Goal: Feedback & Contribution: Submit feedback/report problem

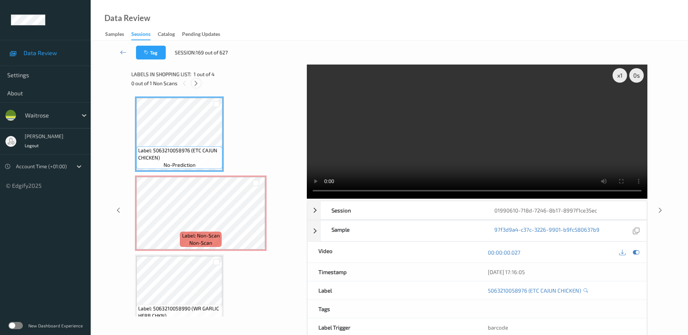
click at [197, 85] on icon at bounding box center [196, 83] width 6 height 7
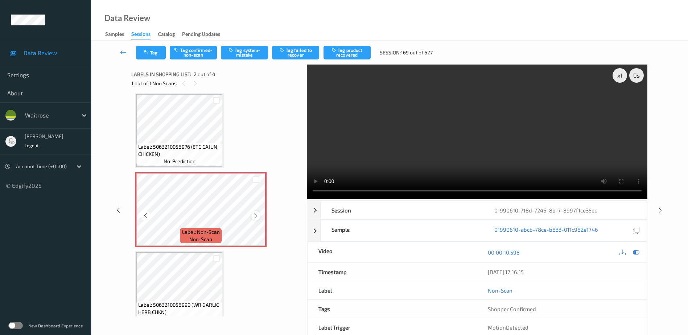
click at [254, 214] on icon at bounding box center [256, 216] width 6 height 7
click at [432, 147] on video at bounding box center [477, 132] width 341 height 134
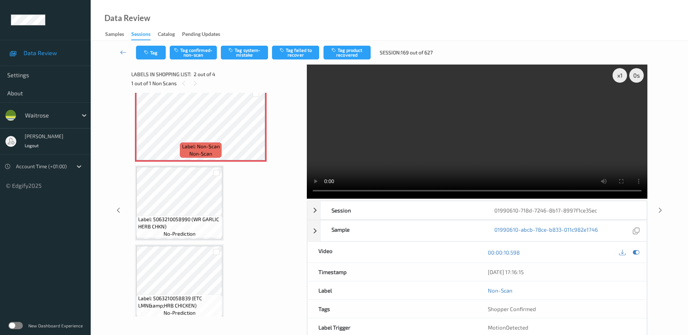
scroll to position [96, 0]
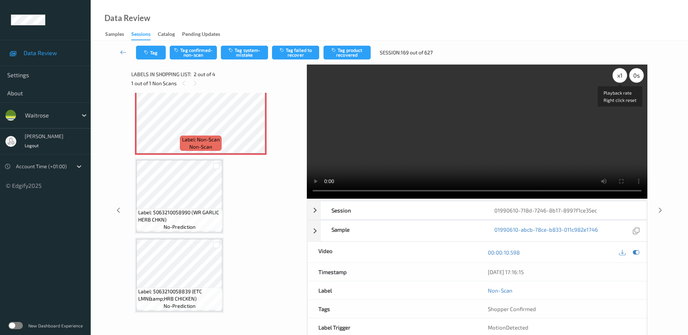
click at [621, 73] on div "x 1" at bounding box center [620, 75] width 15 height 15
click at [621, 73] on div "x 2" at bounding box center [620, 75] width 15 height 15
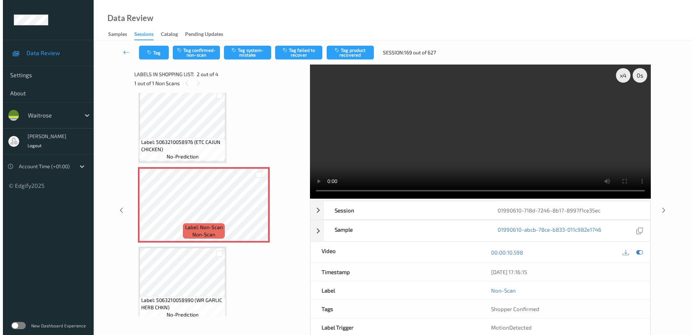
scroll to position [0, 0]
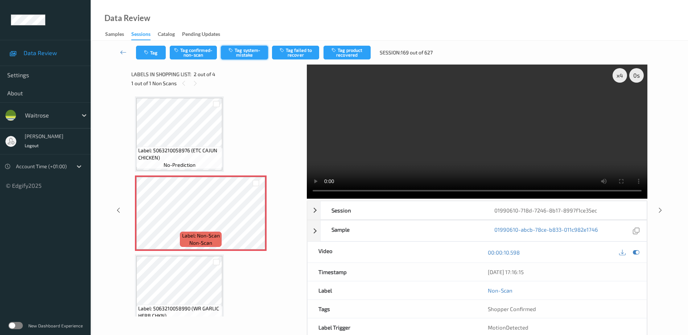
click at [244, 51] on button "Tag system-mistake" at bounding box center [244, 53] width 47 height 14
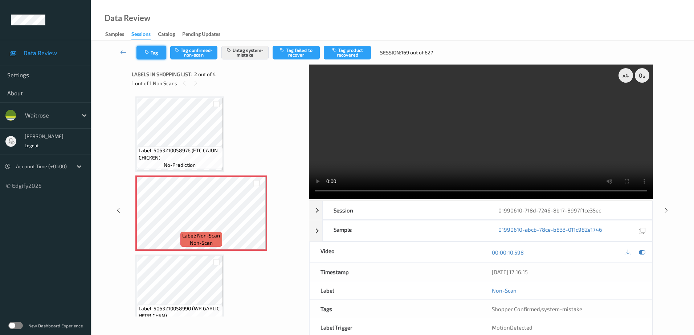
click at [141, 50] on button "Tag" at bounding box center [151, 53] width 30 height 14
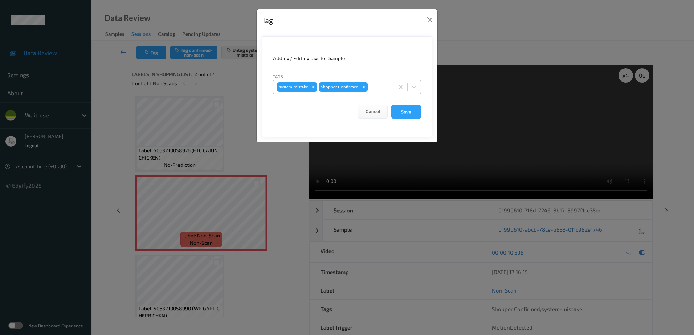
click at [371, 85] on div at bounding box center [379, 87] width 21 height 9
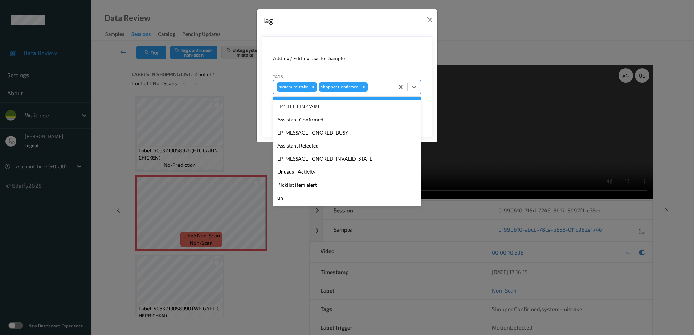
scroll to position [155, 0]
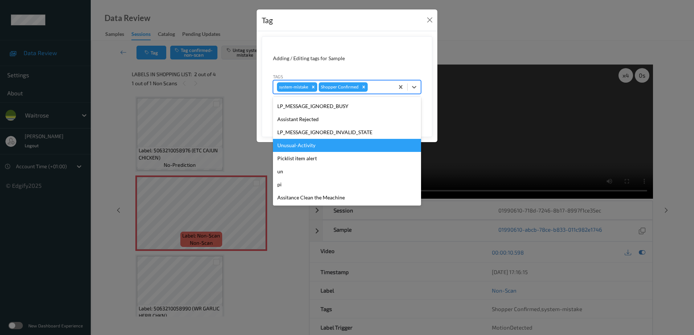
click at [316, 146] on div "Unusual-Activity" at bounding box center [347, 145] width 148 height 13
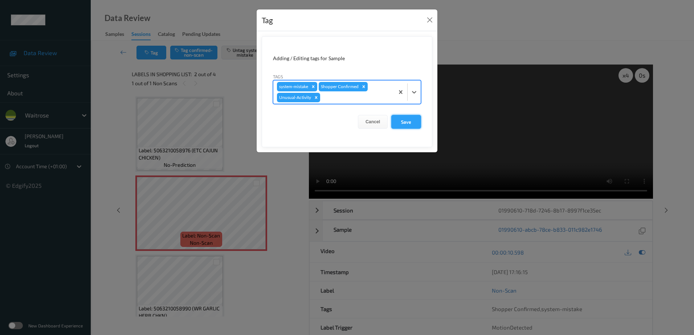
click at [395, 119] on button "Save" at bounding box center [406, 122] width 30 height 14
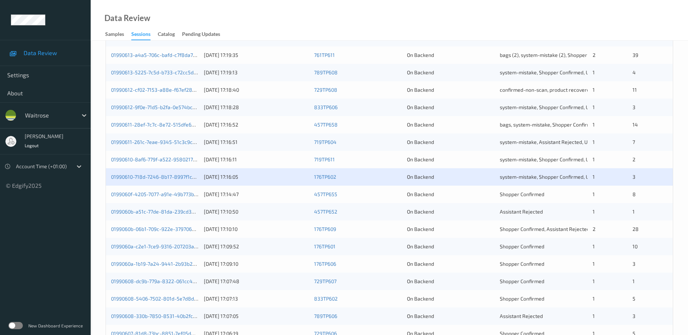
scroll to position [145, 0]
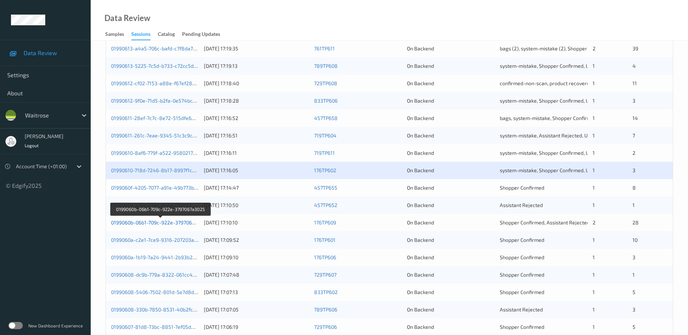
click at [155, 223] on link "0199060b-06b1-709c-922e-3797067a3025" at bounding box center [160, 222] width 98 height 6
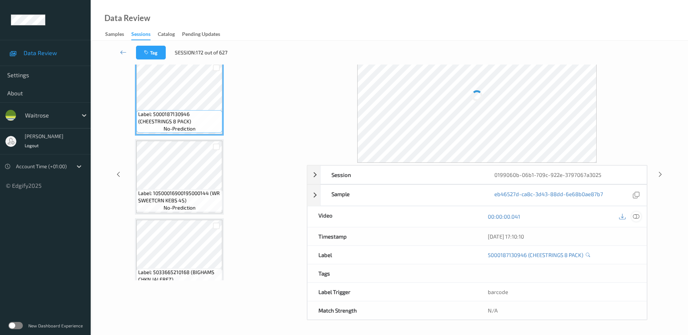
scroll to position [36, 0]
click at [636, 217] on icon at bounding box center [636, 217] width 7 height 7
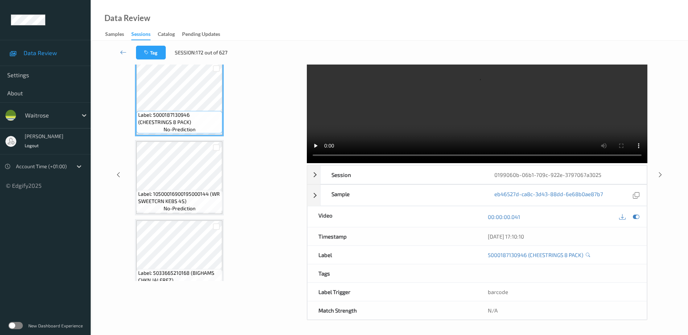
scroll to position [0, 0]
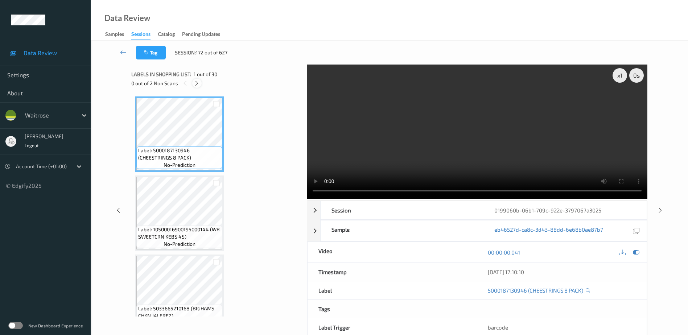
click at [195, 86] on icon at bounding box center [197, 83] width 6 height 7
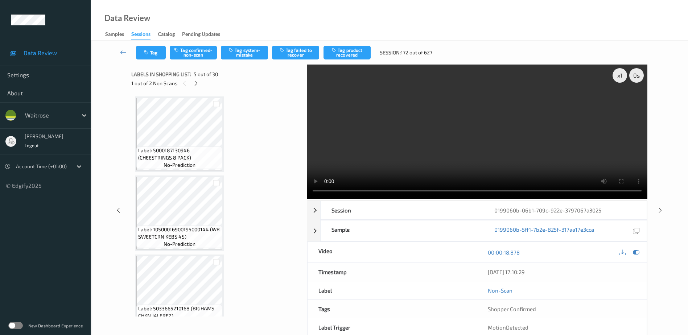
scroll to position [241, 0]
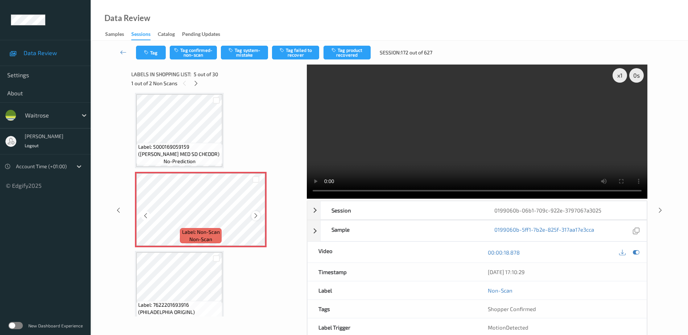
click at [255, 216] on icon at bounding box center [256, 216] width 6 height 7
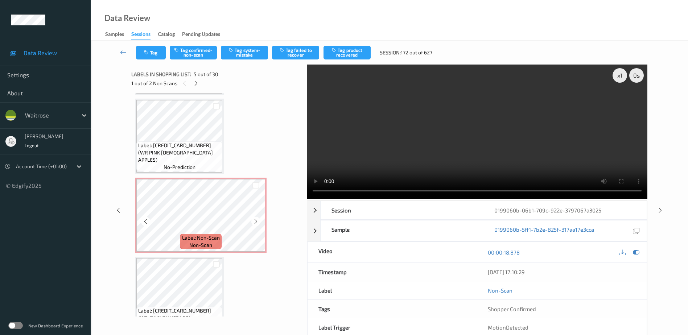
scroll to position [785, 0]
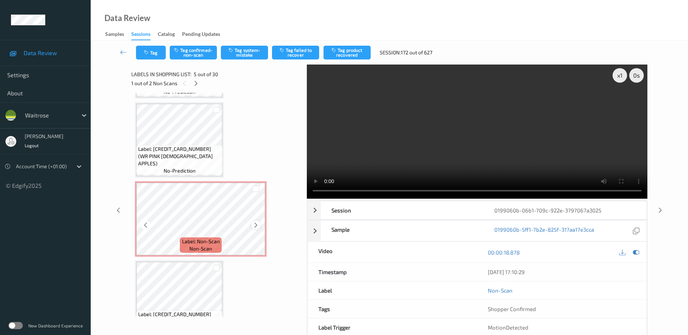
click at [256, 227] on icon at bounding box center [256, 225] width 6 height 7
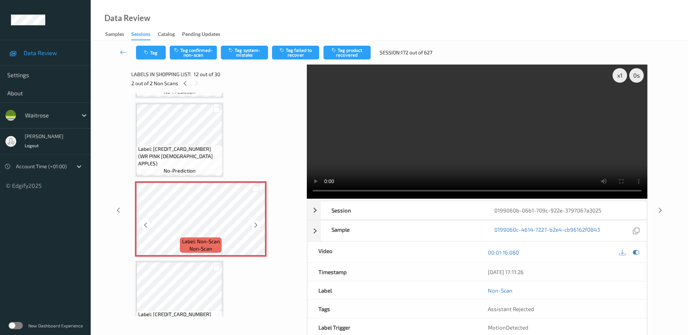
click at [256, 227] on icon at bounding box center [256, 225] width 6 height 7
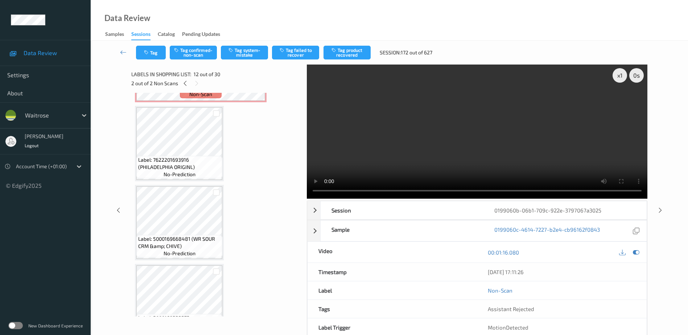
scroll to position [241, 0]
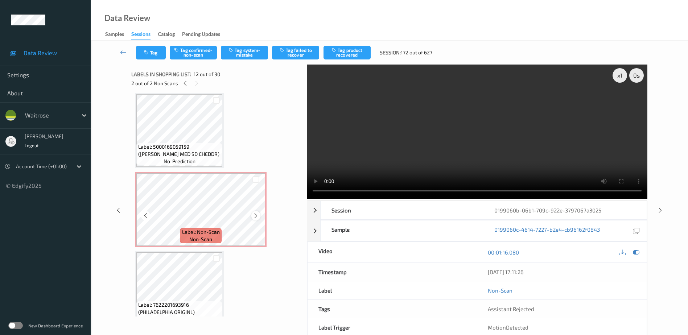
click at [258, 216] on icon at bounding box center [256, 216] width 6 height 7
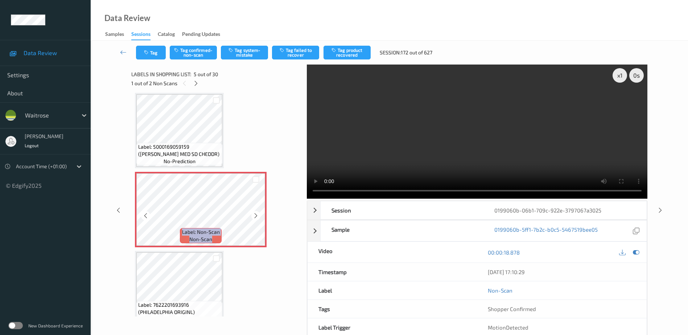
click at [258, 216] on icon at bounding box center [256, 216] width 6 height 7
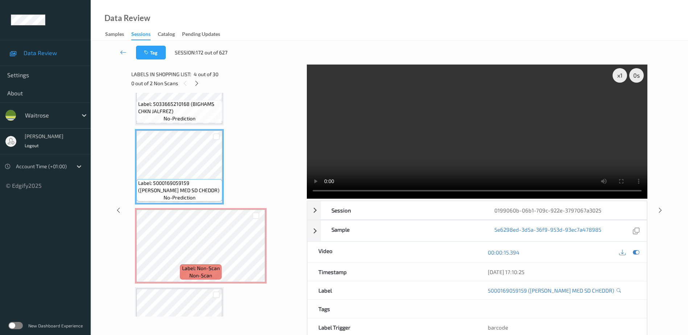
click at [488, 144] on video at bounding box center [477, 132] width 341 height 134
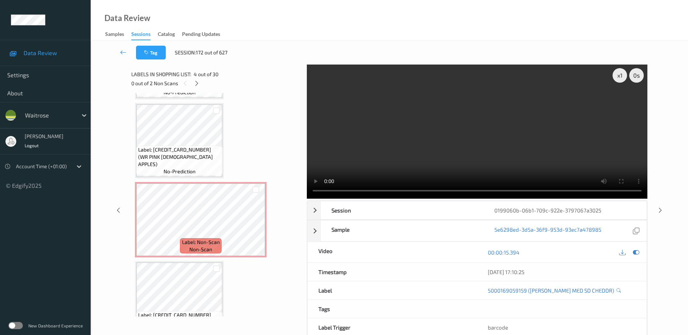
scroll to position [785, 0]
click at [489, 141] on video at bounding box center [477, 132] width 341 height 134
click at [254, 226] on icon at bounding box center [256, 225] width 6 height 7
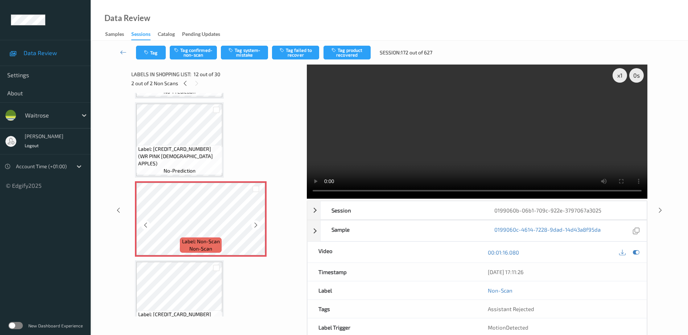
click at [254, 226] on icon at bounding box center [256, 225] width 6 height 7
click at [186, 82] on icon at bounding box center [185, 83] width 6 height 7
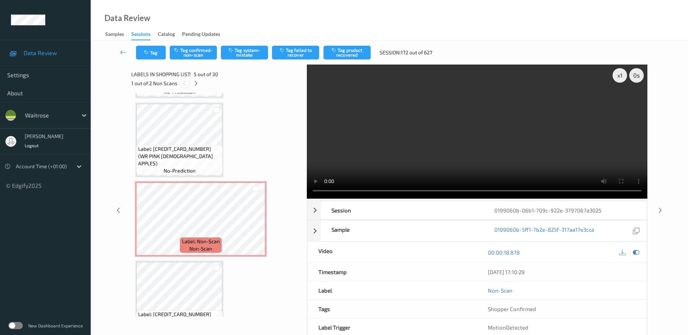
scroll to position [241, 0]
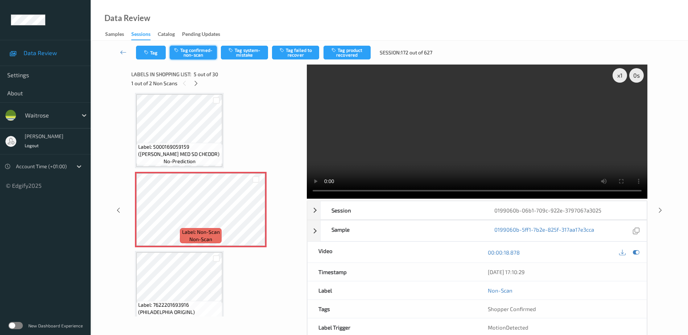
click at [201, 48] on button "Tag confirmed-non-scan" at bounding box center [193, 53] width 47 height 14
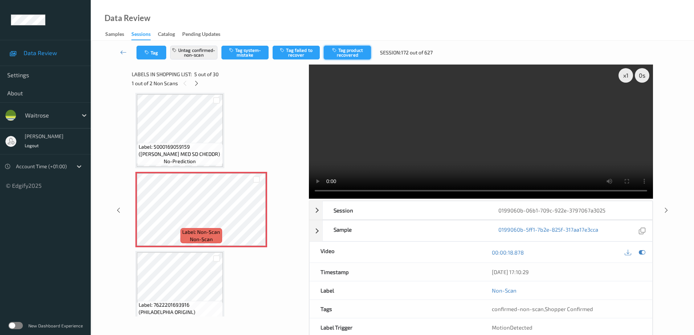
click at [349, 50] on button "Tag product recovered" at bounding box center [347, 53] width 47 height 14
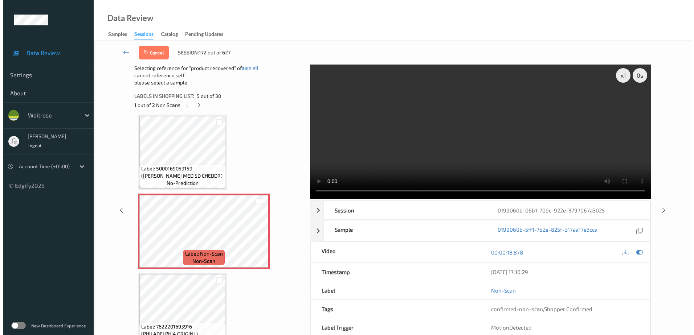
scroll to position [350, 0]
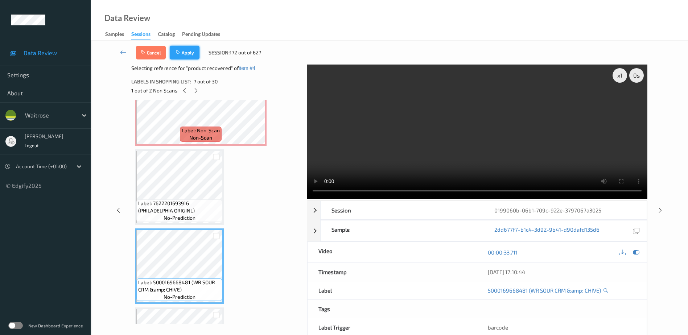
click at [182, 54] on button "Apply" at bounding box center [185, 53] width 30 height 14
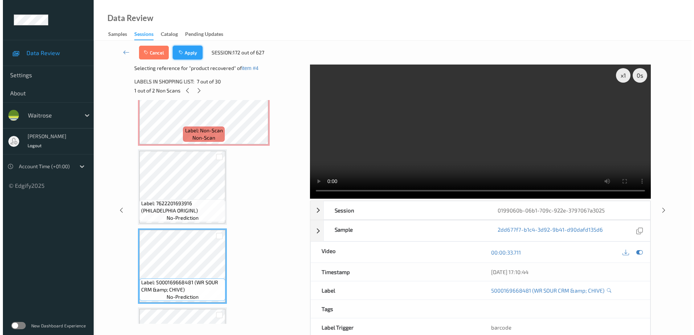
scroll to position [241, 0]
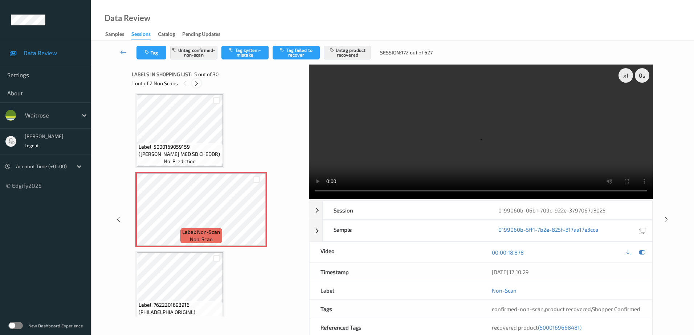
click at [196, 83] on icon at bounding box center [196, 83] width 6 height 7
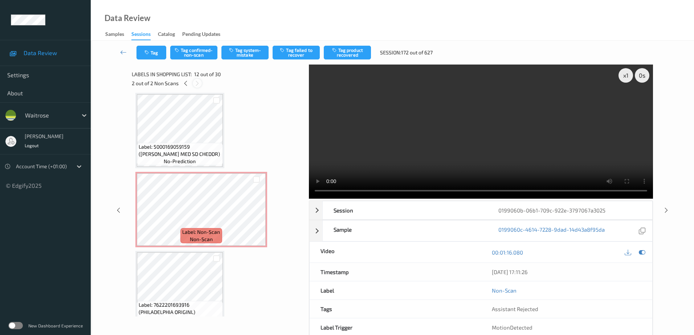
scroll to position [794, 0]
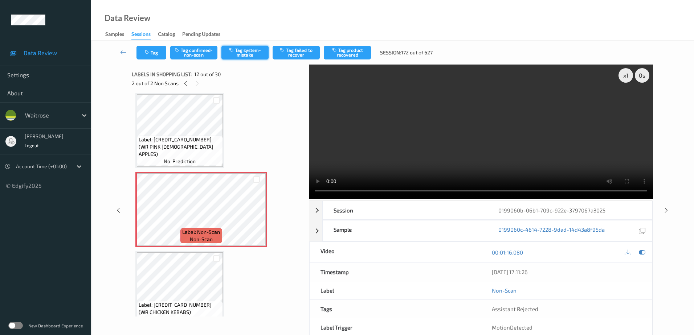
click at [241, 51] on button "Tag system-mistake" at bounding box center [244, 53] width 47 height 14
click at [147, 54] on icon "button" at bounding box center [147, 52] width 6 height 5
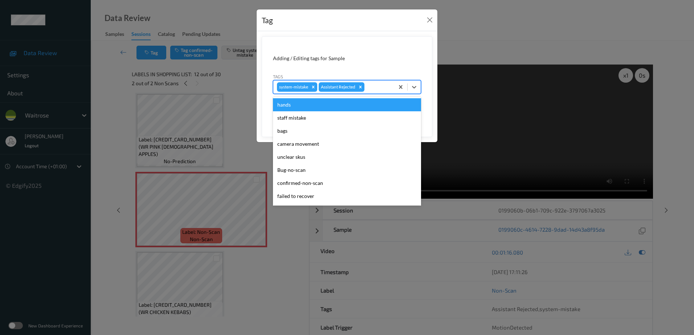
click at [375, 87] on div at bounding box center [378, 87] width 25 height 9
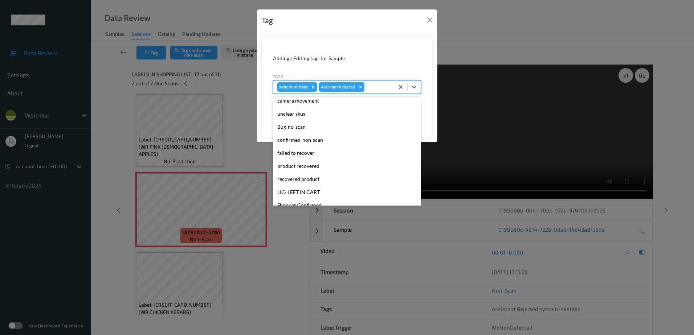
scroll to position [155, 0]
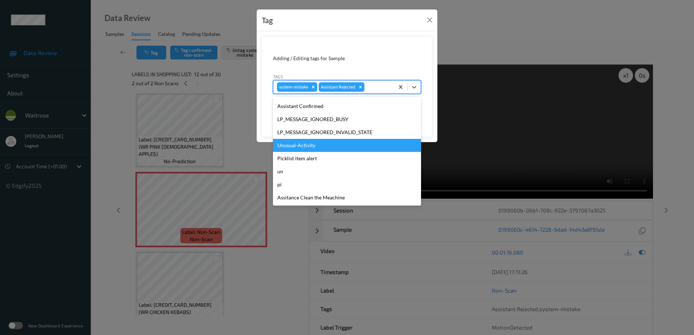
click at [324, 148] on div "Unusual-Activity" at bounding box center [347, 145] width 148 height 13
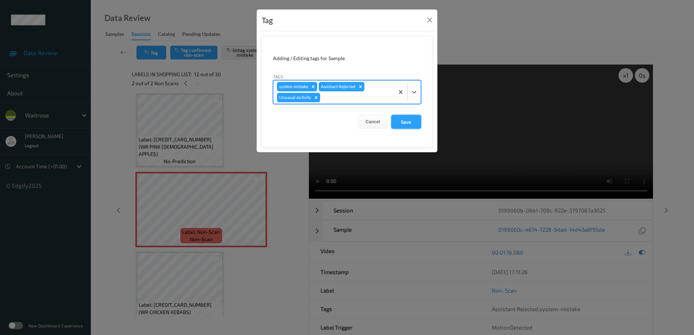
click at [403, 117] on button "Save" at bounding box center [406, 122] width 30 height 14
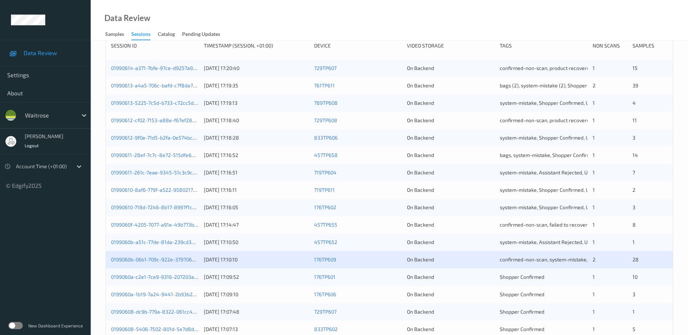
scroll to position [145, 0]
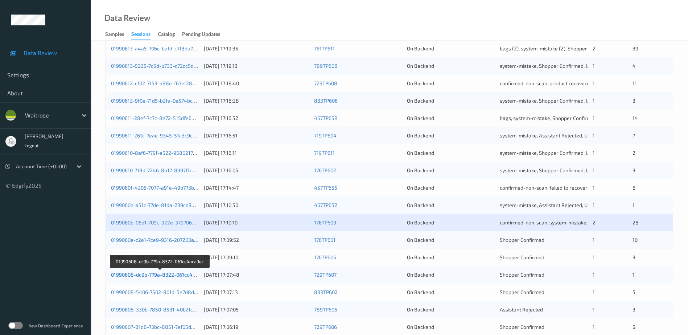
click at [156, 275] on link "01990608-dc9b-779a-8322-061cc4aca9ec" at bounding box center [160, 275] width 98 height 6
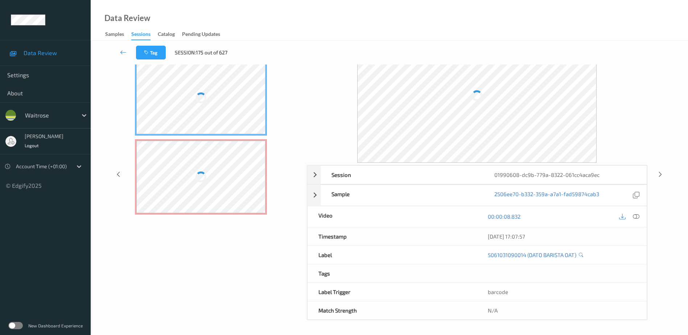
scroll to position [36, 0]
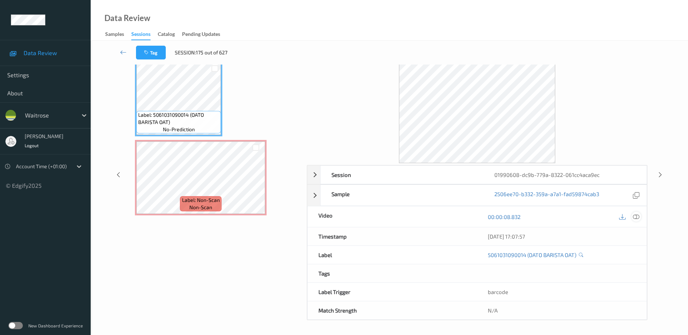
click at [637, 217] on icon at bounding box center [636, 217] width 7 height 7
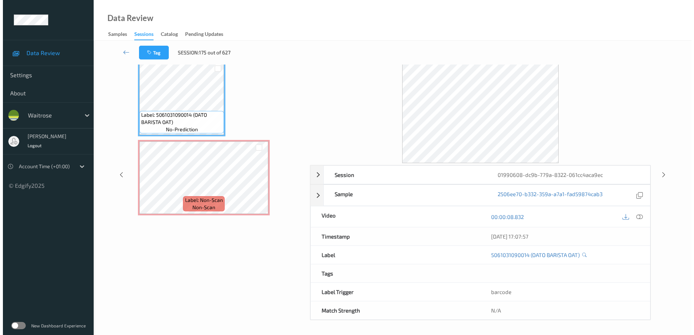
scroll to position [0, 0]
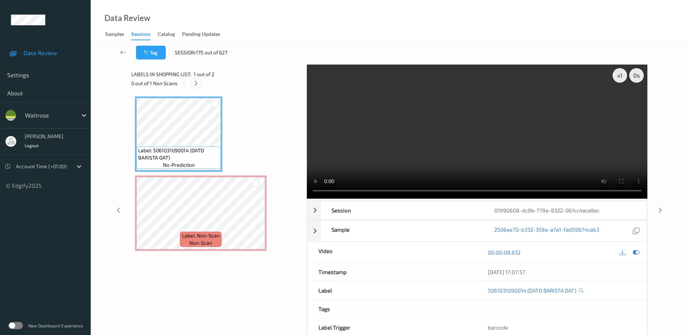
click at [196, 83] on icon at bounding box center [196, 83] width 6 height 7
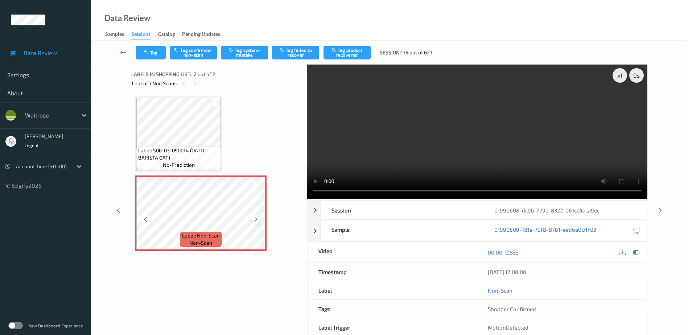
click at [256, 218] on icon at bounding box center [256, 219] width 6 height 7
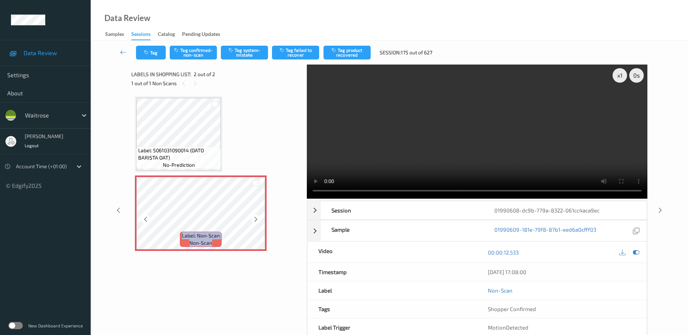
click at [256, 218] on icon at bounding box center [256, 219] width 6 height 7
click at [447, 151] on video at bounding box center [477, 132] width 341 height 134
click at [255, 221] on icon at bounding box center [256, 219] width 6 height 7
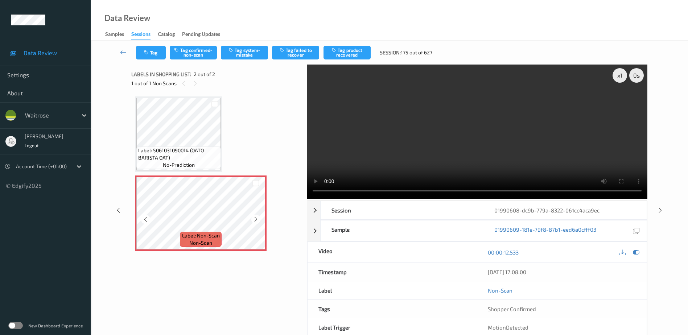
click at [255, 221] on icon at bounding box center [256, 219] width 6 height 7
click at [622, 76] on div "x 1" at bounding box center [620, 75] width 15 height 15
click at [622, 76] on div "x 2" at bounding box center [620, 75] width 15 height 15
click at [238, 52] on button "Tag system-mistake" at bounding box center [244, 53] width 47 height 14
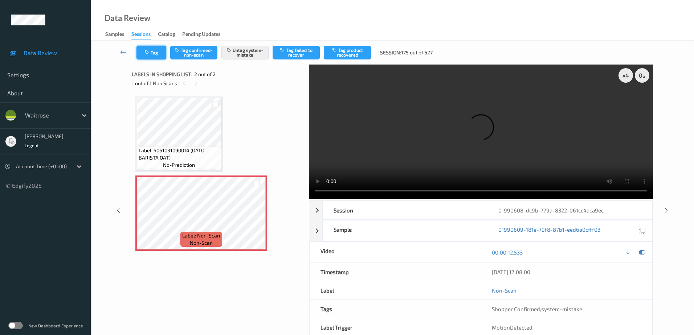
click at [155, 52] on button "Tag" at bounding box center [151, 53] width 30 height 14
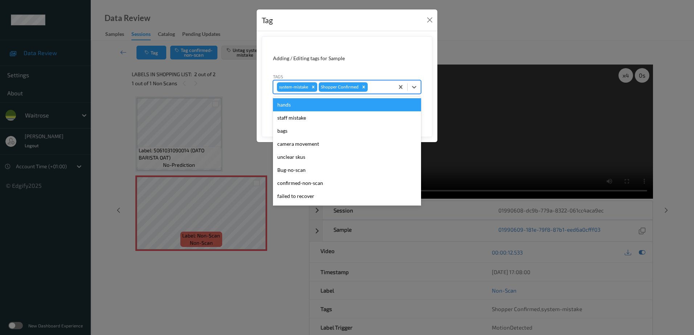
click at [379, 87] on div at bounding box center [379, 87] width 21 height 9
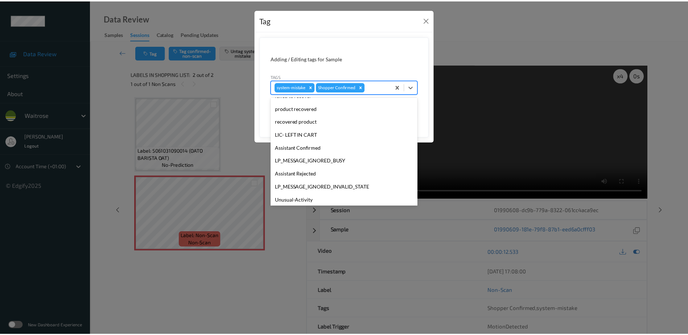
scroll to position [155, 0]
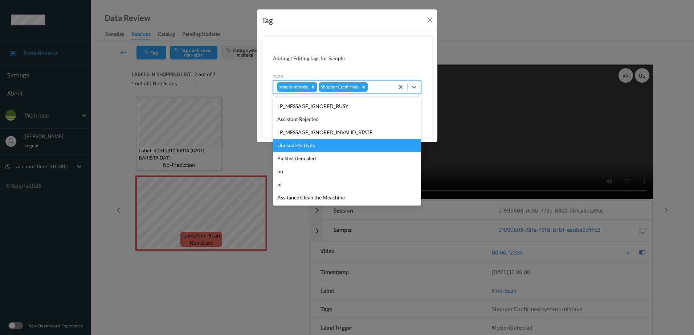
click at [318, 148] on div "Unusual-Activity" at bounding box center [347, 145] width 148 height 13
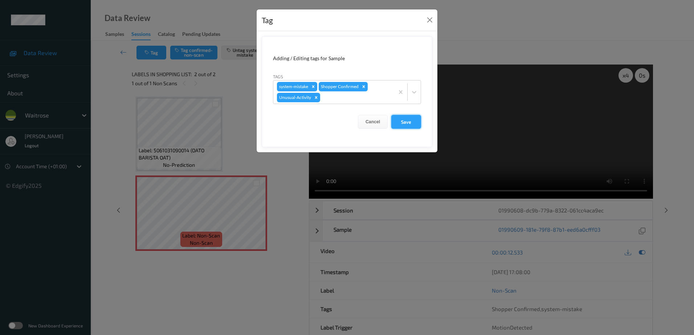
click at [403, 120] on button "Save" at bounding box center [406, 122] width 30 height 14
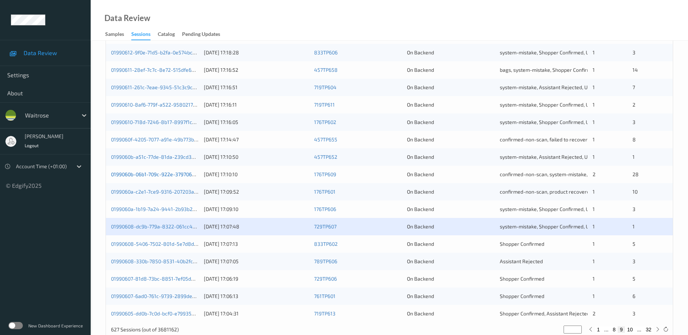
scroll to position [211, 0]
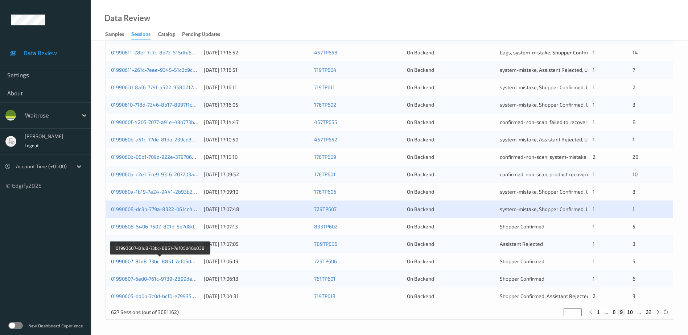
click at [145, 262] on link "01990607-81d8-73bc-8851-7ef05d46b038" at bounding box center [160, 261] width 98 height 6
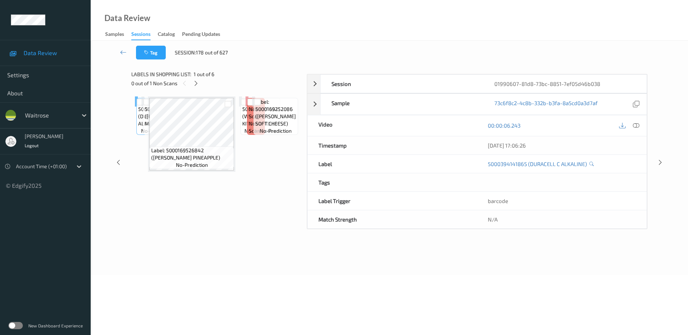
scroll to position [36, 0]
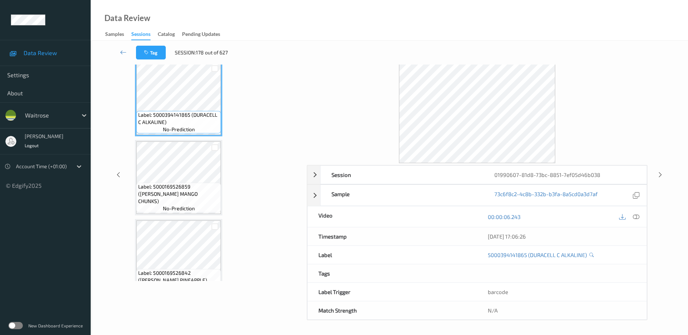
drag, startPoint x: 637, startPoint y: 218, endPoint x: 369, endPoint y: 41, distance: 321.0
click at [637, 218] on icon at bounding box center [636, 217] width 7 height 7
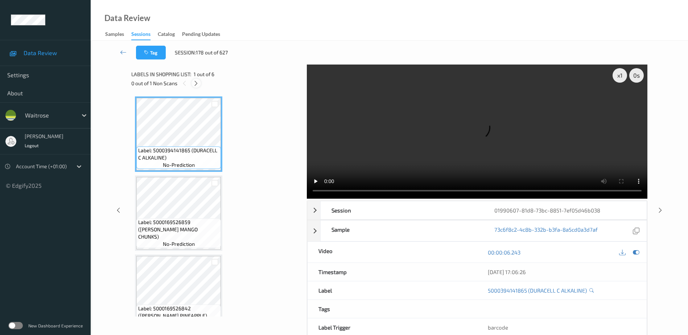
click at [197, 83] on icon at bounding box center [196, 83] width 6 height 7
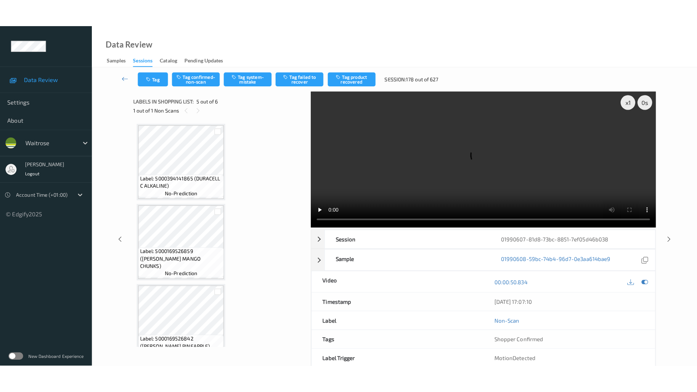
scroll to position [241, 0]
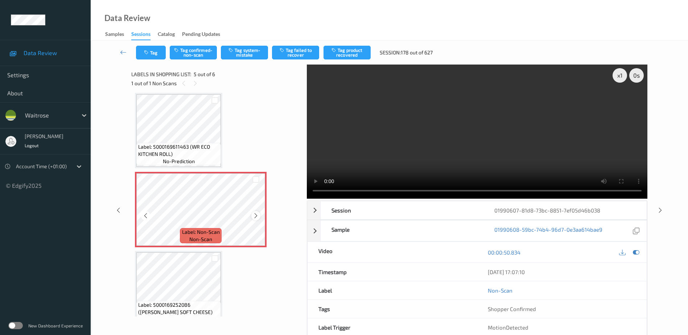
click at [255, 214] on icon at bounding box center [256, 216] width 6 height 7
click at [486, 148] on video at bounding box center [477, 132] width 341 height 134
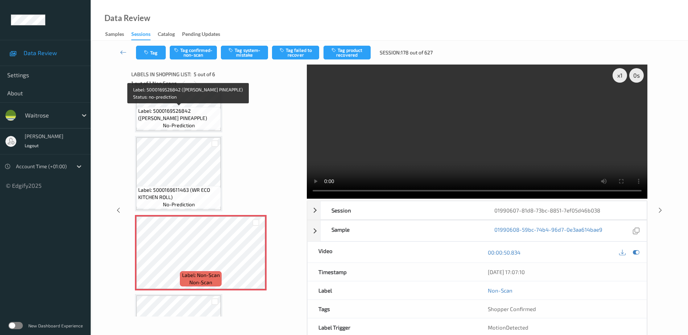
click at [189, 110] on span "Label: 5000169526842 (WR ESS PINEAPPLE)" at bounding box center [178, 114] width 81 height 15
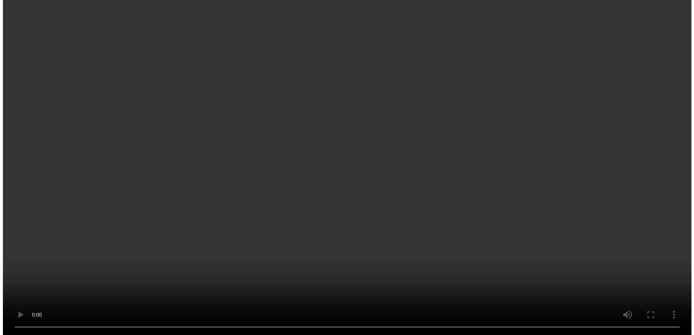
scroll to position [254, 0]
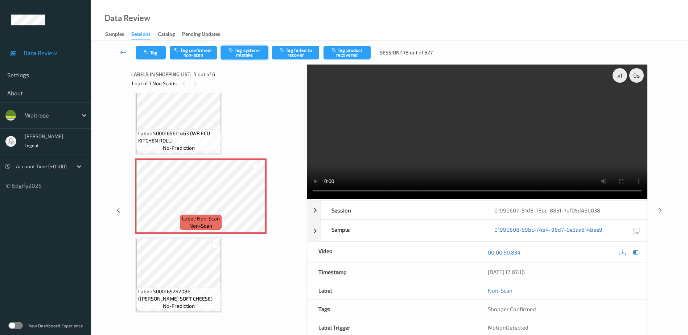
click at [233, 47] on button "Tag system-mistake" at bounding box center [244, 53] width 47 height 14
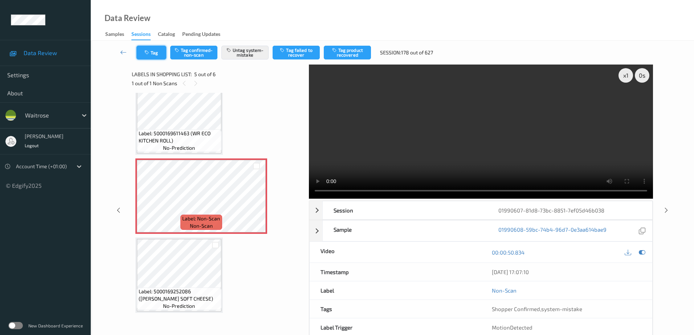
click at [154, 48] on button "Tag" at bounding box center [151, 53] width 30 height 14
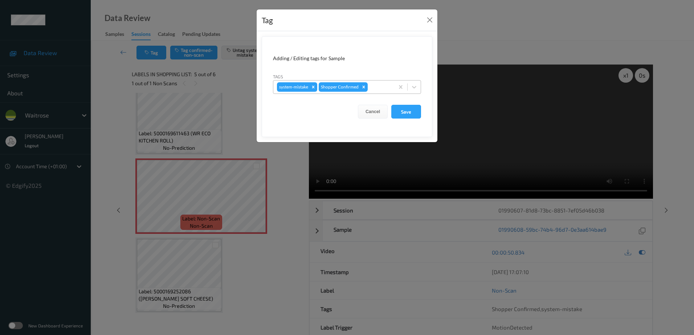
click at [377, 82] on div "system-mistake Shopper Confirmed" at bounding box center [333, 87] width 121 height 12
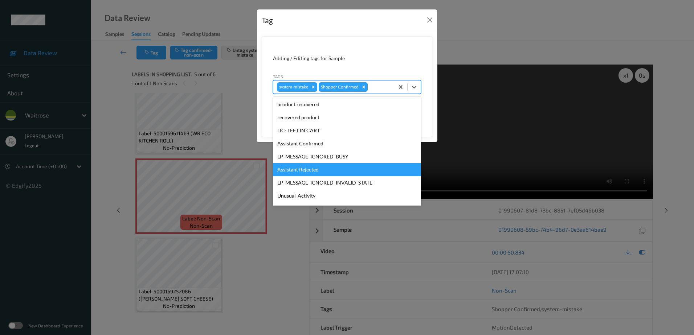
scroll to position [155, 0]
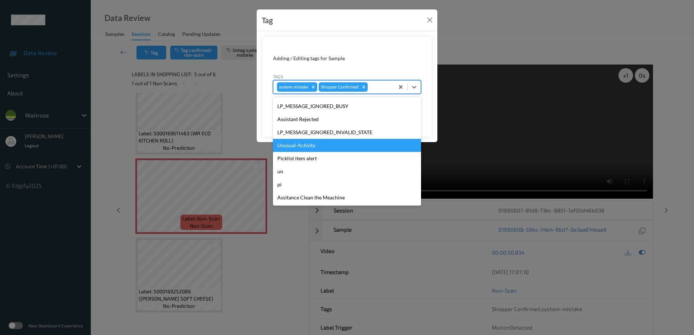
click at [325, 141] on div "Unusual-Activity" at bounding box center [347, 145] width 148 height 13
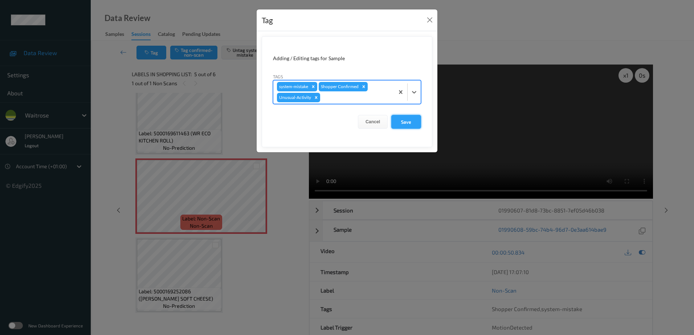
click at [403, 121] on button "Save" at bounding box center [406, 122] width 30 height 14
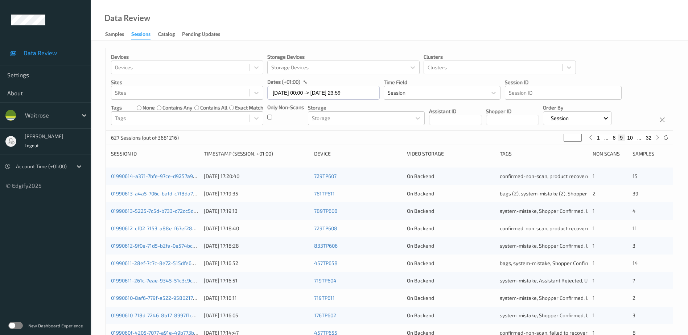
drag, startPoint x: 569, startPoint y: 137, endPoint x: 555, endPoint y: 139, distance: 14.3
click at [555, 139] on div "627 Sessions (out of 3681216) * 1 ... 8 9 10 ... 32" at bounding box center [389, 138] width 567 height 15
type input "*"
type input "**"
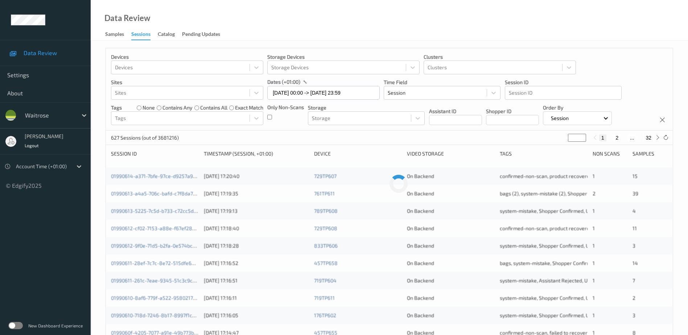
type input "**"
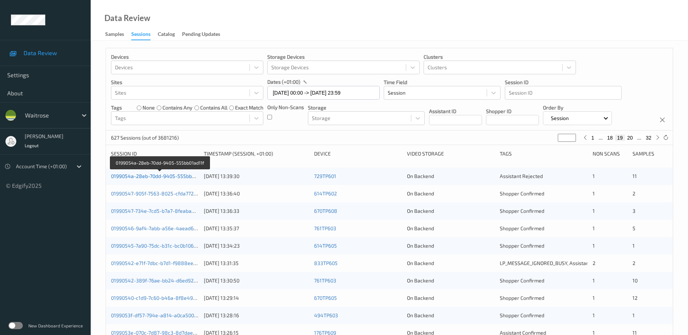
type input "**"
click at [181, 177] on link "0199054a-28eb-70dd-9405-555bb01ad11f" at bounding box center [160, 176] width 98 height 6
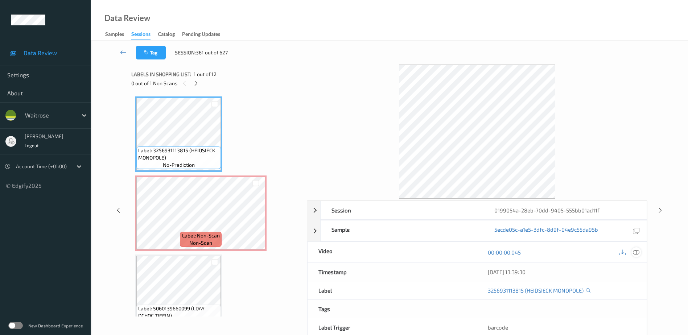
click at [635, 252] on icon at bounding box center [636, 252] width 7 height 7
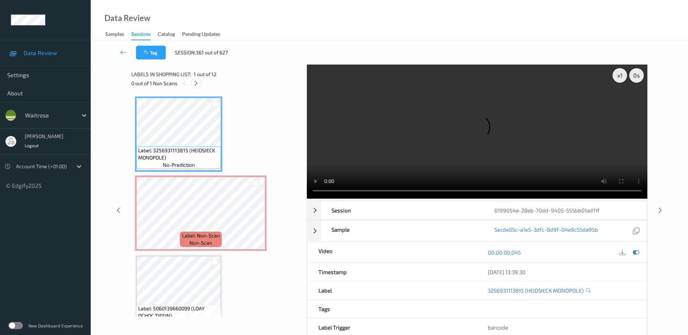
click at [196, 83] on icon at bounding box center [196, 83] width 6 height 7
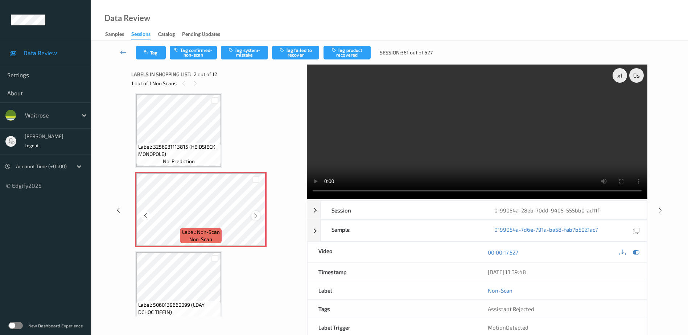
click at [257, 216] on icon at bounding box center [256, 216] width 6 height 7
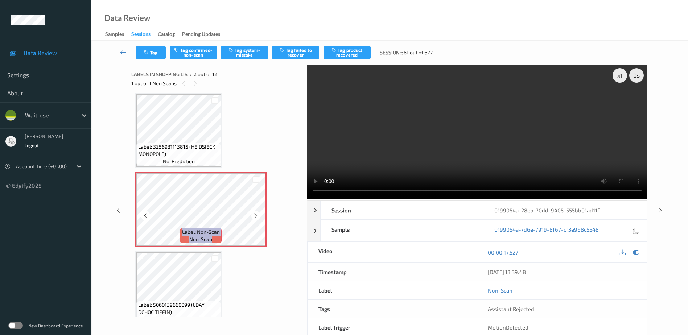
click at [257, 216] on icon at bounding box center [256, 216] width 6 height 7
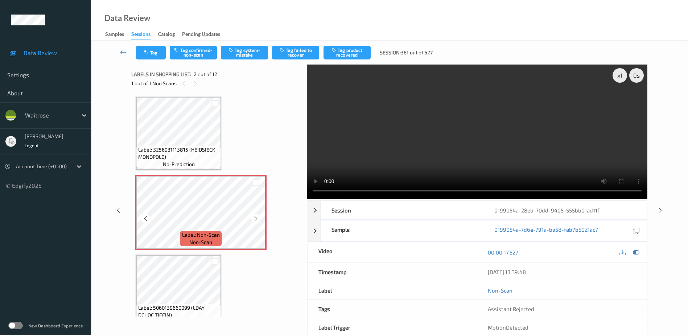
scroll to position [0, 0]
click at [459, 142] on video at bounding box center [477, 132] width 341 height 134
click at [618, 75] on div "x 1" at bounding box center [620, 75] width 15 height 15
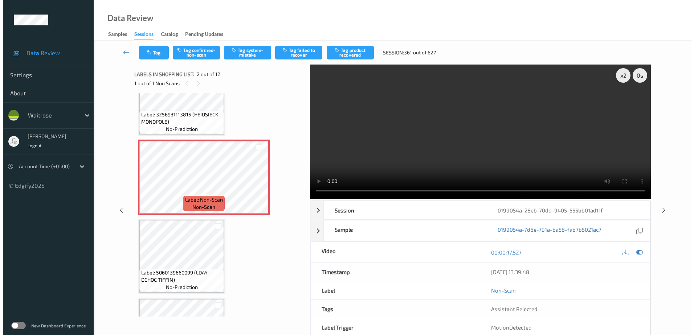
scroll to position [36, 0]
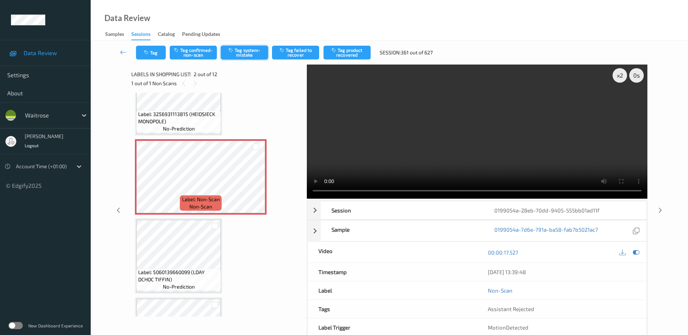
click at [237, 49] on button "Tag system-mistake" at bounding box center [244, 53] width 47 height 14
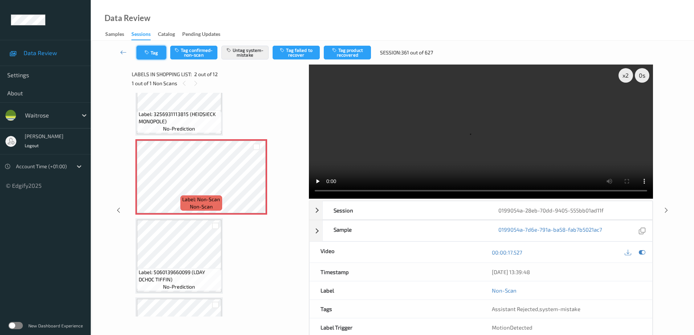
click at [152, 52] on button "Tag" at bounding box center [151, 53] width 30 height 14
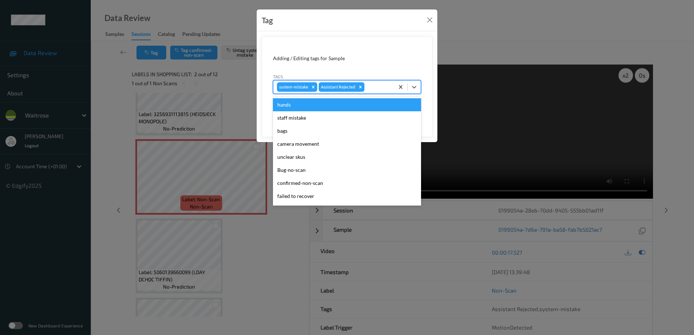
click at [372, 89] on div at bounding box center [378, 87] width 25 height 9
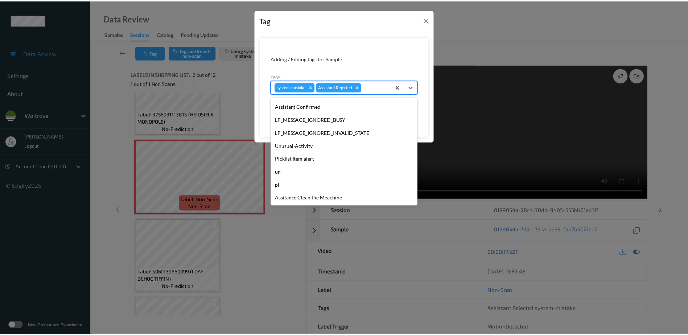
scroll to position [155, 0]
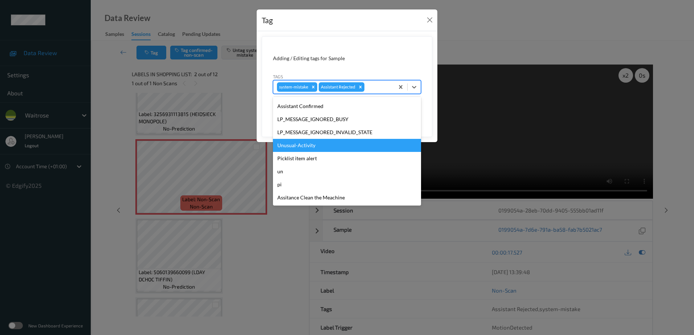
click at [296, 143] on div "Unusual-Activity" at bounding box center [347, 145] width 148 height 13
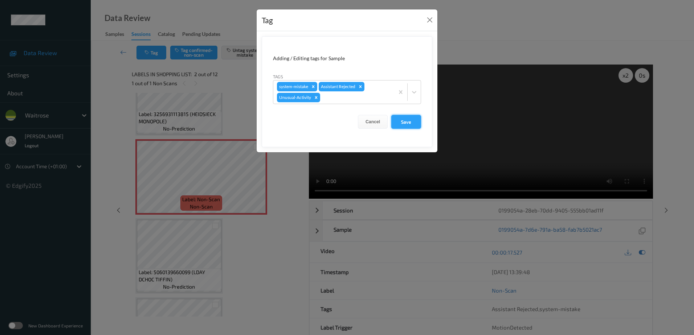
click at [400, 120] on button "Save" at bounding box center [406, 122] width 30 height 14
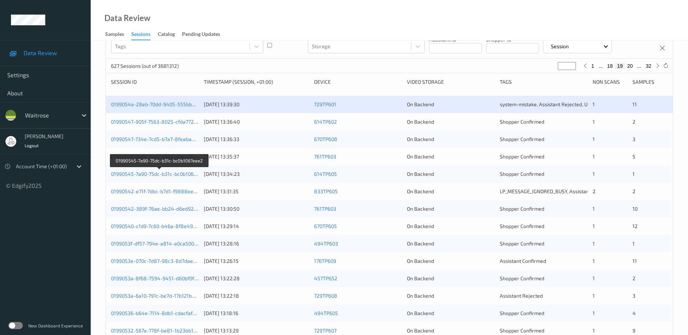
scroll to position [73, 0]
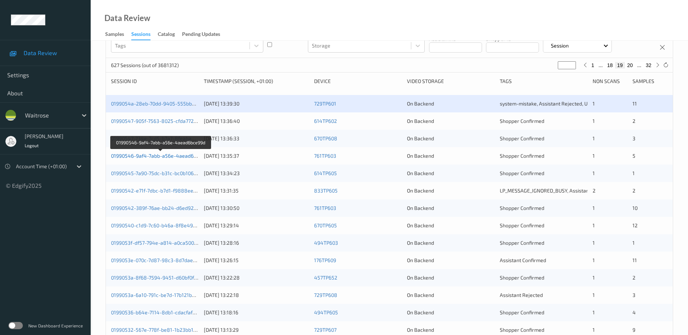
click at [170, 155] on link "01990546-9af4-7abb-a56e-4aead6bce99d" at bounding box center [161, 156] width 100 height 6
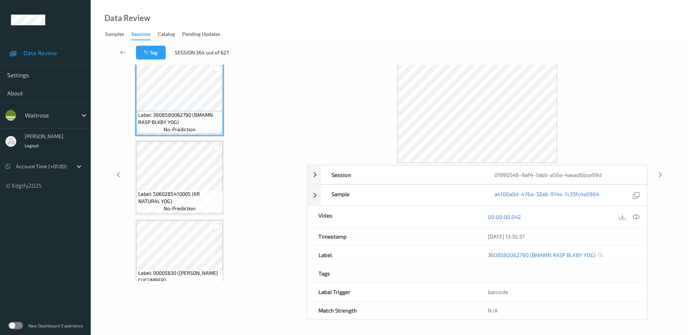
scroll to position [36, 0]
click at [635, 217] on icon at bounding box center [636, 217] width 7 height 7
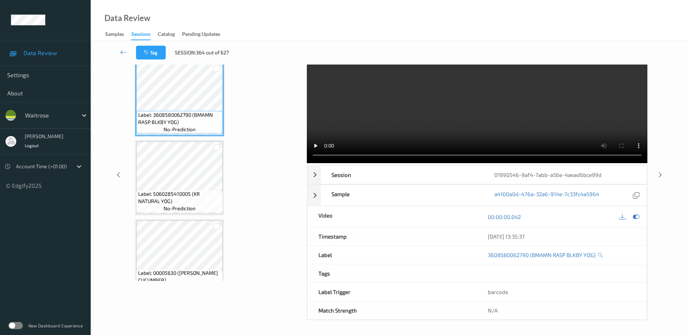
scroll to position [0, 0]
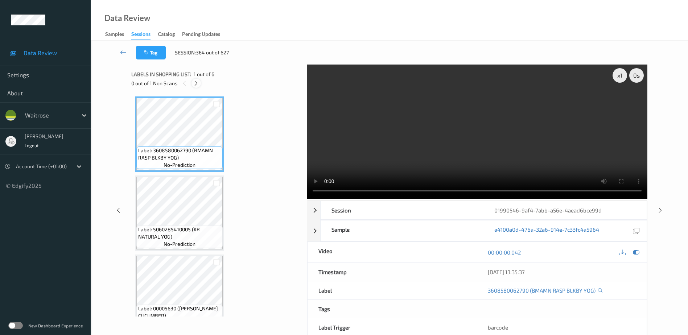
click at [197, 86] on icon at bounding box center [196, 83] width 6 height 7
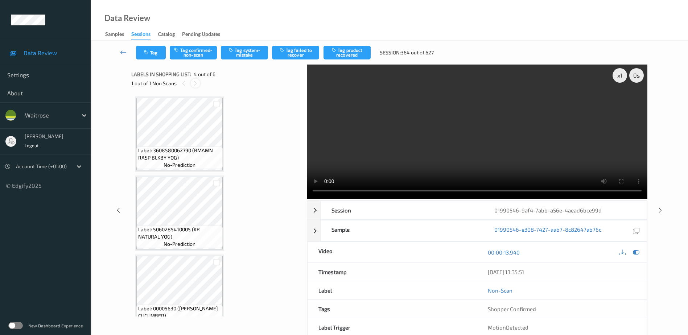
scroll to position [162, 0]
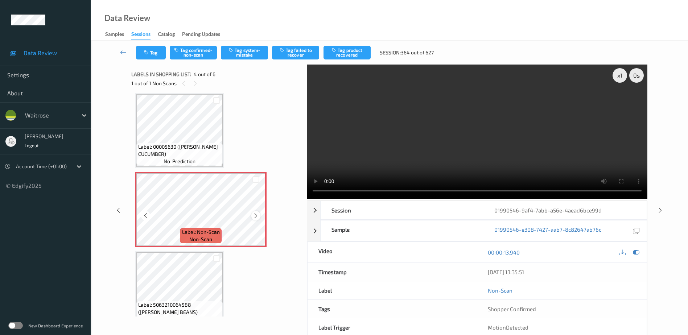
click at [254, 214] on icon at bounding box center [256, 216] width 6 height 7
click at [491, 141] on video at bounding box center [477, 132] width 341 height 134
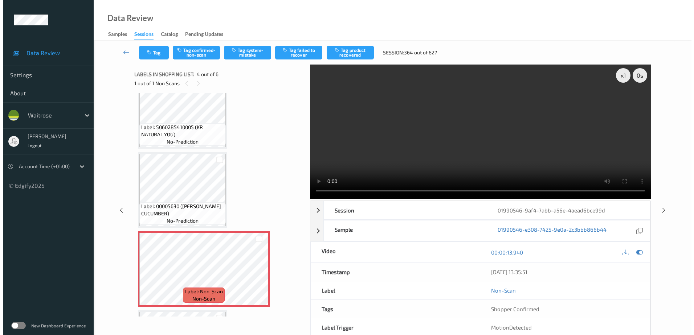
scroll to position [89, 0]
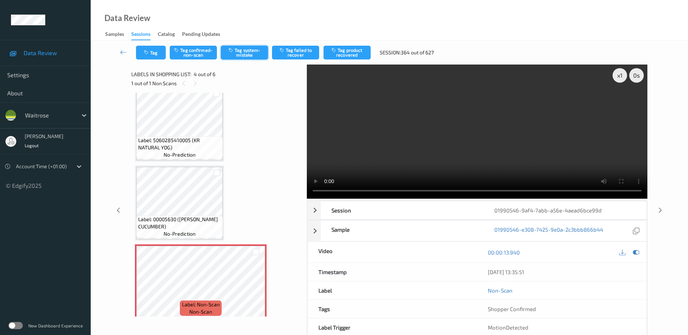
click at [248, 55] on button "Tag system-mistake" at bounding box center [244, 53] width 47 height 14
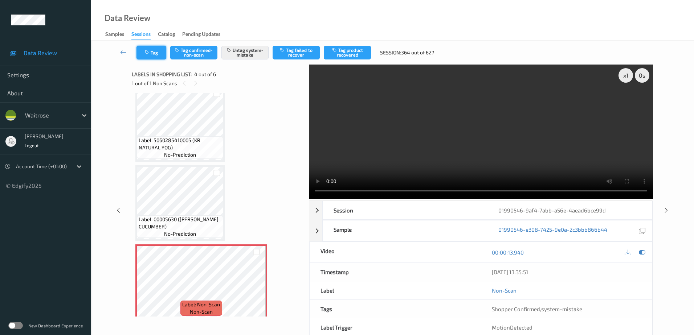
click at [152, 53] on button "Tag" at bounding box center [151, 53] width 30 height 14
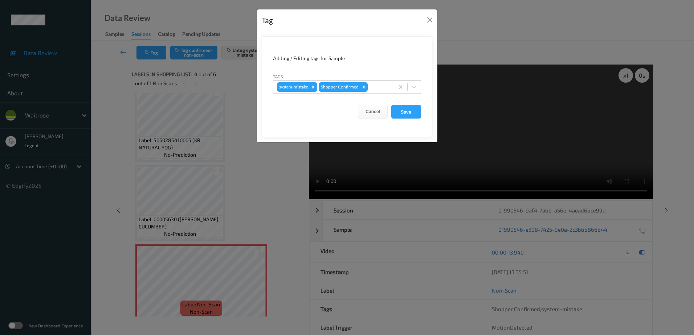
click at [374, 87] on div at bounding box center [379, 87] width 21 height 9
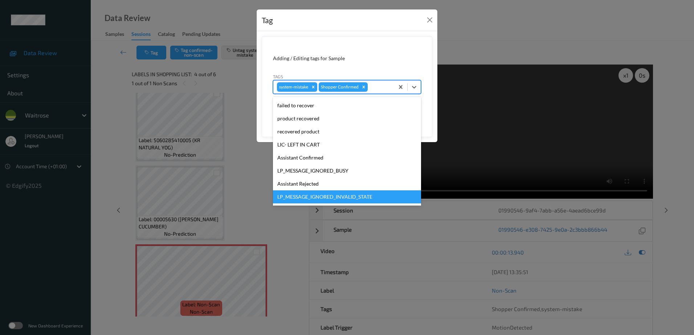
scroll to position [155, 0]
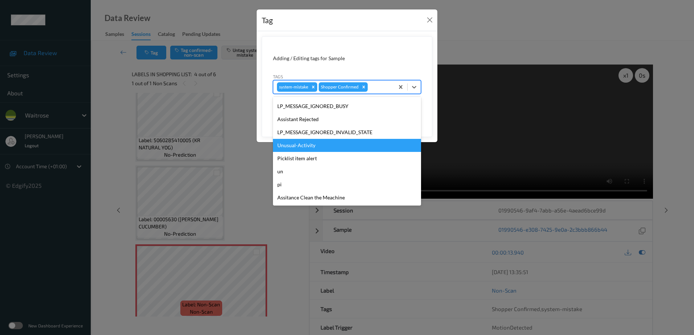
click at [339, 148] on div "Unusual-Activity" at bounding box center [347, 145] width 148 height 13
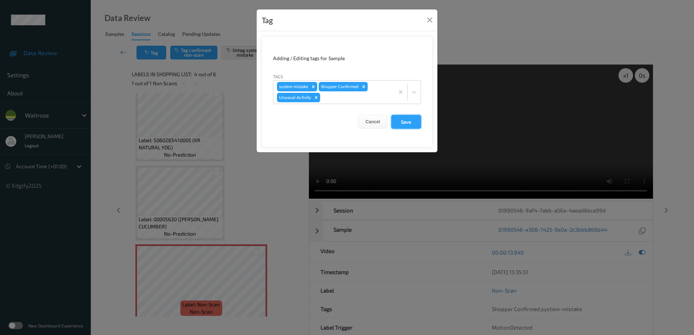
click at [396, 120] on button "Save" at bounding box center [406, 122] width 30 height 14
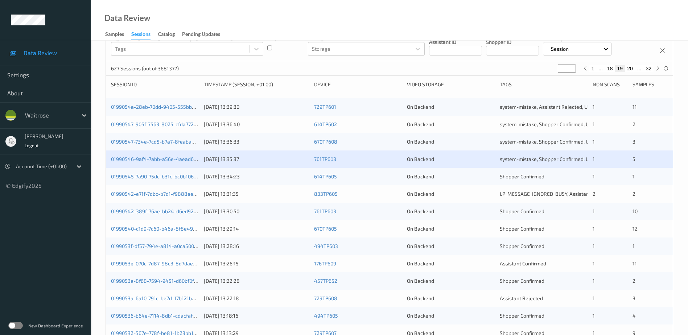
scroll to position [73, 0]
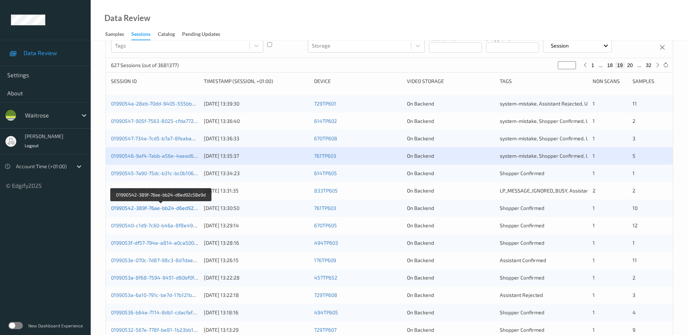
click at [158, 209] on link "01990542-389f-76ae-bb24-d6ed92c58e9d" at bounding box center [161, 208] width 100 height 6
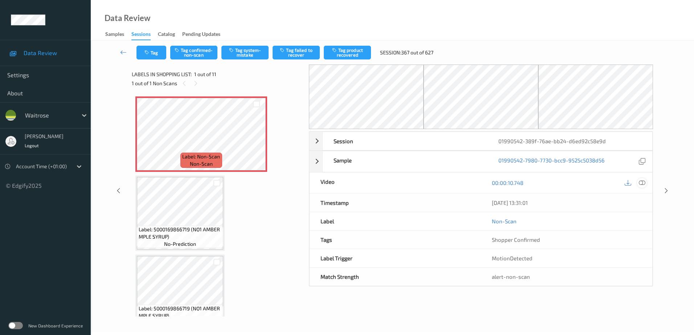
click at [643, 181] on icon at bounding box center [641, 183] width 7 height 7
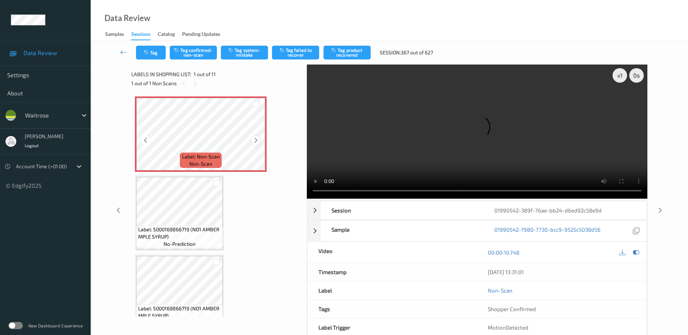
click at [255, 143] on icon at bounding box center [256, 140] width 6 height 7
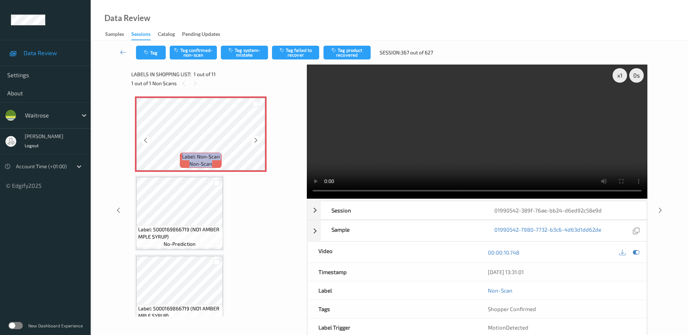
click at [255, 143] on icon at bounding box center [256, 140] width 6 height 7
click at [481, 131] on video at bounding box center [477, 132] width 341 height 134
click at [620, 74] on div "x 1" at bounding box center [620, 75] width 15 height 15
click at [241, 53] on button "Tag system-mistake" at bounding box center [244, 53] width 47 height 14
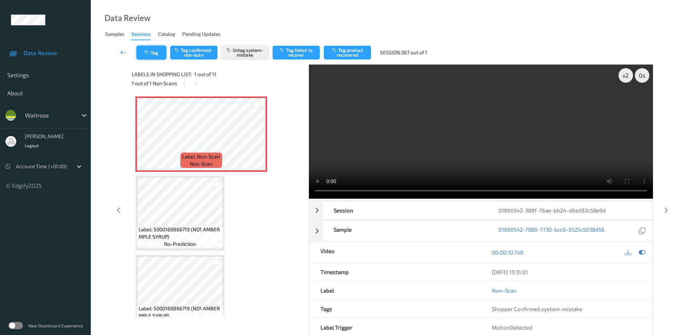
click at [152, 52] on button "Tag" at bounding box center [151, 53] width 30 height 14
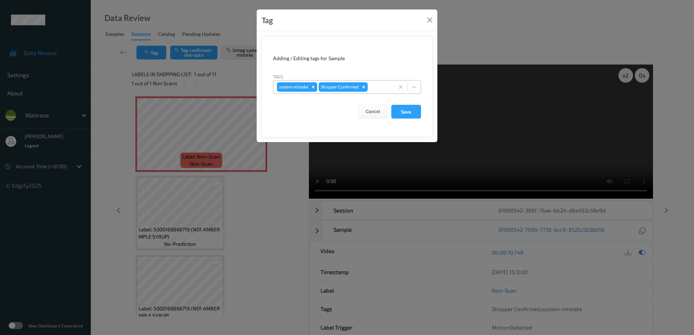
click at [377, 86] on div at bounding box center [379, 87] width 21 height 9
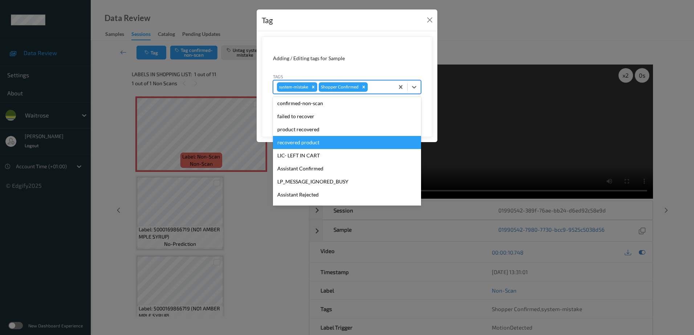
scroll to position [145, 0]
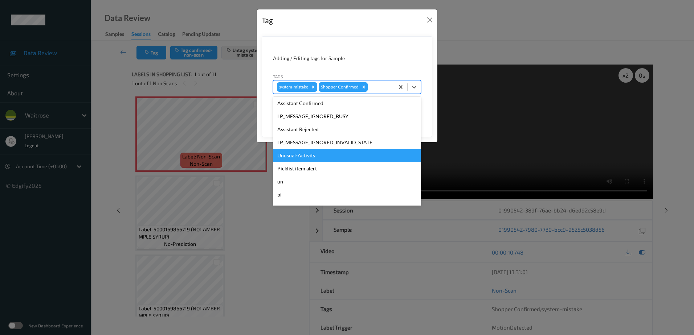
click at [320, 154] on div "Unusual-Activity" at bounding box center [347, 155] width 148 height 13
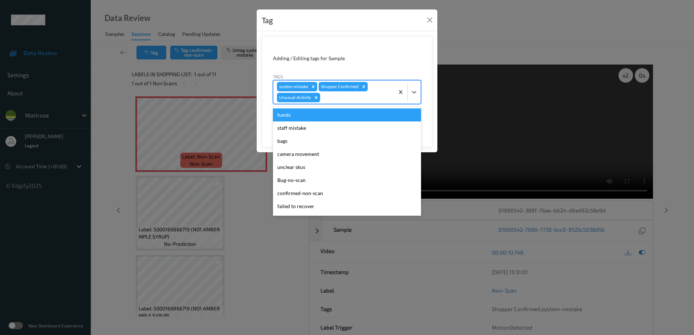
click at [332, 100] on div at bounding box center [355, 97] width 69 height 9
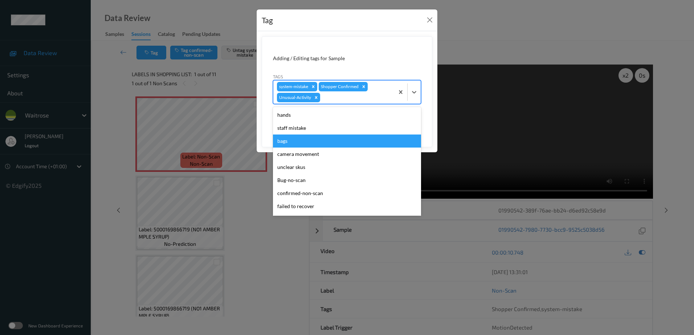
click at [310, 144] on div "bags" at bounding box center [347, 141] width 148 height 13
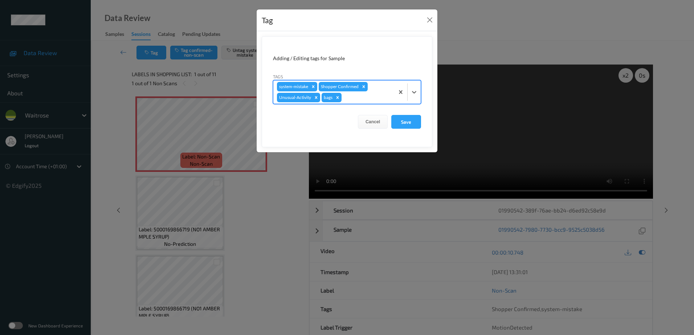
click at [389, 120] on div "Cancel Save" at bounding box center [347, 122] width 148 height 14
click at [408, 122] on button "Save" at bounding box center [406, 122] width 30 height 14
click at [415, 119] on button "Save" at bounding box center [406, 122] width 30 height 14
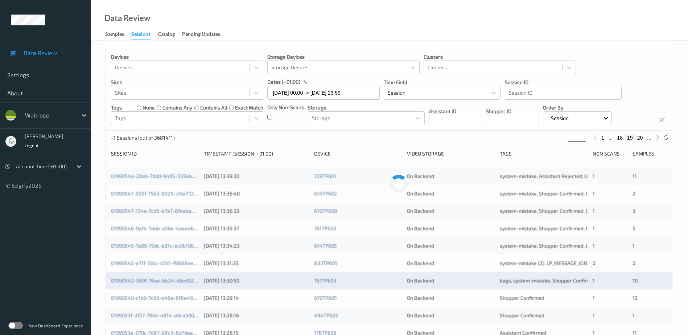
scroll to position [109, 0]
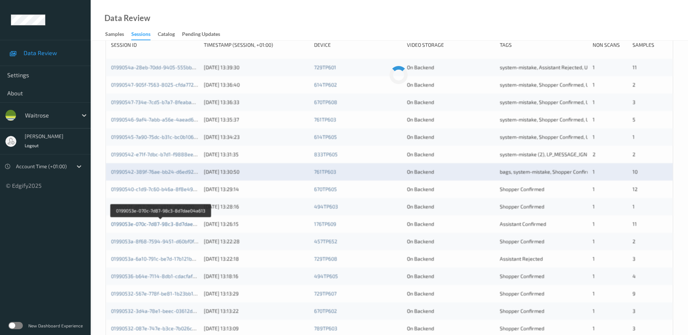
click at [164, 225] on link "0199053e-070c-7d87-98c3-8d7dae04a613" at bounding box center [160, 224] width 99 height 6
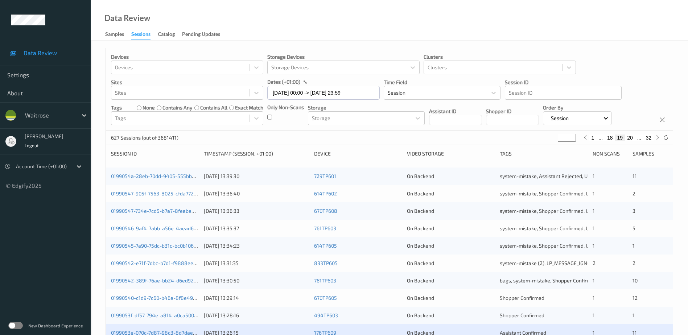
scroll to position [145, 0]
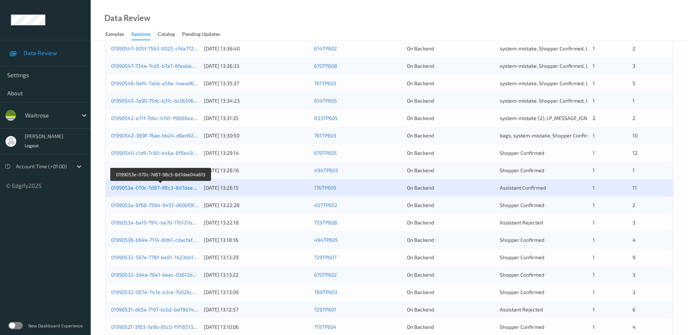
click at [181, 187] on link "0199053e-070c-7d87-98c3-8d7dae04a613" at bounding box center [160, 188] width 99 height 6
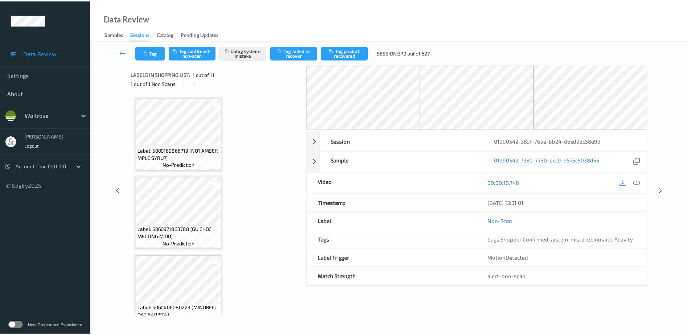
scroll to position [145, 0]
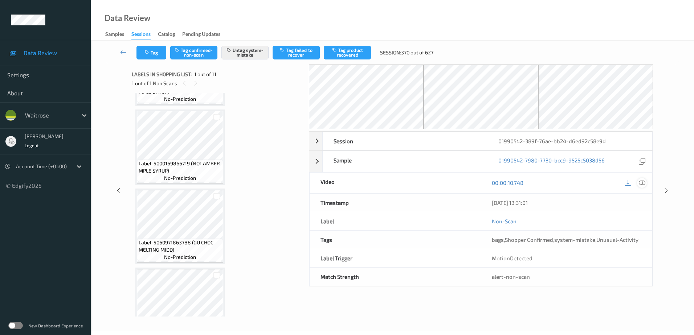
click at [641, 182] on icon at bounding box center [641, 183] width 7 height 7
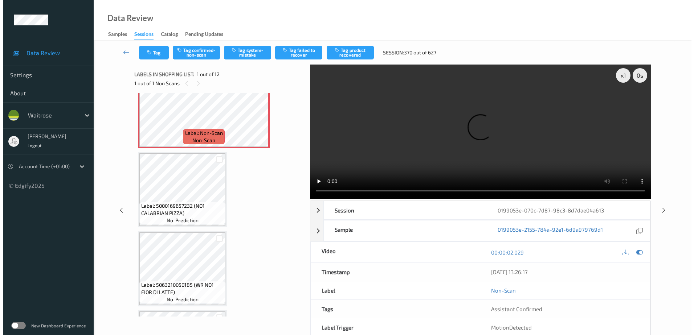
scroll to position [0, 0]
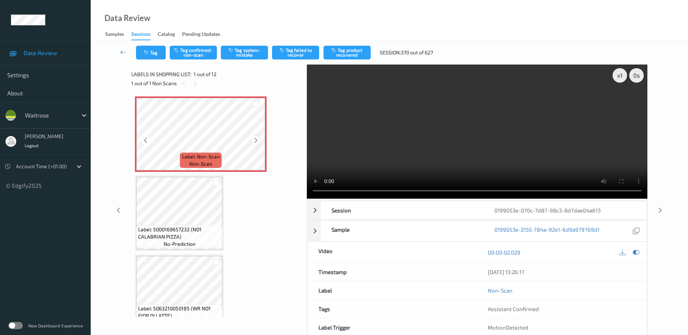
click at [256, 140] on icon at bounding box center [256, 140] width 6 height 7
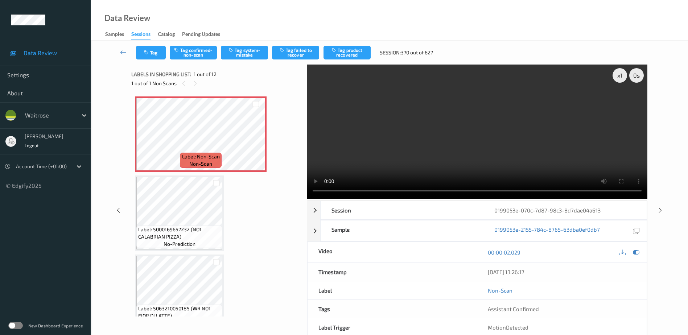
click at [451, 140] on video at bounding box center [477, 132] width 341 height 134
click at [620, 74] on div "x 1" at bounding box center [620, 75] width 15 height 15
click at [247, 48] on button "Tag system-mistake" at bounding box center [244, 53] width 47 height 14
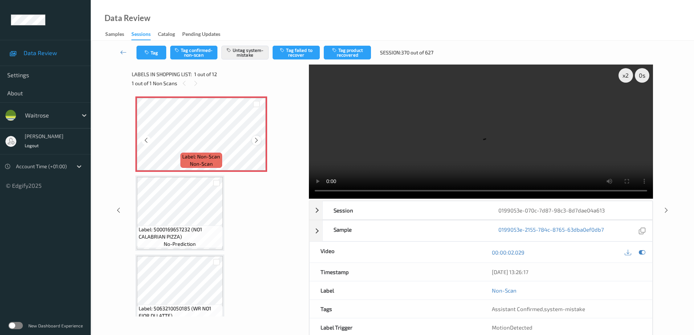
click at [259, 141] on icon at bounding box center [256, 140] width 6 height 7
click at [145, 49] on button "Tag" at bounding box center [151, 53] width 30 height 14
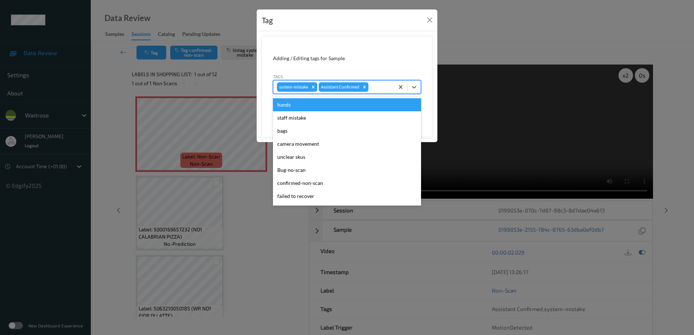
click at [381, 84] on div at bounding box center [380, 87] width 21 height 9
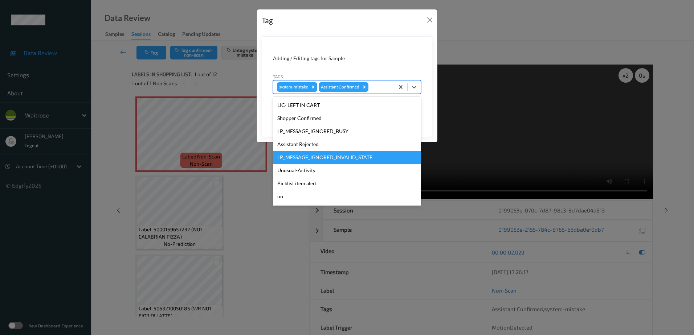
scroll to position [155, 0]
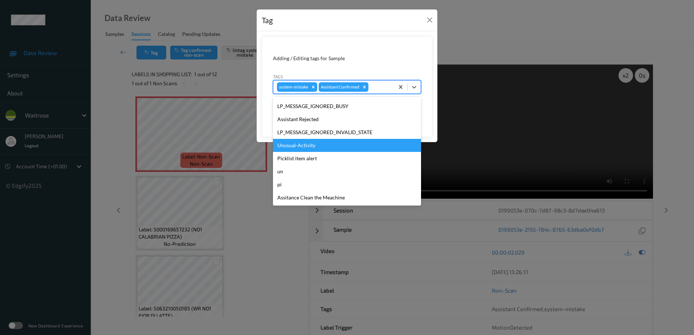
click at [313, 151] on div "Unusual-Activity" at bounding box center [347, 145] width 148 height 13
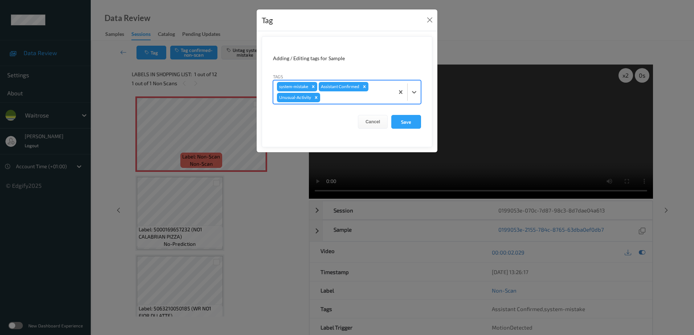
click at [338, 98] on div at bounding box center [355, 97] width 69 height 9
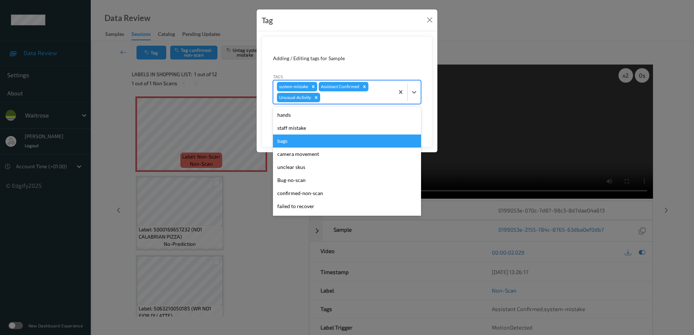
click at [311, 140] on div "bags" at bounding box center [347, 141] width 148 height 13
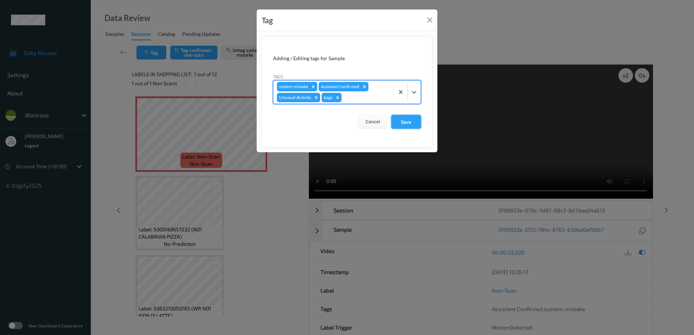
click at [402, 123] on button "Save" at bounding box center [406, 122] width 30 height 14
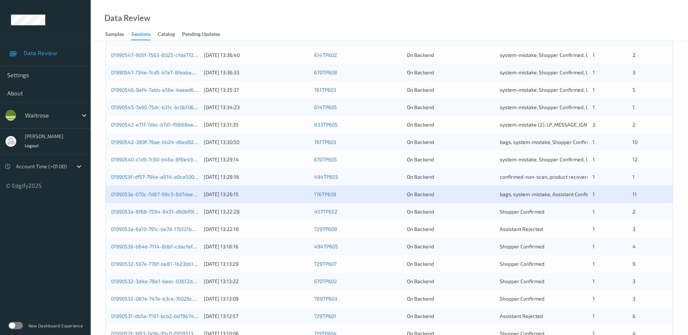
scroll to position [145, 0]
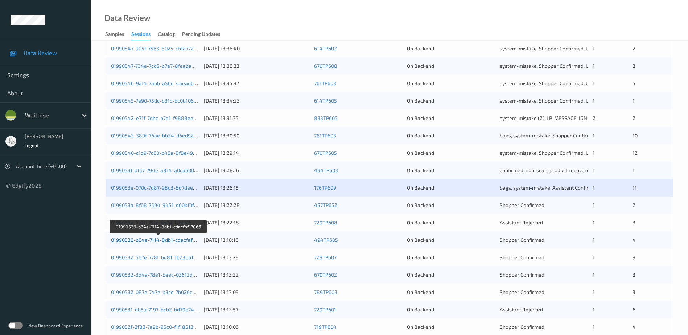
click at [153, 240] on link "01990536-b64e-7114-8db1-cdacfaf17866" at bounding box center [158, 240] width 95 height 6
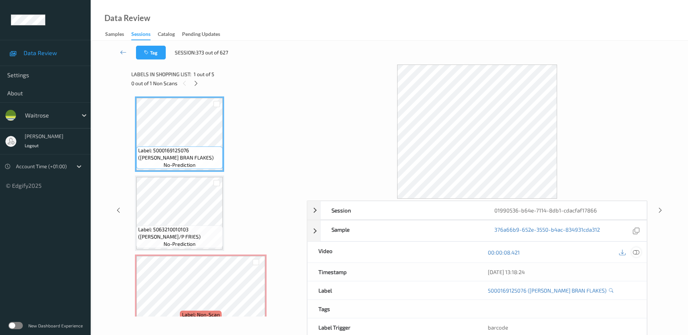
drag, startPoint x: 636, startPoint y: 252, endPoint x: 592, endPoint y: 178, distance: 85.7
click at [636, 251] on icon at bounding box center [636, 252] width 7 height 7
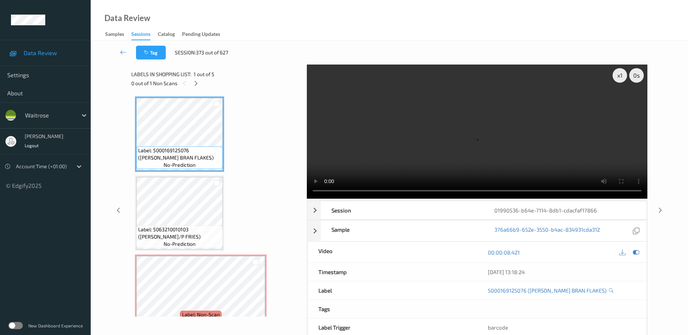
click at [268, 141] on div "Label: 5000169125076 (WR ESS BRAN FLAKES) no-prediction Label: 5063210010103 (W…" at bounding box center [216, 293] width 163 height 392
click at [197, 84] on icon at bounding box center [196, 83] width 6 height 7
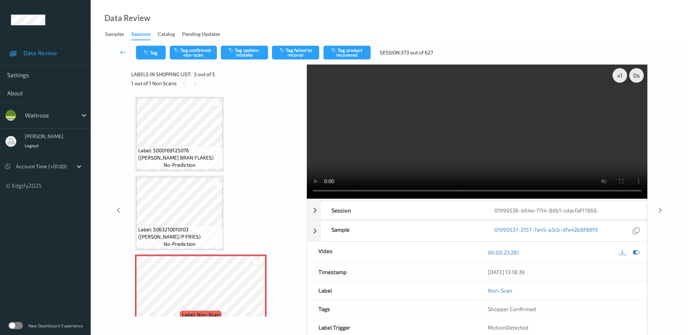
scroll to position [83, 0]
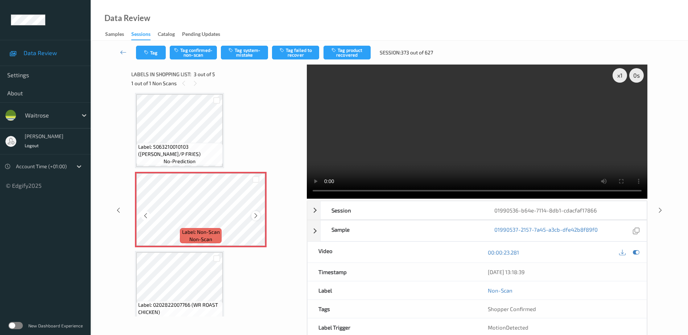
click at [255, 217] on icon at bounding box center [256, 216] width 6 height 7
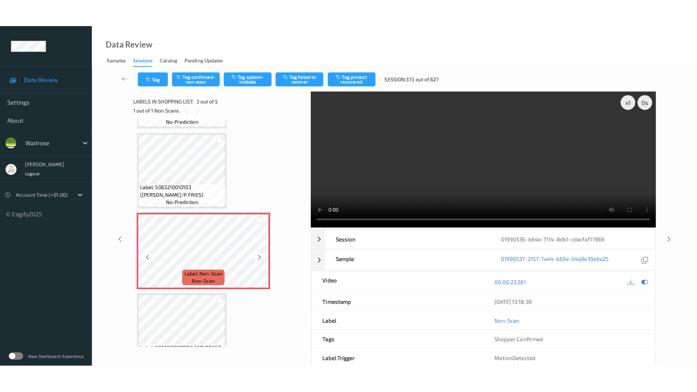
scroll to position [145, 0]
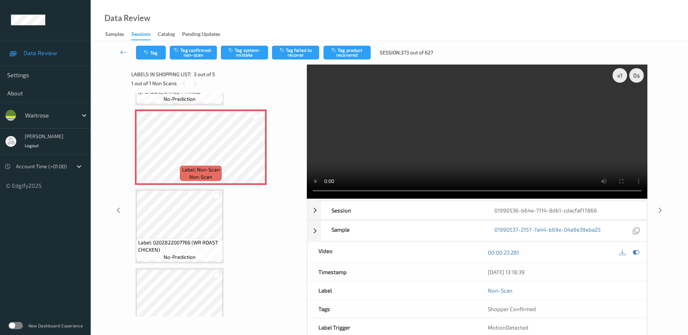
click at [428, 121] on video at bounding box center [477, 132] width 341 height 134
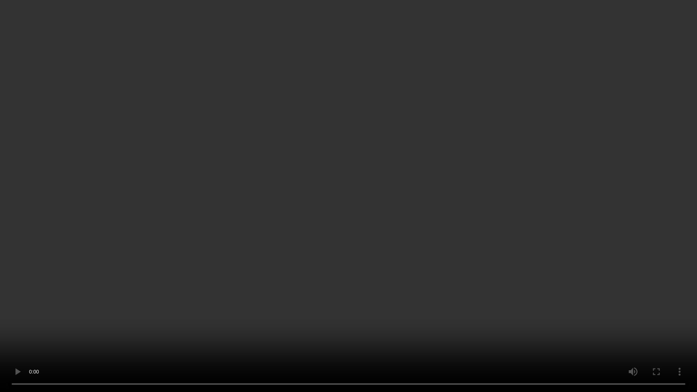
click at [543, 250] on video at bounding box center [348, 196] width 697 height 392
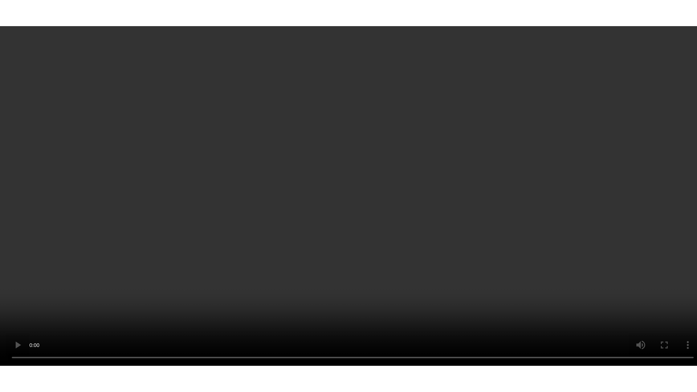
scroll to position [175, 0]
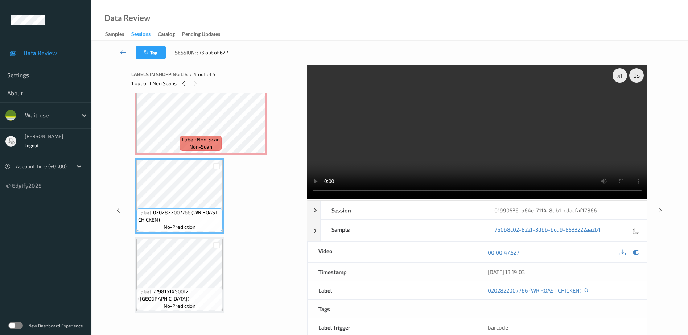
click at [415, 145] on video at bounding box center [477, 132] width 341 height 134
click at [617, 71] on div "x 1" at bounding box center [620, 75] width 15 height 15
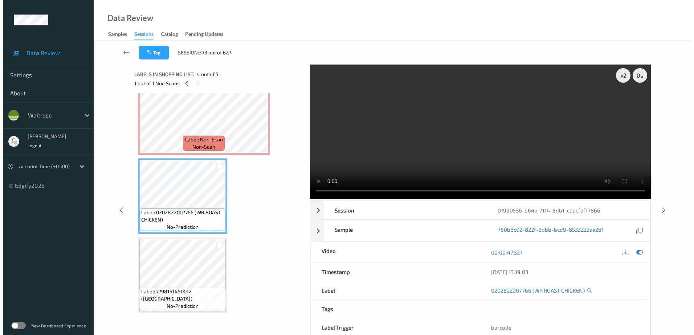
scroll to position [119, 0]
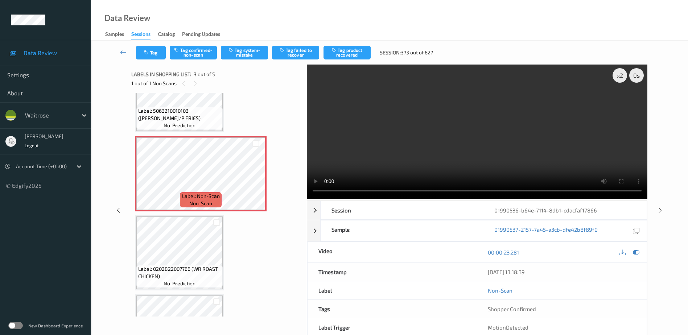
click at [187, 44] on div "Tag Tag confirmed-non-scan Tag system-mistake Tag failed to recover Tag product…" at bounding box center [390, 53] width 568 height 24
click at [187, 48] on button "Tag confirmed-non-scan" at bounding box center [193, 53] width 47 height 14
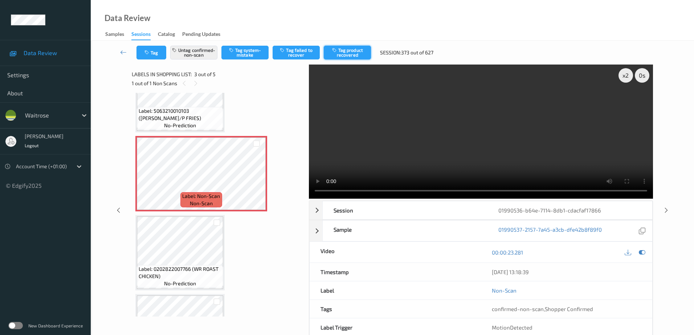
click at [353, 57] on button "Tag product recovered" at bounding box center [347, 53] width 47 height 14
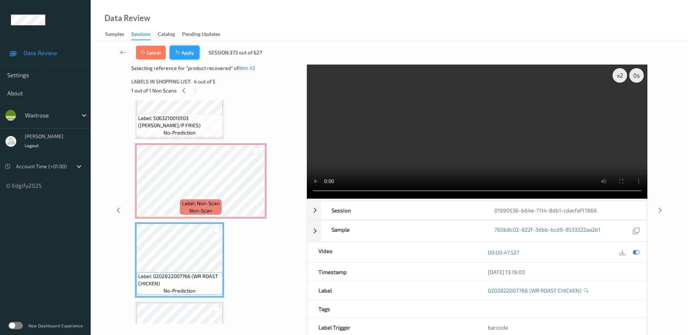
click at [178, 52] on icon "button" at bounding box center [179, 52] width 6 height 5
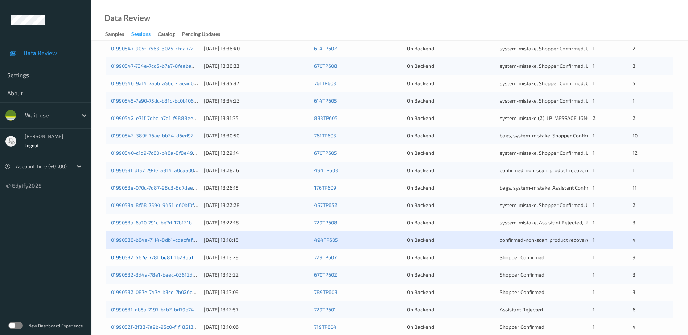
scroll to position [211, 0]
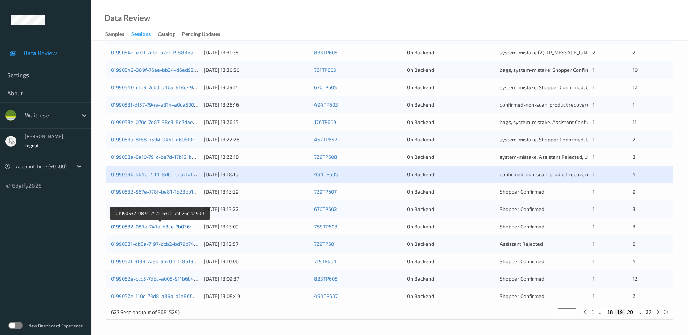
click at [153, 226] on link "01990532-087e-747e-b3ce-7b026c1aa900" at bounding box center [160, 226] width 98 height 6
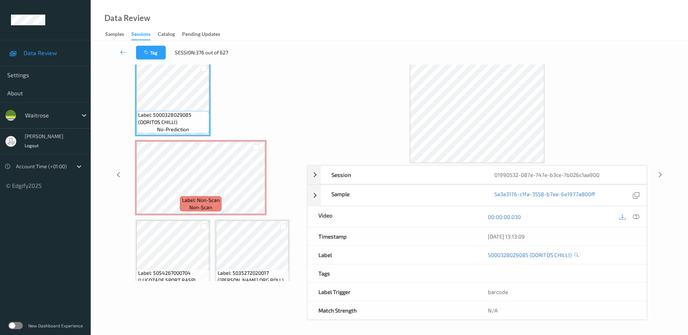
scroll to position [36, 0]
click at [636, 218] on icon at bounding box center [636, 217] width 7 height 7
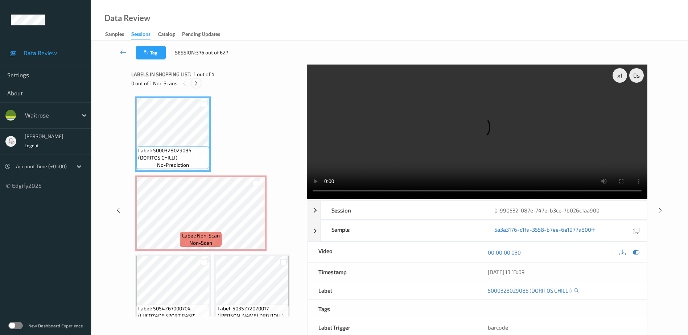
click at [196, 83] on icon at bounding box center [196, 83] width 6 height 7
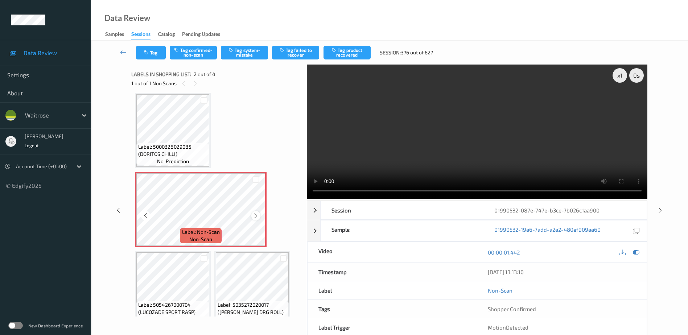
click at [255, 215] on icon at bounding box center [256, 216] width 6 height 7
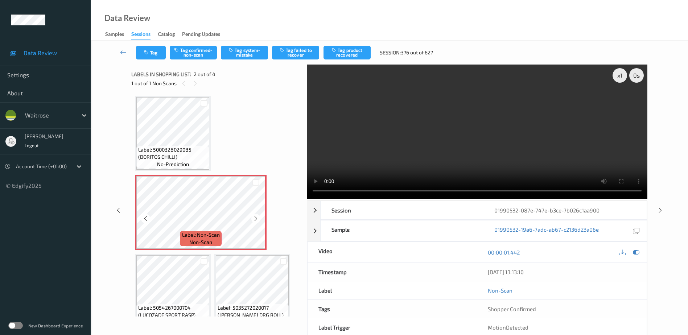
scroll to position [0, 0]
click at [514, 134] on video at bounding box center [477, 132] width 341 height 134
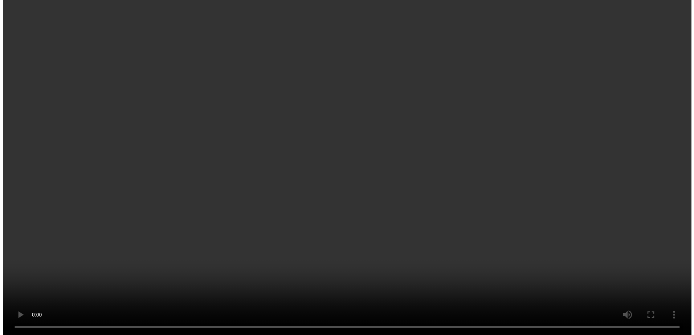
scroll to position [17, 0]
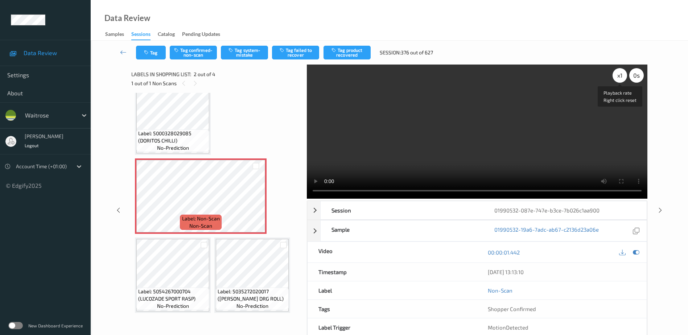
click at [617, 75] on div "x 1" at bounding box center [620, 75] width 15 height 15
click at [617, 75] on div "x 4" at bounding box center [620, 75] width 15 height 15
click at [238, 56] on button "Tag system-mistake" at bounding box center [244, 53] width 47 height 14
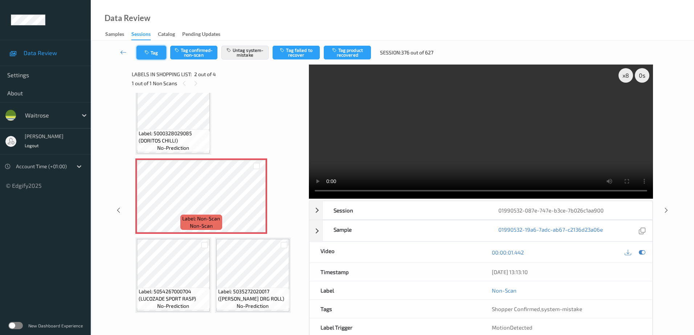
click at [146, 51] on icon "button" at bounding box center [147, 52] width 6 height 5
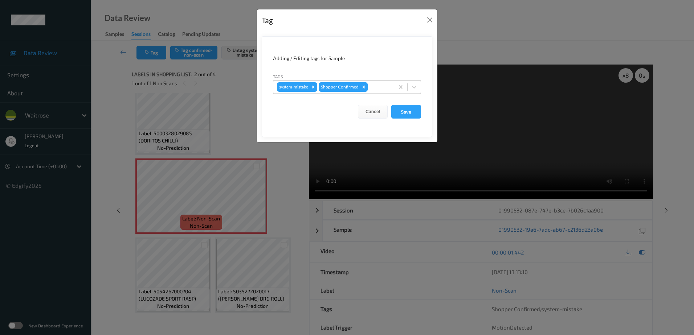
click at [374, 84] on div at bounding box center [379, 87] width 21 height 9
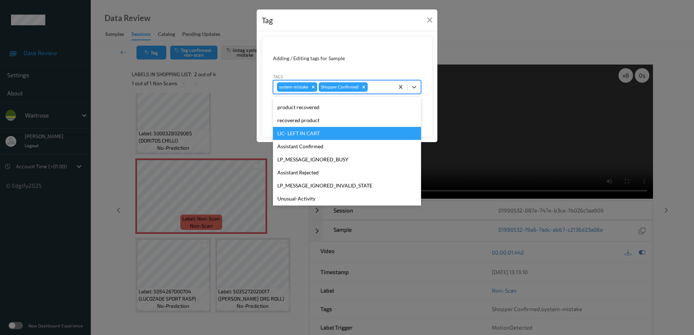
scroll to position [155, 0]
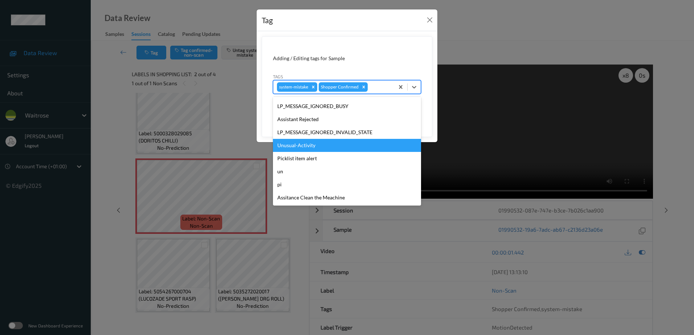
click at [330, 147] on div "Unusual-Activity" at bounding box center [347, 145] width 148 height 13
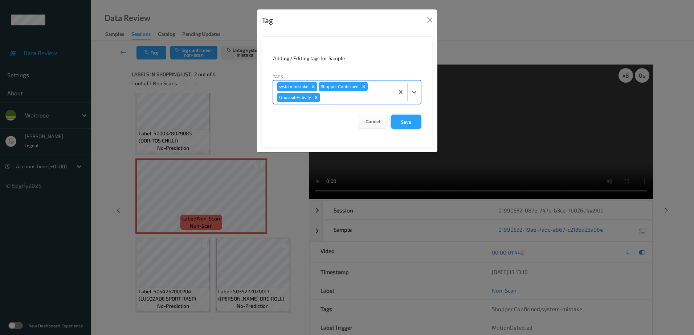
click at [401, 125] on button "Save" at bounding box center [406, 122] width 30 height 14
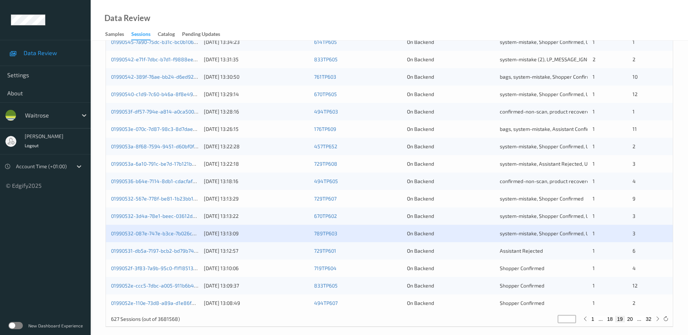
scroll to position [211, 0]
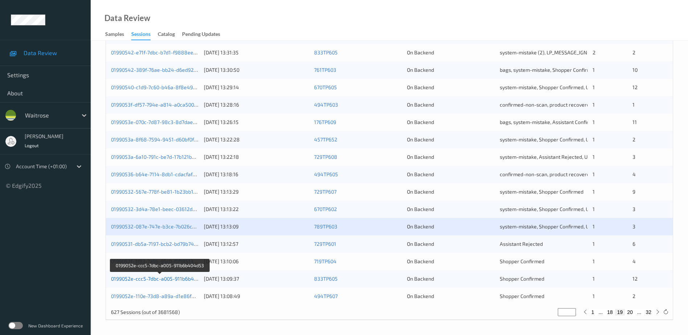
click at [148, 279] on link "0199052e-ccc5-7dbc-a005-911b6b404d53" at bounding box center [160, 279] width 98 height 6
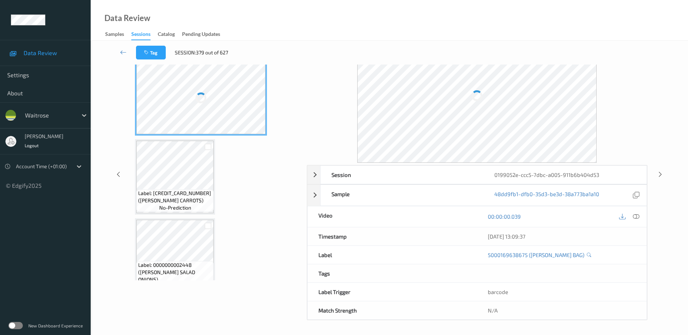
scroll to position [36, 0]
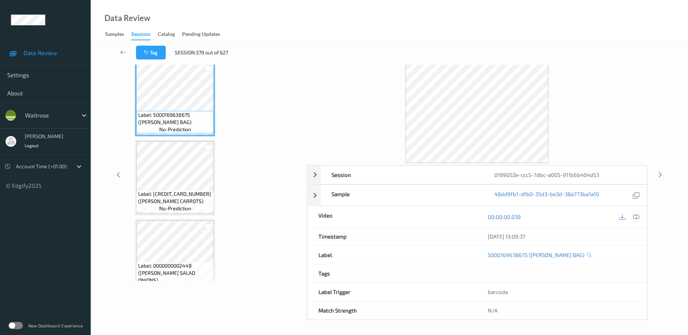
click at [638, 218] on icon at bounding box center [636, 217] width 7 height 7
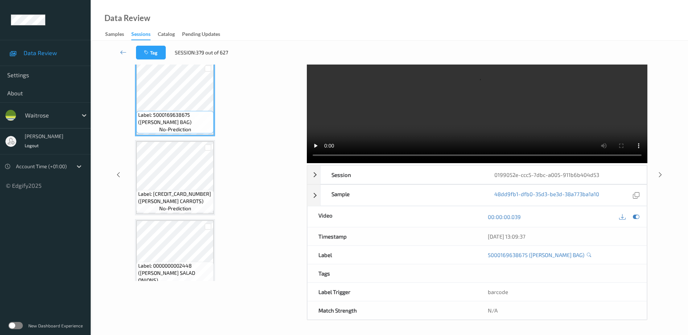
scroll to position [0, 0]
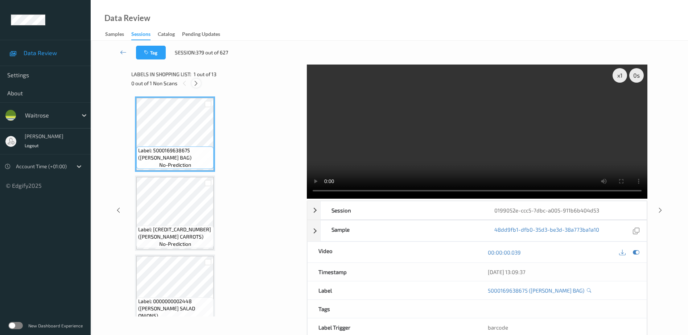
click at [198, 84] on icon at bounding box center [196, 83] width 6 height 7
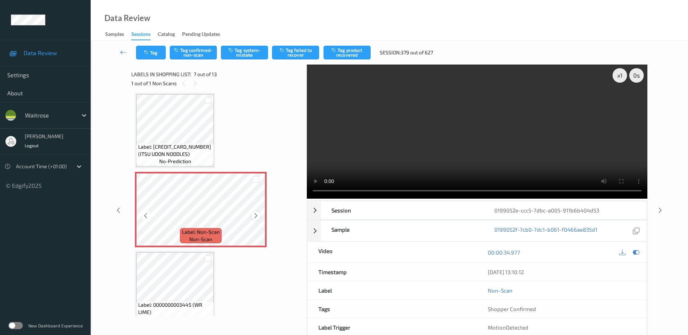
click at [255, 216] on icon at bounding box center [256, 216] width 6 height 7
click at [472, 133] on video at bounding box center [477, 132] width 341 height 134
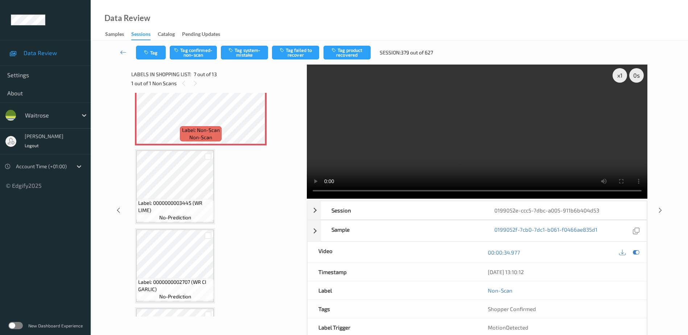
scroll to position [508, 0]
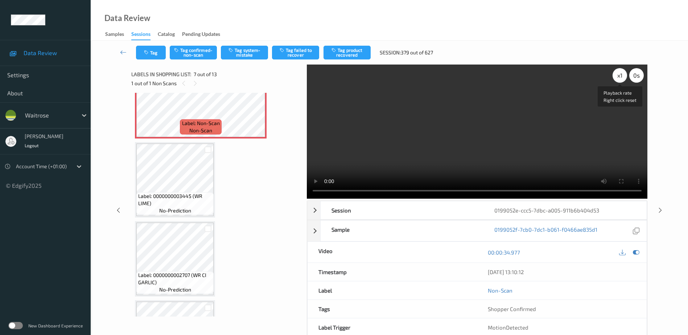
click at [623, 80] on div "x 1" at bounding box center [620, 75] width 15 height 15
click at [623, 80] on div "x 2" at bounding box center [620, 75] width 15 height 15
click at [236, 50] on button "Tag system-mistake" at bounding box center [244, 53] width 47 height 14
click at [251, 56] on button "Tag system-mistake" at bounding box center [244, 53] width 47 height 14
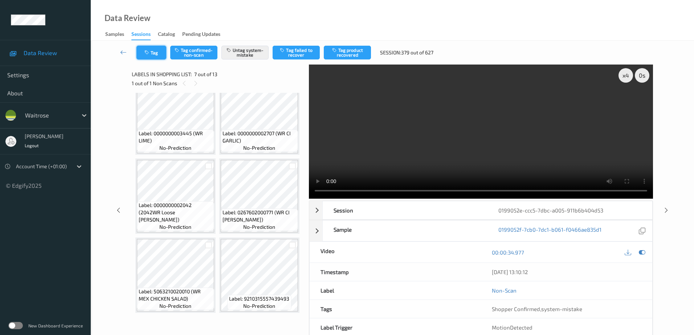
click at [151, 52] on button "Tag" at bounding box center [151, 53] width 30 height 14
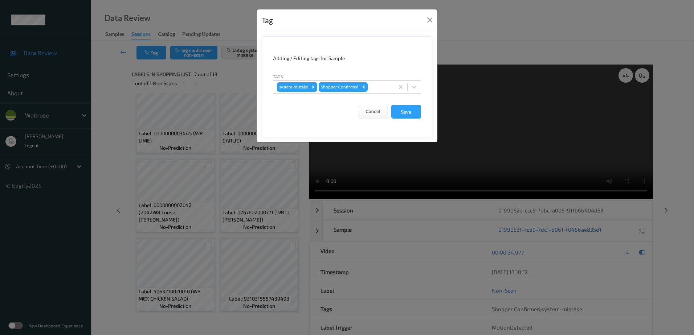
click at [379, 86] on div at bounding box center [379, 87] width 21 height 9
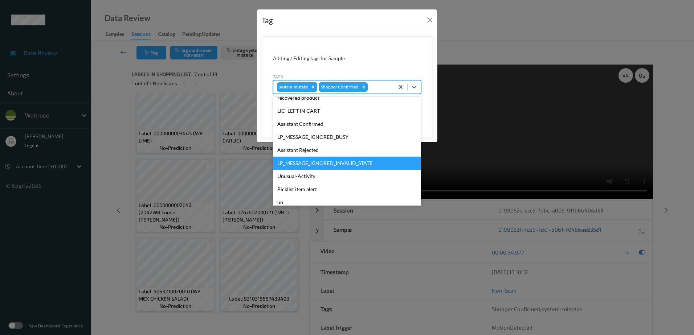
scroll to position [155, 0]
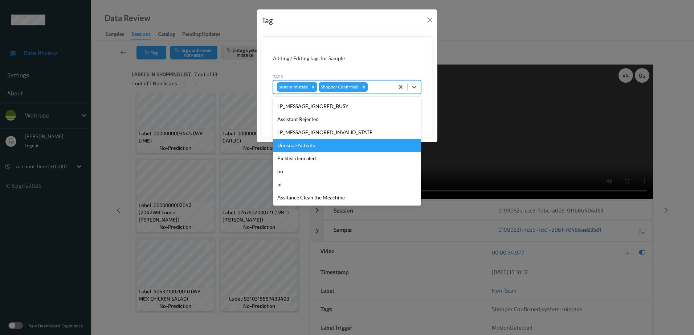
click at [330, 143] on div "Unusual-Activity" at bounding box center [347, 145] width 148 height 13
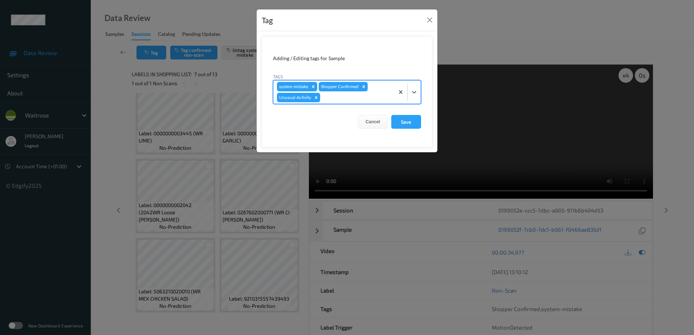
click at [346, 95] on div at bounding box center [355, 97] width 69 height 9
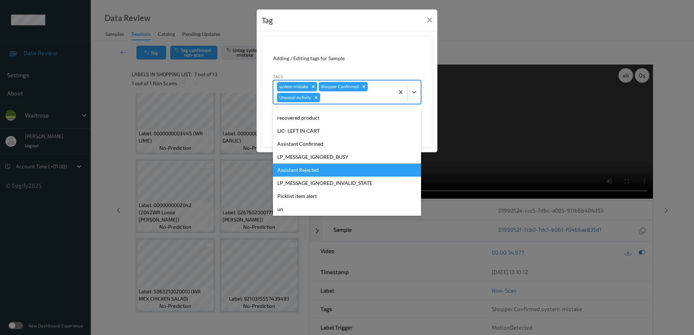
scroll to position [142, 0]
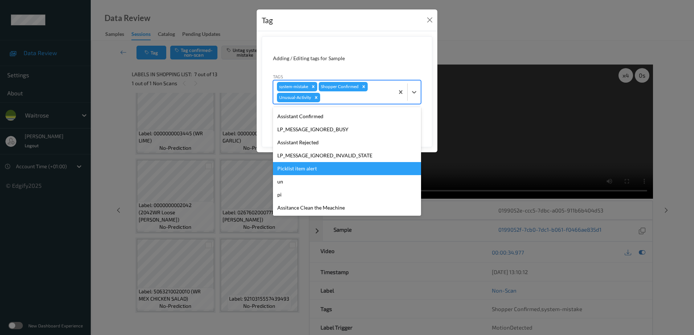
click at [322, 165] on div "Picklist item alert" at bounding box center [347, 168] width 148 height 13
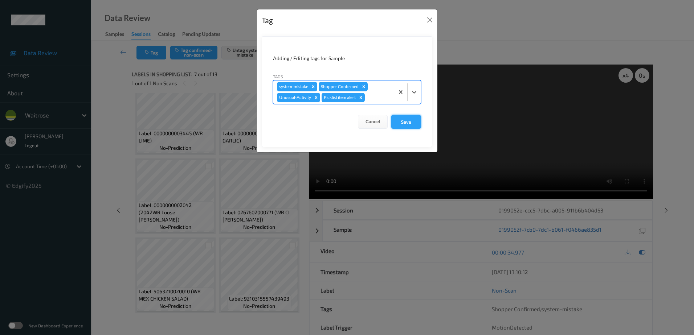
click at [400, 123] on button "Save" at bounding box center [406, 122] width 30 height 14
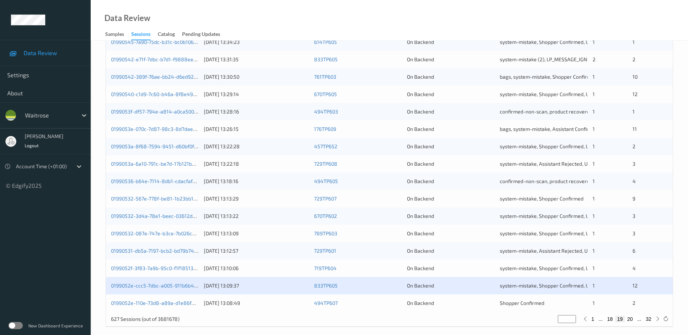
scroll to position [211, 0]
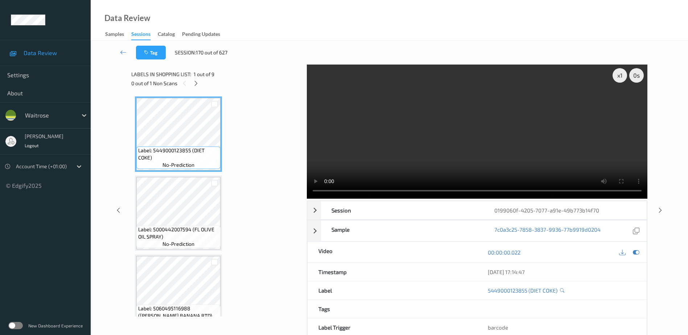
drag, startPoint x: 195, startPoint y: 85, endPoint x: 202, endPoint y: 88, distance: 8.0
click at [195, 85] on icon at bounding box center [196, 83] width 6 height 7
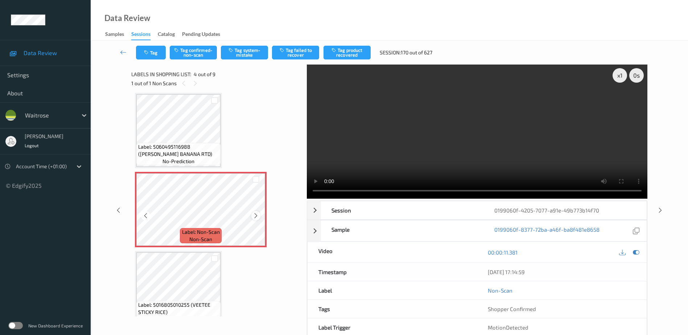
click at [253, 217] on icon at bounding box center [256, 216] width 6 height 7
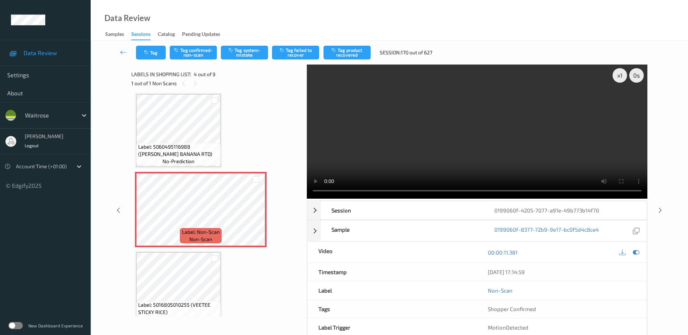
click at [457, 141] on video at bounding box center [477, 132] width 341 height 134
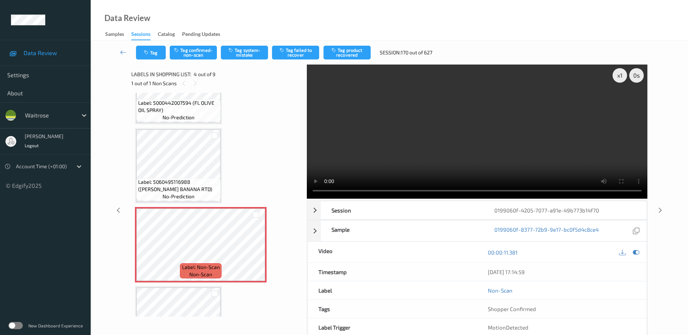
scroll to position [181, 0]
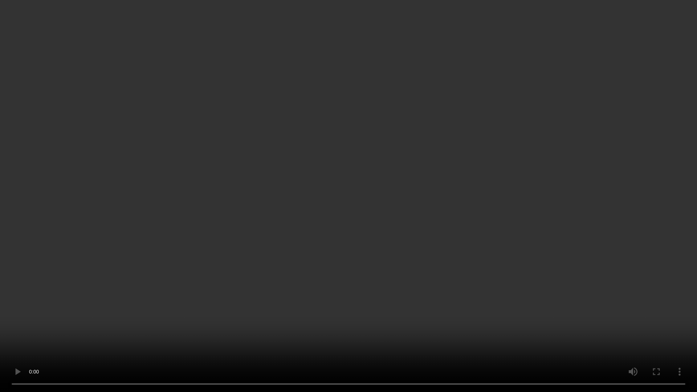
click at [361, 270] on video at bounding box center [348, 196] width 697 height 392
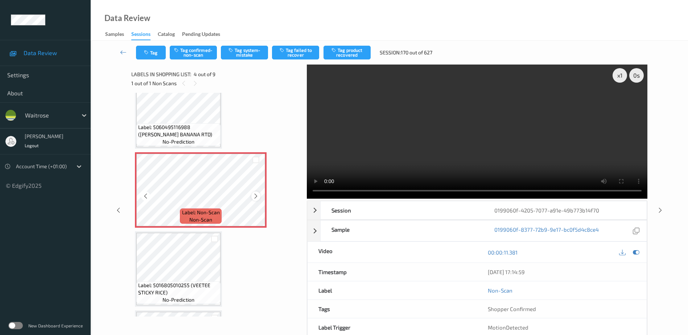
click at [257, 196] on icon at bounding box center [256, 196] width 6 height 7
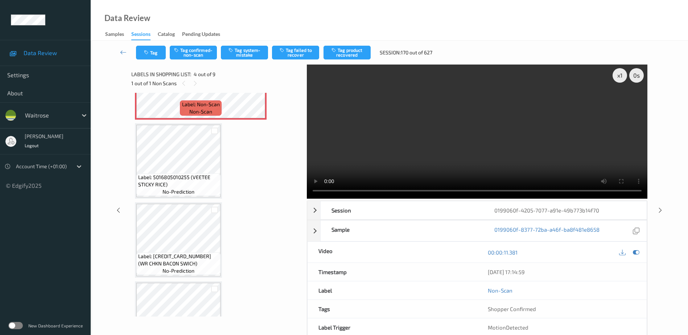
scroll to position [290, 0]
click at [481, 164] on video at bounding box center [477, 132] width 341 height 134
click at [622, 72] on div "x 1" at bounding box center [620, 75] width 15 height 15
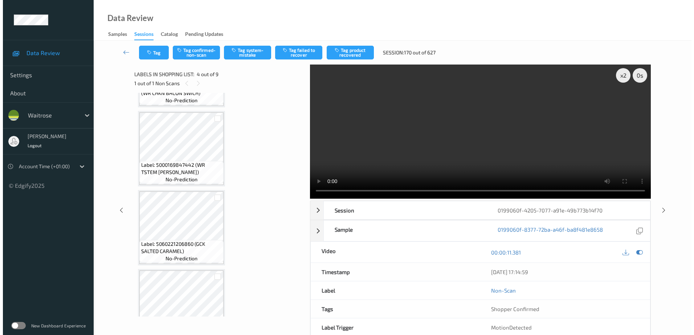
scroll to position [492, 0]
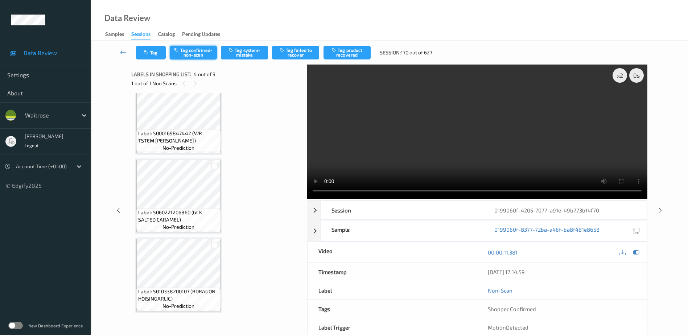
click at [185, 52] on button "Tag confirmed-non-scan" at bounding box center [193, 53] width 47 height 14
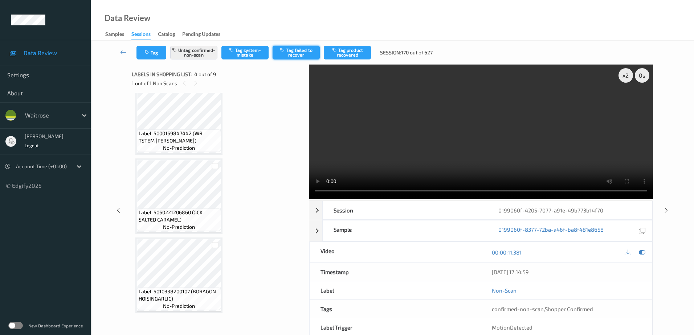
click at [299, 48] on button "Tag failed to recover" at bounding box center [295, 53] width 47 height 14
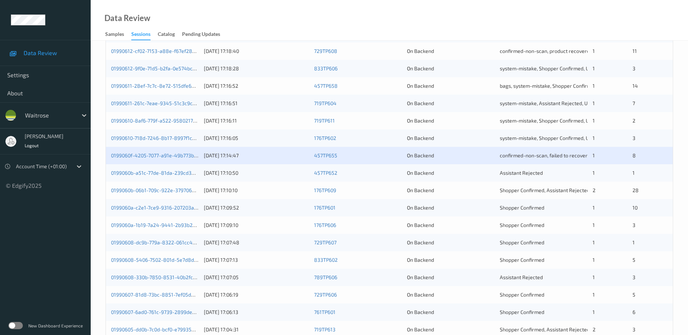
scroll to position [181, 0]
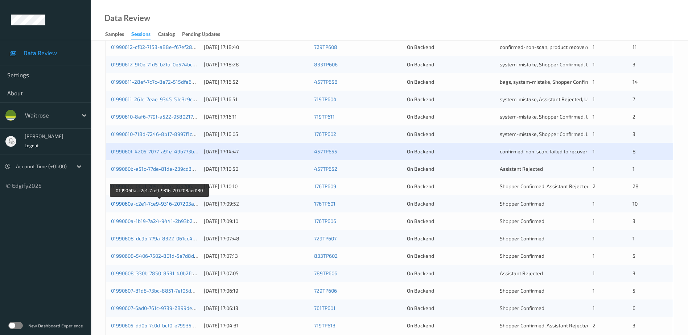
click at [160, 205] on link "0199060a-c2e1-7ce9-9316-207203aed130" at bounding box center [159, 204] width 97 height 6
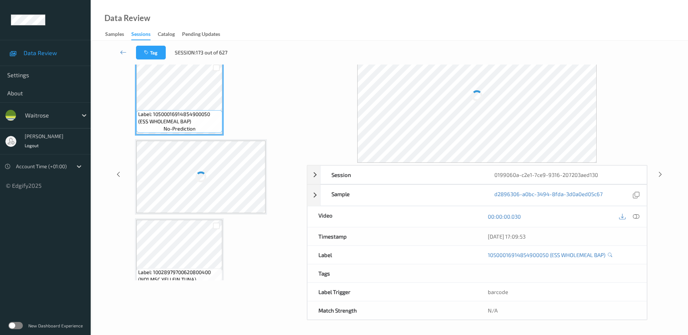
scroll to position [36, 0]
click at [638, 214] on icon at bounding box center [636, 217] width 7 height 7
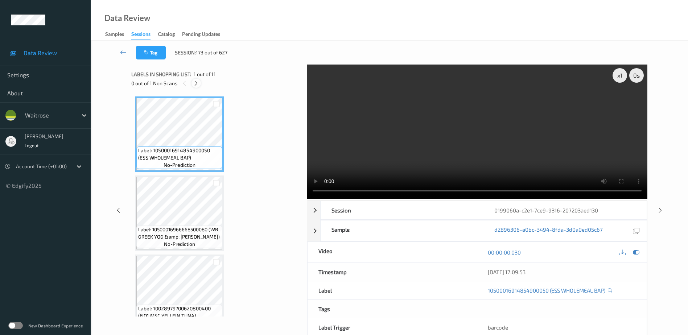
click at [198, 85] on icon at bounding box center [196, 83] width 6 height 7
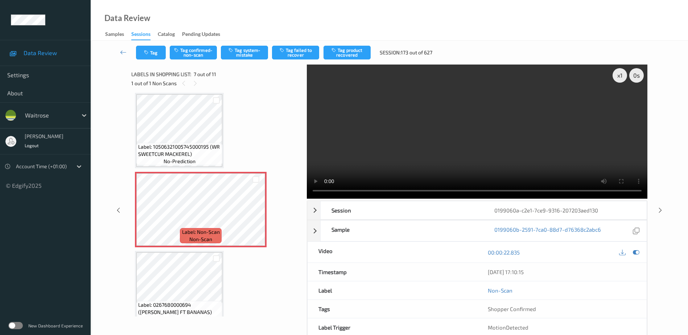
click at [473, 144] on video at bounding box center [477, 132] width 341 height 134
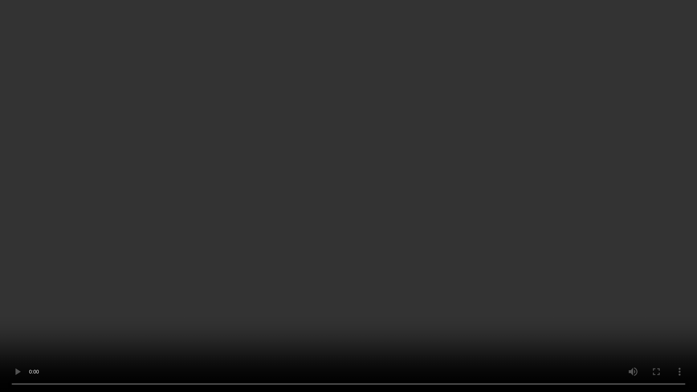
click at [349, 233] on video at bounding box center [348, 196] width 697 height 392
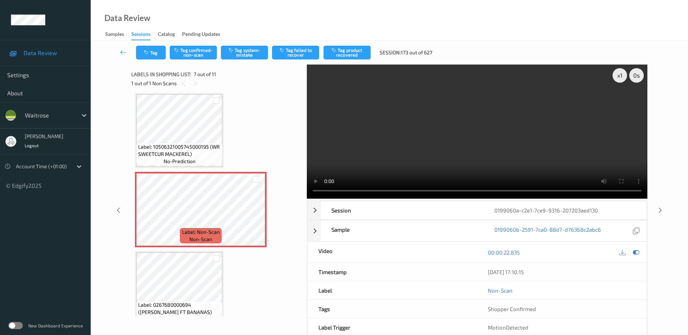
click at [394, 160] on video at bounding box center [477, 132] width 341 height 134
drag, startPoint x: 465, startPoint y: 108, endPoint x: 468, endPoint y: 111, distance: 4.9
click at [465, 108] on video at bounding box center [477, 132] width 341 height 134
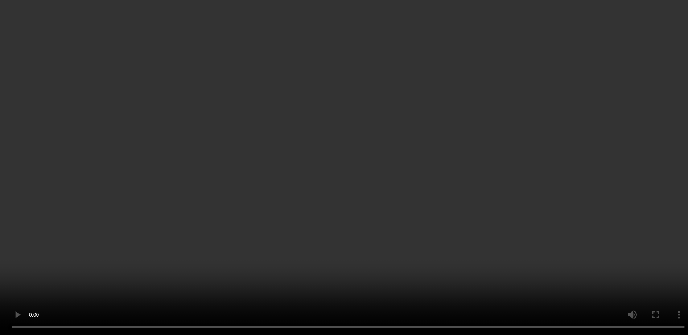
scroll to position [360, 0]
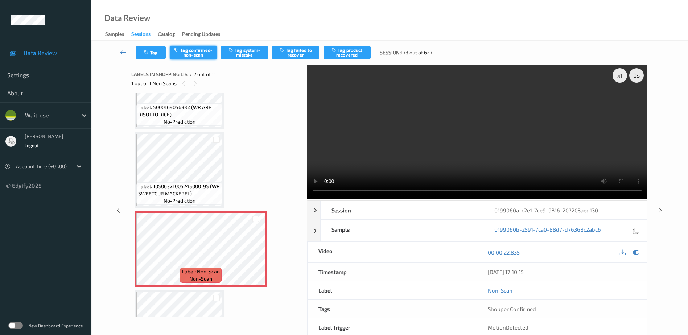
click at [190, 50] on button "Tag confirmed-non-scan" at bounding box center [193, 53] width 47 height 14
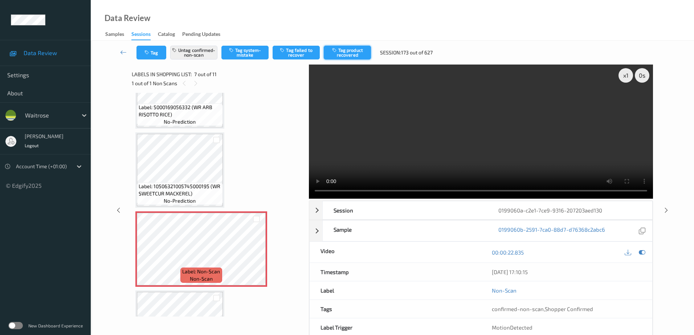
click at [348, 54] on button "Tag product recovered" at bounding box center [347, 53] width 47 height 14
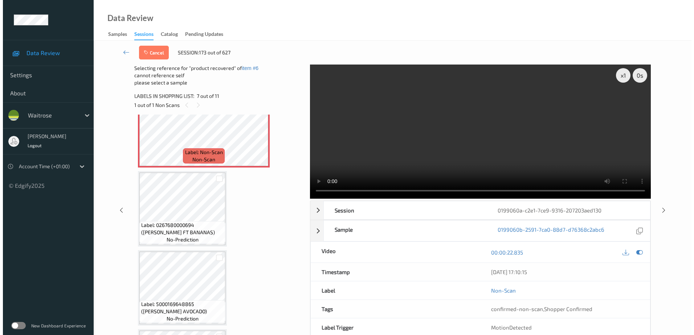
scroll to position [505, 0]
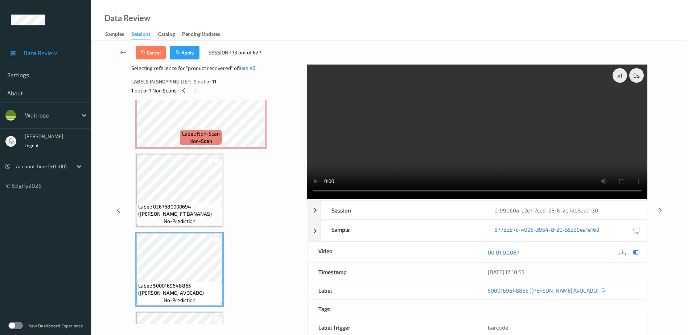
click at [179, 59] on div "Cancel Apply Session: 173 out of 627" at bounding box center [390, 53] width 568 height 24
click at [181, 57] on button "Apply" at bounding box center [185, 53] width 30 height 14
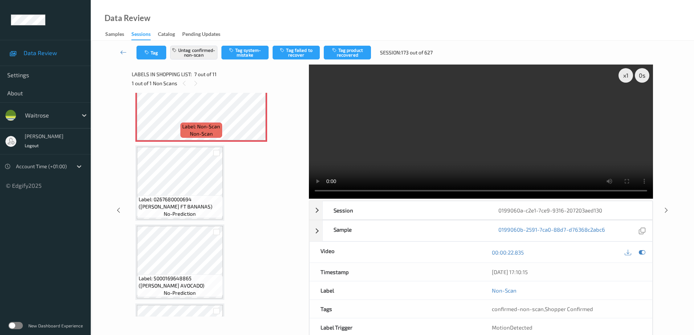
scroll to position [399, 0]
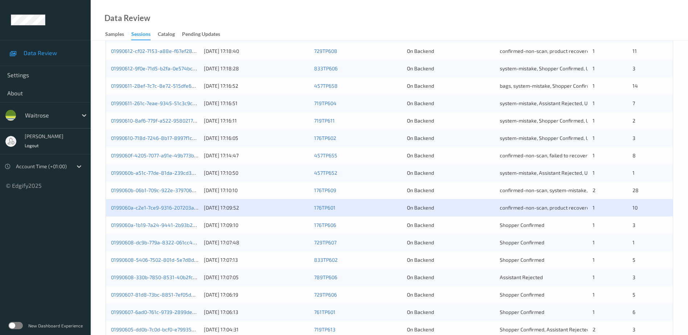
scroll to position [181, 0]
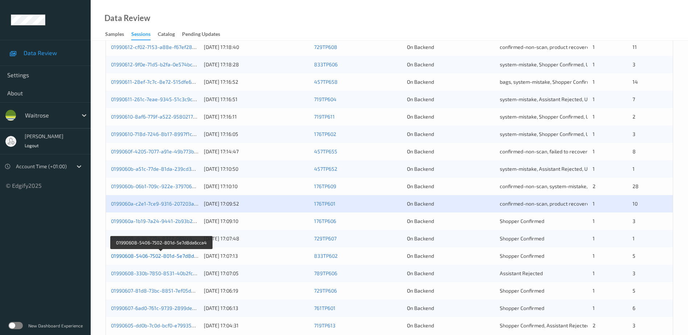
click at [154, 254] on link "01990608-5406-7502-801d-5e7d8da6cca4" at bounding box center [161, 256] width 100 height 6
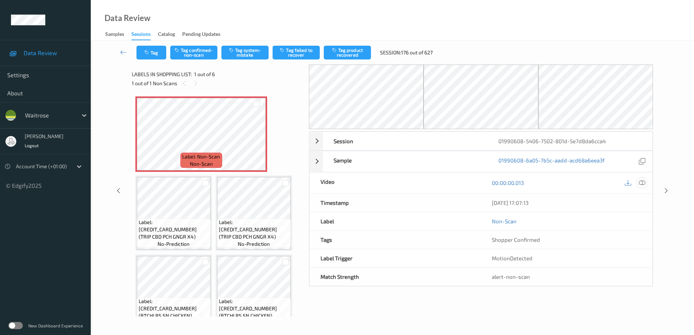
click at [642, 183] on icon at bounding box center [641, 183] width 7 height 7
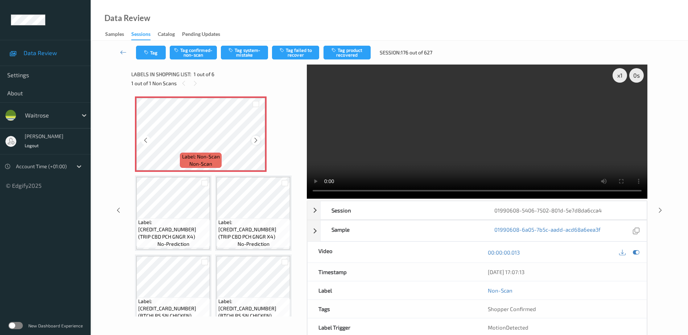
click at [259, 141] on icon at bounding box center [256, 140] width 6 height 7
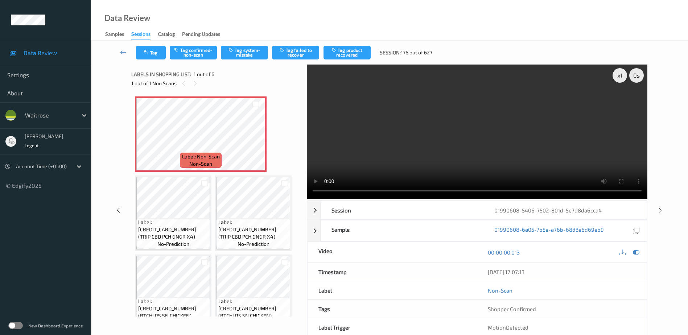
click at [455, 147] on video at bounding box center [477, 132] width 341 height 134
click at [239, 54] on button "Tag system-mistake" at bounding box center [244, 53] width 47 height 14
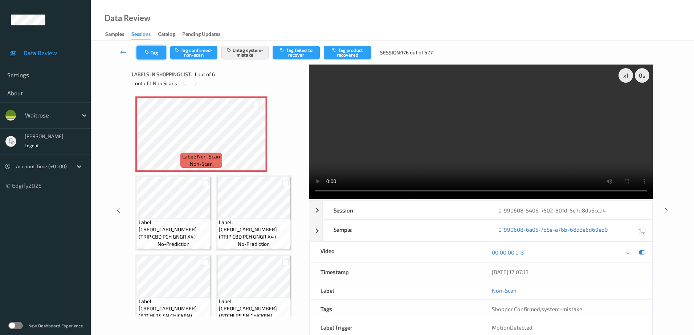
click at [141, 55] on button "Tag" at bounding box center [151, 53] width 30 height 14
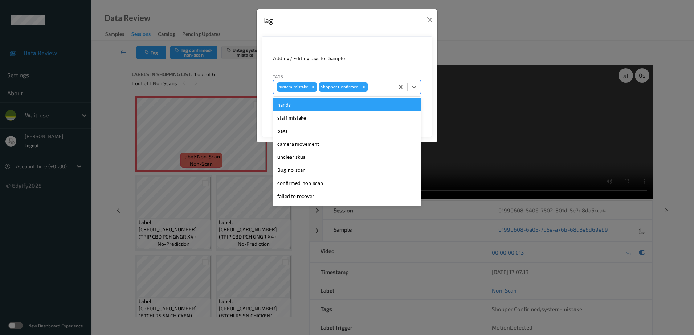
click at [373, 84] on div at bounding box center [379, 87] width 21 height 9
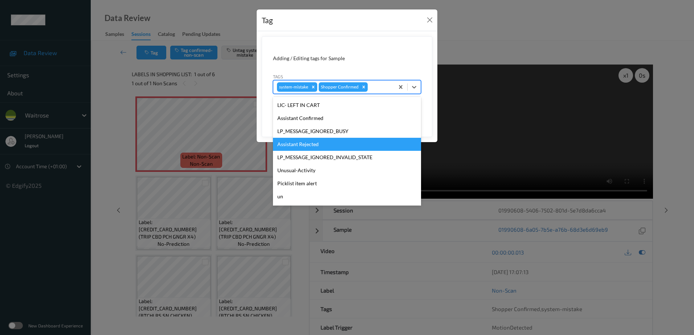
scroll to position [155, 0]
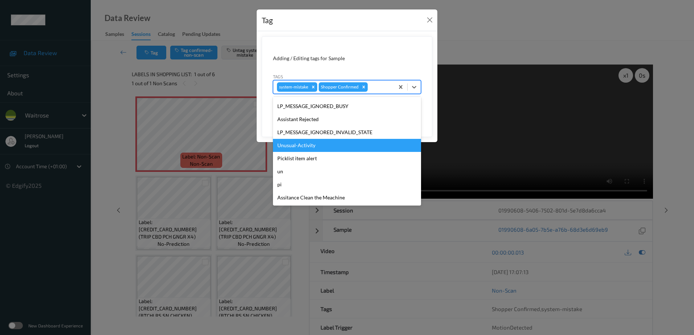
click at [317, 142] on div "Unusual-Activity" at bounding box center [347, 145] width 148 height 13
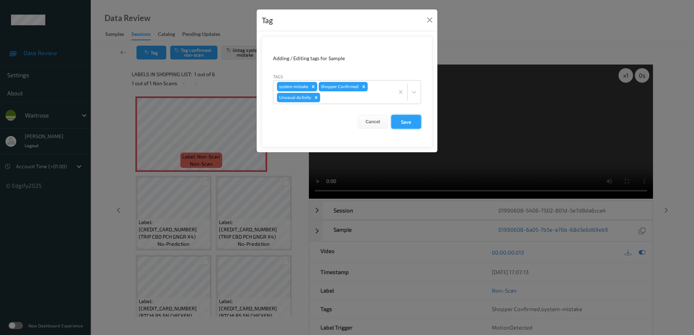
click at [397, 120] on button "Save" at bounding box center [406, 122] width 30 height 14
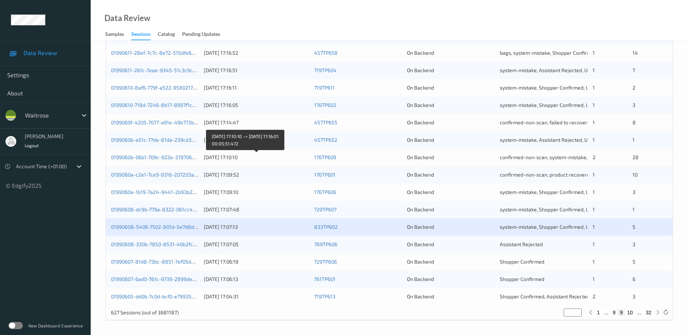
scroll to position [211, 0]
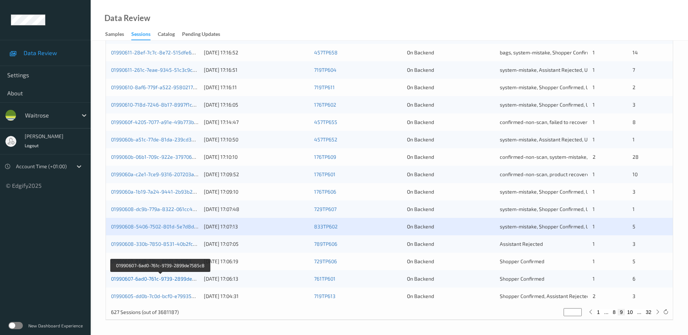
click at [144, 279] on link "01990607-6ad0-761c-9739-2899de7585c8" at bounding box center [160, 279] width 99 height 6
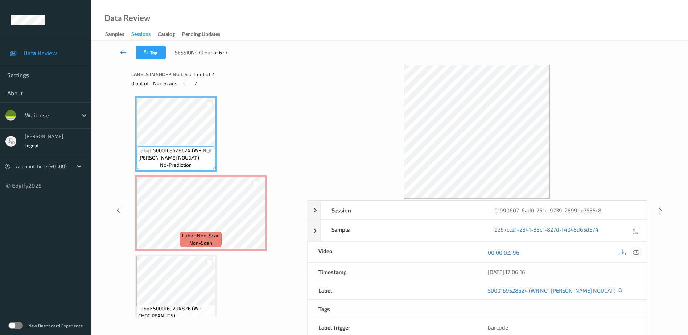
click at [638, 252] on icon at bounding box center [636, 252] width 7 height 7
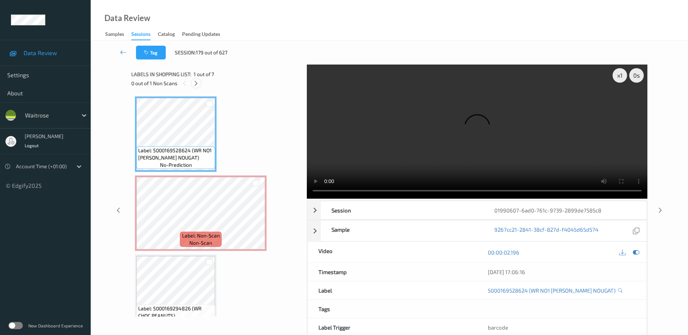
click at [198, 85] on icon at bounding box center [196, 83] width 6 height 7
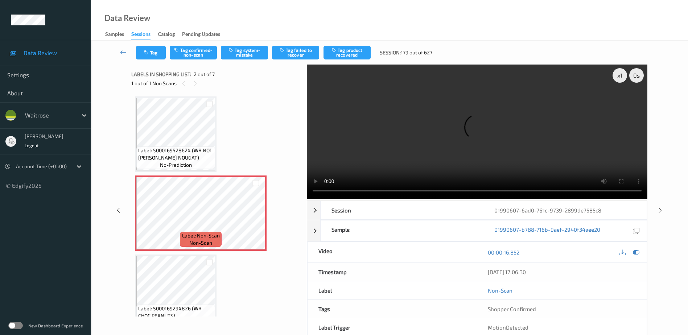
scroll to position [4, 0]
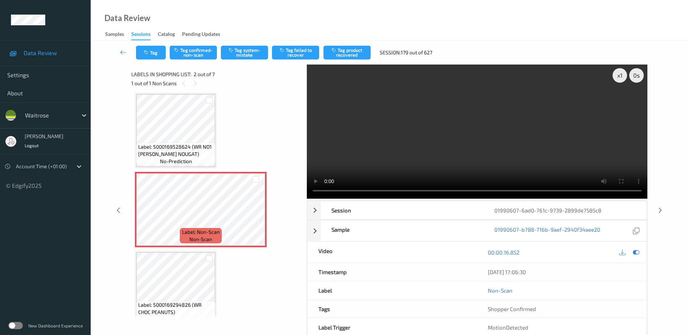
click at [481, 133] on video at bounding box center [477, 132] width 341 height 134
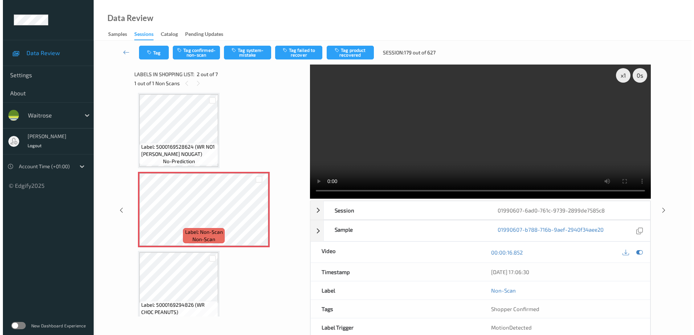
scroll to position [0, 0]
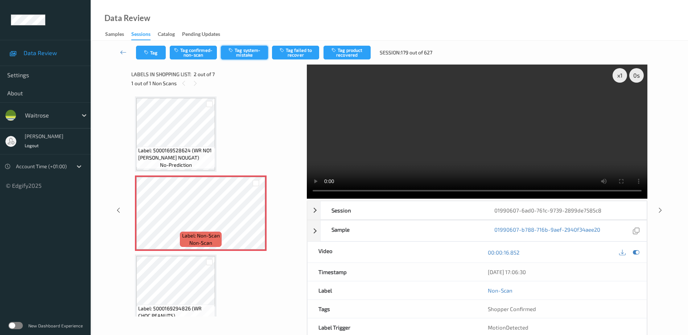
click at [243, 53] on button "Tag system-mistake" at bounding box center [244, 53] width 47 height 14
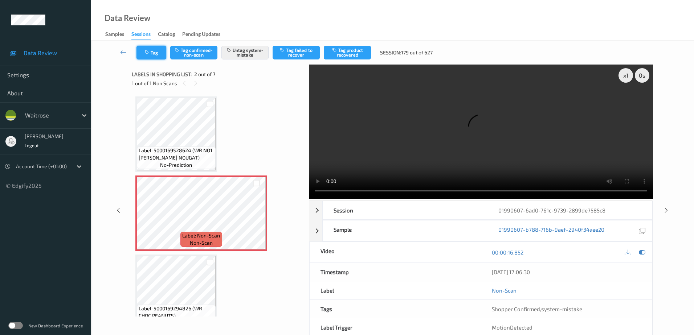
click at [151, 58] on button "Tag" at bounding box center [151, 53] width 30 height 14
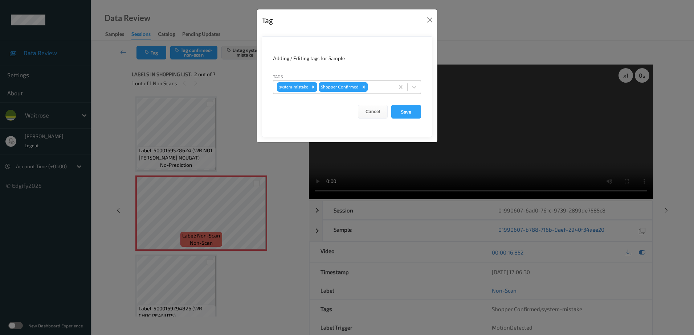
click at [372, 91] on div at bounding box center [379, 87] width 21 height 9
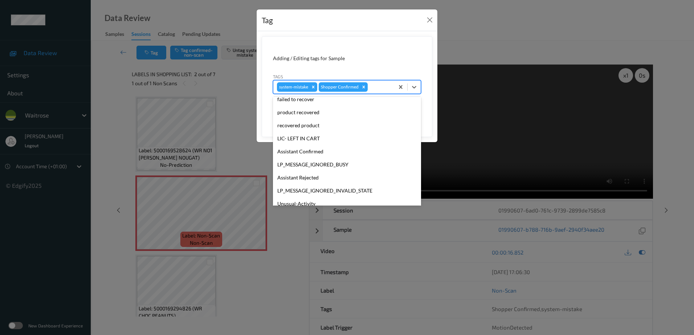
scroll to position [155, 0]
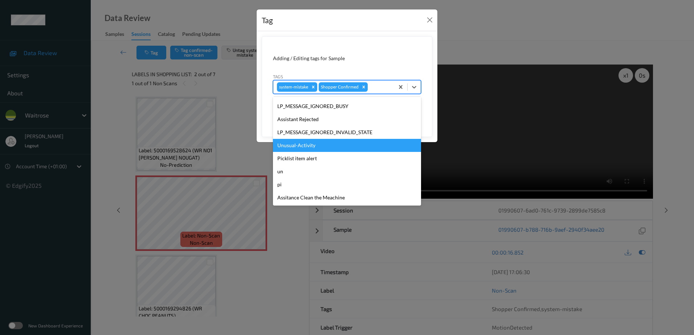
click at [312, 149] on div "Unusual-Activity" at bounding box center [347, 145] width 148 height 13
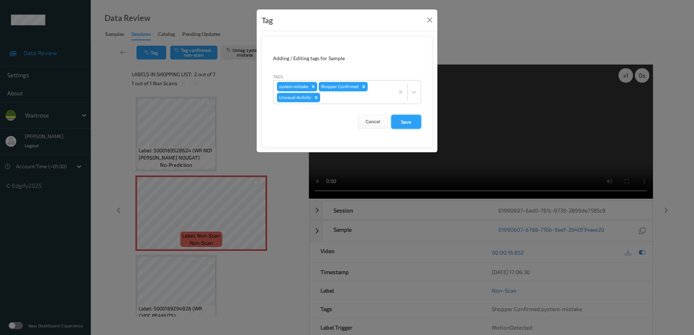
click at [402, 122] on button "Save" at bounding box center [406, 122] width 30 height 14
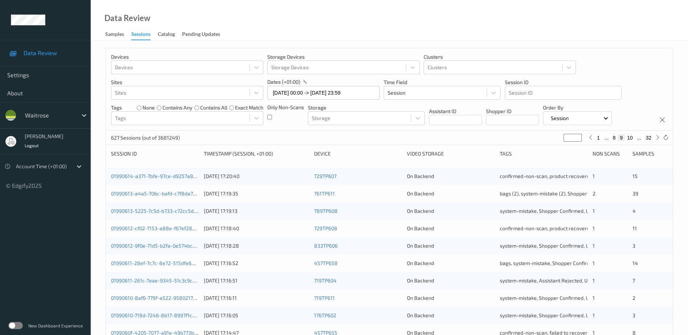
drag, startPoint x: 572, startPoint y: 136, endPoint x: 545, endPoint y: 146, distance: 28.6
click at [545, 146] on div "Devices Devices Storage Devices Storage Devices Clusters Clusters Sites Sites d…" at bounding box center [390, 289] width 568 height 483
type input "*"
type input "**"
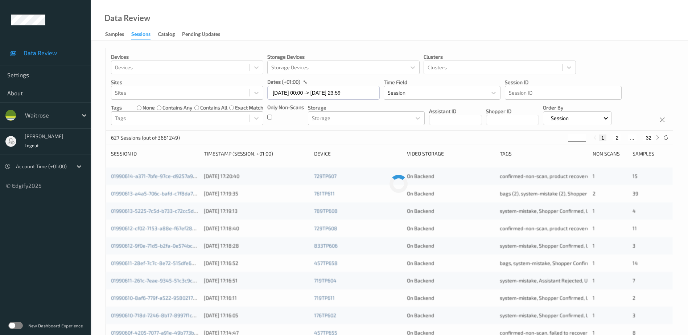
type input "**"
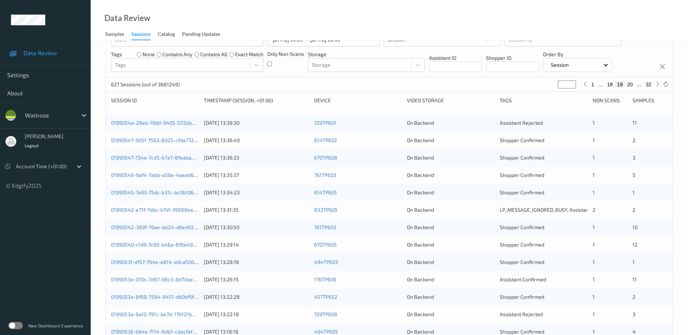
scroll to position [29, 0]
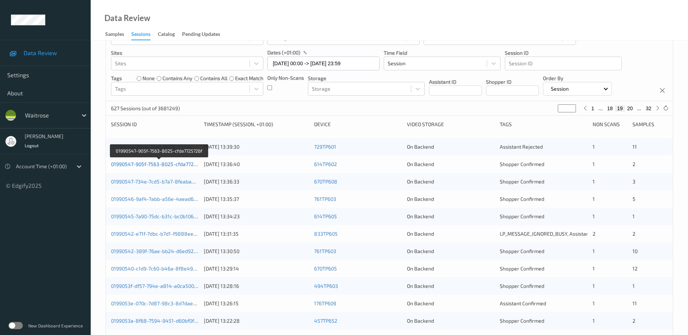
type input "**"
click at [188, 163] on link "01990547-905f-7563-8025-cfda7725726f" at bounding box center [159, 164] width 96 height 6
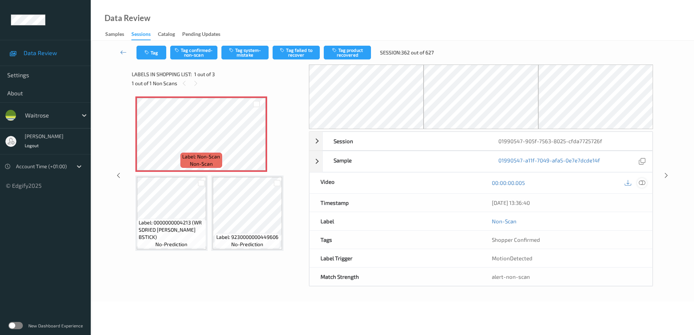
click at [638, 181] on icon at bounding box center [641, 183] width 7 height 7
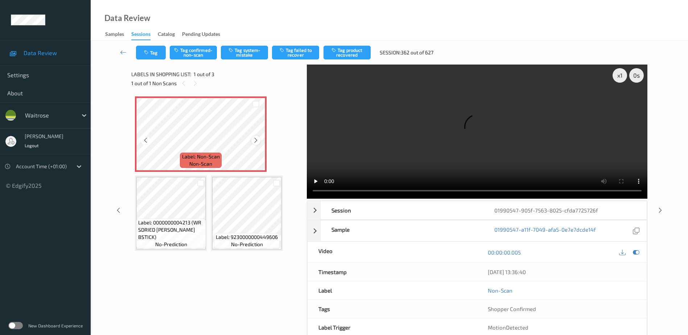
click at [257, 140] on icon at bounding box center [256, 140] width 6 height 7
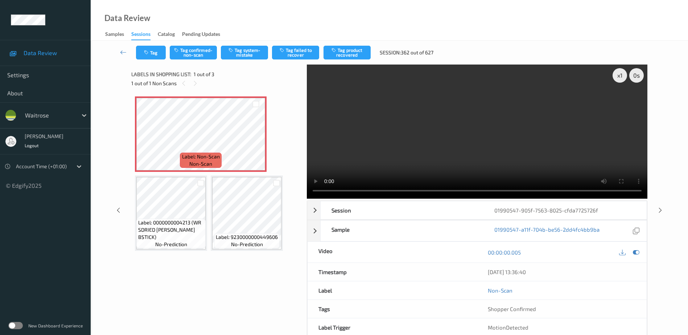
click at [468, 135] on video at bounding box center [477, 132] width 341 height 134
click at [619, 74] on div "x 1" at bounding box center [620, 75] width 15 height 15
click at [232, 48] on icon "button" at bounding box center [232, 50] width 6 height 5
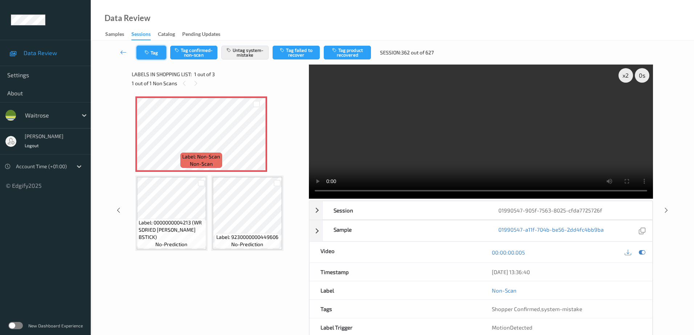
click at [152, 49] on button "Tag" at bounding box center [151, 53] width 30 height 14
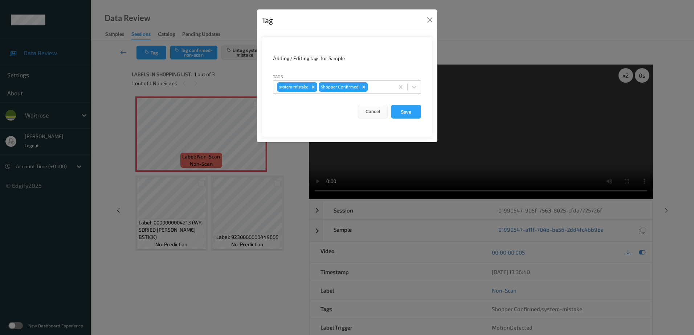
click at [380, 87] on div at bounding box center [379, 87] width 21 height 9
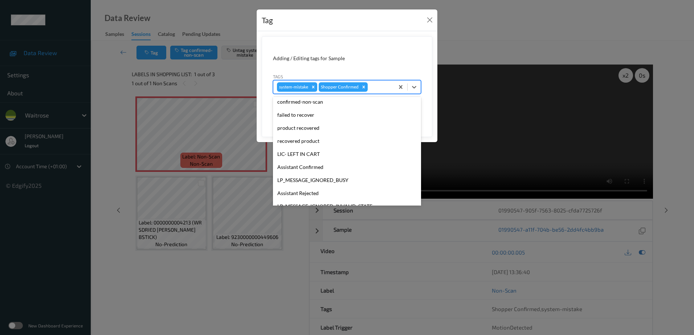
scroll to position [145, 0]
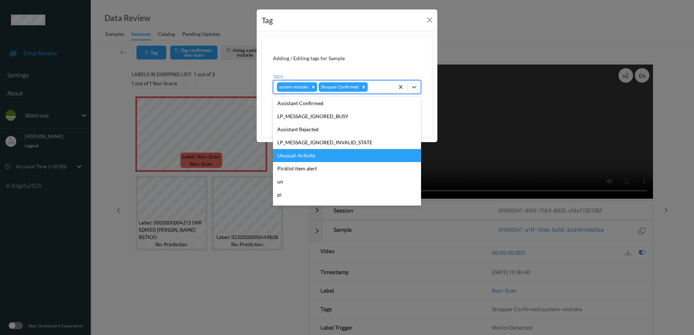
click at [317, 155] on div "Unusual-Activity" at bounding box center [347, 155] width 148 height 13
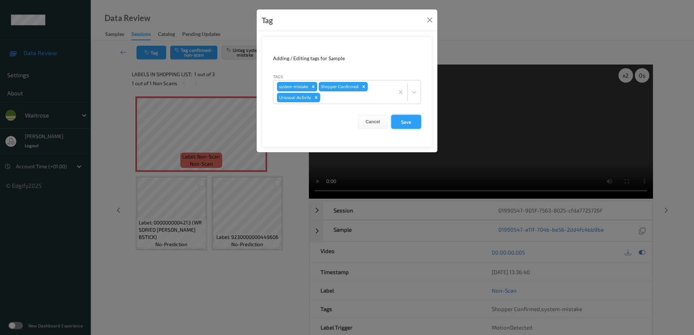
click at [406, 124] on button "Save" at bounding box center [406, 122] width 30 height 14
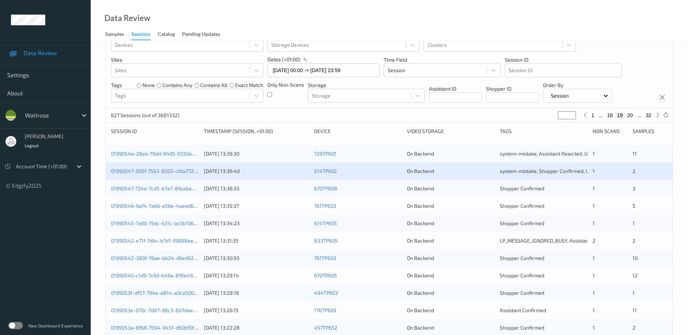
scroll to position [29, 0]
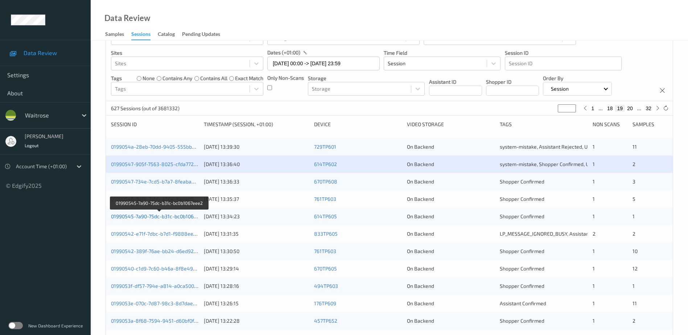
click at [156, 217] on link "01990545-7a90-75dc-b31c-bc0b1067eee2" at bounding box center [159, 216] width 97 height 6
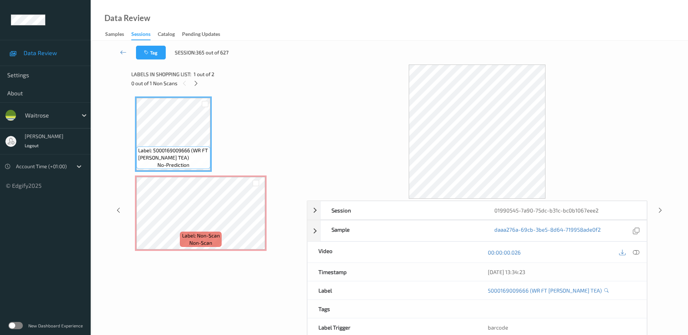
drag, startPoint x: 636, startPoint y: 254, endPoint x: 419, endPoint y: 14, distance: 323.1
click at [636, 253] on icon at bounding box center [636, 252] width 7 height 7
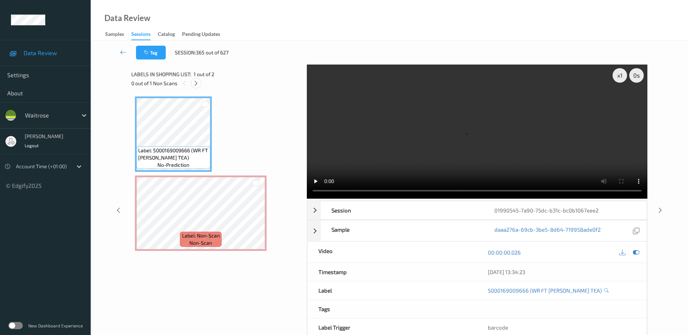
click at [198, 82] on icon at bounding box center [196, 83] width 6 height 7
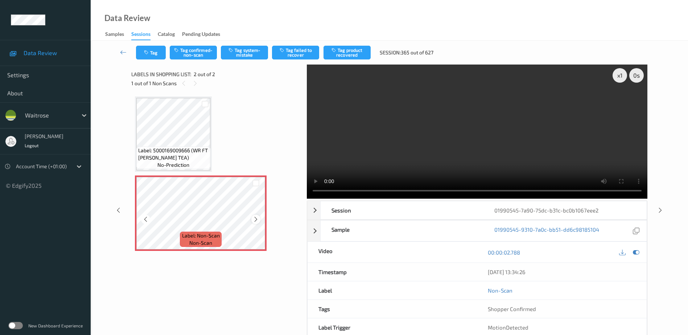
click at [257, 221] on icon at bounding box center [256, 219] width 6 height 7
click at [488, 146] on video at bounding box center [477, 132] width 341 height 134
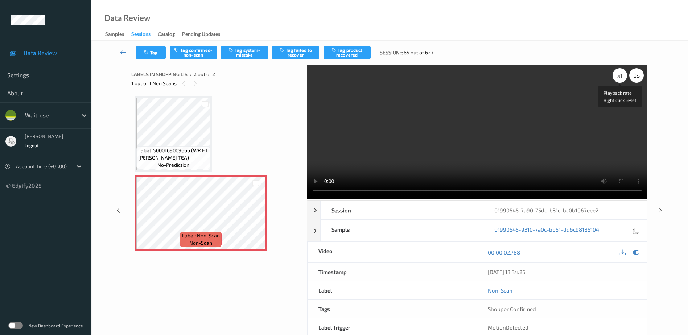
click at [619, 77] on div "x 1" at bounding box center [620, 75] width 15 height 15
click at [619, 77] on div "x 2" at bounding box center [620, 75] width 15 height 15
click at [243, 55] on button "Tag system-mistake" at bounding box center [244, 53] width 47 height 14
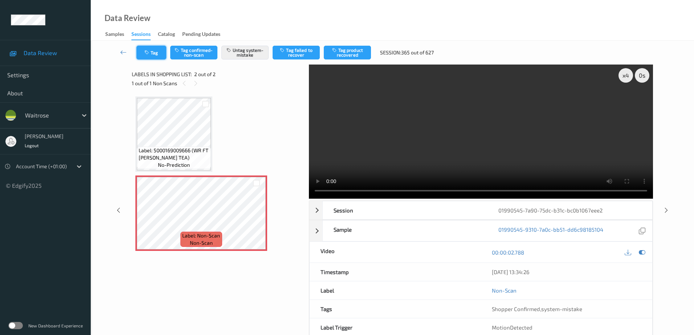
click at [145, 55] on icon "button" at bounding box center [147, 52] width 6 height 5
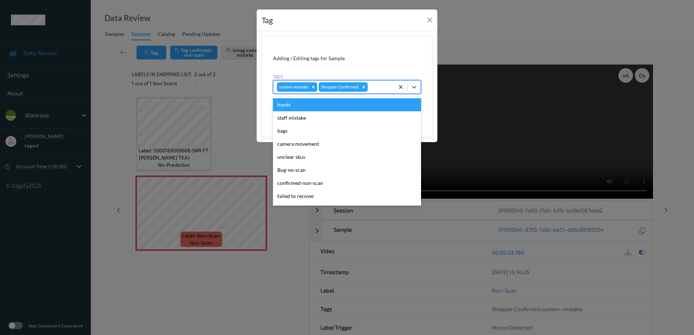
click at [376, 85] on div at bounding box center [379, 87] width 21 height 9
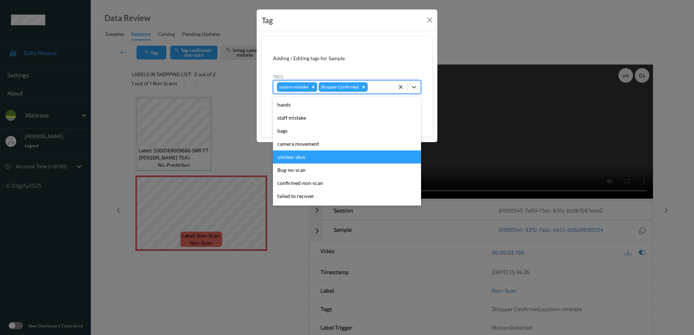
scroll to position [155, 0]
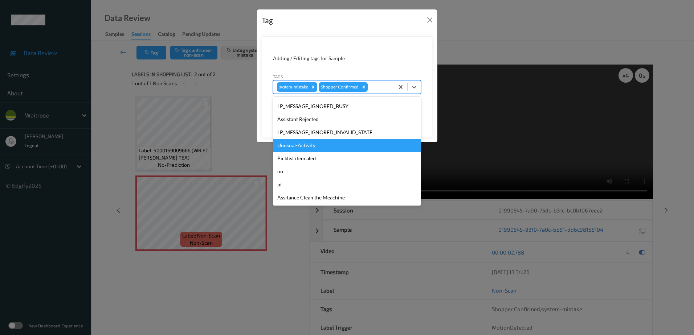
click at [305, 146] on div "Unusual-Activity" at bounding box center [347, 145] width 148 height 13
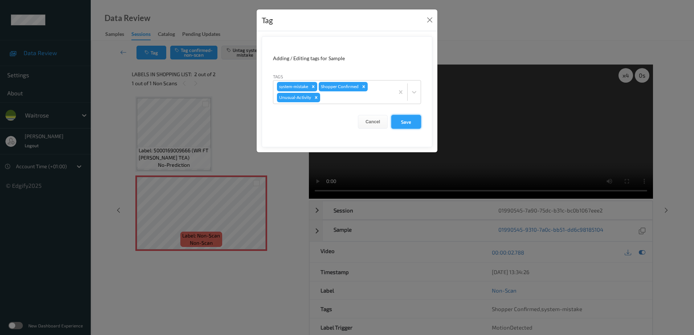
click at [398, 122] on button "Save" at bounding box center [406, 122] width 30 height 14
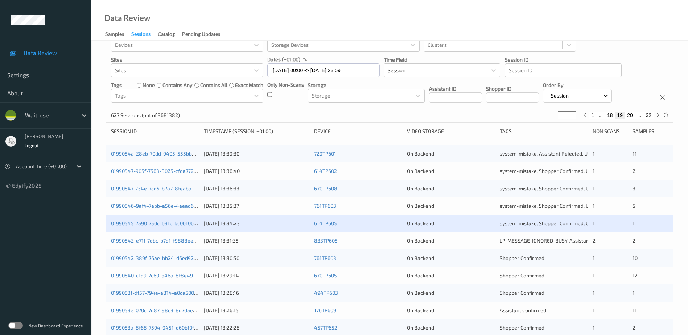
scroll to position [29, 0]
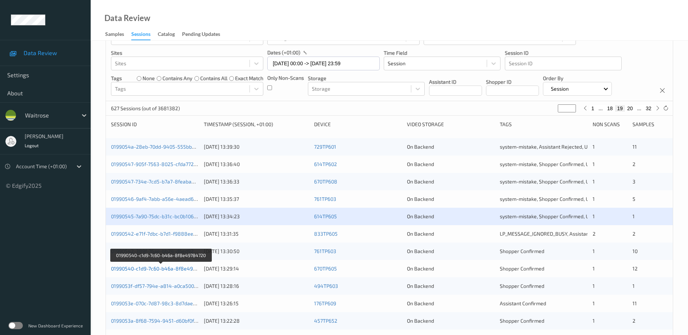
click at [156, 268] on link "01990540-c1d9-7c60-b46a-8f8e49784720" at bounding box center [160, 269] width 99 height 6
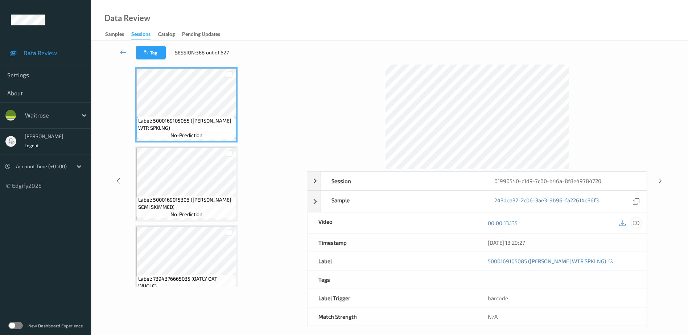
click at [636, 224] on icon at bounding box center [636, 223] width 7 height 7
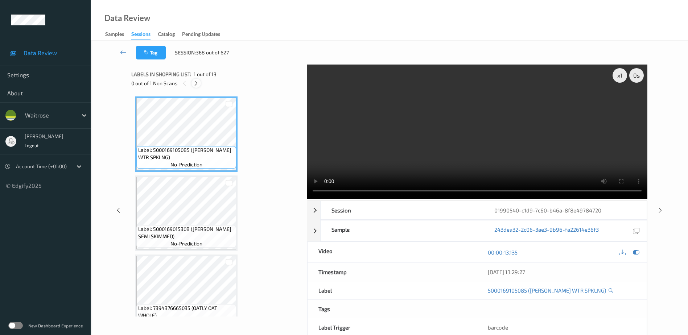
click at [195, 84] on icon at bounding box center [196, 83] width 6 height 7
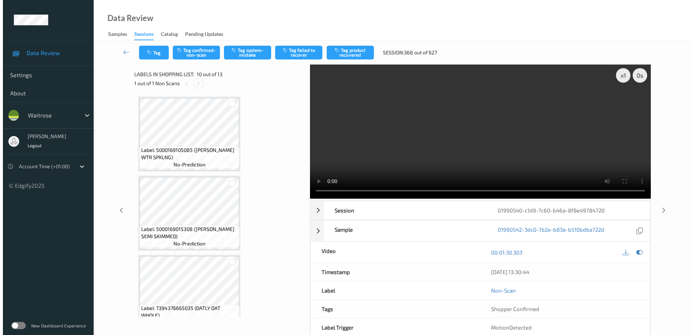
scroll to position [636, 0]
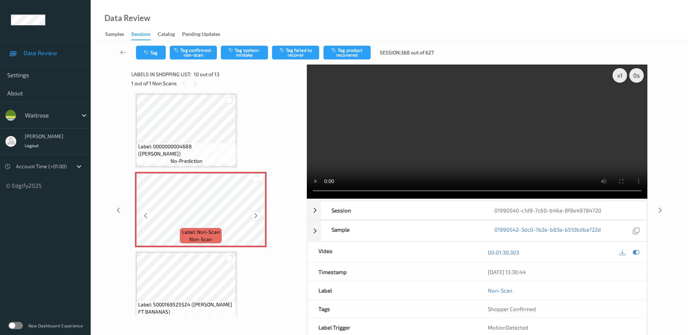
click at [253, 214] on icon at bounding box center [256, 216] width 6 height 7
click at [486, 102] on video at bounding box center [477, 132] width 341 height 134
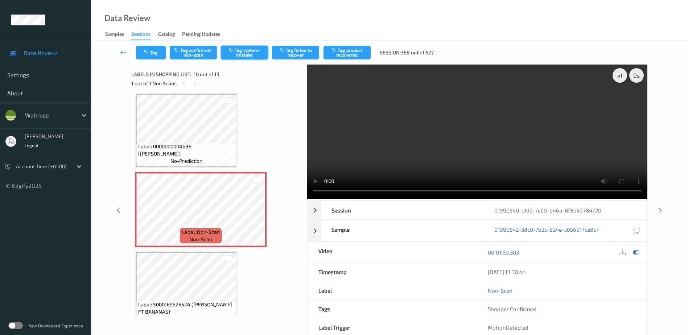
click at [238, 49] on button "Tag system-mistake" at bounding box center [244, 53] width 47 height 14
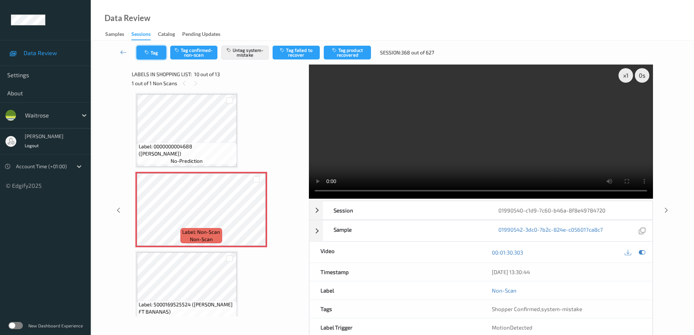
click at [155, 53] on button "Tag" at bounding box center [151, 53] width 30 height 14
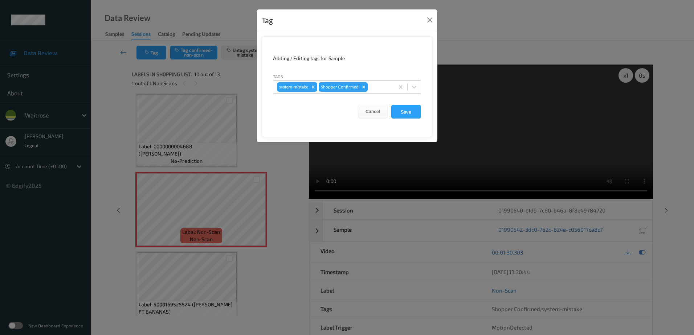
click at [371, 84] on div at bounding box center [379, 87] width 21 height 9
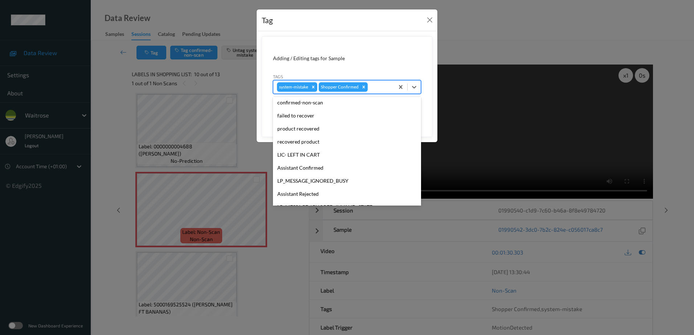
scroll to position [155, 0]
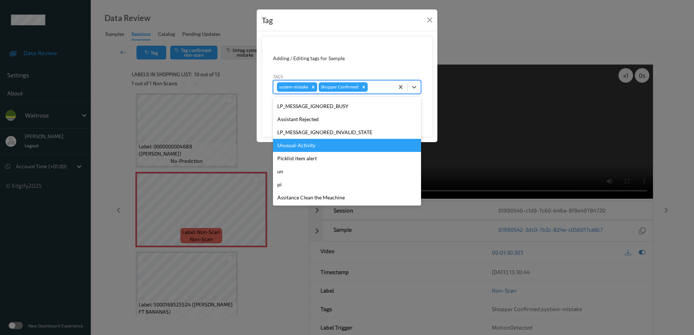
click at [325, 141] on div "Unusual-Activity" at bounding box center [347, 145] width 148 height 13
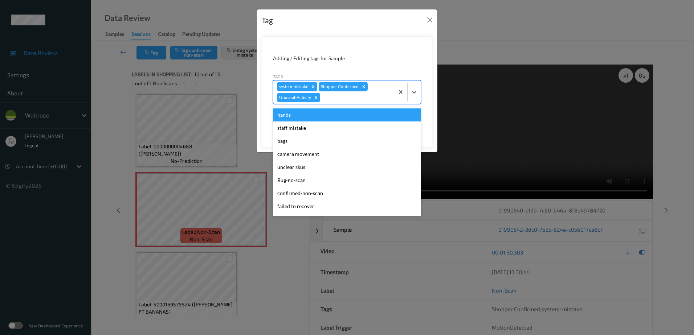
click at [328, 97] on div at bounding box center [355, 97] width 69 height 9
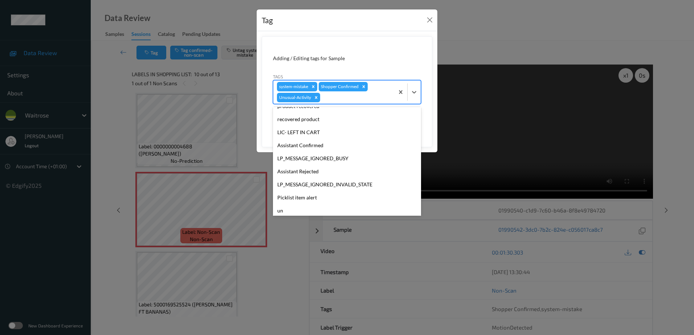
scroll to position [142, 0]
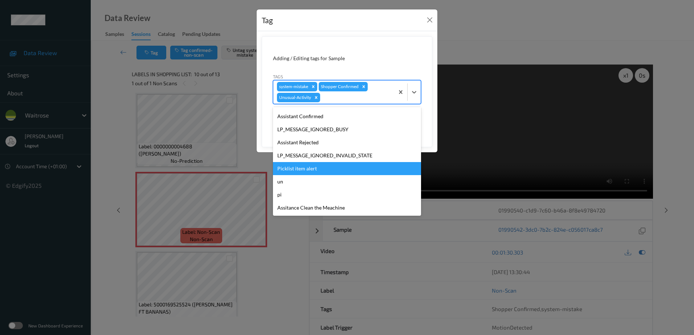
click at [330, 166] on div "Picklist item alert" at bounding box center [347, 168] width 148 height 13
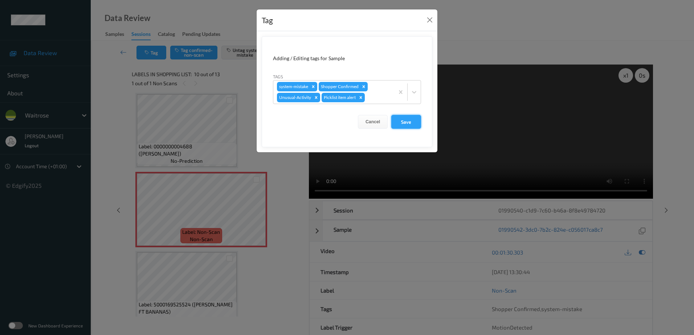
click at [405, 127] on button "Save" at bounding box center [406, 122] width 30 height 14
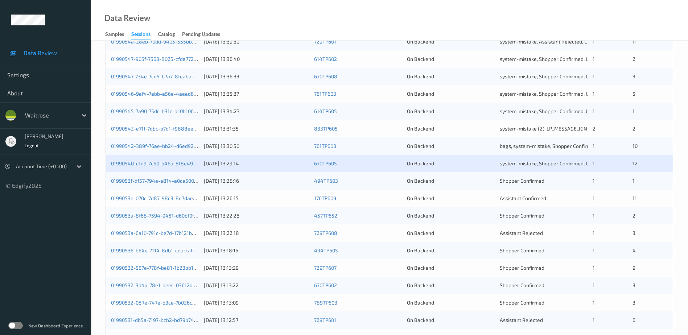
scroll to position [138, 0]
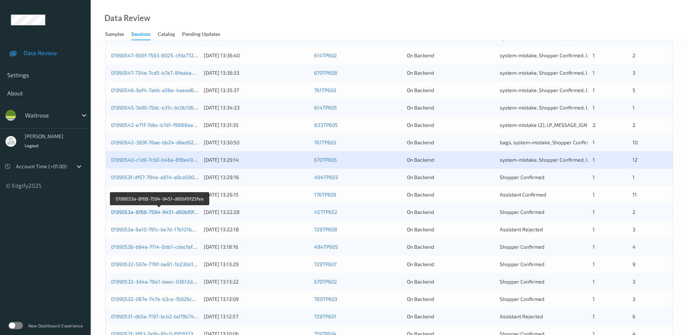
click at [174, 212] on link "0199053a-8f68-7594-9451-d60bf0f25fea" at bounding box center [159, 212] width 97 height 6
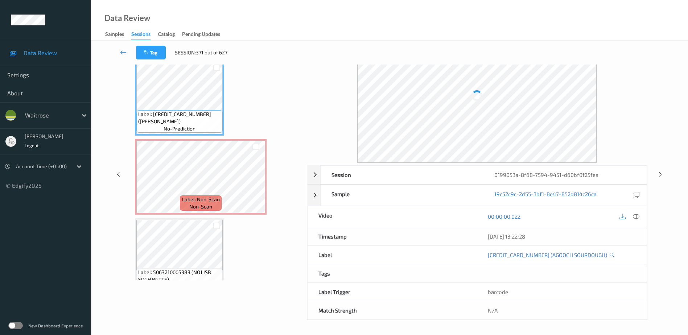
scroll to position [36, 0]
click at [636, 217] on icon at bounding box center [636, 217] width 7 height 7
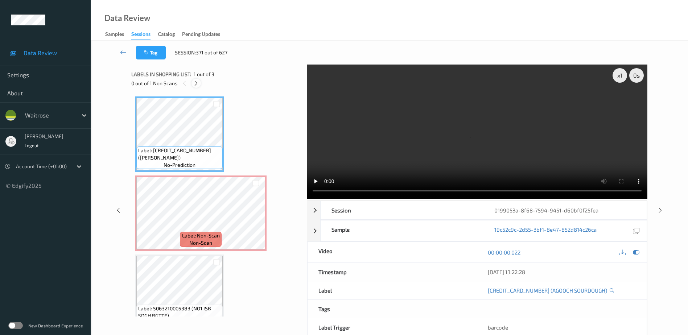
click at [196, 83] on icon at bounding box center [196, 83] width 6 height 7
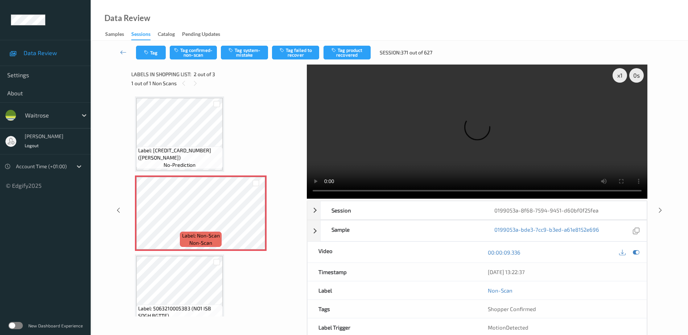
scroll to position [4, 0]
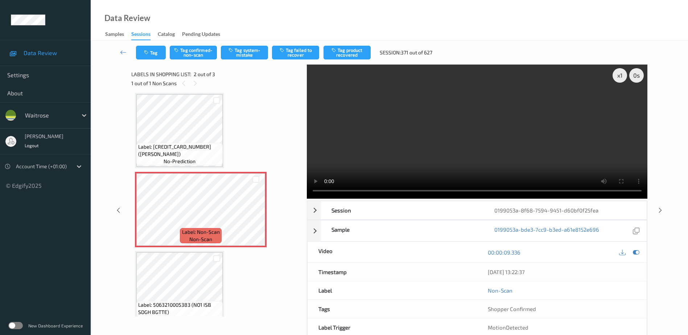
click at [478, 134] on video at bounding box center [477, 132] width 341 height 134
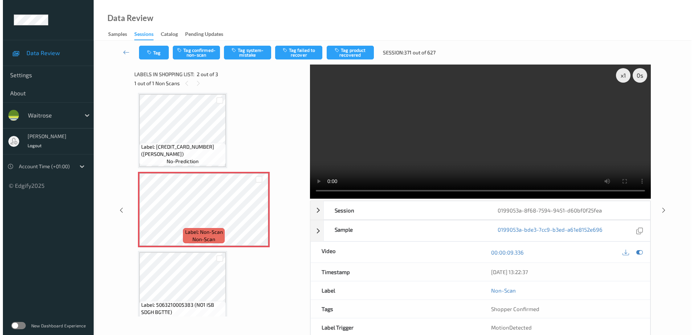
scroll to position [17, 0]
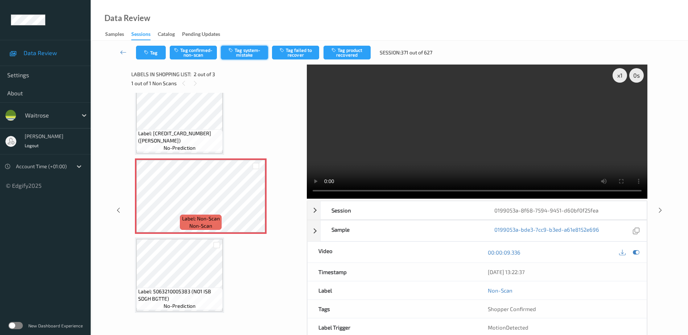
click at [243, 54] on button "Tag system-mistake" at bounding box center [244, 53] width 47 height 14
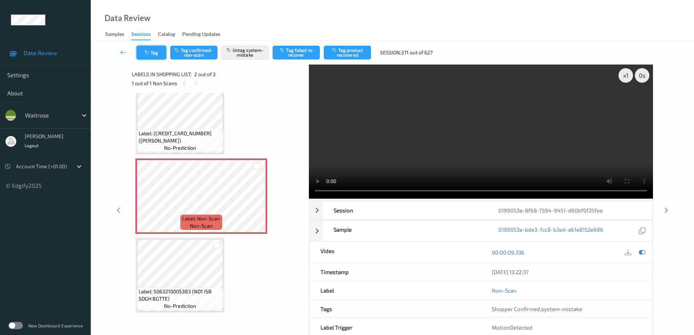
click at [148, 56] on button "Tag" at bounding box center [151, 53] width 30 height 14
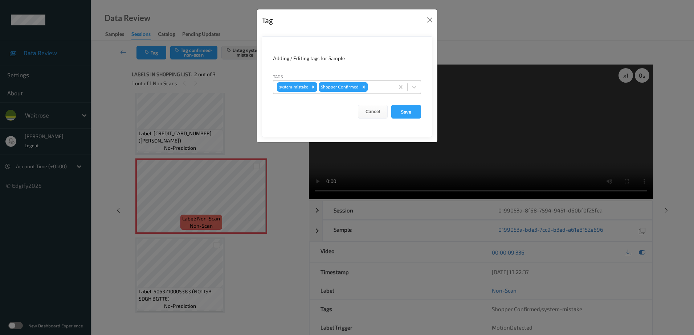
click at [374, 83] on div at bounding box center [379, 87] width 21 height 9
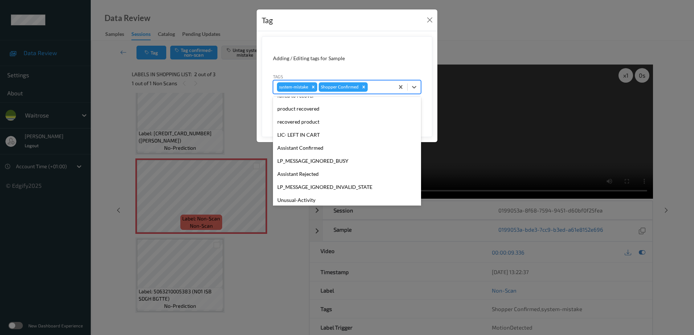
scroll to position [155, 0]
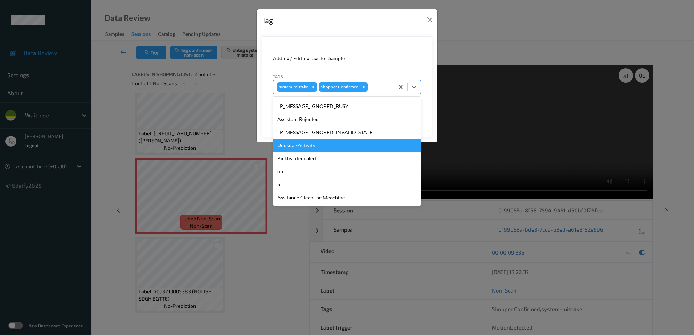
click at [322, 147] on div "Unusual-Activity" at bounding box center [347, 145] width 148 height 13
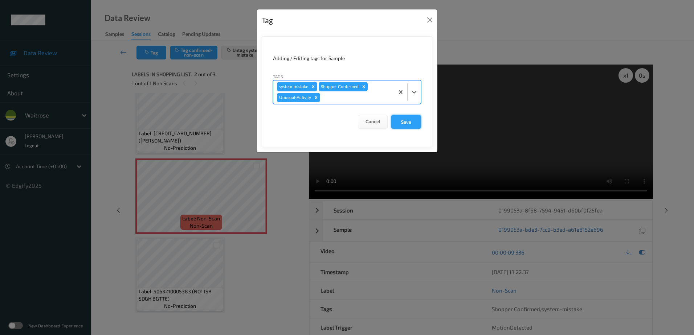
click at [402, 119] on button "Save" at bounding box center [406, 122] width 30 height 14
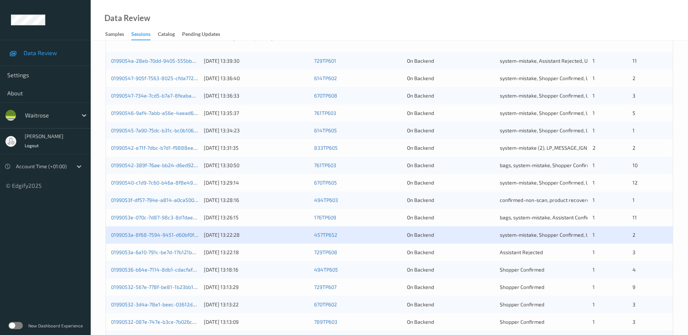
scroll to position [138, 0]
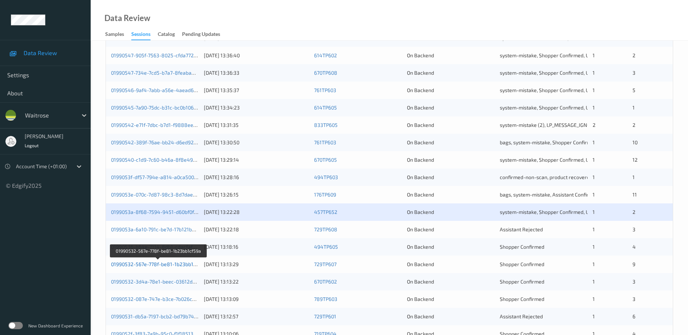
click at [167, 264] on link "01990532-567e-778f-be81-1b23bb1cf59a" at bounding box center [158, 264] width 95 height 6
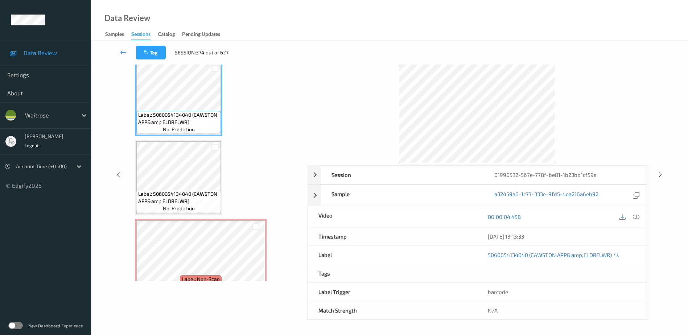
scroll to position [36, 0]
click at [637, 217] on icon at bounding box center [636, 217] width 7 height 7
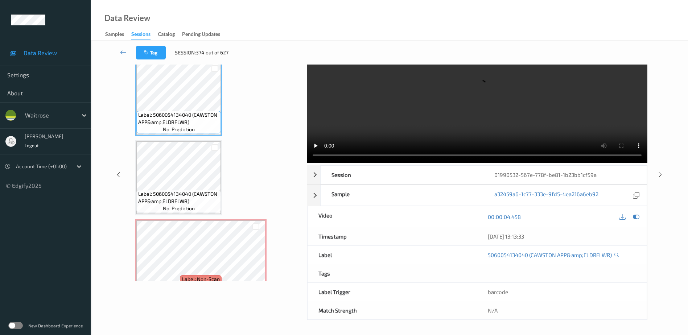
scroll to position [0, 0]
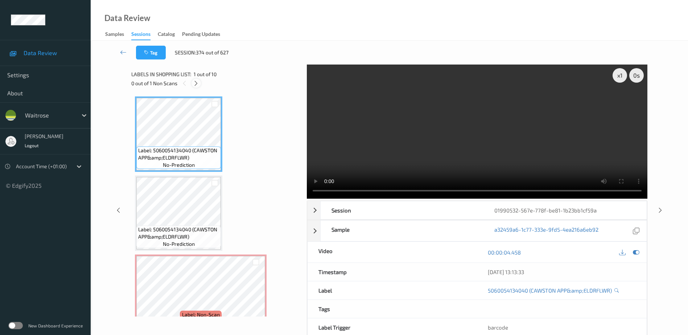
click at [194, 87] on div at bounding box center [196, 83] width 9 height 9
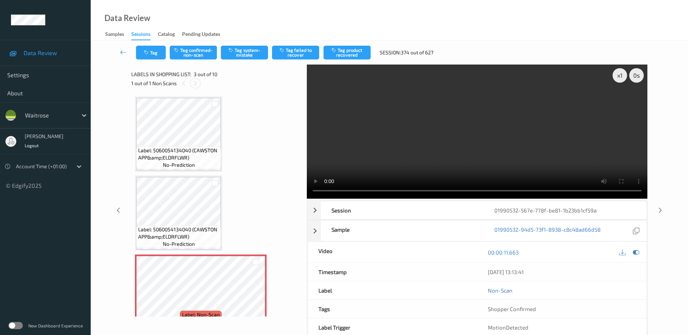
scroll to position [83, 0]
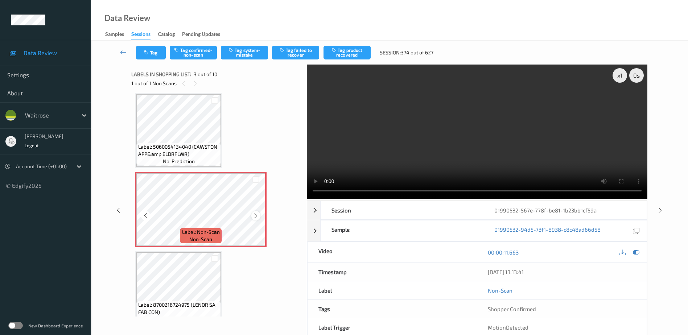
click at [256, 217] on icon at bounding box center [256, 216] width 6 height 7
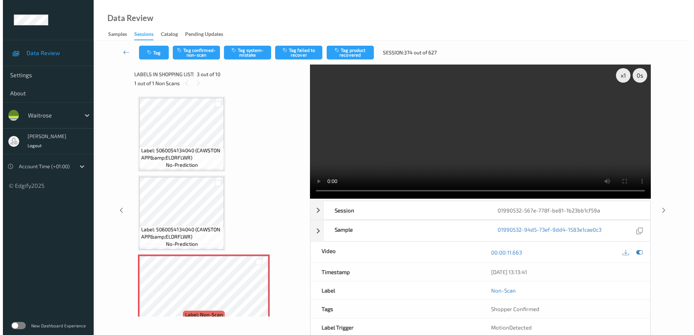
scroll to position [73, 0]
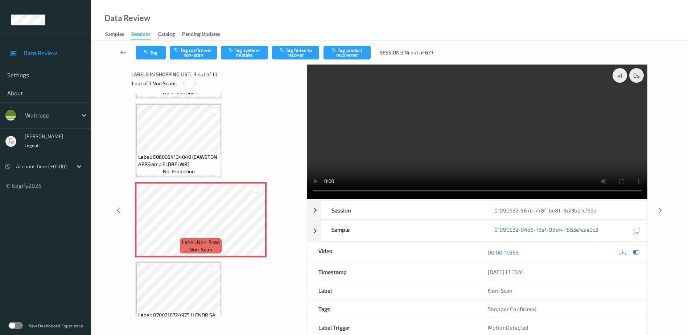
drag, startPoint x: 488, startPoint y: 141, endPoint x: 601, endPoint y: 145, distance: 113.3
click at [488, 141] on video at bounding box center [477, 132] width 341 height 134
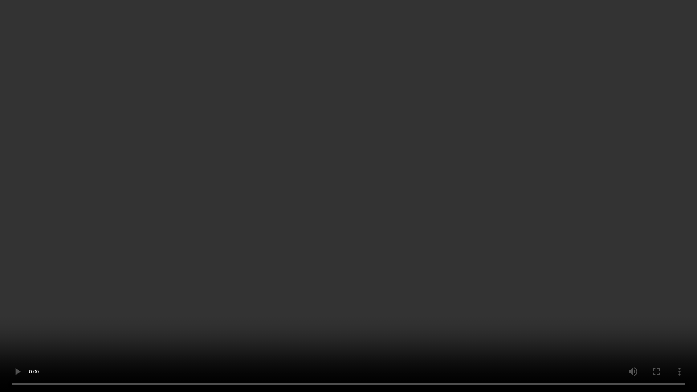
drag, startPoint x: 562, startPoint y: 276, endPoint x: 595, endPoint y: 288, distance: 34.9
click at [562, 276] on video at bounding box center [348, 196] width 697 height 392
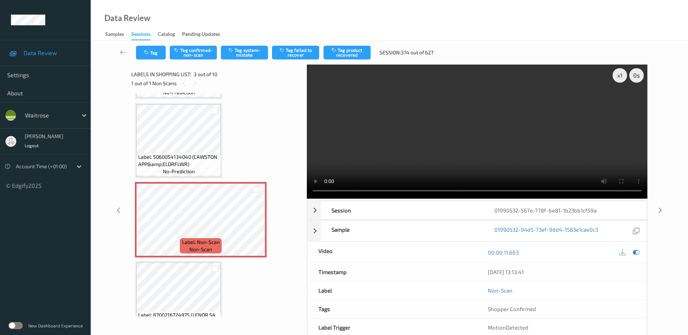
click at [508, 152] on video at bounding box center [477, 132] width 341 height 134
click at [255, 223] on icon at bounding box center [256, 226] width 6 height 7
click at [245, 54] on button "Tag system-mistake" at bounding box center [244, 53] width 47 height 14
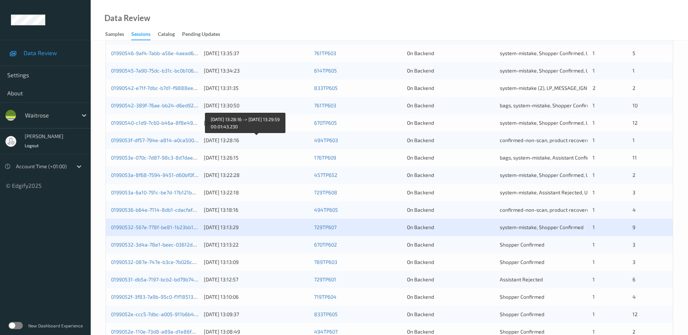
scroll to position [211, 0]
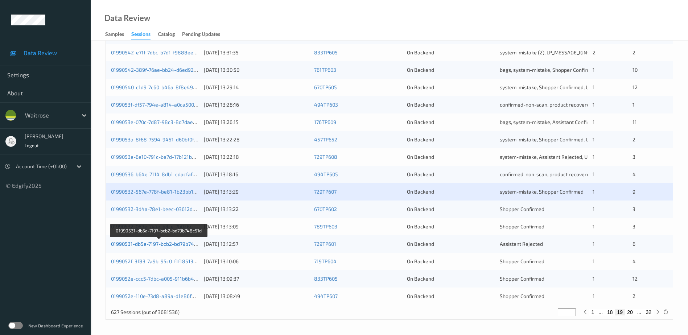
click at [156, 243] on link "01990531-db5a-7197-bcb2-bd79b748c51d" at bounding box center [159, 244] width 97 height 6
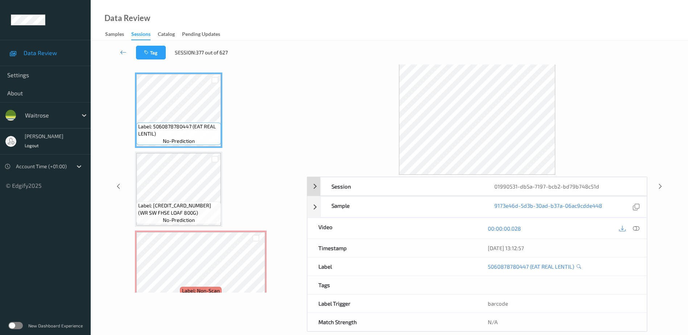
scroll to position [36, 0]
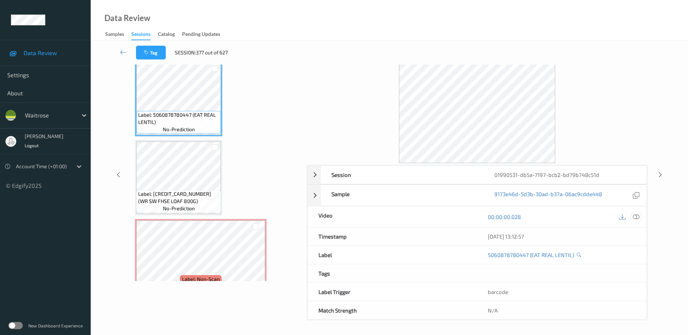
click at [636, 217] on icon at bounding box center [636, 217] width 7 height 7
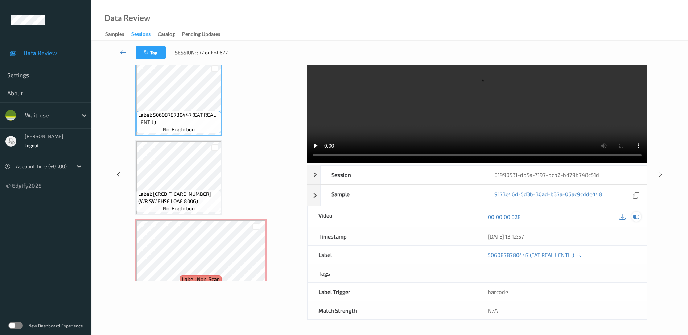
scroll to position [0, 0]
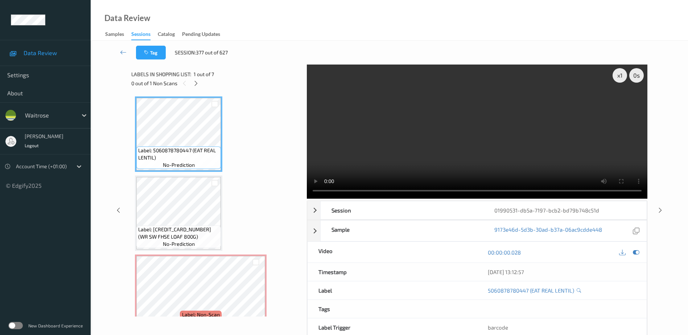
click at [196, 78] on div "Labels in shopping list: 1 out of 7" at bounding box center [216, 74] width 171 height 9
click at [197, 85] on icon at bounding box center [196, 83] width 6 height 7
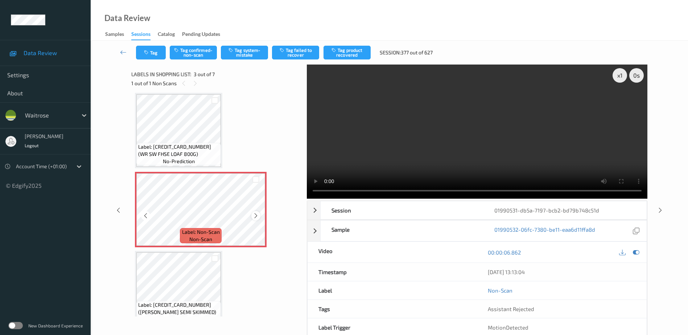
click at [254, 215] on icon at bounding box center [256, 216] width 6 height 7
click at [427, 128] on video at bounding box center [477, 132] width 341 height 134
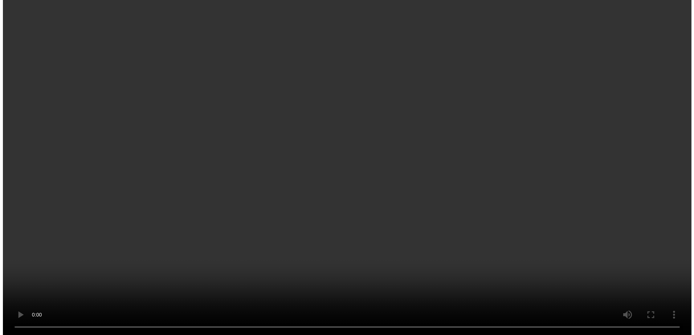
scroll to position [109, 0]
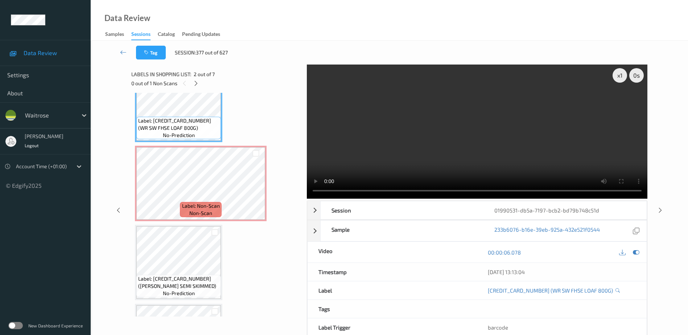
click at [375, 148] on video at bounding box center [477, 132] width 341 height 134
click at [405, 133] on video at bounding box center [477, 132] width 341 height 134
click at [454, 152] on video at bounding box center [477, 132] width 341 height 134
click at [476, 126] on video at bounding box center [477, 132] width 341 height 134
click at [466, 132] on video at bounding box center [477, 132] width 341 height 134
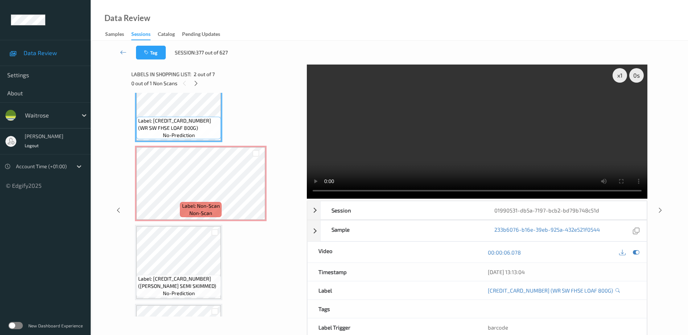
click at [428, 143] on video at bounding box center [477, 132] width 341 height 134
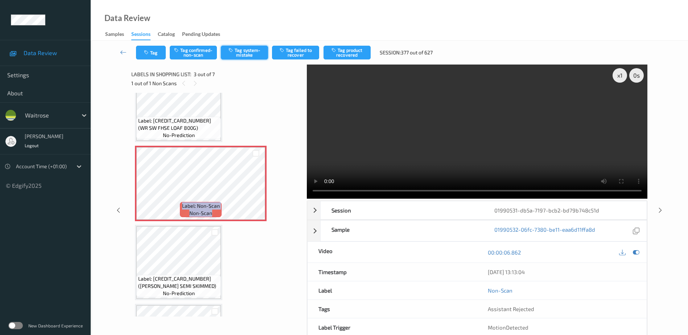
click at [243, 47] on button "Tag system-mistake" at bounding box center [244, 53] width 47 height 14
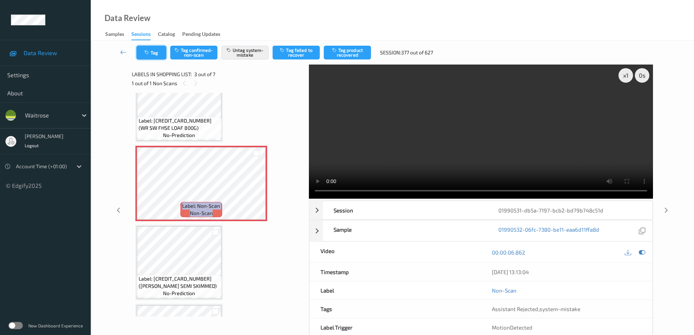
click at [152, 56] on button "Tag" at bounding box center [151, 53] width 30 height 14
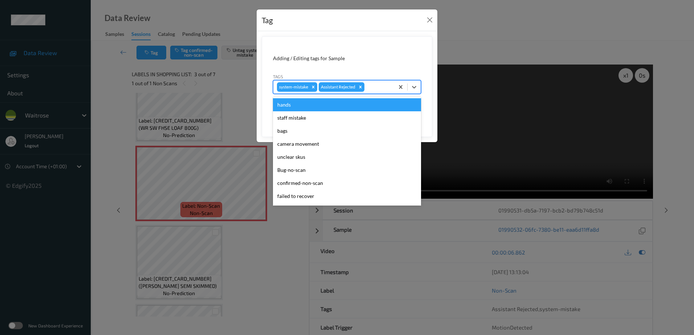
click at [376, 91] on div at bounding box center [378, 87] width 25 height 9
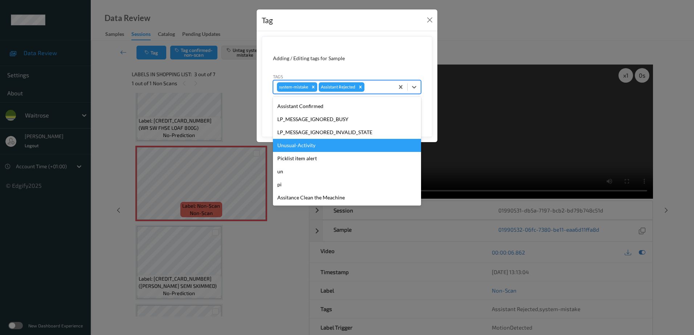
click at [303, 147] on div "Unusual-Activity" at bounding box center [347, 145] width 148 height 13
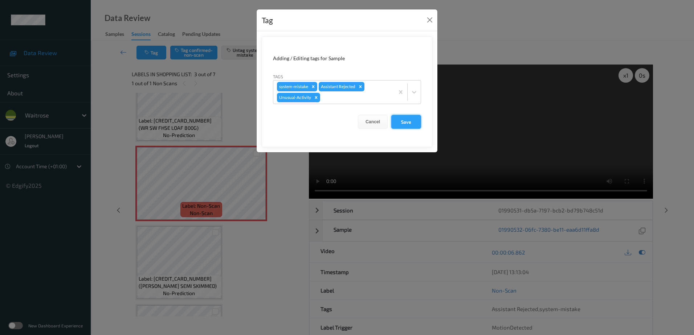
click at [403, 123] on button "Save" at bounding box center [406, 122] width 30 height 14
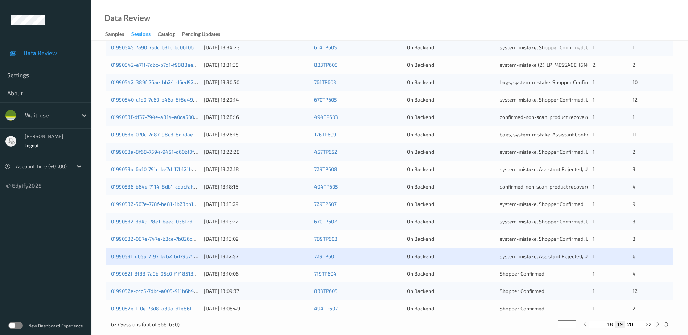
scroll to position [211, 0]
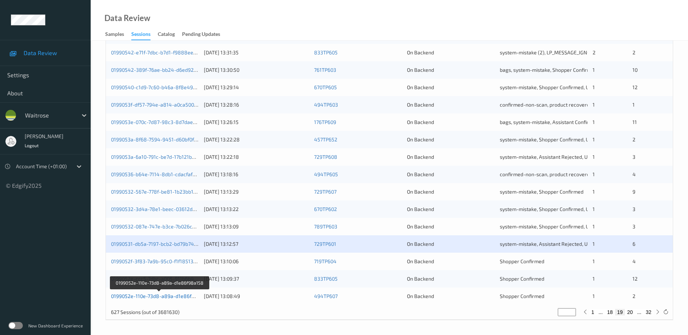
click at [166, 295] on link "0199052e-110e-73d8-a89a-d1e86f98a158" at bounding box center [160, 296] width 98 height 6
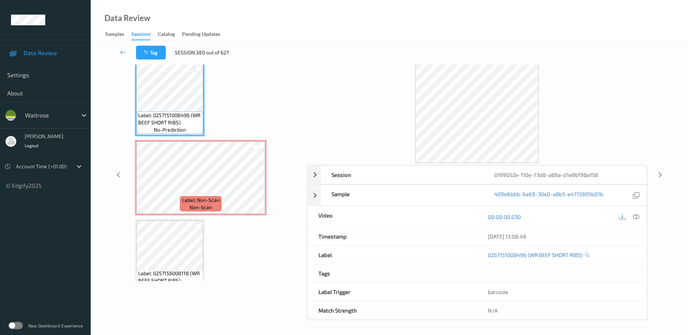
scroll to position [36, 0]
click at [635, 216] on icon at bounding box center [636, 217] width 7 height 7
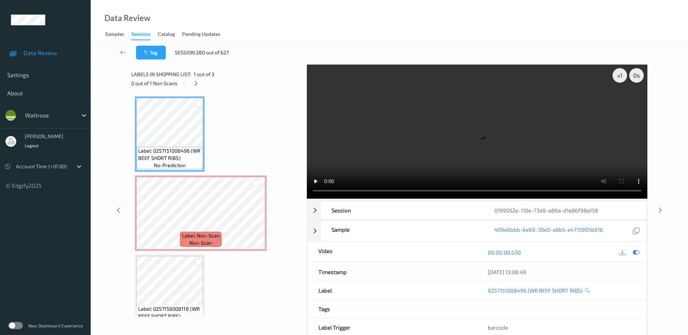
drag, startPoint x: 196, startPoint y: 83, endPoint x: 201, endPoint y: 91, distance: 9.1
click at [196, 83] on icon at bounding box center [196, 83] width 6 height 7
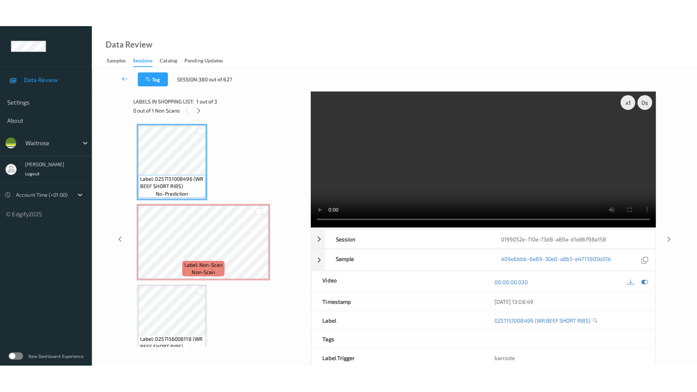
scroll to position [4, 0]
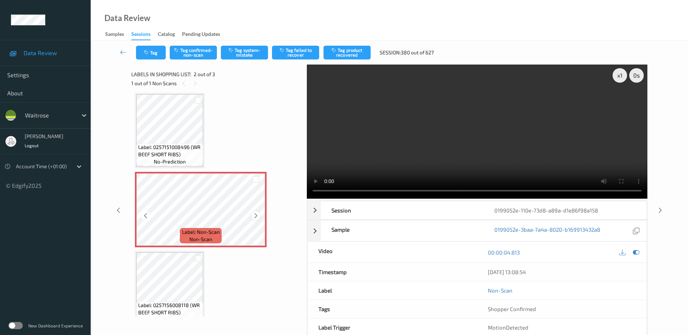
click at [256, 216] on icon at bounding box center [256, 216] width 6 height 7
click at [484, 150] on video at bounding box center [477, 132] width 341 height 134
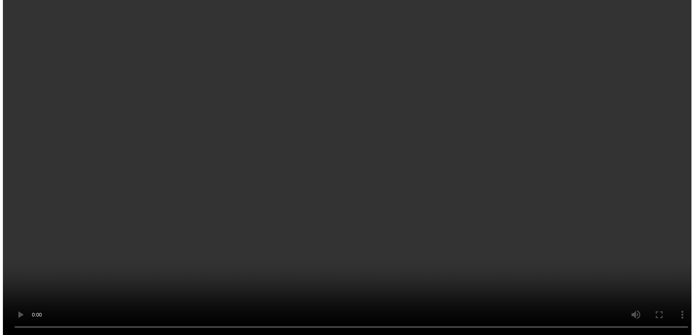
scroll to position [17, 0]
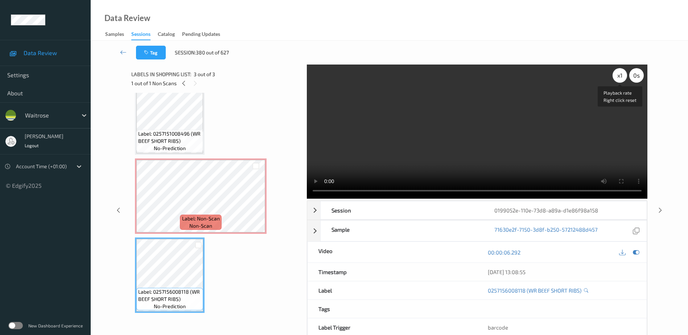
click at [619, 75] on div "x 1" at bounding box center [620, 75] width 15 height 15
click at [619, 75] on div "x 2" at bounding box center [620, 75] width 15 height 15
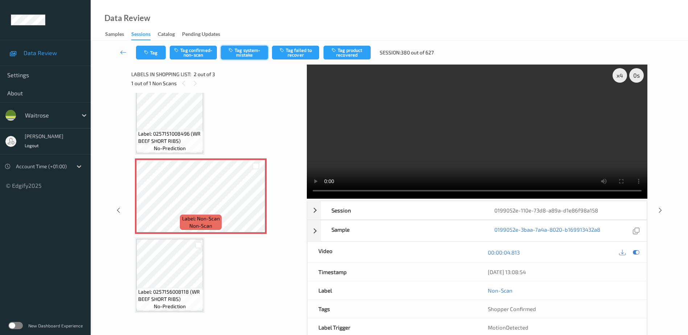
click at [254, 50] on button "Tag system-mistake" at bounding box center [244, 53] width 47 height 14
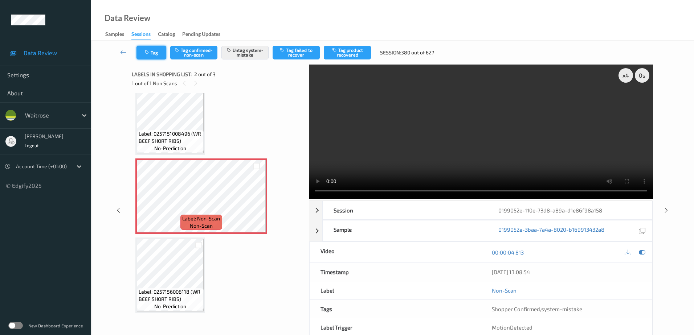
click at [150, 56] on button "Tag" at bounding box center [151, 53] width 30 height 14
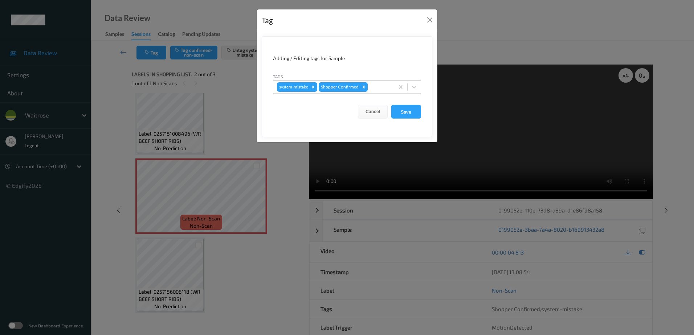
click at [371, 84] on div at bounding box center [379, 87] width 21 height 9
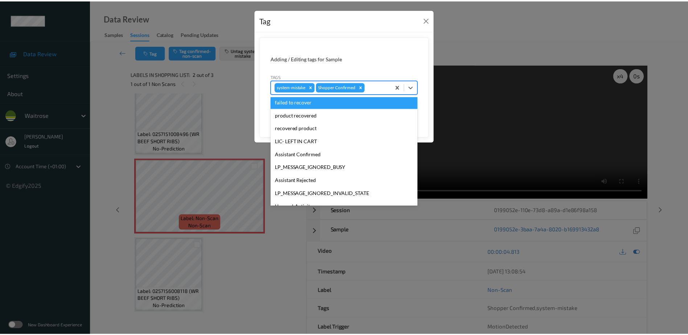
scroll to position [145, 0]
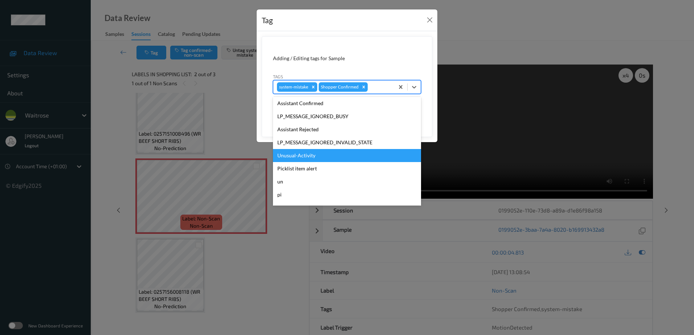
click at [304, 156] on div "Unusual-Activity" at bounding box center [347, 155] width 148 height 13
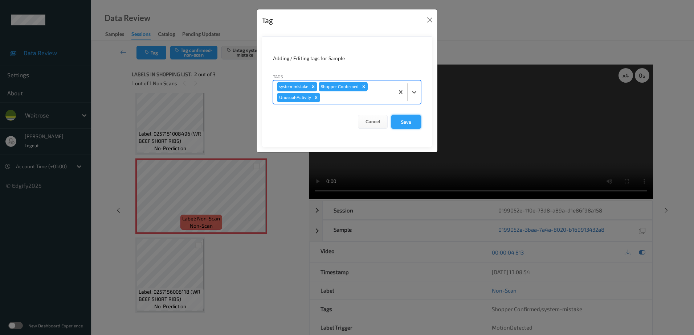
click at [409, 117] on button "Save" at bounding box center [406, 122] width 30 height 14
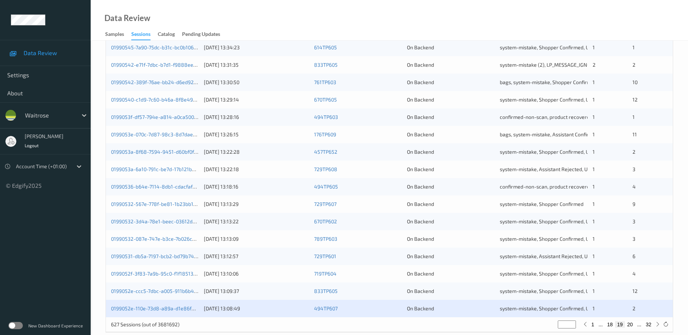
scroll to position [211, 0]
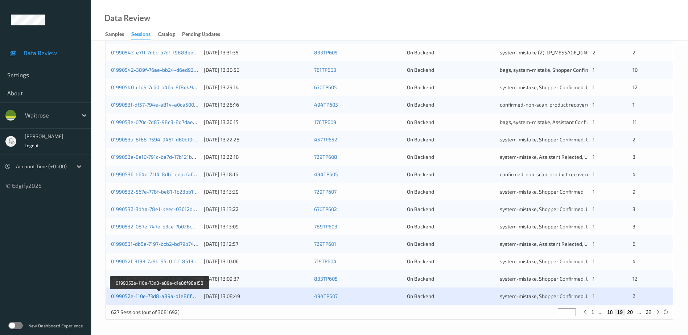
click at [172, 298] on link "0199052e-110e-73d8-a89a-d1e86f98a158" at bounding box center [160, 296] width 98 height 6
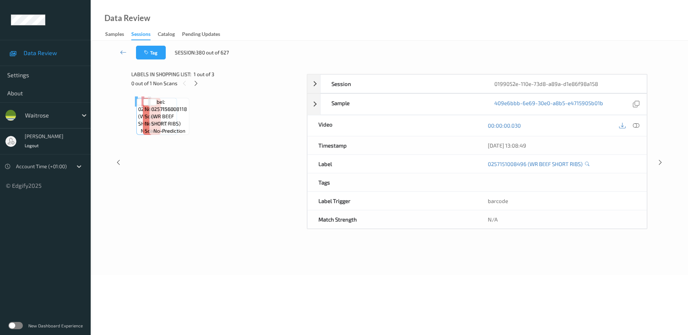
scroll to position [36, 0]
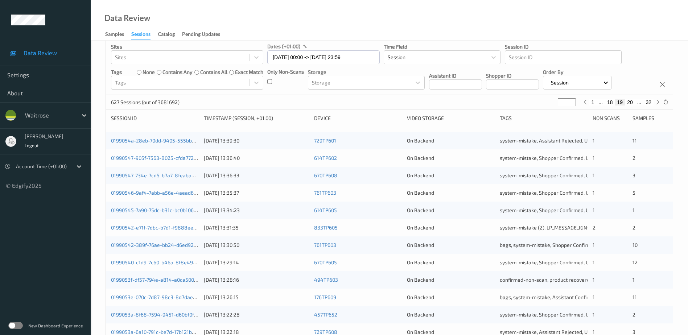
scroll to position [211, 0]
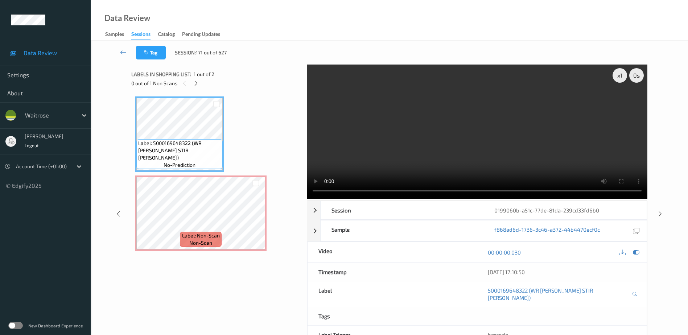
drag, startPoint x: 197, startPoint y: 84, endPoint x: 204, endPoint y: 96, distance: 13.8
click at [197, 84] on icon at bounding box center [196, 83] width 6 height 7
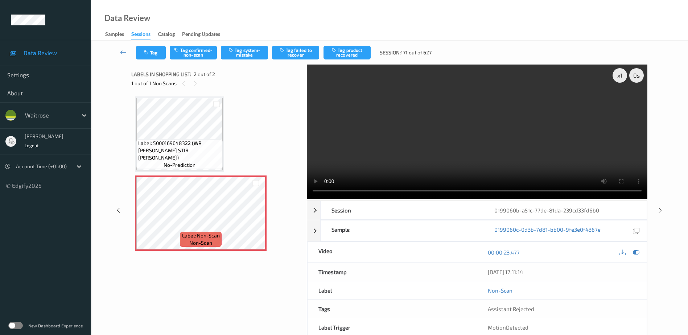
click at [437, 133] on video at bounding box center [477, 132] width 341 height 134
click at [620, 76] on div "x 1" at bounding box center [620, 75] width 15 height 15
click at [620, 76] on div "x 2" at bounding box center [620, 75] width 15 height 15
click at [621, 78] on div "x 4" at bounding box center [620, 75] width 15 height 15
click at [238, 51] on button "Tag system-mistake" at bounding box center [244, 53] width 47 height 14
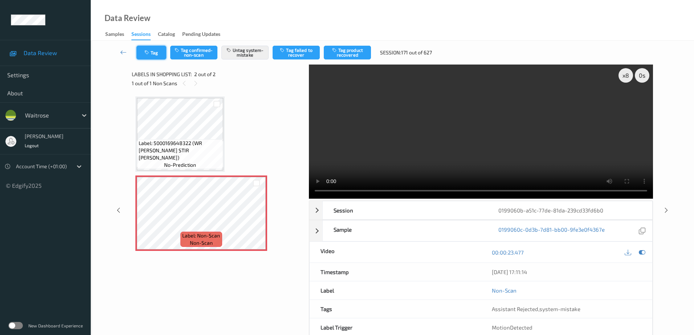
click at [151, 55] on button "Tag" at bounding box center [151, 53] width 30 height 14
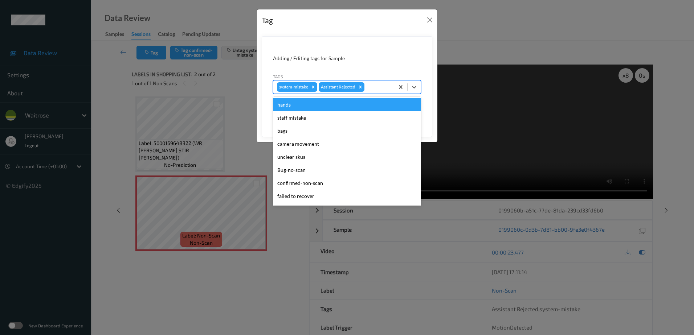
click at [375, 89] on div at bounding box center [378, 87] width 25 height 9
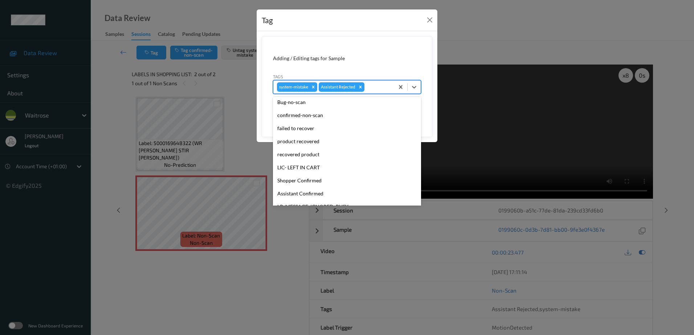
scroll to position [155, 0]
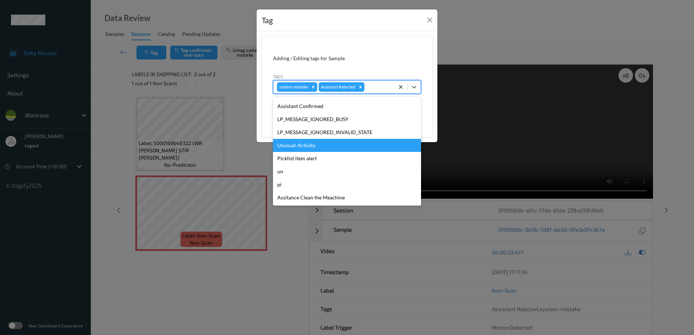
click at [331, 151] on div "Unusual-Activity" at bounding box center [347, 145] width 148 height 13
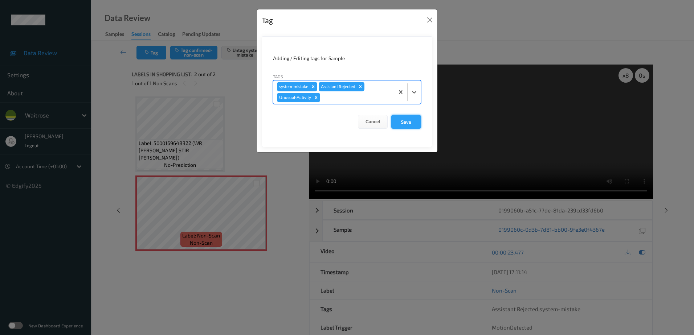
click at [401, 125] on button "Save" at bounding box center [406, 122] width 30 height 14
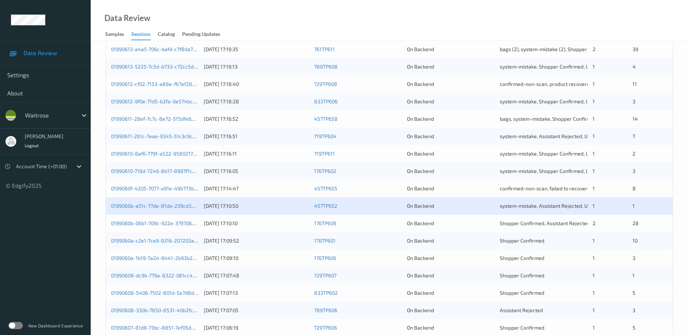
scroll to position [145, 0]
click at [152, 257] on link "0199060a-1b19-7a24-9441-2b93b27da061" at bounding box center [160, 257] width 98 height 6
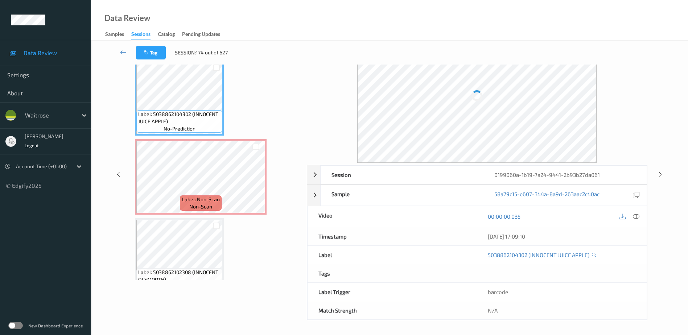
scroll to position [36, 0]
drag, startPoint x: 636, startPoint y: 217, endPoint x: 627, endPoint y: 197, distance: 21.9
click at [636, 216] on icon at bounding box center [636, 217] width 7 height 7
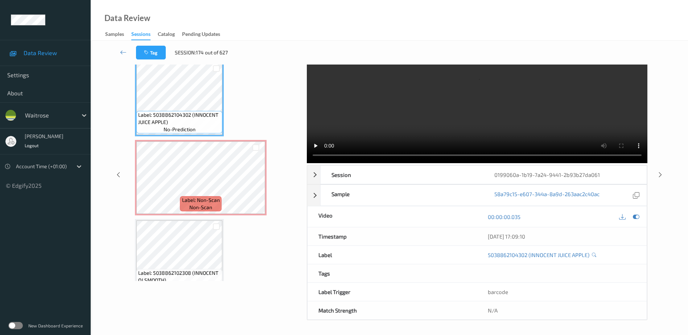
scroll to position [0, 0]
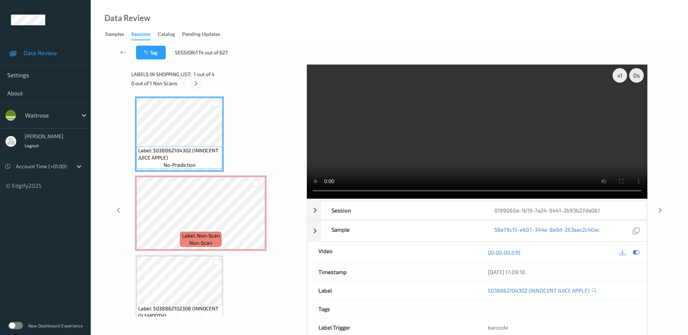
click at [193, 84] on icon at bounding box center [196, 83] width 6 height 7
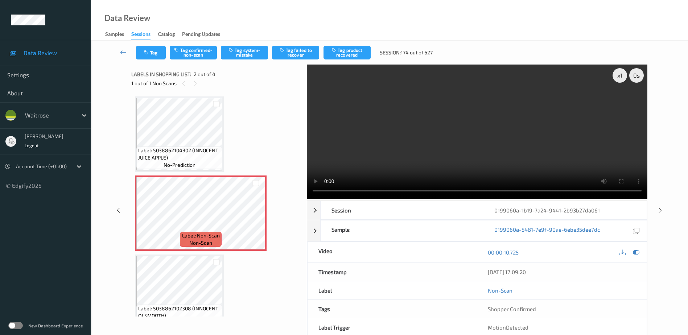
scroll to position [4, 0]
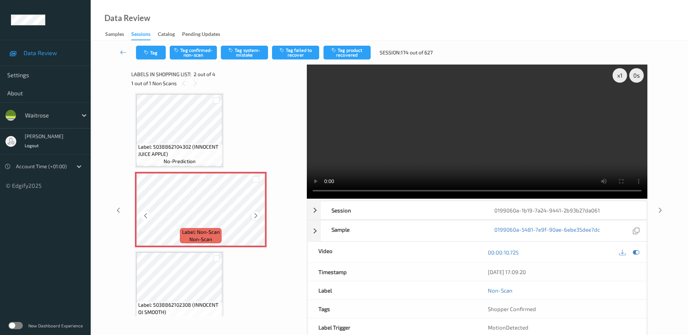
click at [256, 216] on icon at bounding box center [256, 216] width 6 height 7
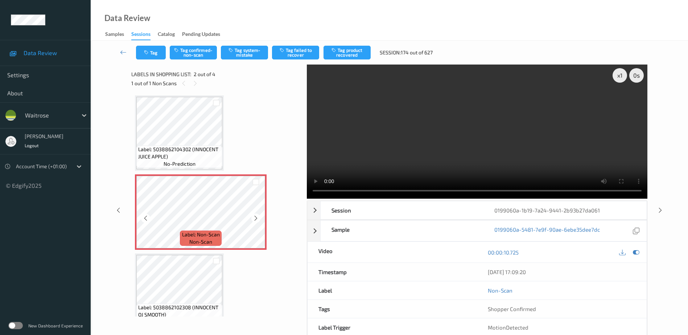
scroll to position [0, 0]
click at [490, 141] on video at bounding box center [477, 132] width 341 height 134
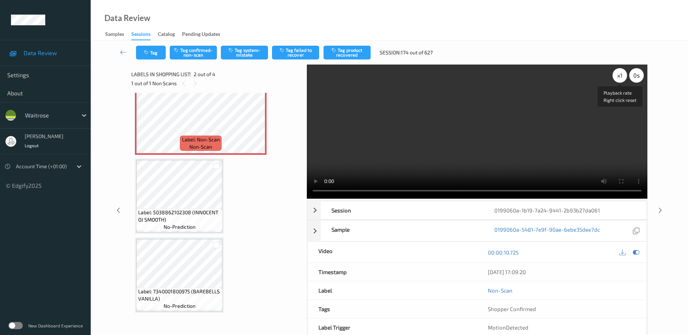
click at [620, 76] on div "x 1" at bounding box center [620, 75] width 15 height 15
click at [620, 76] on div "x 2" at bounding box center [620, 75] width 15 height 15
click at [237, 56] on button "Tag system-mistake" at bounding box center [244, 53] width 47 height 14
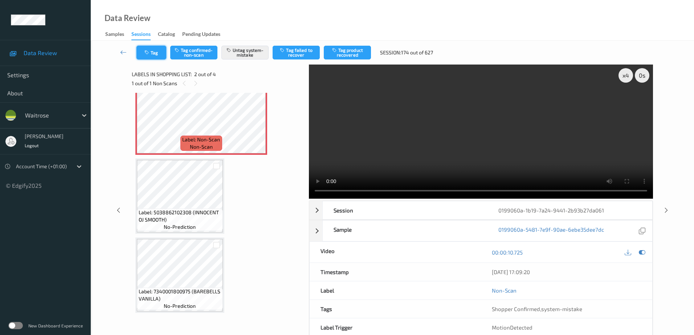
click at [152, 55] on button "Tag" at bounding box center [151, 53] width 30 height 14
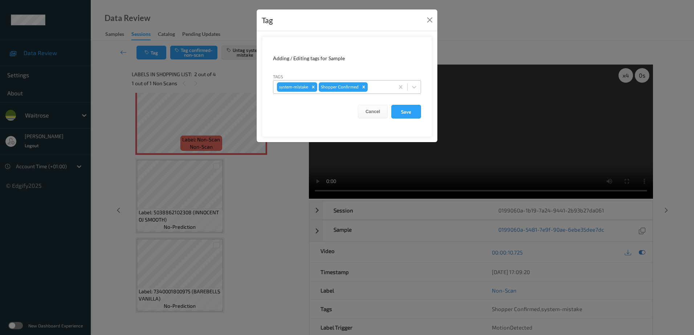
click at [371, 86] on div at bounding box center [379, 87] width 21 height 9
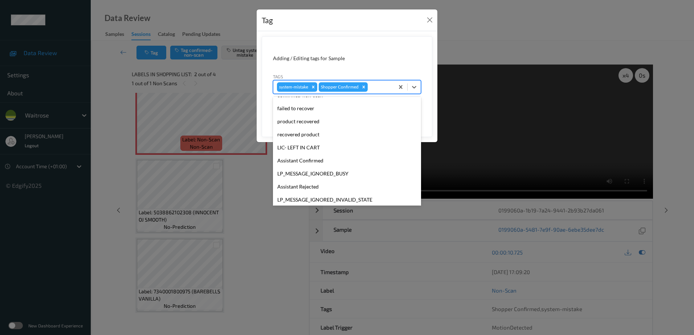
scroll to position [155, 0]
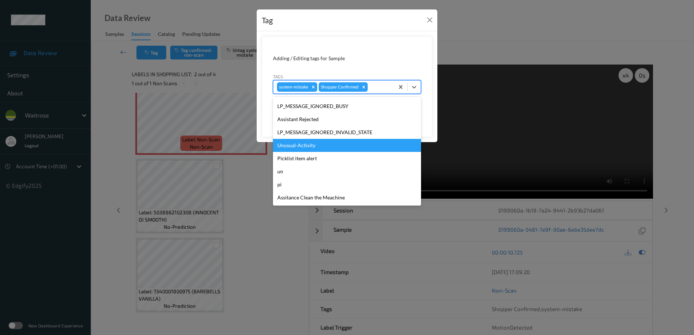
click at [311, 149] on div "Unusual-Activity" at bounding box center [347, 145] width 148 height 13
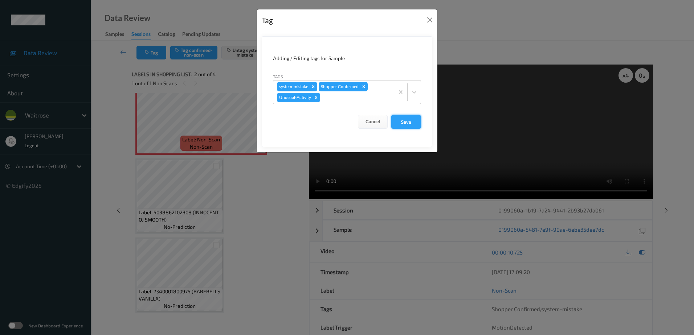
click at [418, 123] on button "Save" at bounding box center [406, 122] width 30 height 14
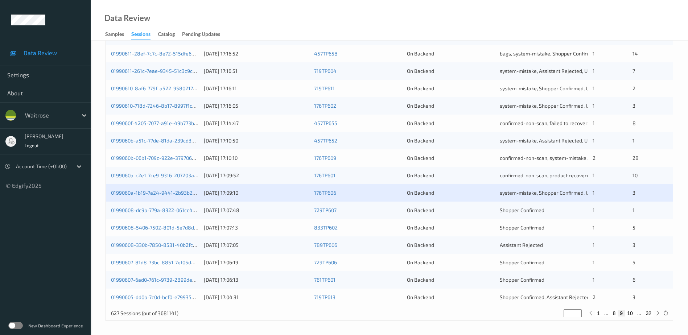
scroll to position [211, 0]
click at [180, 243] on link "01990608-330b-7850-8531-40b2fc4ff723" at bounding box center [159, 244] width 97 height 6
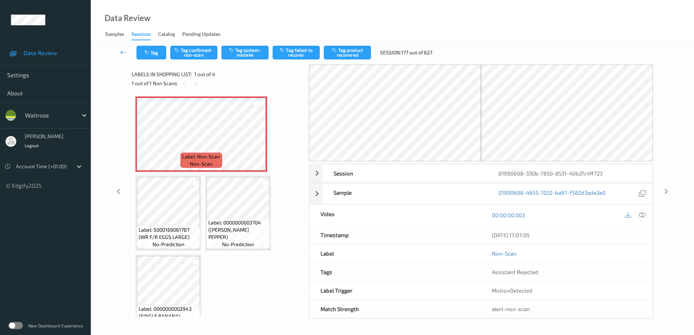
click at [641, 215] on icon at bounding box center [641, 215] width 7 height 7
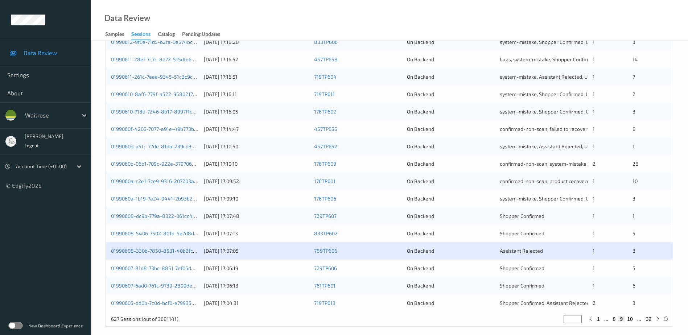
scroll to position [211, 0]
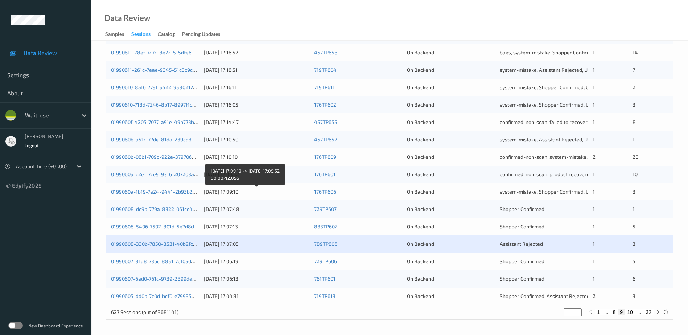
click at [265, 193] on div "01/09/2025 17:09:10" at bounding box center [256, 191] width 105 height 7
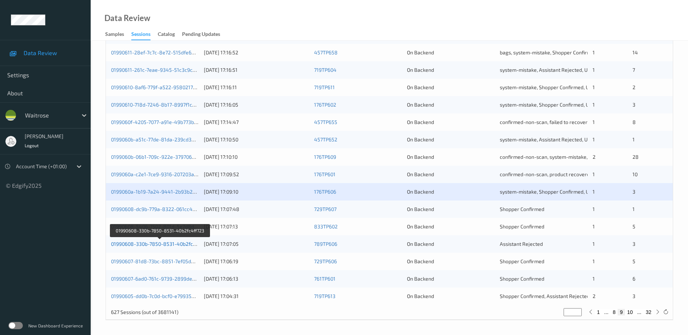
click at [185, 244] on link "01990608-330b-7850-8531-40b2fc4ff723" at bounding box center [159, 244] width 97 height 6
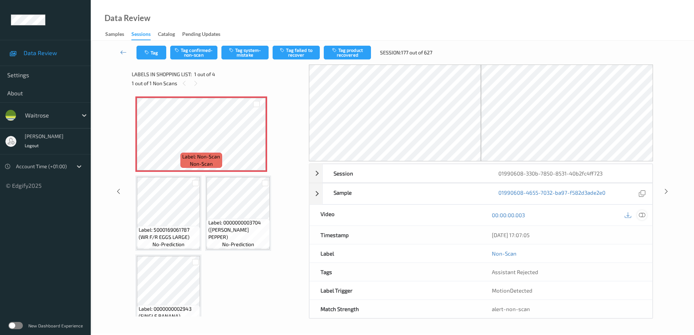
click at [641, 214] on icon at bounding box center [641, 215] width 7 height 7
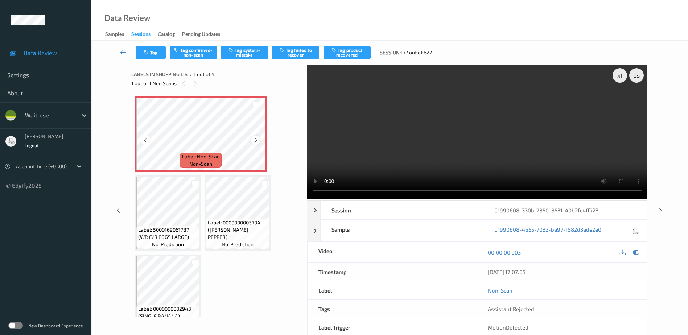
click at [254, 140] on icon at bounding box center [256, 140] width 6 height 7
click at [465, 134] on video at bounding box center [477, 132] width 341 height 134
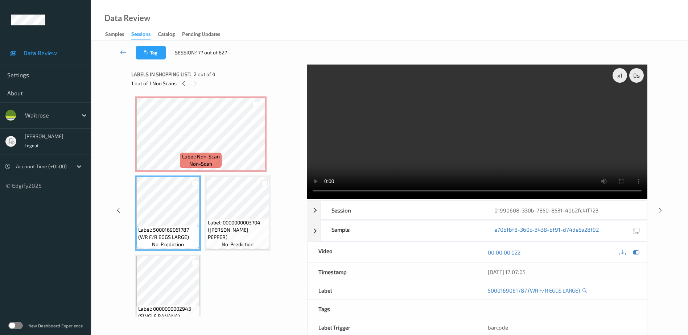
click at [455, 146] on video at bounding box center [477, 132] width 341 height 134
drag, startPoint x: 449, startPoint y: 162, endPoint x: 341, endPoint y: 111, distance: 119.6
click at [447, 162] on video at bounding box center [477, 132] width 341 height 134
drag, startPoint x: 451, startPoint y: 160, endPoint x: 446, endPoint y: 159, distance: 4.6
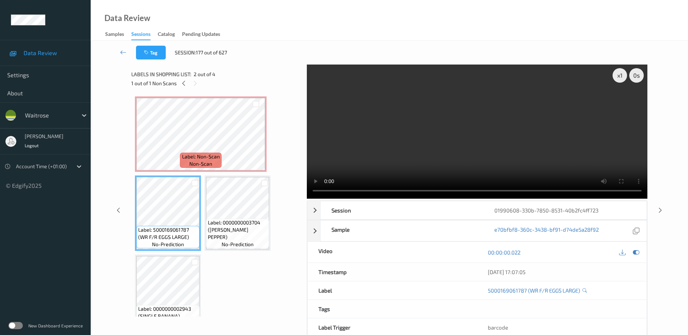
click at [451, 160] on video at bounding box center [477, 132] width 341 height 134
click at [432, 145] on video at bounding box center [477, 132] width 341 height 134
click at [484, 137] on video at bounding box center [477, 132] width 341 height 134
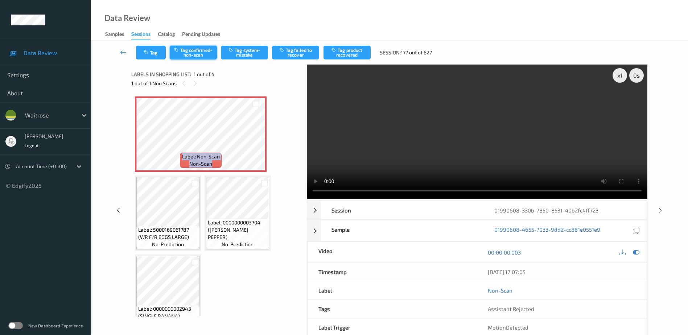
click at [197, 55] on button "Tag confirmed-non-scan" at bounding box center [193, 53] width 47 height 14
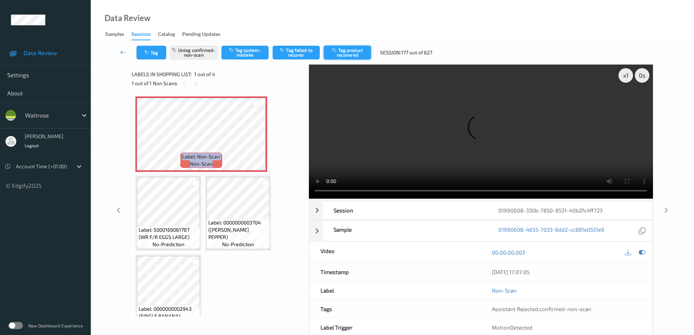
click at [345, 50] on button "Tag product recovered" at bounding box center [347, 53] width 47 height 14
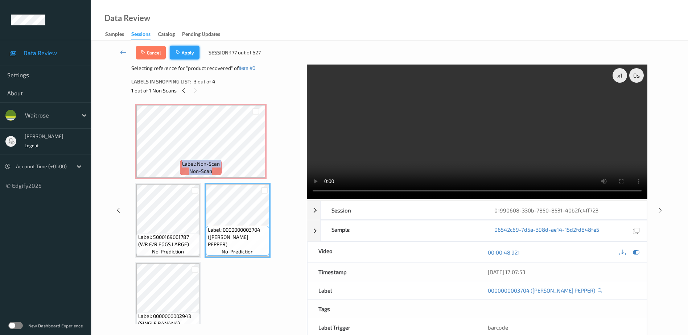
click at [180, 48] on button "Apply" at bounding box center [185, 53] width 30 height 14
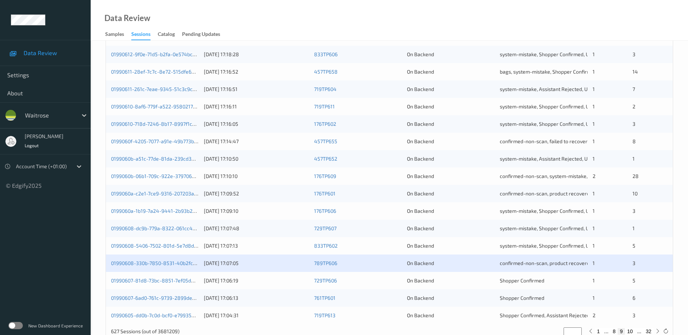
scroll to position [211, 0]
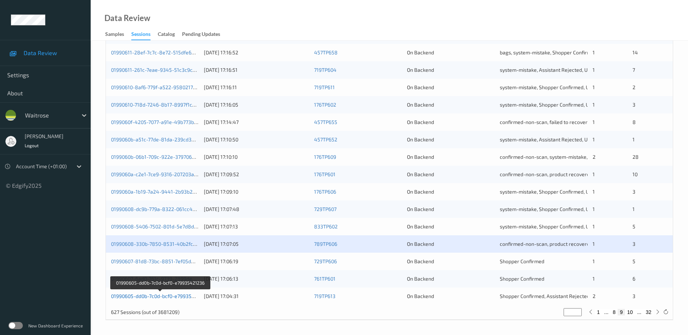
click at [151, 297] on link "01990605-dd0b-7c0d-bcf0-e79935421236" at bounding box center [160, 296] width 98 height 6
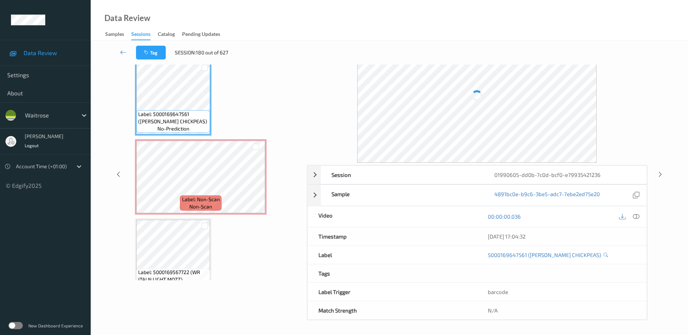
scroll to position [36, 0]
click at [637, 216] on icon at bounding box center [636, 217] width 7 height 7
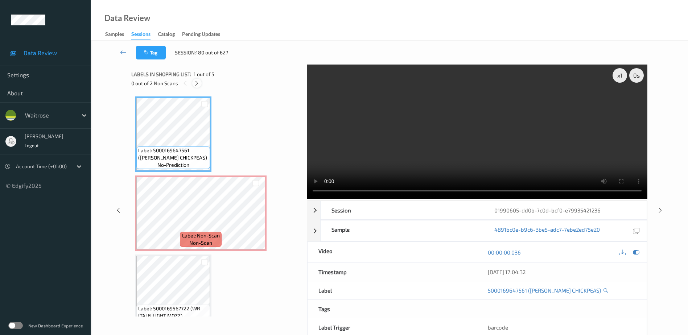
click at [200, 84] on icon at bounding box center [197, 83] width 6 height 7
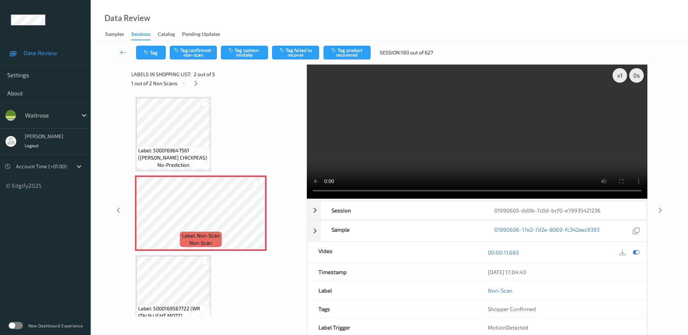
scroll to position [4, 0]
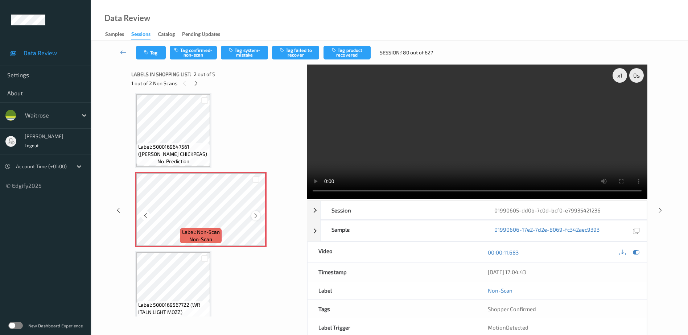
click at [256, 215] on icon at bounding box center [256, 216] width 6 height 7
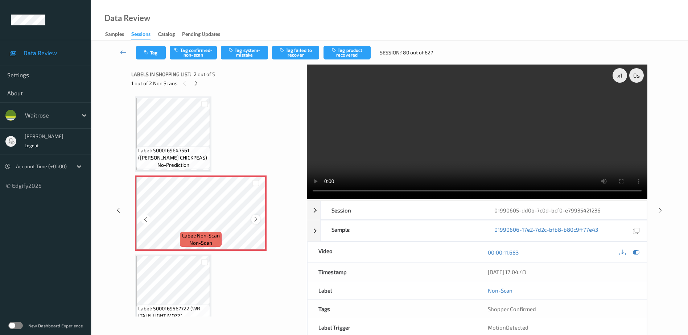
scroll to position [175, 0]
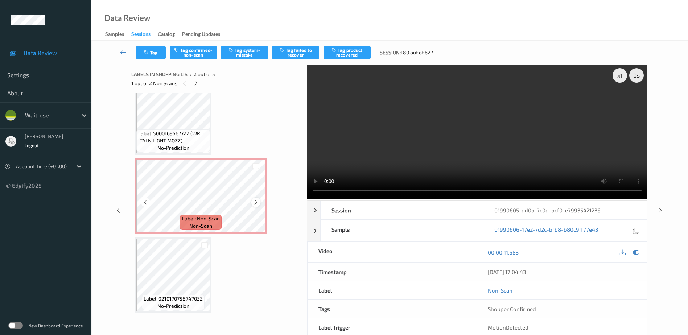
click at [255, 205] on icon at bounding box center [256, 202] width 6 height 7
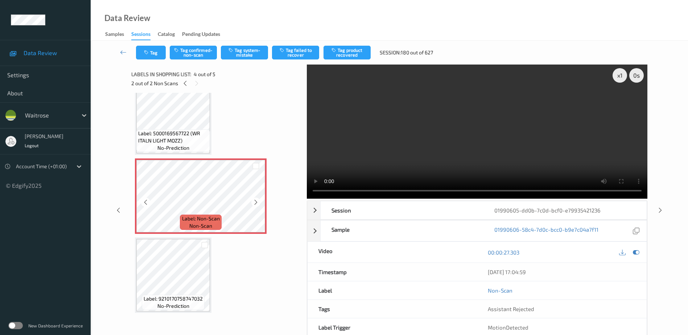
click at [255, 205] on icon at bounding box center [256, 202] width 6 height 7
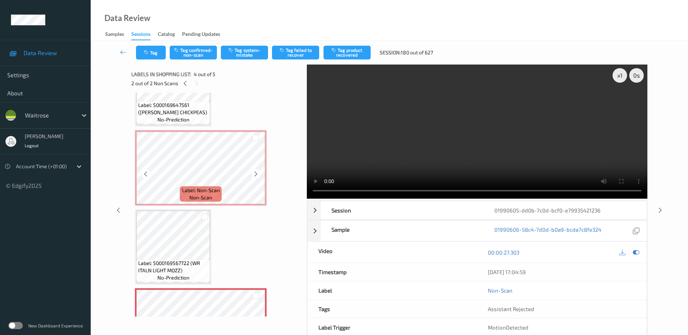
scroll to position [109, 0]
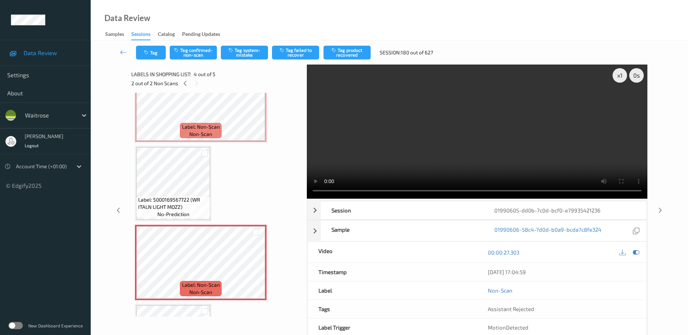
click at [533, 115] on video at bounding box center [477, 132] width 341 height 134
click at [621, 74] on div "x 1" at bounding box center [620, 75] width 15 height 15
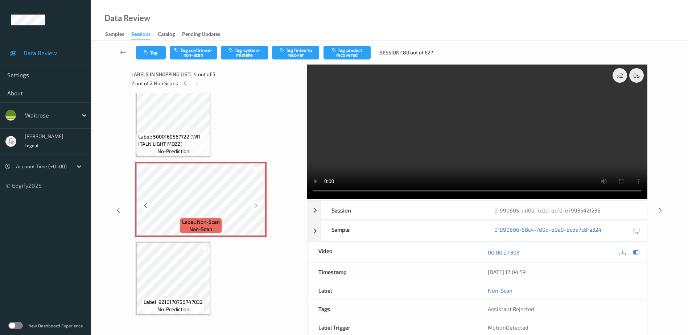
scroll to position [175, 0]
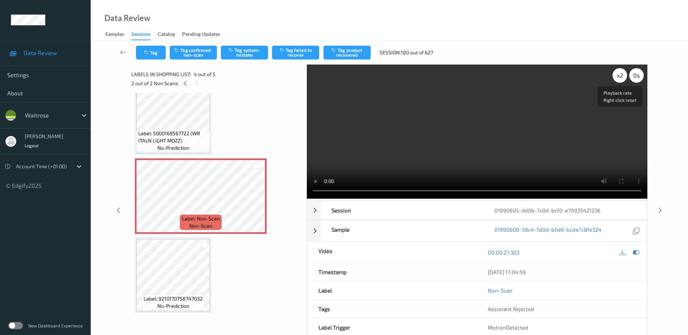
click at [619, 73] on div "x 2" at bounding box center [620, 75] width 15 height 15
click at [619, 73] on div "x 4" at bounding box center [620, 75] width 15 height 15
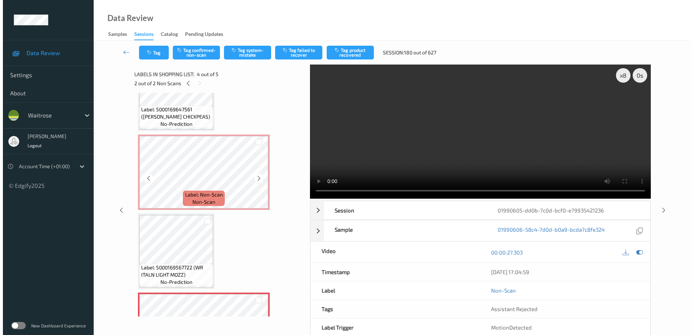
scroll to position [30, 0]
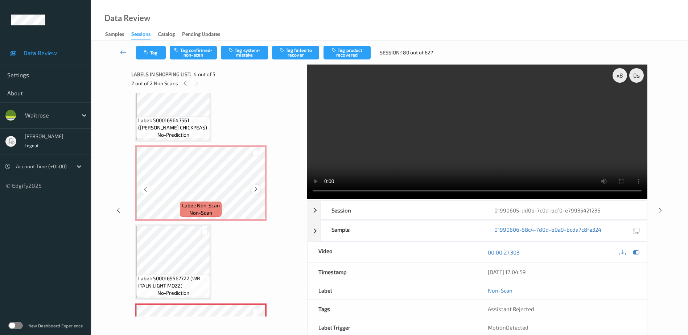
click at [255, 189] on icon at bounding box center [256, 189] width 6 height 7
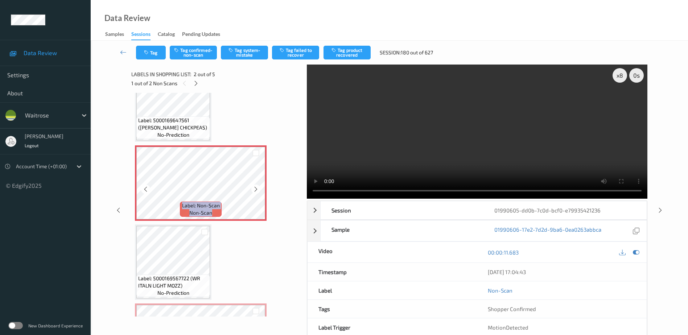
click at [255, 189] on icon at bounding box center [256, 189] width 6 height 7
click at [421, 171] on video at bounding box center [477, 132] width 341 height 134
click at [249, 52] on button "Tag system-mistake" at bounding box center [244, 53] width 47 height 14
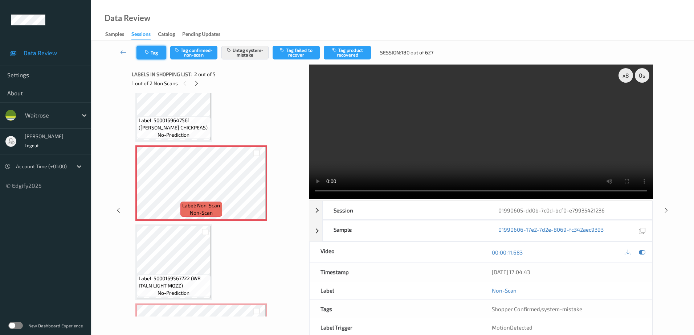
click at [151, 51] on button "Tag" at bounding box center [151, 53] width 30 height 14
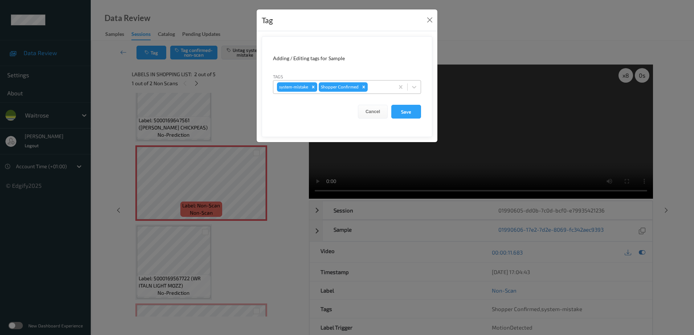
click at [371, 85] on div at bounding box center [379, 87] width 21 height 9
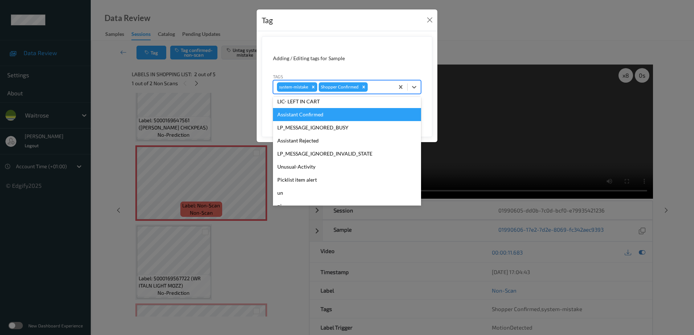
scroll to position [155, 0]
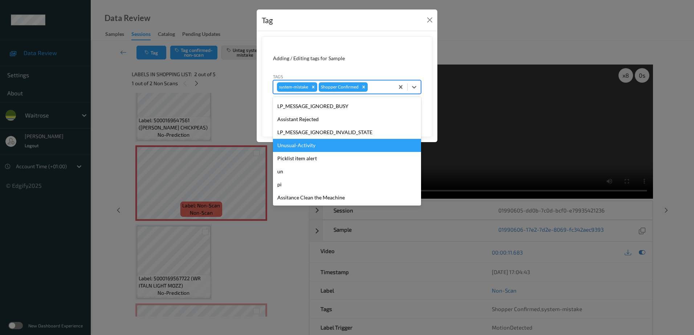
click at [341, 148] on div "Unusual-Activity" at bounding box center [347, 145] width 148 height 13
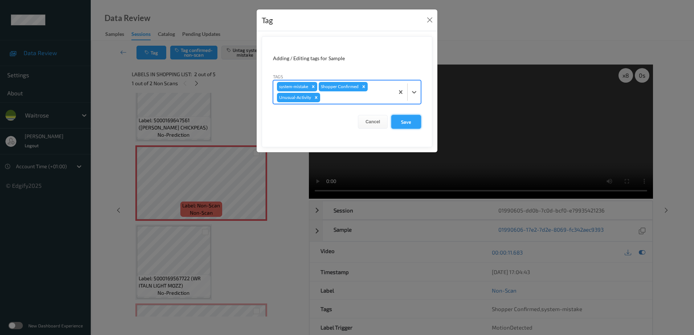
click at [401, 127] on button "Save" at bounding box center [406, 122] width 30 height 14
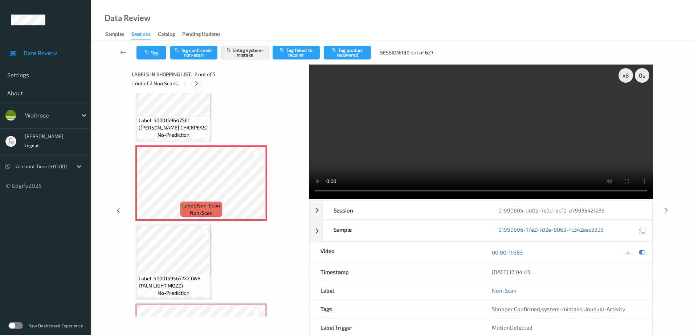
click at [199, 85] on icon at bounding box center [196, 83] width 6 height 7
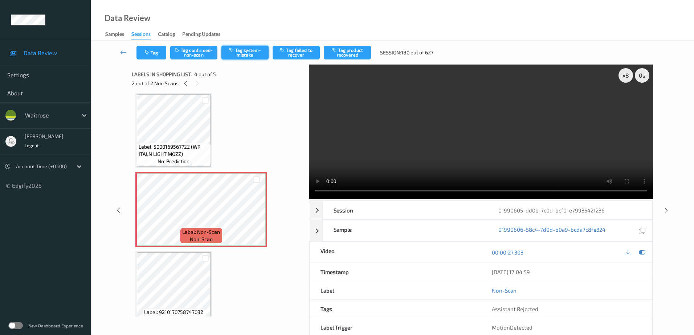
click at [243, 46] on button "Tag system-mistake" at bounding box center [244, 53] width 47 height 14
click at [152, 59] on button "Tag" at bounding box center [151, 53] width 30 height 14
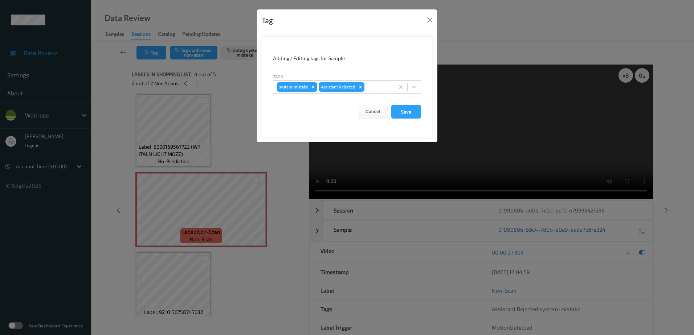
click at [367, 86] on input "text" at bounding box center [366, 86] width 1 height 7
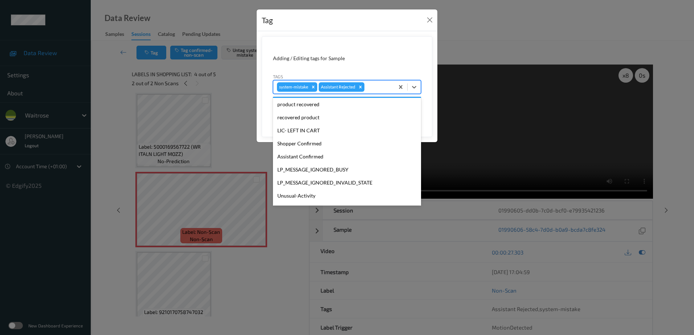
scroll to position [145, 0]
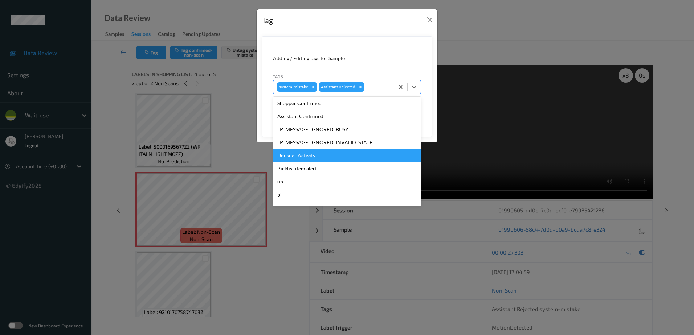
click at [308, 158] on div "Unusual-Activity" at bounding box center [347, 155] width 148 height 13
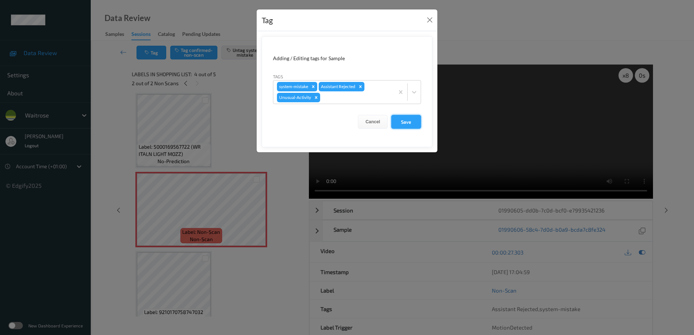
click at [414, 120] on button "Save" at bounding box center [406, 122] width 30 height 14
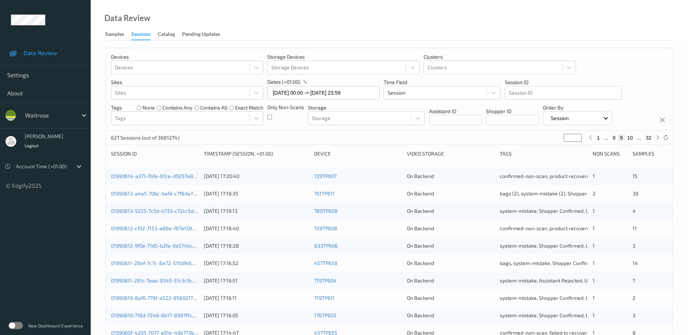
drag, startPoint x: 569, startPoint y: 135, endPoint x: 557, endPoint y: 146, distance: 16.2
click at [557, 146] on div "Devices Devices Storage Devices Storage Devices Clusters Clusters Sites Sites d…" at bounding box center [390, 289] width 568 height 483
type input "*"
type input "**"
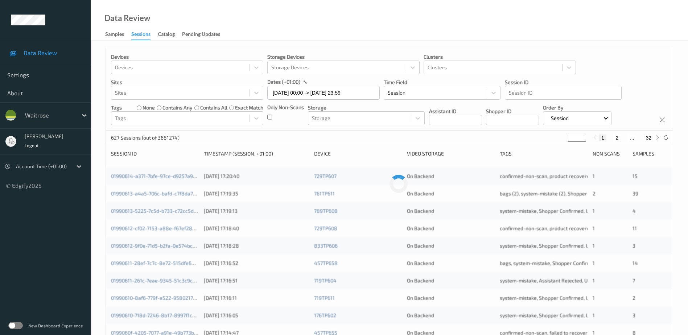
type input "**"
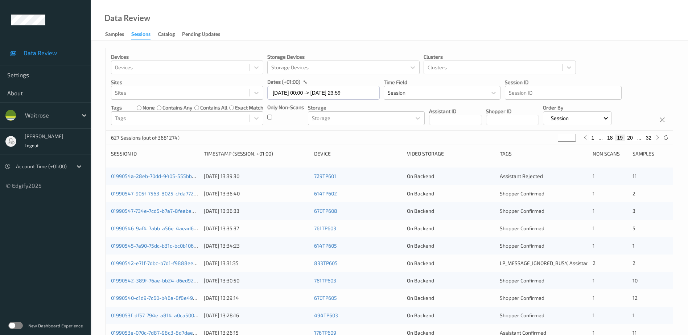
type input "**"
click at [172, 210] on link "01990547-734e-7cd5-b7a7-8feabaa505b3" at bounding box center [160, 211] width 98 height 6
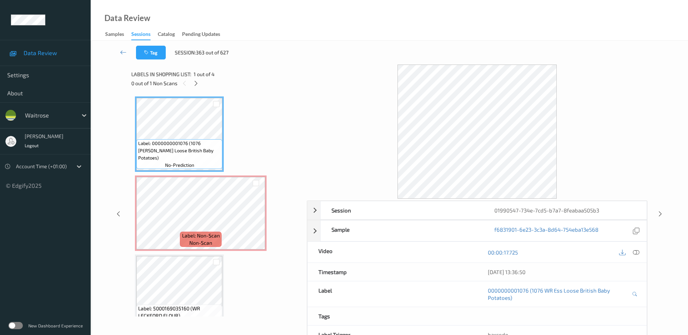
drag, startPoint x: 639, startPoint y: 253, endPoint x: 455, endPoint y: 3, distance: 310.7
click at [639, 243] on div "00:00:17.725" at bounding box center [562, 252] width 170 height 21
click at [636, 253] on icon at bounding box center [636, 252] width 7 height 7
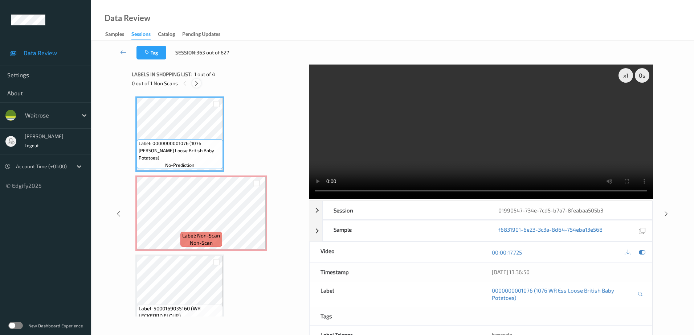
click at [197, 85] on icon at bounding box center [196, 83] width 6 height 7
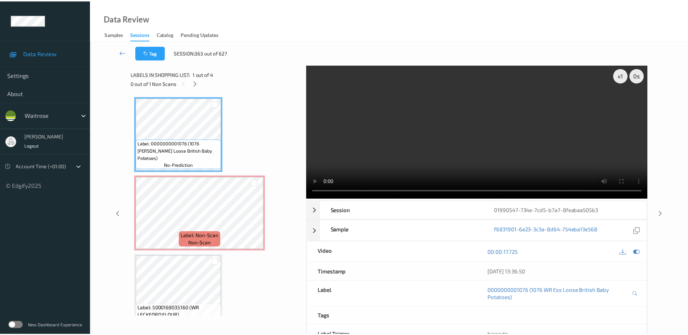
scroll to position [4, 0]
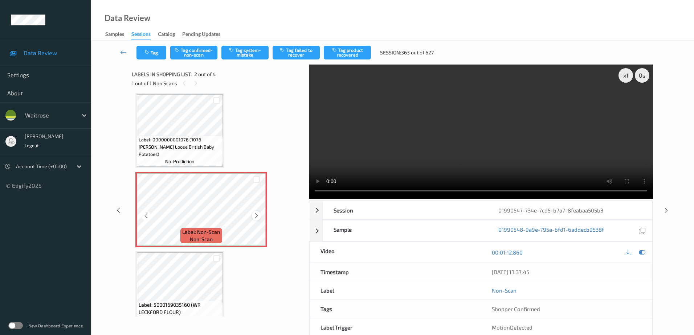
click at [258, 215] on icon at bounding box center [256, 216] width 6 height 7
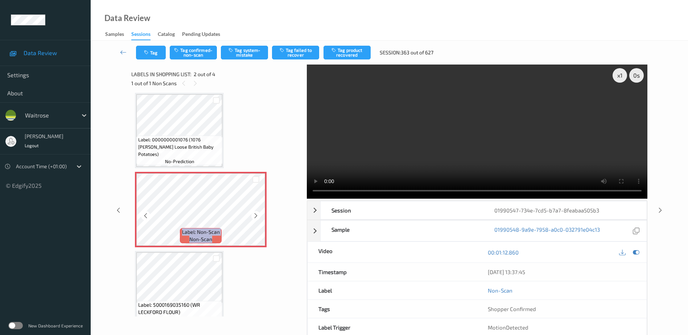
click at [258, 215] on icon at bounding box center [256, 216] width 6 height 7
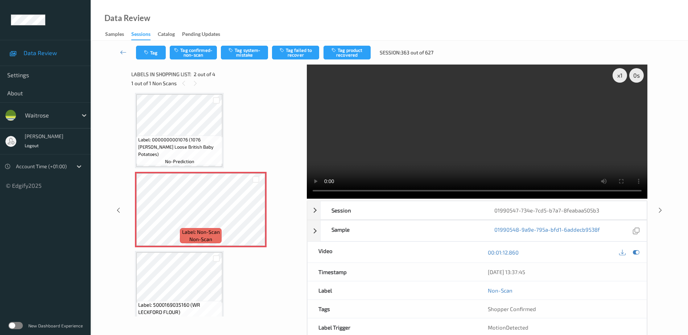
click at [447, 161] on video at bounding box center [477, 132] width 341 height 134
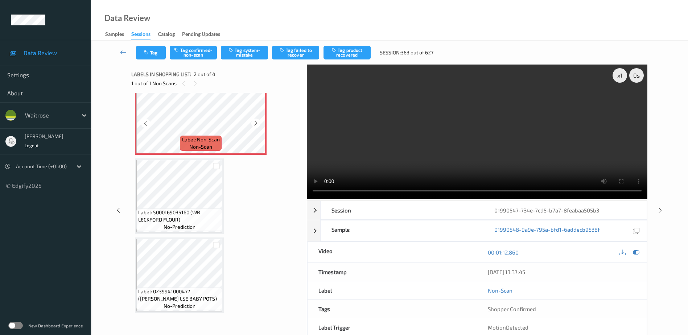
scroll to position [0, 0]
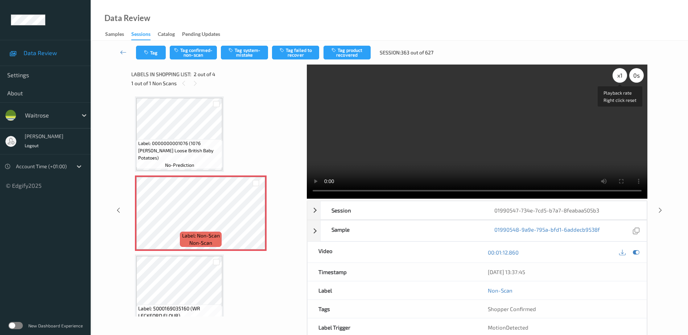
click at [619, 77] on div "x 1" at bounding box center [620, 75] width 15 height 15
click at [447, 109] on video at bounding box center [477, 132] width 341 height 134
click at [422, 143] on video at bounding box center [477, 132] width 341 height 134
click at [249, 55] on button "Tag system-mistake" at bounding box center [244, 53] width 47 height 14
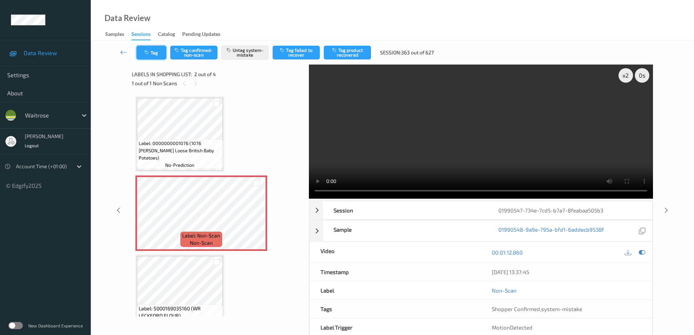
click at [151, 56] on button "Tag" at bounding box center [151, 53] width 30 height 14
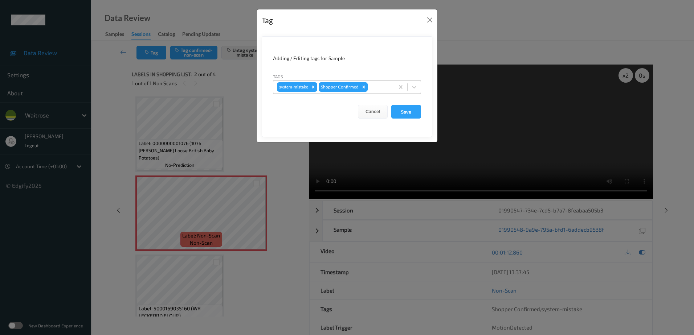
click at [376, 87] on div at bounding box center [379, 87] width 21 height 9
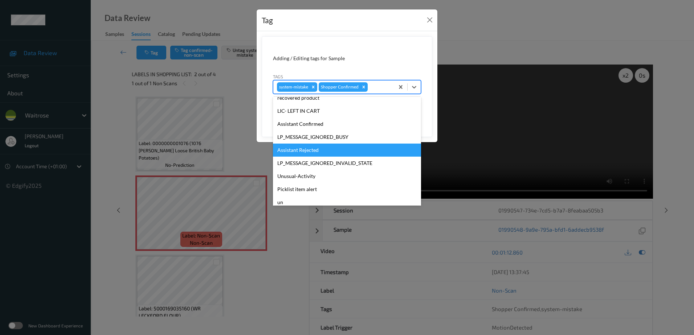
scroll to position [155, 0]
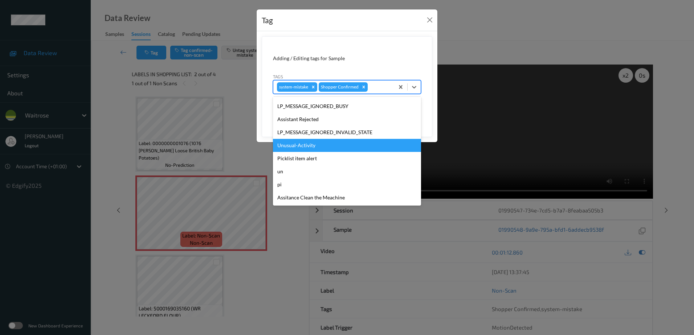
click at [324, 144] on div "Unusual-Activity" at bounding box center [347, 145] width 148 height 13
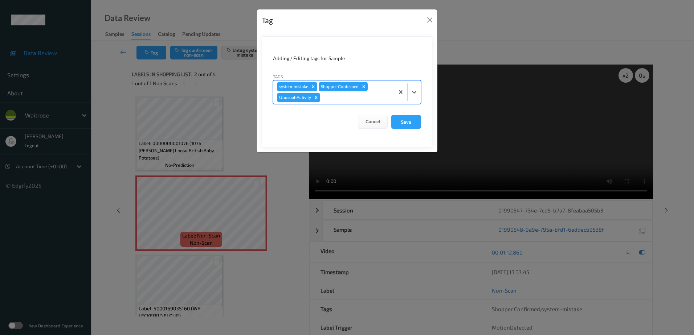
click at [363, 94] on div at bounding box center [355, 97] width 69 height 9
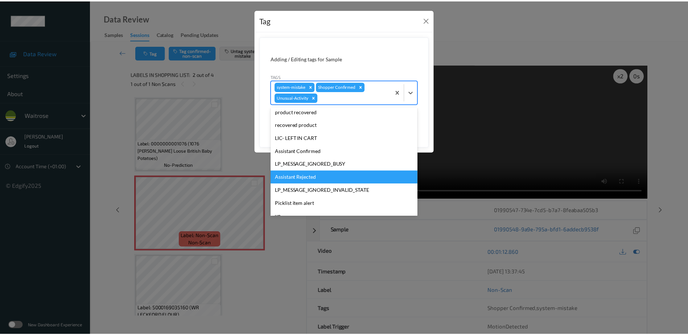
scroll to position [142, 0]
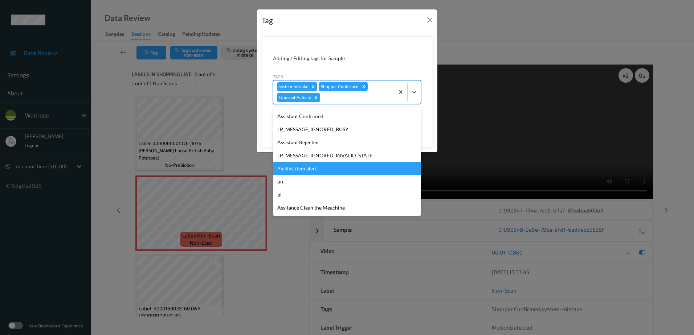
click at [331, 164] on div "Picklist item alert" at bounding box center [347, 168] width 148 height 13
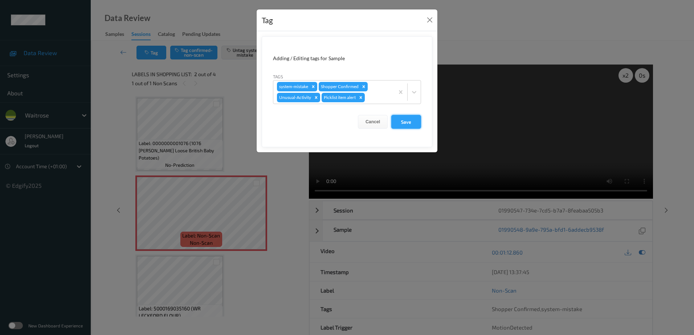
click at [402, 121] on button "Save" at bounding box center [406, 122] width 30 height 14
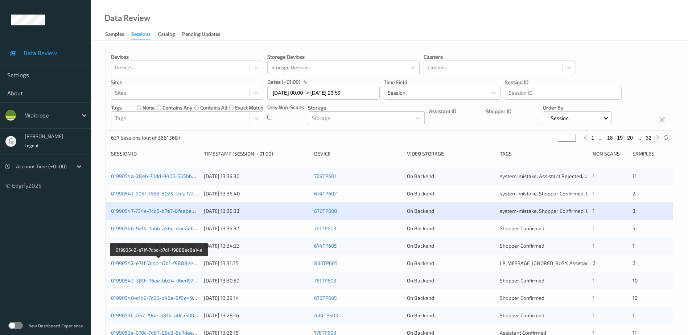
click at [178, 266] on link "01990542-e71f-7dbc-b7d1-f9888ee8a14e" at bounding box center [159, 263] width 97 height 6
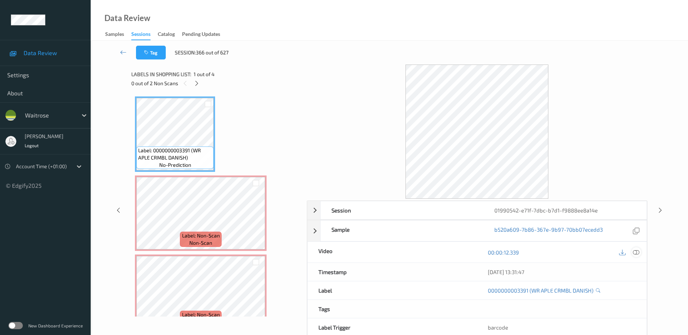
drag, startPoint x: 638, startPoint y: 254, endPoint x: 349, endPoint y: 4, distance: 381.7
click at [637, 251] on icon at bounding box center [636, 252] width 7 height 7
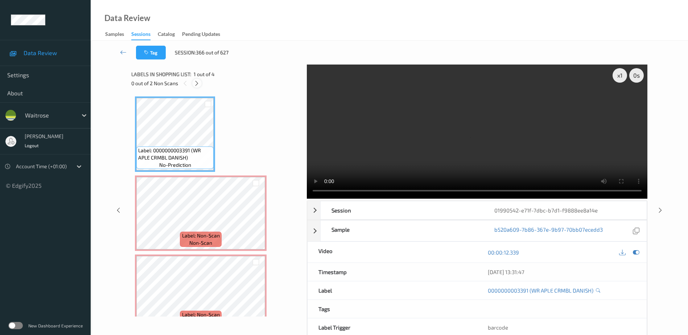
click at [195, 82] on icon at bounding box center [197, 83] width 6 height 7
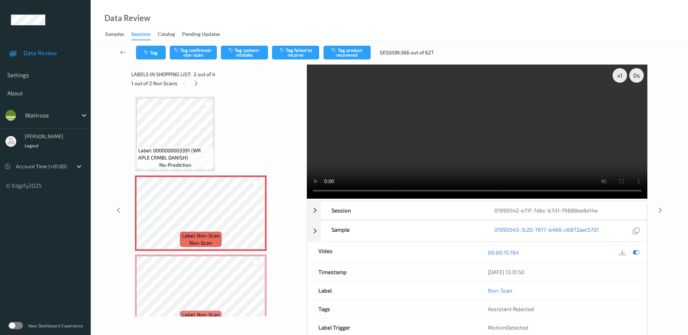
scroll to position [4, 0]
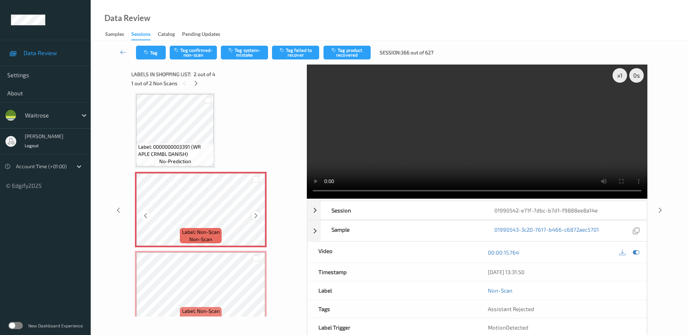
click at [259, 215] on icon at bounding box center [256, 216] width 6 height 7
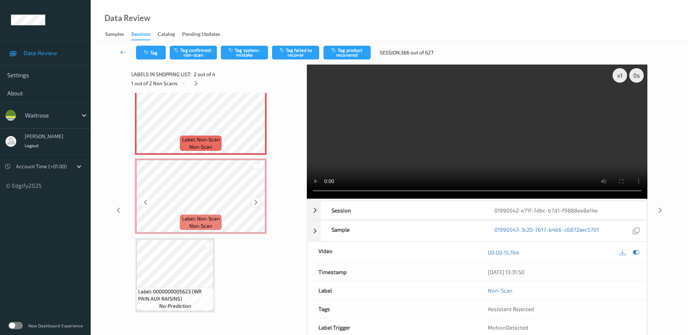
click at [257, 205] on icon at bounding box center [256, 202] width 6 height 7
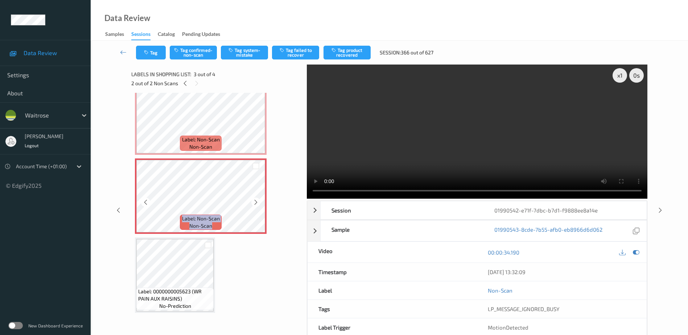
click at [257, 205] on icon at bounding box center [256, 202] width 6 height 7
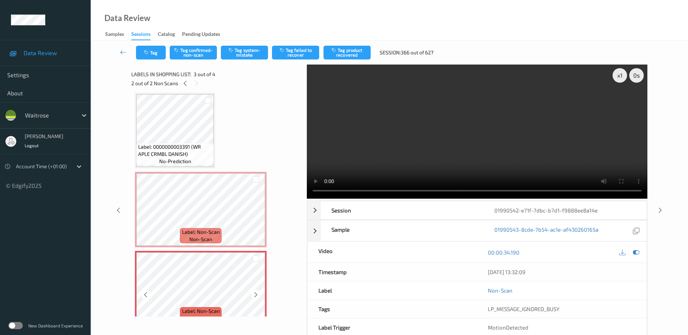
scroll to position [0, 0]
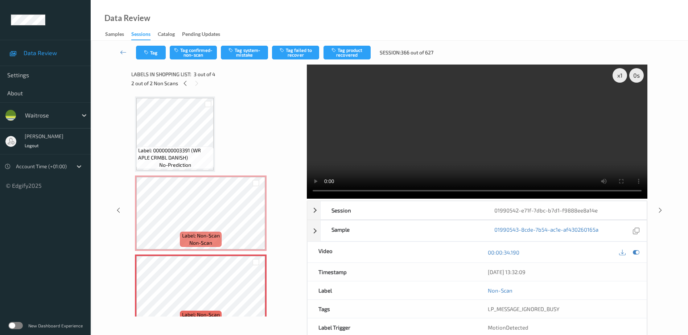
click at [477, 148] on video at bounding box center [477, 132] width 341 height 134
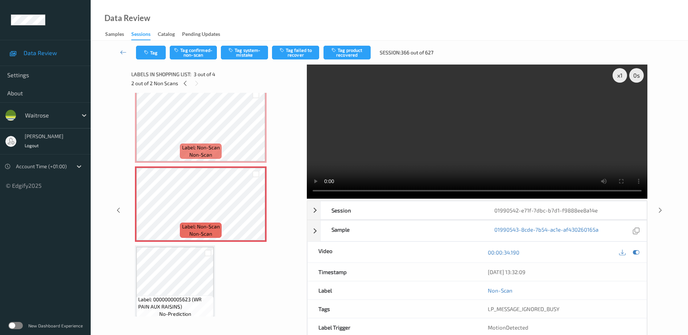
scroll to position [96, 0]
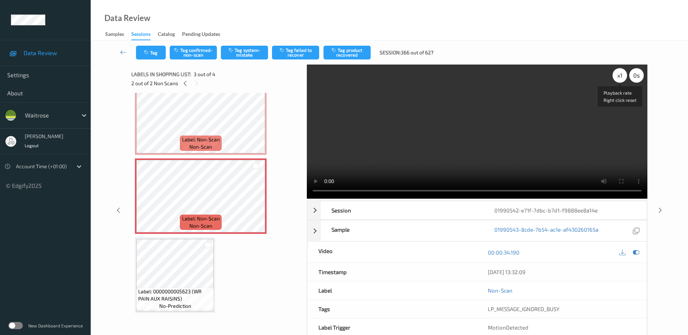
click at [622, 74] on div "x 1" at bounding box center [620, 75] width 15 height 15
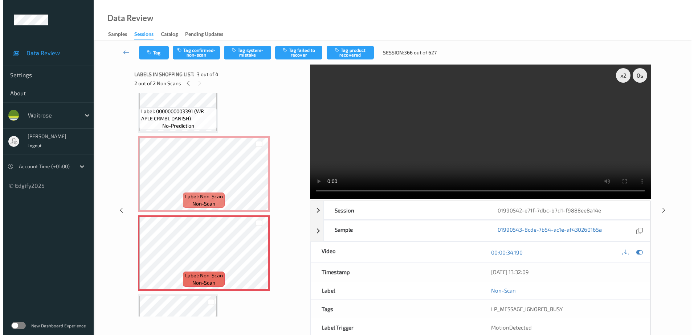
scroll to position [0, 0]
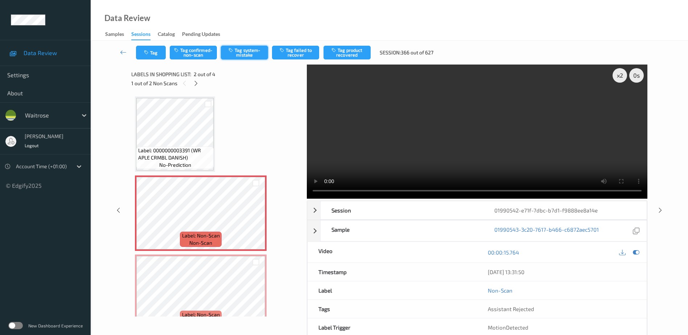
click at [252, 50] on button "Tag system-mistake" at bounding box center [244, 53] width 47 height 14
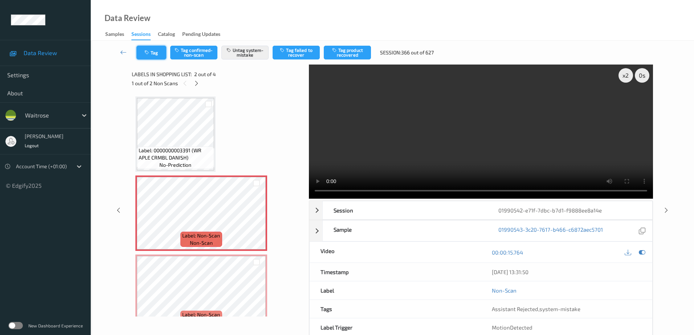
click at [148, 52] on icon "button" at bounding box center [147, 52] width 6 height 5
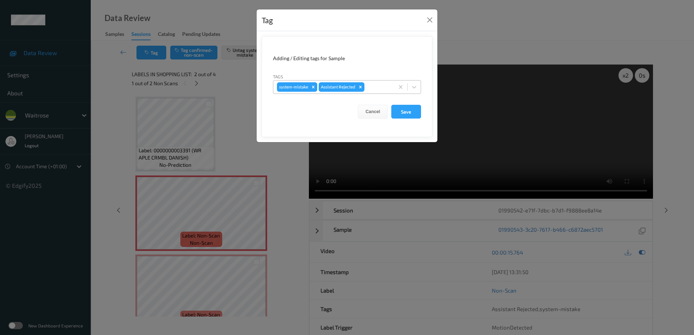
click at [387, 88] on div at bounding box center [378, 87] width 25 height 9
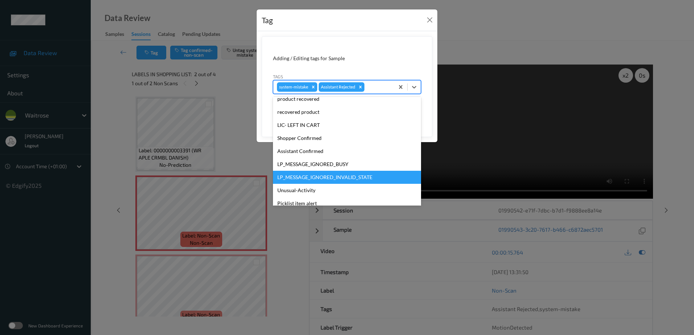
scroll to position [155, 0]
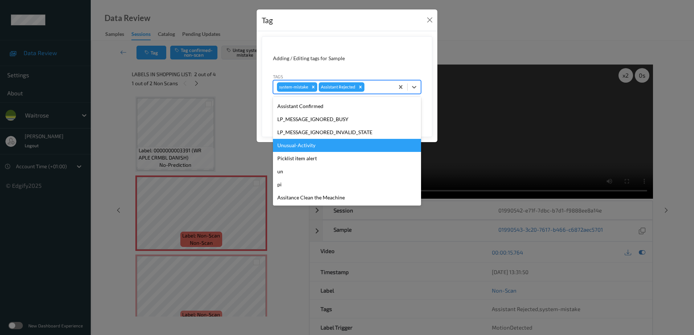
click at [326, 144] on div "Unusual-Activity" at bounding box center [347, 145] width 148 height 13
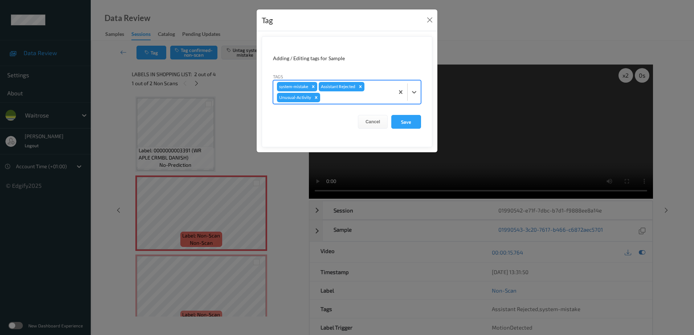
click at [333, 97] on div at bounding box center [355, 97] width 69 height 9
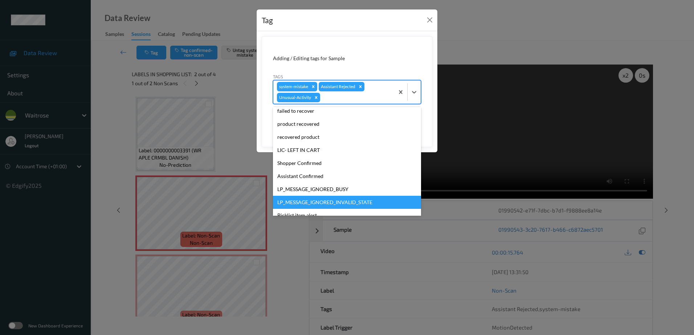
scroll to position [142, 0]
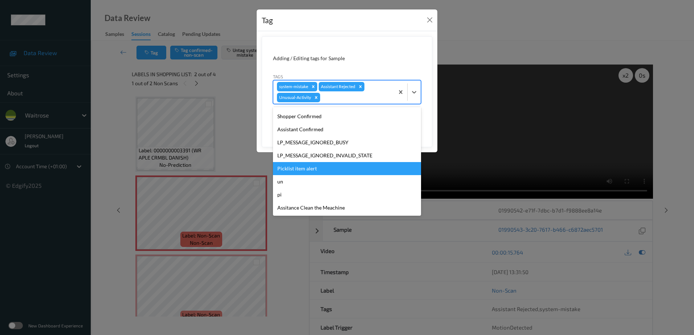
click at [311, 167] on div "Picklist item alert" at bounding box center [347, 168] width 148 height 13
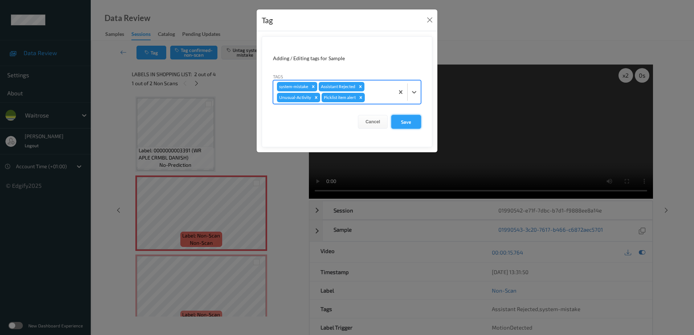
click at [402, 120] on button "Save" at bounding box center [406, 122] width 30 height 14
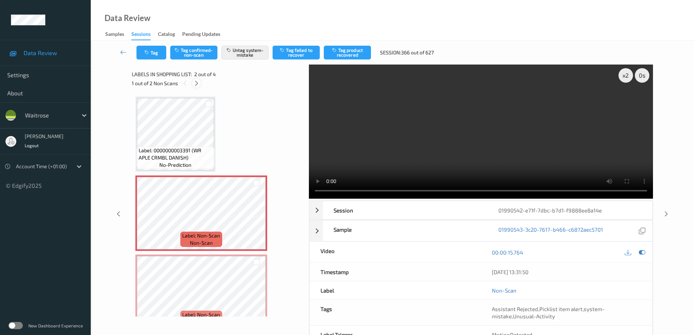
click at [199, 83] on icon at bounding box center [196, 83] width 6 height 7
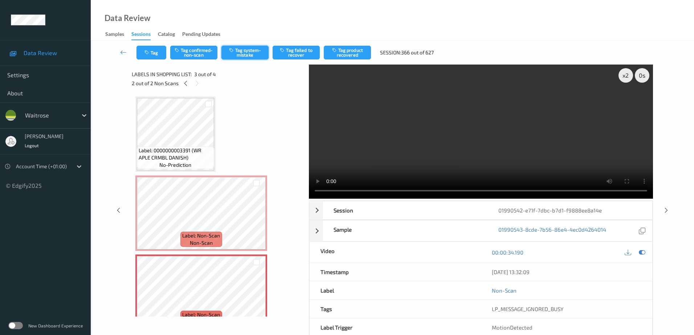
scroll to position [83, 0]
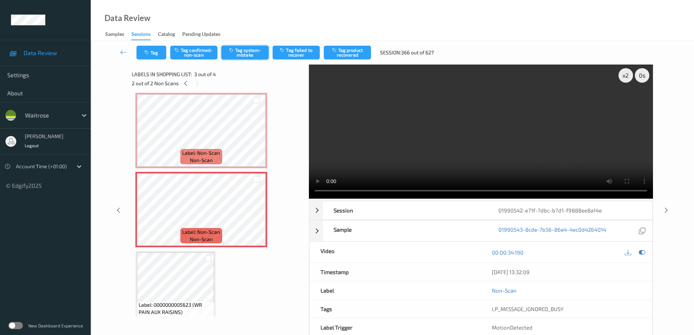
click at [236, 50] on button "Tag system-mistake" at bounding box center [244, 53] width 47 height 14
click at [149, 52] on icon "button" at bounding box center [147, 52] width 6 height 5
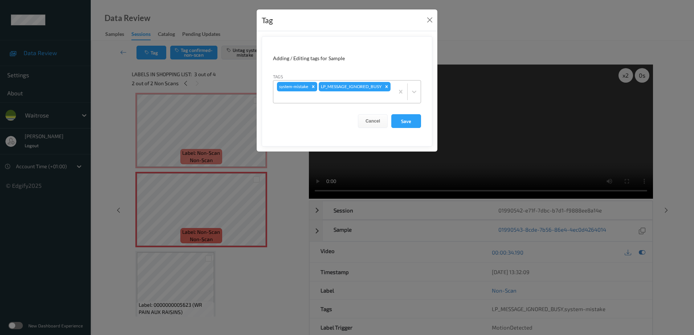
click at [360, 92] on div "system-mistake LP_MESSAGE_IGNORED_BUSY" at bounding box center [333, 92] width 121 height 22
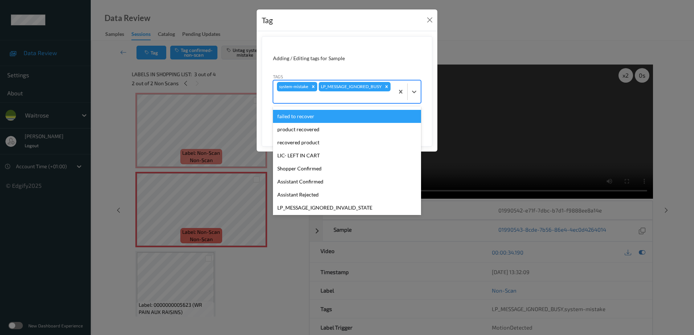
scroll to position [155, 0]
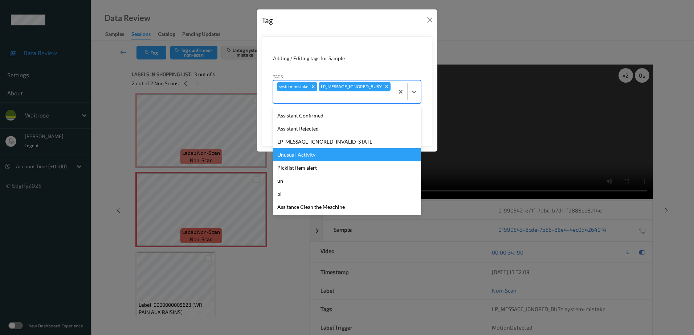
click at [321, 159] on div "Unusual-Activity" at bounding box center [347, 154] width 148 height 13
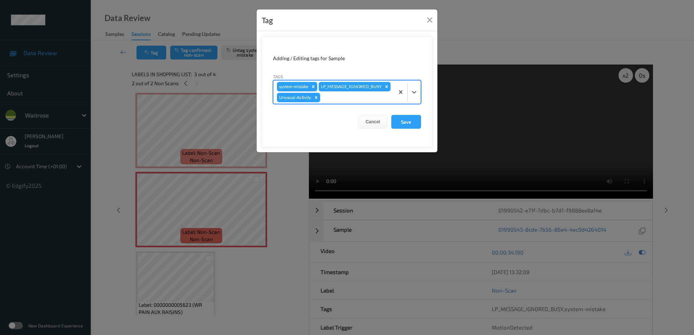
click at [337, 104] on div "system-mistake LP_MESSAGE_IGNORED_BUSY Unusual-Activity" at bounding box center [333, 92] width 121 height 23
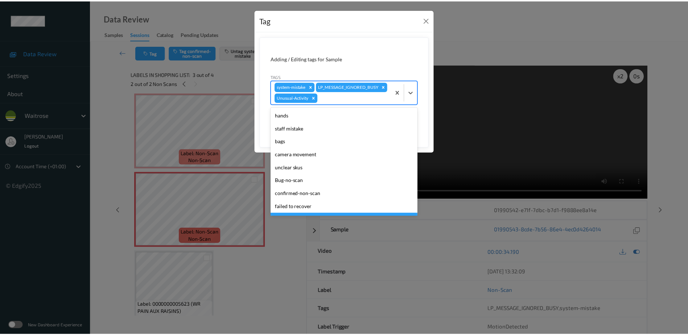
scroll to position [142, 0]
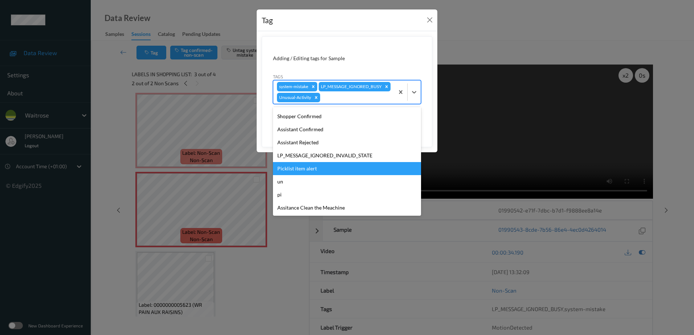
click at [330, 173] on div "Picklist item alert" at bounding box center [347, 168] width 148 height 13
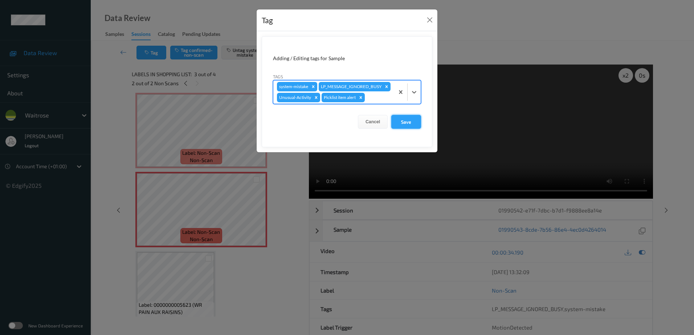
click at [404, 129] on button "Save" at bounding box center [406, 122] width 30 height 14
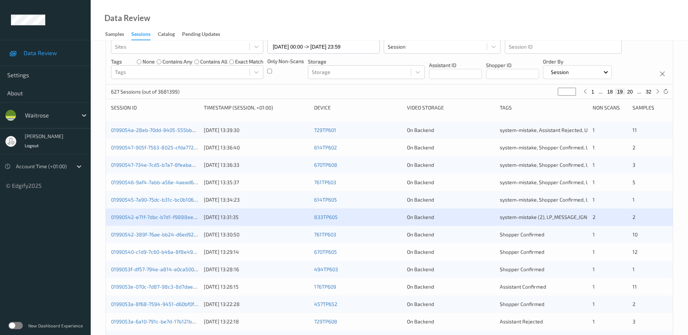
scroll to position [145, 0]
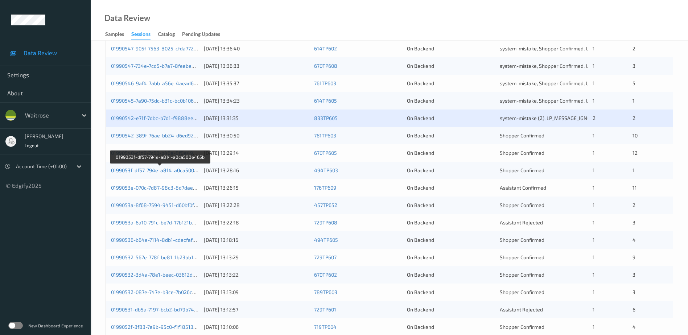
click at [163, 170] on link "0199053f-df57-794e-a814-a0ca500e465b" at bounding box center [160, 170] width 98 height 6
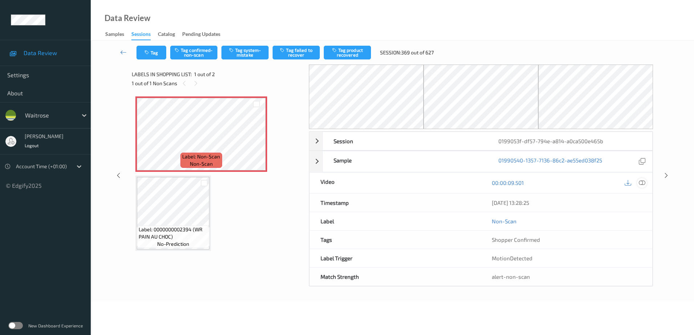
click at [643, 183] on icon at bounding box center [641, 183] width 7 height 7
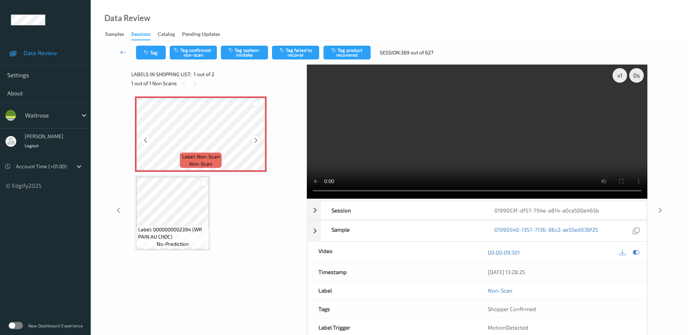
click at [255, 139] on icon at bounding box center [256, 140] width 6 height 7
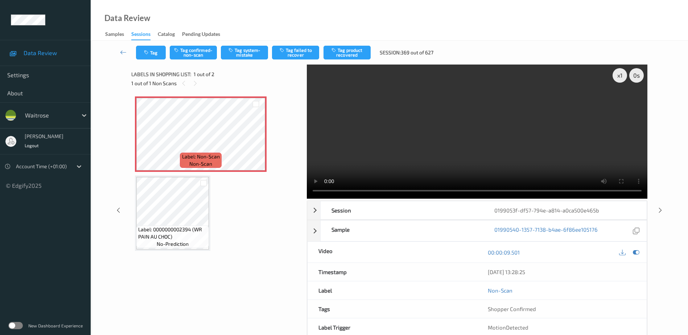
click at [467, 143] on video at bounding box center [477, 132] width 341 height 134
click at [621, 75] on div "x 1" at bounding box center [620, 75] width 15 height 15
click at [621, 75] on div "x 2" at bounding box center [620, 75] width 15 height 15
click at [195, 53] on button "Tag confirmed-non-scan" at bounding box center [193, 53] width 47 height 14
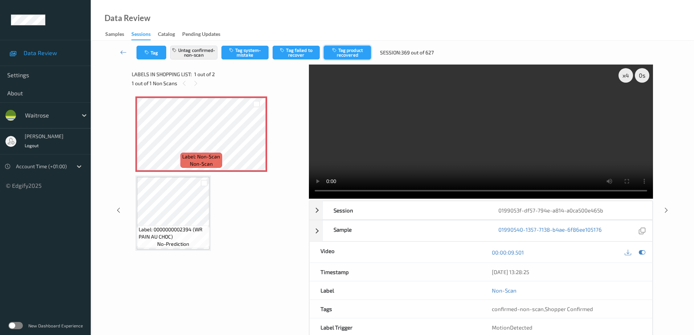
click at [345, 50] on button "Tag product recovered" at bounding box center [347, 53] width 47 height 14
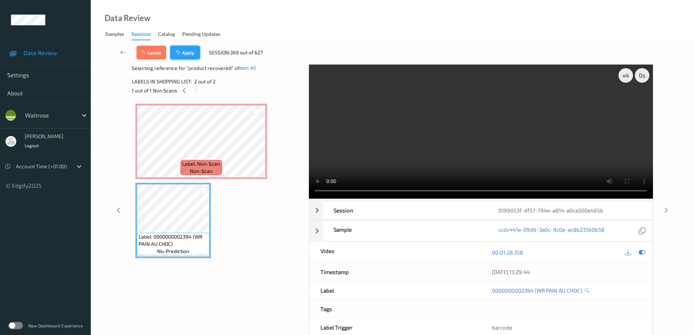
click at [185, 51] on button "Apply" at bounding box center [185, 53] width 30 height 14
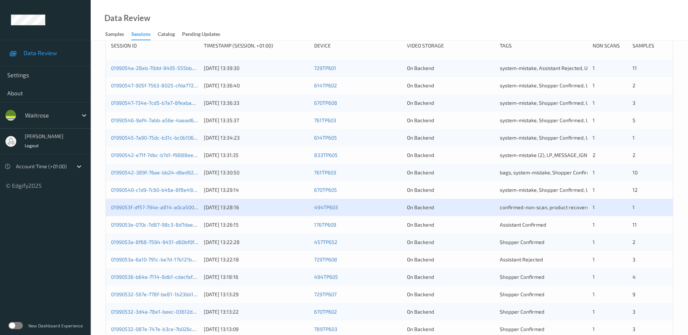
scroll to position [145, 0]
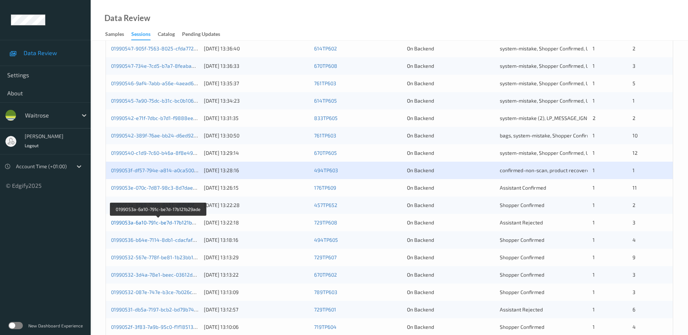
click at [147, 224] on link "0199053a-6a10-791c-be7d-17b121b29ade" at bounding box center [158, 222] width 95 height 6
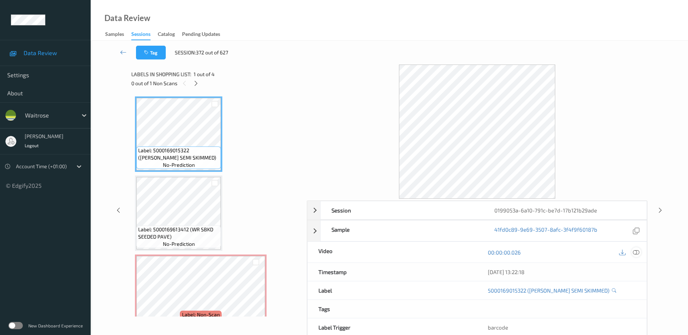
click at [637, 254] on icon at bounding box center [636, 252] width 7 height 7
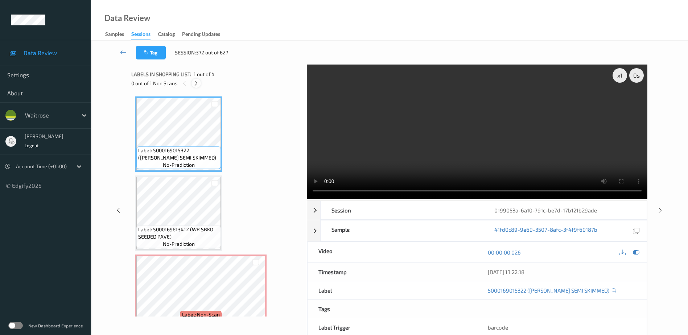
click at [193, 81] on icon at bounding box center [196, 83] width 6 height 7
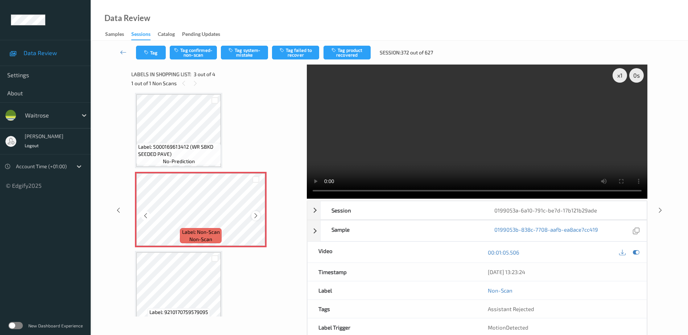
click at [255, 214] on icon at bounding box center [256, 216] width 6 height 7
click at [473, 138] on video at bounding box center [477, 132] width 341 height 134
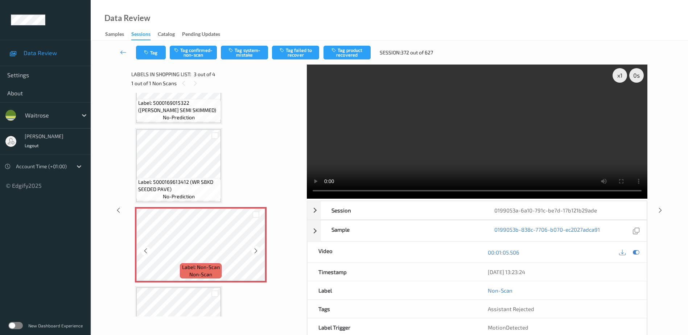
scroll to position [96, 0]
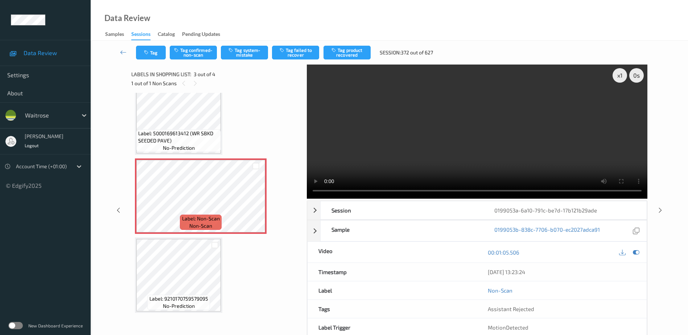
click at [396, 200] on div "x 1 0 s Session 0199053a-6a10-791c-be7d-17b121b29ade Session ID 0199053a-6a10-7…" at bounding box center [477, 210] width 341 height 291
click at [618, 79] on div "x 1" at bounding box center [620, 75] width 15 height 15
click at [246, 53] on button "Tag system-mistake" at bounding box center [244, 53] width 47 height 14
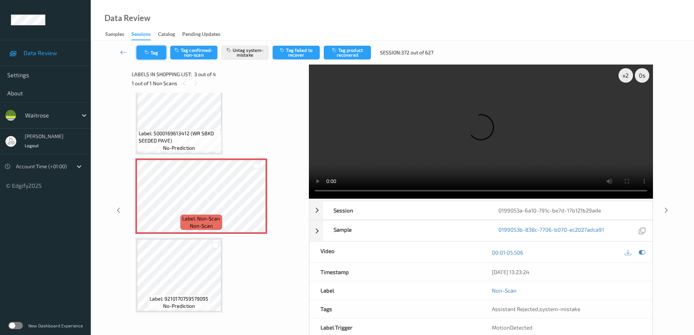
click at [151, 58] on button "Tag" at bounding box center [151, 53] width 30 height 14
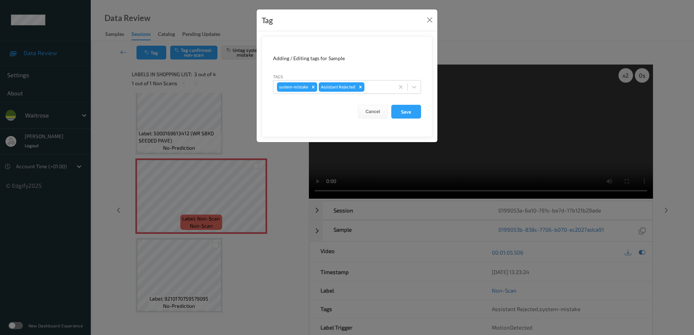
click at [371, 80] on div "Tags system-mistake Assistant Rejected" at bounding box center [347, 83] width 148 height 21
click at [371, 87] on div at bounding box center [378, 87] width 25 height 9
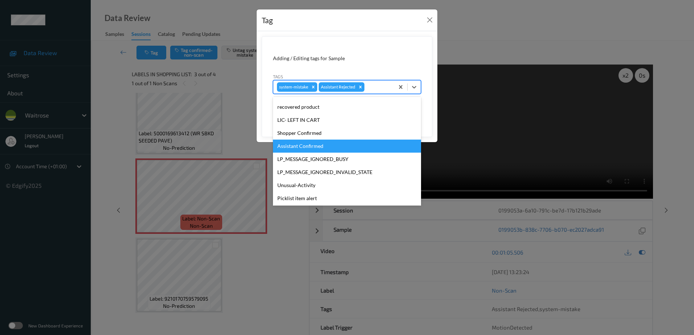
scroll to position [145, 0]
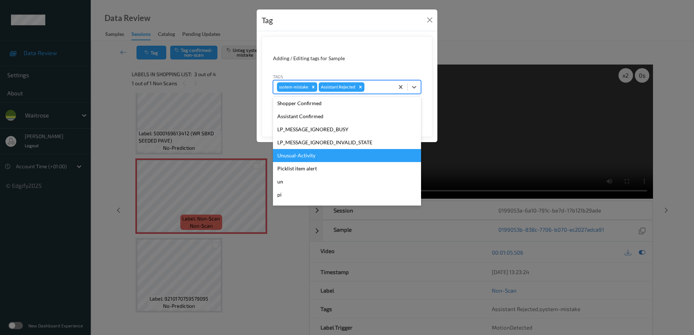
click at [309, 154] on div "Unusual-Activity" at bounding box center [347, 155] width 148 height 13
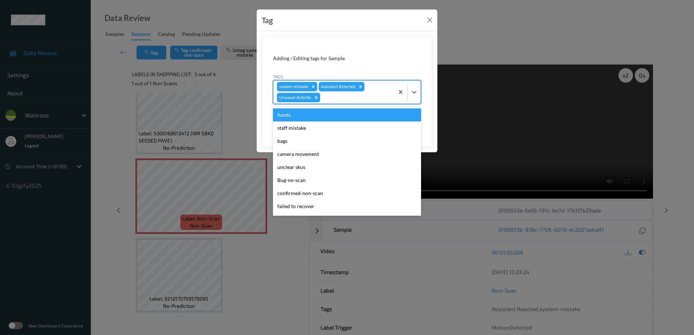
click at [329, 91] on div "Assistant Rejected" at bounding box center [338, 86] width 38 height 9
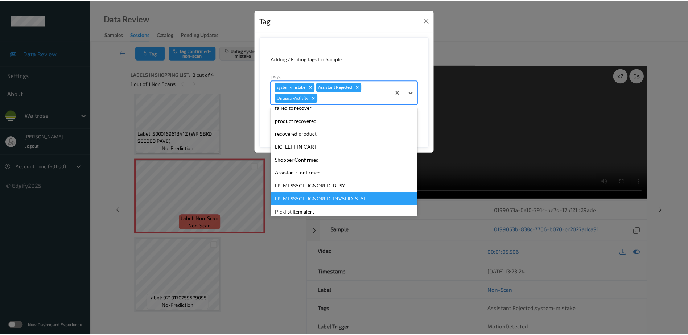
scroll to position [142, 0]
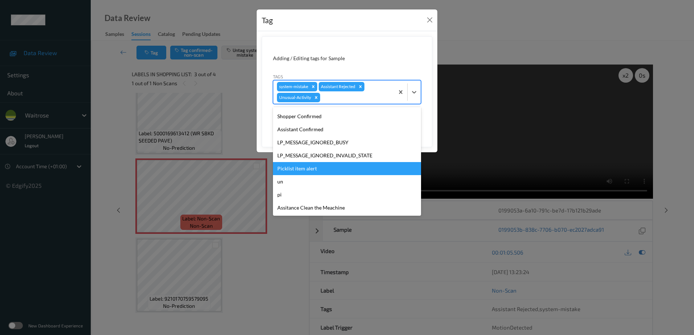
click at [311, 168] on div "Picklist item alert" at bounding box center [347, 168] width 148 height 13
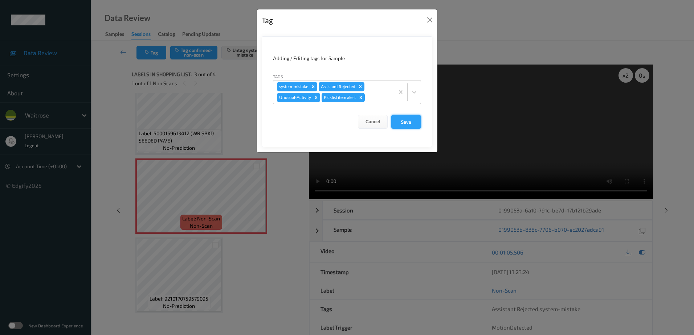
click at [402, 120] on button "Save" at bounding box center [406, 122] width 30 height 14
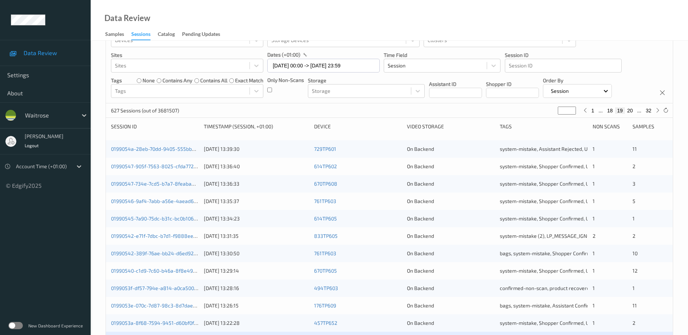
scroll to position [145, 0]
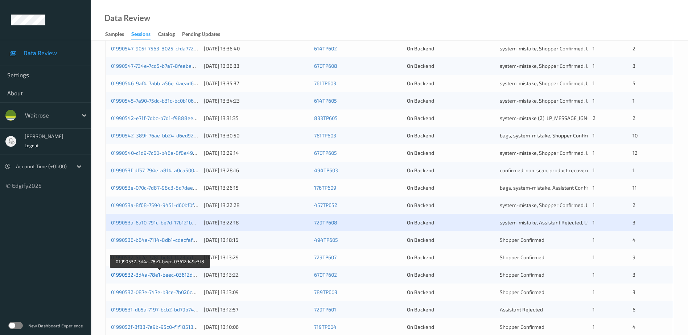
click at [153, 274] on link "01990532-3d4a-78e1-beec-03612d49e3f8" at bounding box center [160, 275] width 99 height 6
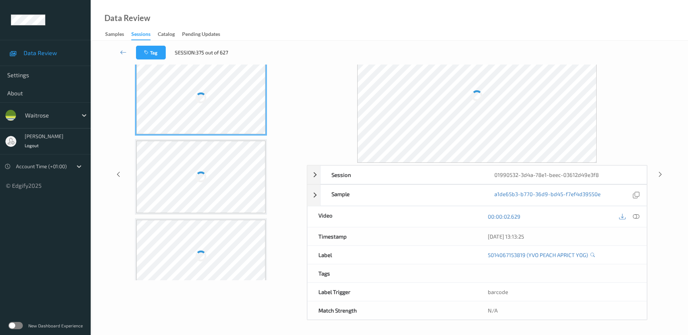
scroll to position [36, 0]
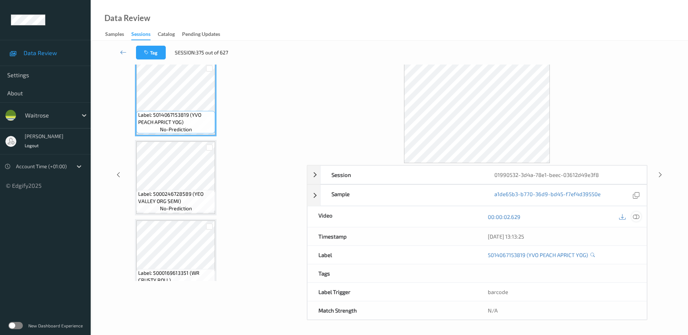
click at [637, 217] on icon at bounding box center [636, 217] width 7 height 7
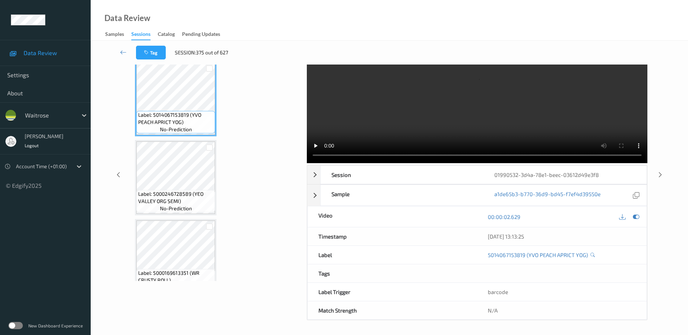
scroll to position [0, 0]
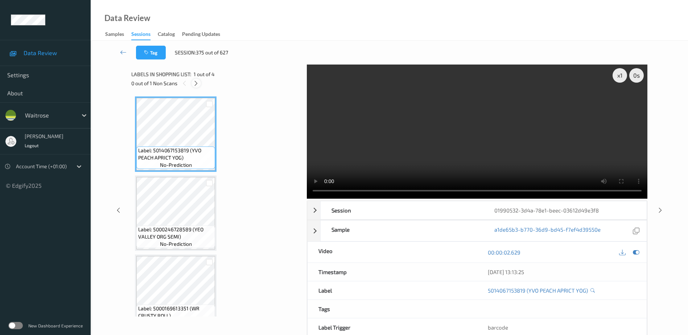
click at [199, 85] on icon at bounding box center [196, 83] width 6 height 7
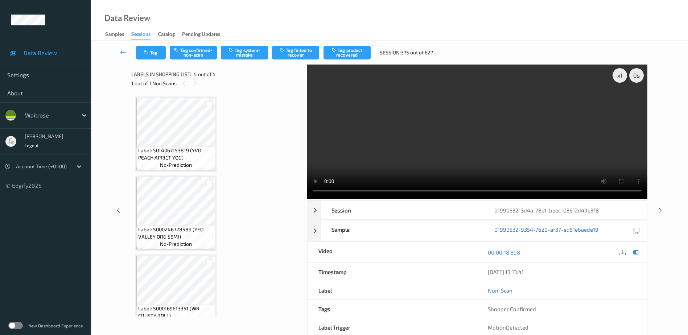
scroll to position [96, 0]
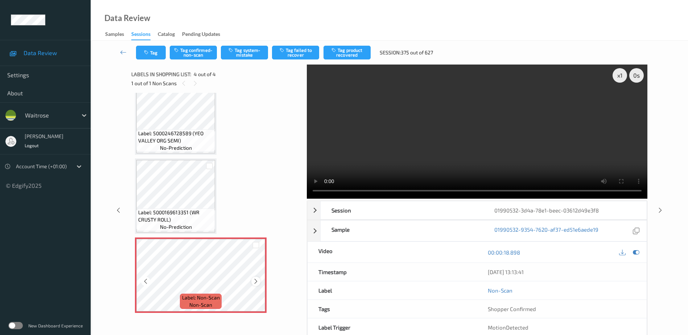
click at [256, 282] on icon at bounding box center [256, 281] width 6 height 7
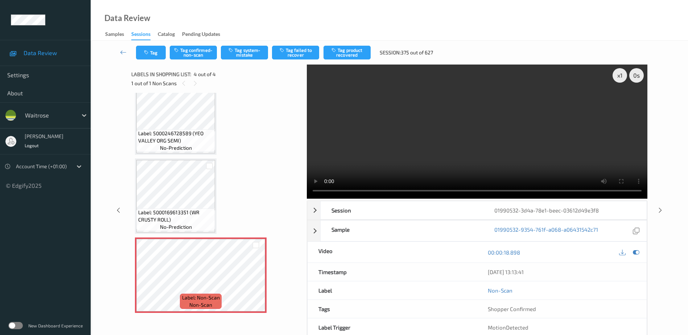
click at [456, 144] on video at bounding box center [477, 132] width 341 height 134
click at [246, 53] on button "Tag system-mistake" at bounding box center [244, 53] width 47 height 14
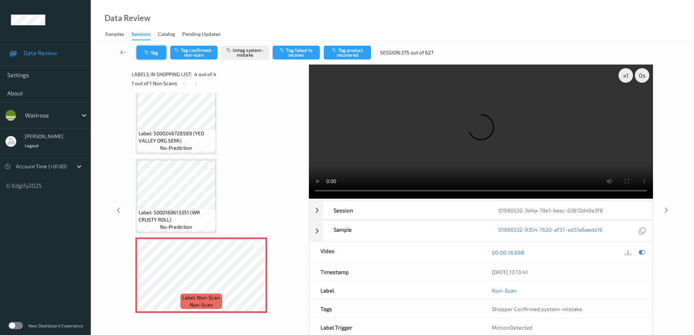
click at [155, 53] on button "Tag" at bounding box center [151, 53] width 30 height 14
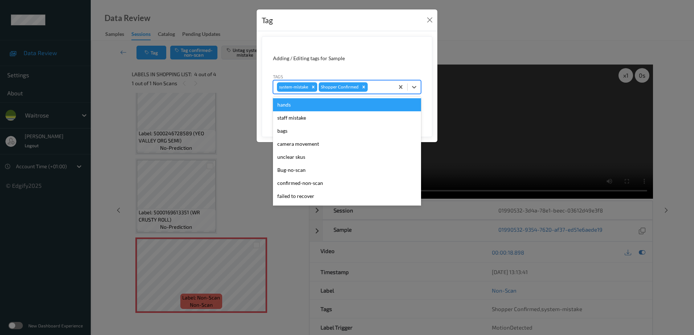
click at [375, 85] on div at bounding box center [379, 87] width 21 height 9
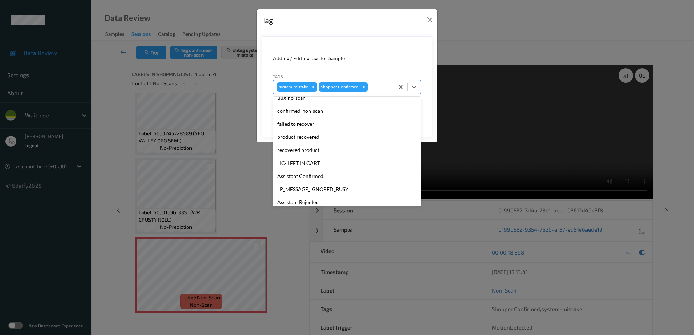
scroll to position [155, 0]
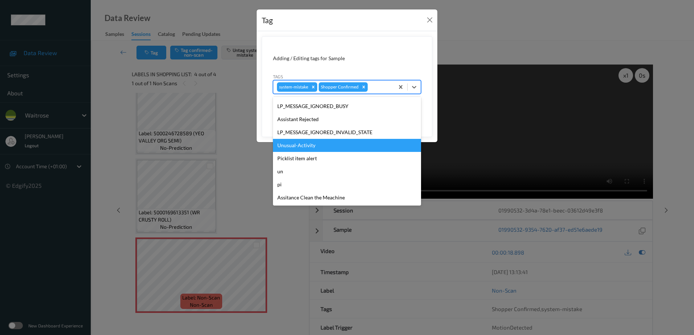
click at [319, 145] on div "Unusual-Activity" at bounding box center [347, 145] width 148 height 13
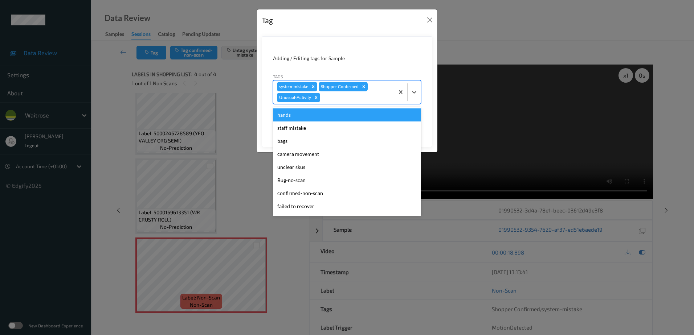
click at [332, 98] on div at bounding box center [355, 97] width 69 height 9
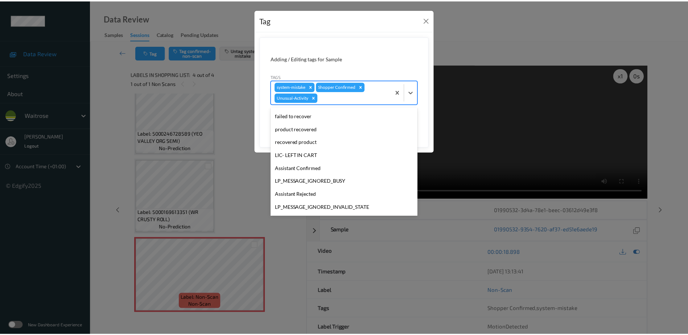
scroll to position [142, 0]
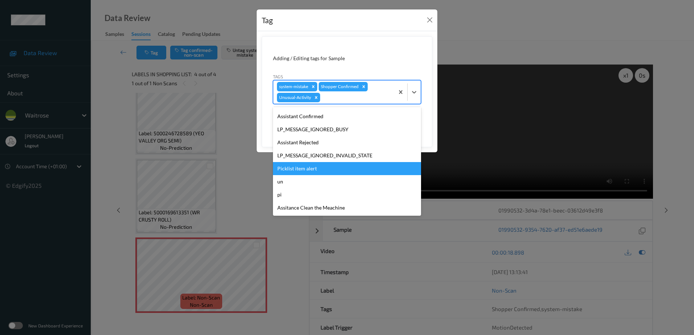
click at [310, 173] on div "Picklist item alert" at bounding box center [347, 168] width 148 height 13
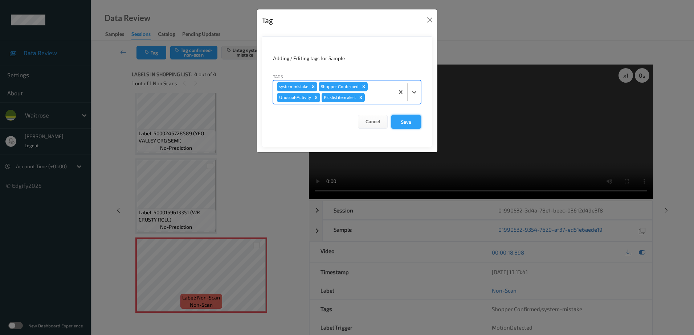
click at [413, 120] on button "Save" at bounding box center [406, 122] width 30 height 14
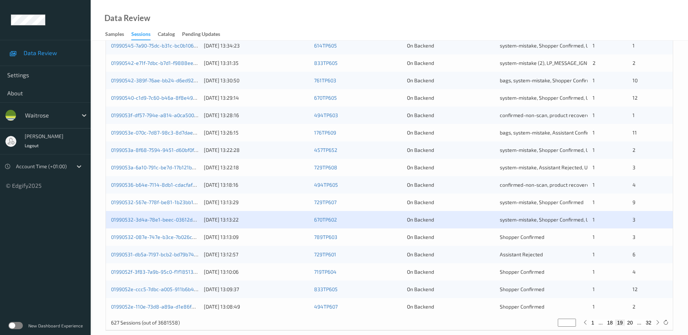
scroll to position [211, 0]
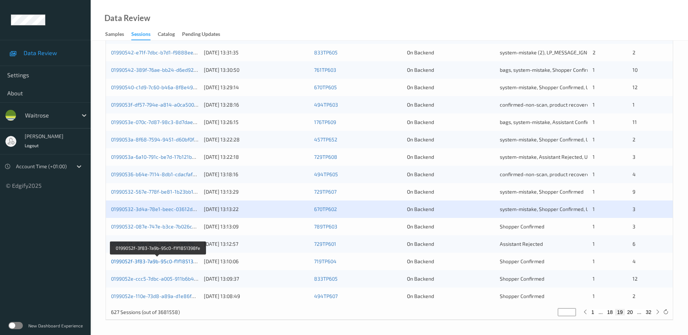
click at [145, 260] on link "0199052f-3f83-7a9b-95c0-f1f1851398fe" at bounding box center [157, 261] width 93 height 6
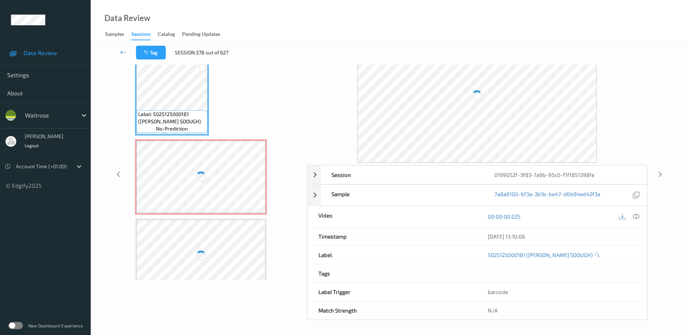
scroll to position [36, 0]
click at [637, 217] on icon at bounding box center [636, 217] width 7 height 7
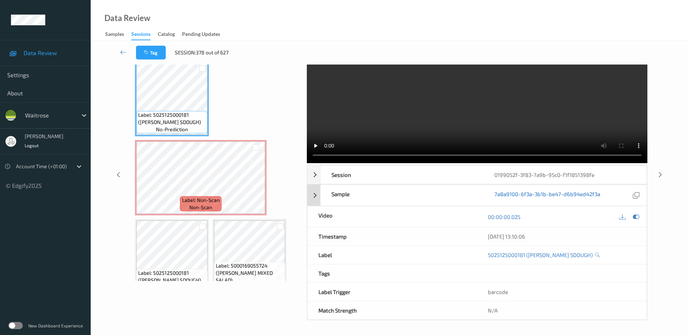
scroll to position [0, 0]
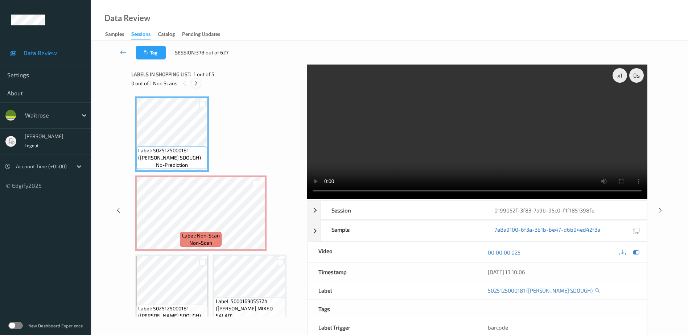
click at [196, 86] on icon at bounding box center [196, 83] width 6 height 7
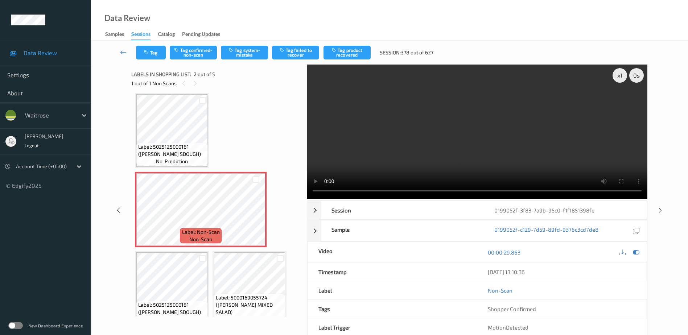
click at [479, 152] on video at bounding box center [477, 132] width 341 height 134
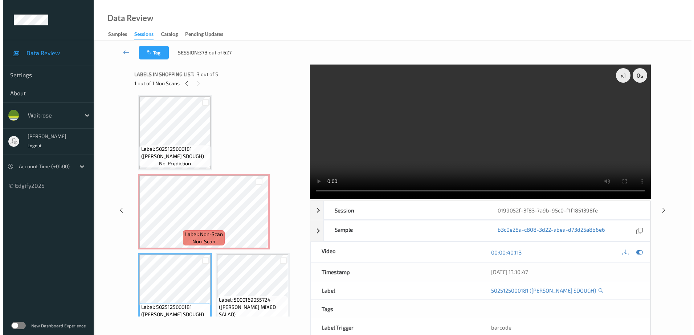
scroll to position [0, 0]
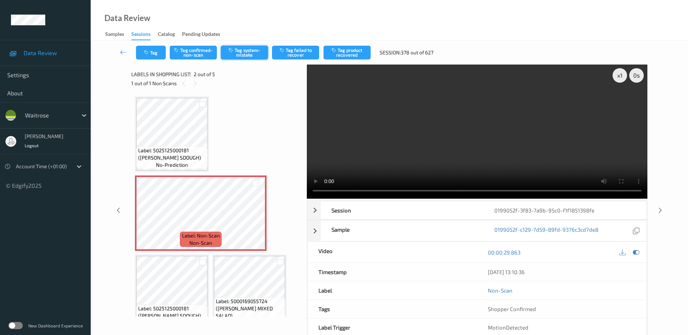
click at [243, 52] on button "Tag system-mistake" at bounding box center [244, 53] width 47 height 14
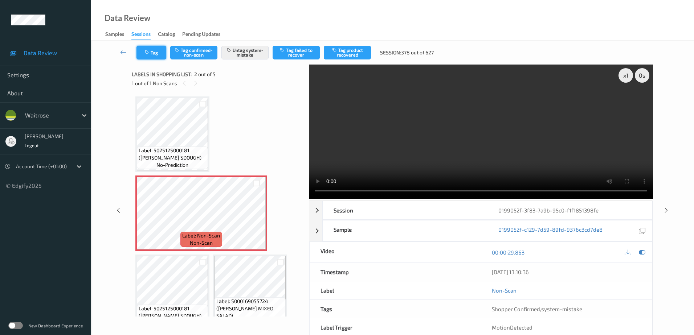
click at [152, 55] on button "Tag" at bounding box center [151, 53] width 30 height 14
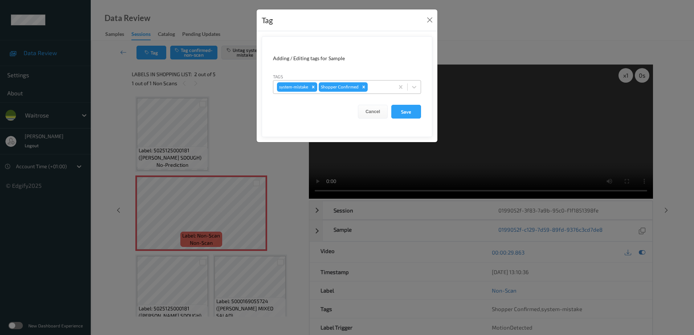
click at [370, 87] on div at bounding box center [379, 87] width 21 height 9
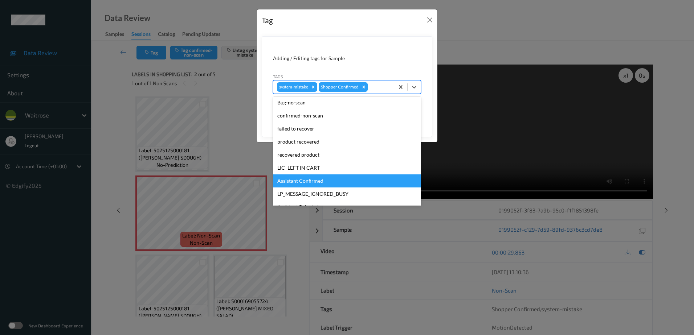
scroll to position [145, 0]
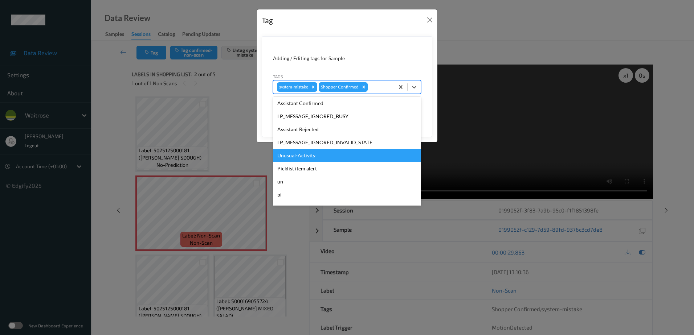
click at [323, 152] on div "Unusual-Activity" at bounding box center [347, 155] width 148 height 13
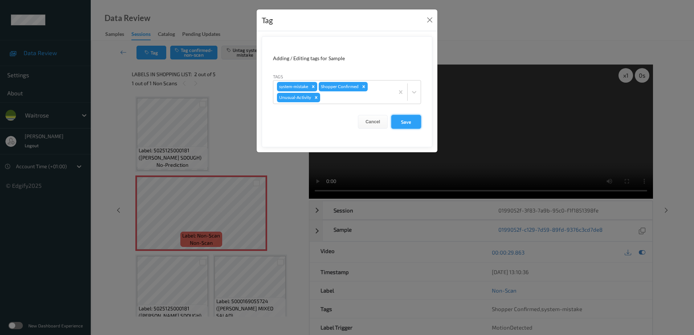
click at [404, 115] on button "Save" at bounding box center [406, 122] width 30 height 14
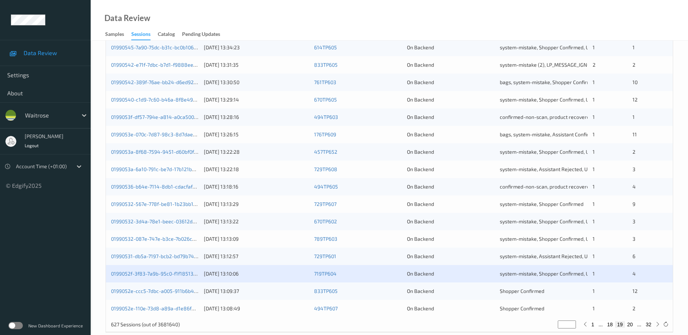
scroll to position [211, 0]
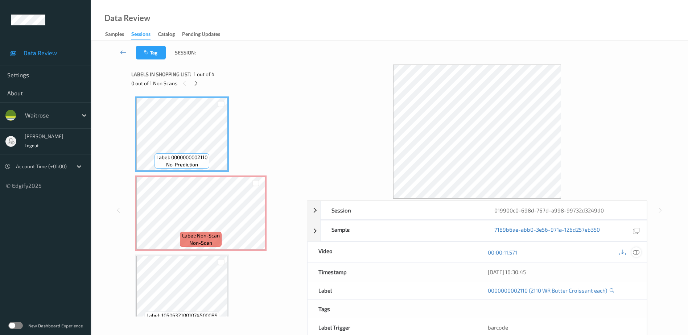
click at [635, 254] on icon at bounding box center [636, 252] width 7 height 7
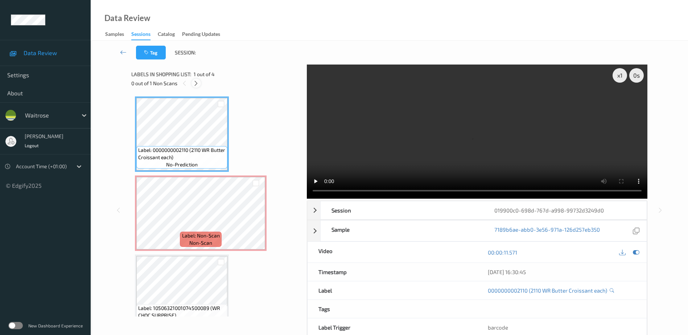
click at [196, 83] on icon at bounding box center [196, 83] width 6 height 7
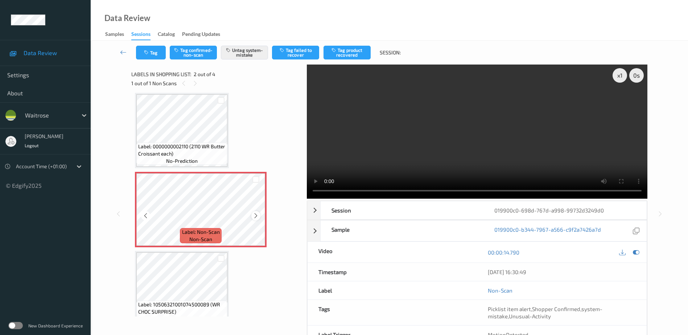
click at [256, 218] on icon at bounding box center [256, 216] width 6 height 7
click at [466, 157] on video at bounding box center [477, 132] width 341 height 134
click at [624, 74] on div "x 1" at bounding box center [620, 75] width 15 height 15
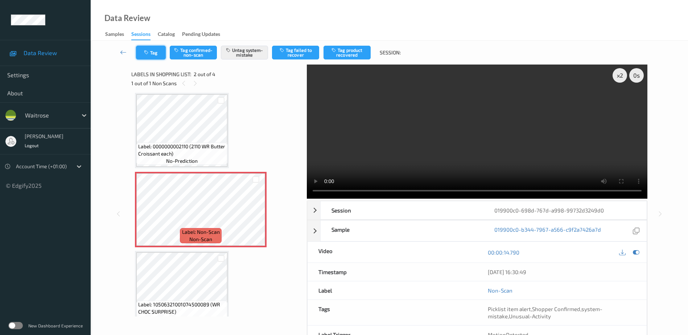
click at [147, 54] on icon "button" at bounding box center [147, 52] width 6 height 5
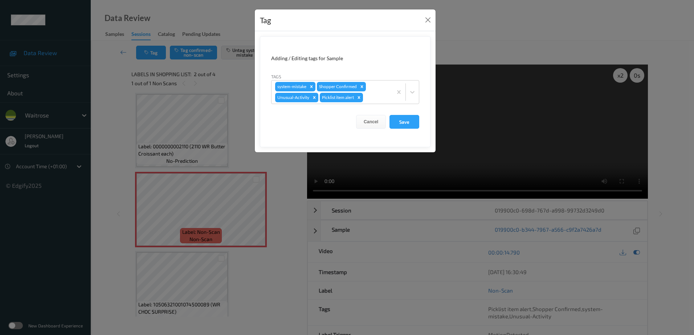
click at [262, 295] on div "Tag Adding / Editing tags for Sample Tags system-mistake Shopper Confirmed Unus…" at bounding box center [347, 167] width 694 height 335
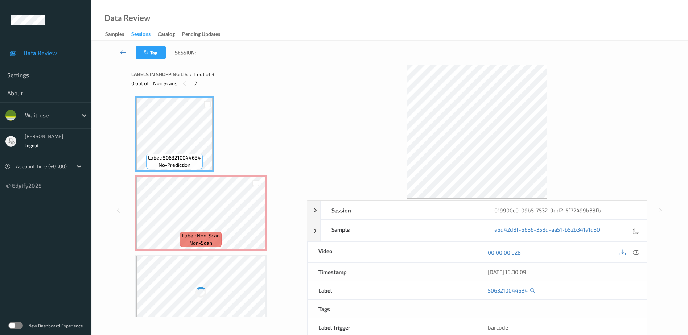
drag, startPoint x: 637, startPoint y: 254, endPoint x: 633, endPoint y: 246, distance: 8.9
click at [637, 254] on icon at bounding box center [636, 252] width 7 height 7
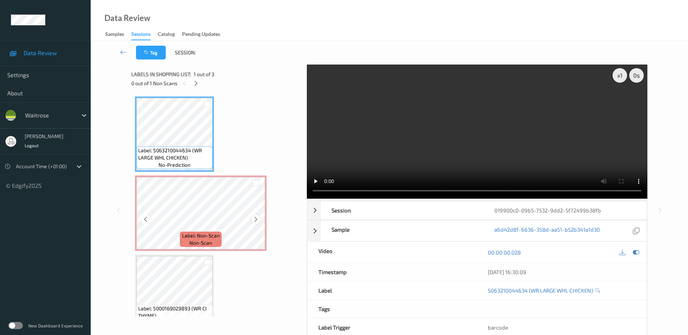
click at [255, 221] on icon at bounding box center [256, 219] width 6 height 7
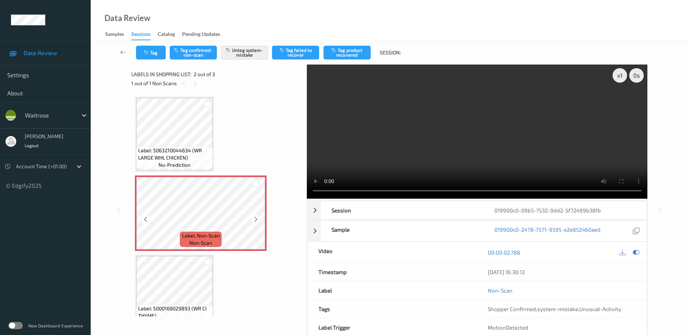
click at [255, 221] on icon at bounding box center [256, 219] width 6 height 7
click at [484, 137] on video at bounding box center [477, 132] width 341 height 134
click at [618, 73] on div "x 1" at bounding box center [620, 75] width 15 height 15
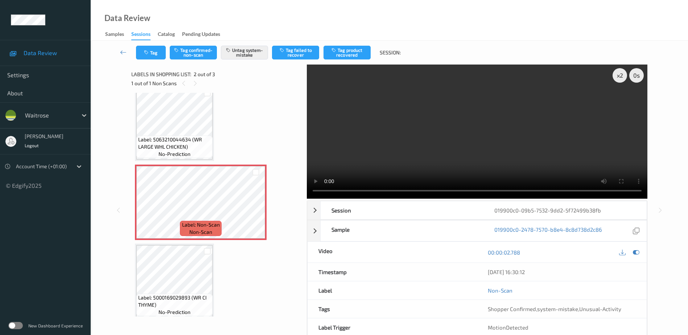
scroll to position [17, 0]
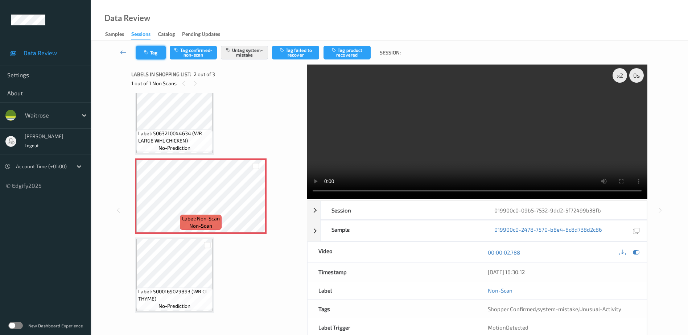
click at [151, 52] on button "Tag" at bounding box center [151, 53] width 30 height 14
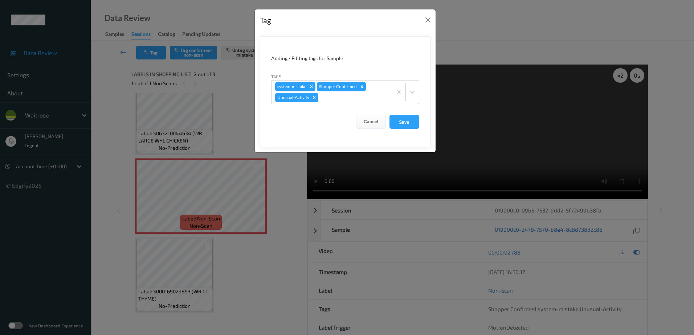
click at [263, 260] on div "Tag Adding / Editing tags for Sample Tags system-mistake Shopper Confirmed Unus…" at bounding box center [347, 167] width 694 height 335
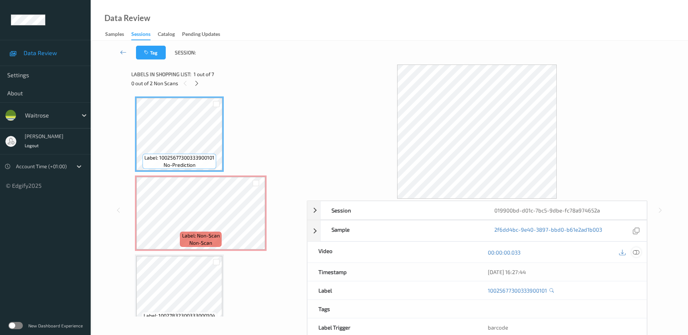
click at [639, 252] on icon at bounding box center [636, 252] width 7 height 7
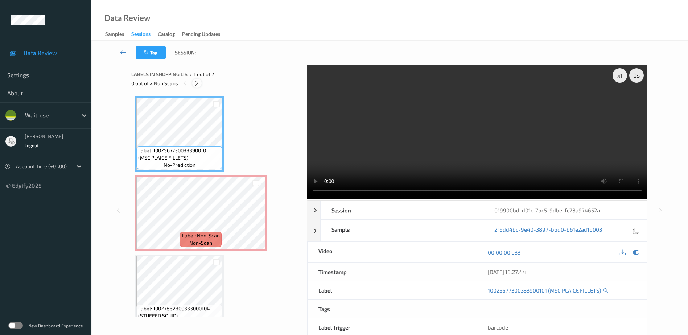
click at [196, 87] on div at bounding box center [196, 83] width 9 height 9
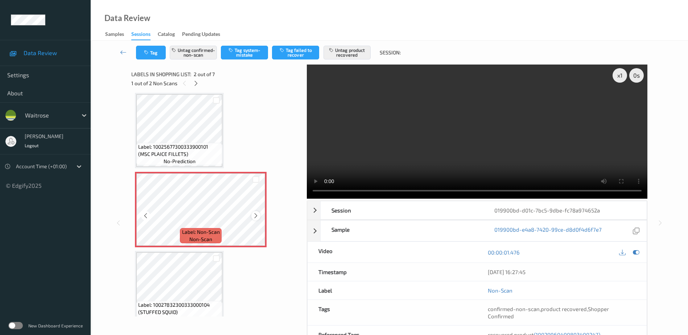
click at [255, 216] on icon at bounding box center [256, 216] width 6 height 7
click at [194, 83] on icon at bounding box center [196, 83] width 6 height 7
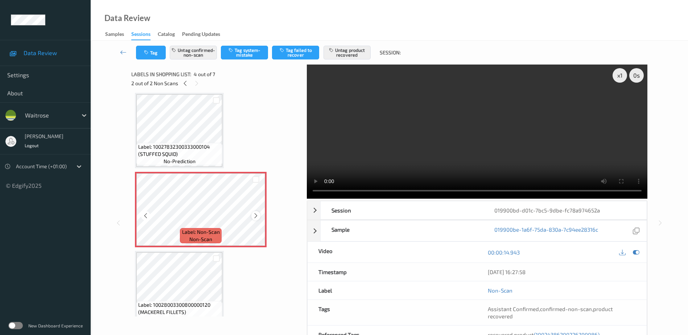
click at [255, 214] on icon at bounding box center [256, 216] width 6 height 7
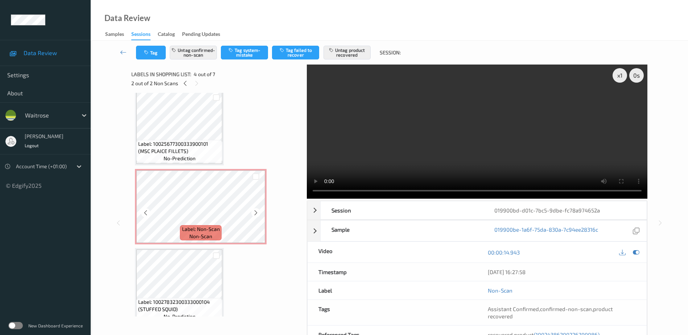
scroll to position [0, 0]
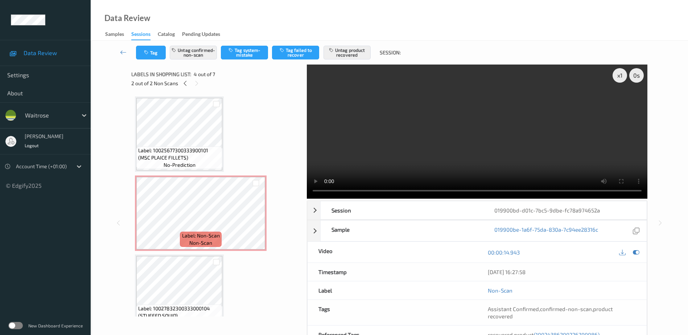
click at [510, 148] on video at bounding box center [477, 132] width 341 height 134
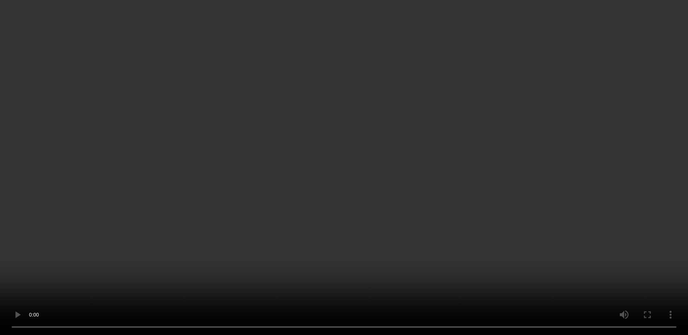
scroll to position [254, 0]
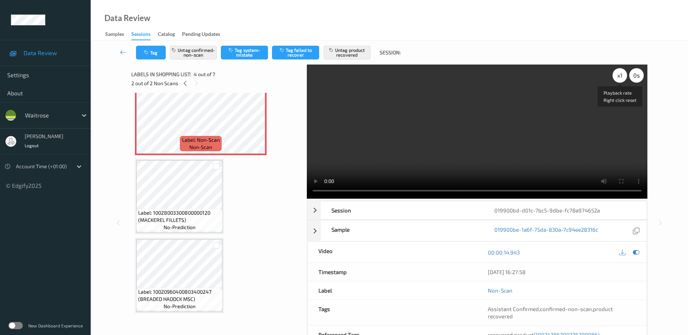
click at [621, 75] on div "x 1" at bounding box center [620, 75] width 15 height 15
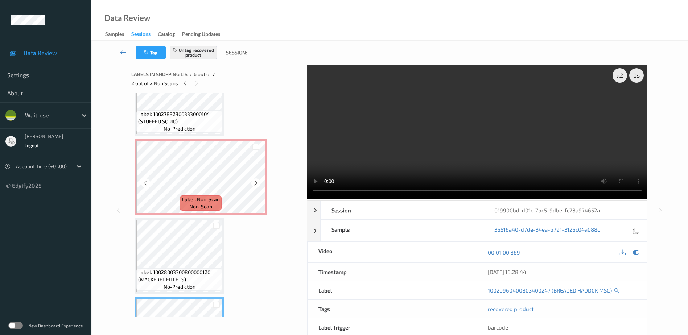
scroll to position [181, 0]
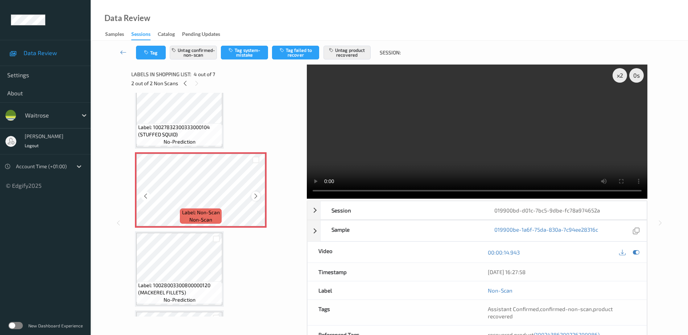
click at [256, 196] on icon at bounding box center [256, 196] width 6 height 7
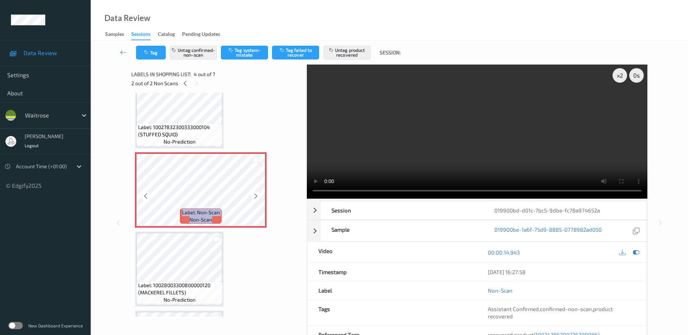
click at [256, 196] on icon at bounding box center [256, 196] width 6 height 7
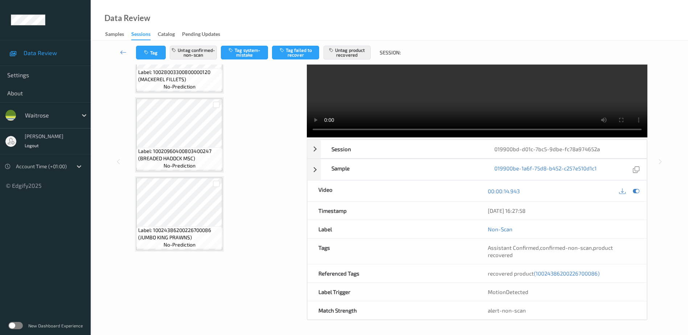
scroll to position [0, 0]
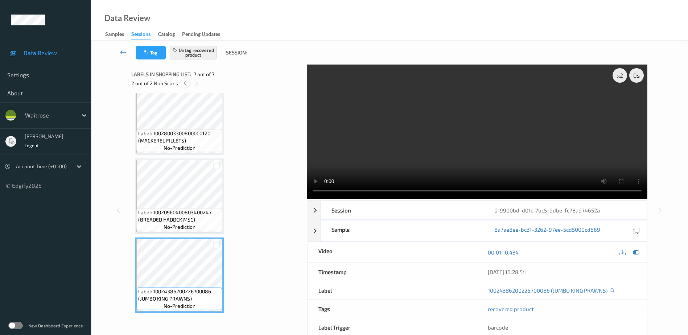
click at [184, 80] on icon at bounding box center [185, 83] width 6 height 7
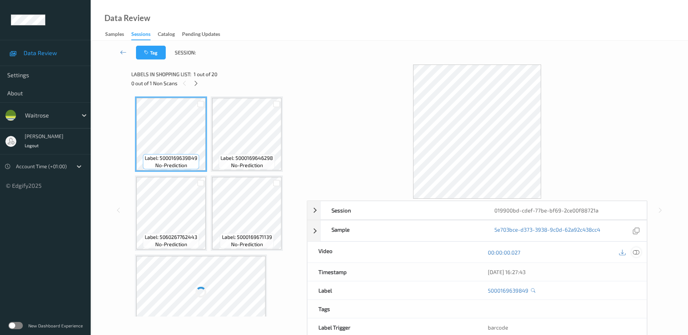
click at [634, 251] on icon at bounding box center [636, 252] width 7 height 7
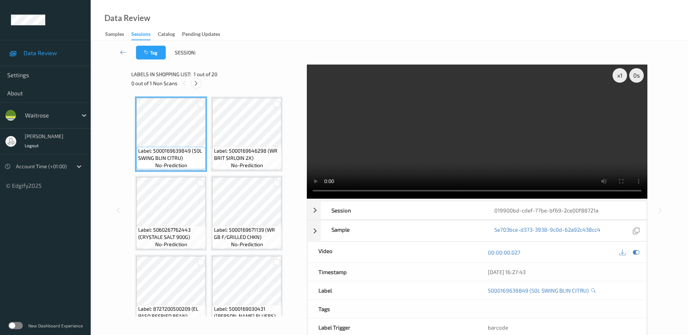
click at [200, 85] on div at bounding box center [196, 83] width 9 height 9
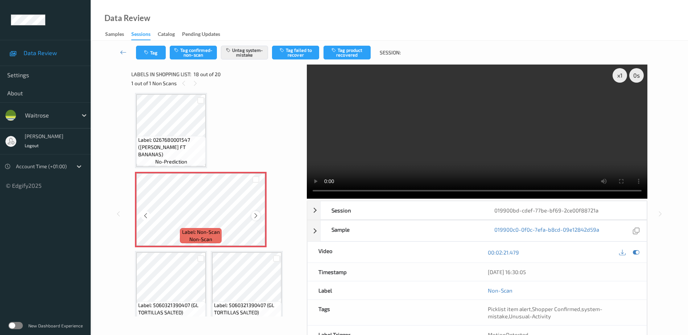
click at [253, 215] on icon at bounding box center [256, 216] width 6 height 7
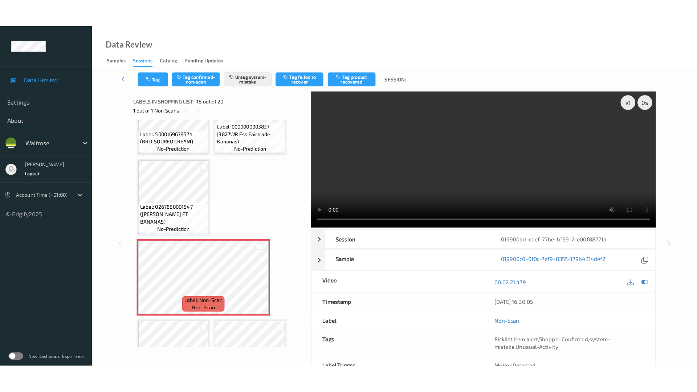
scroll to position [600, 0]
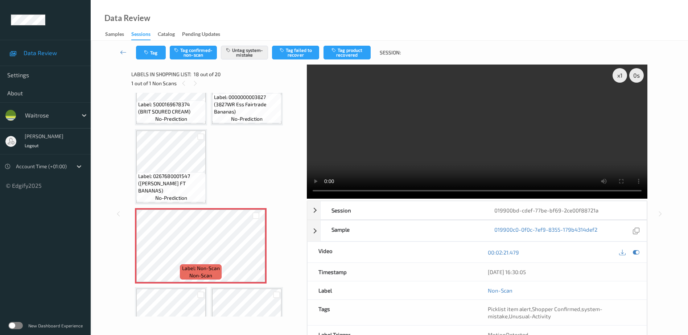
click at [514, 137] on video at bounding box center [477, 132] width 341 height 134
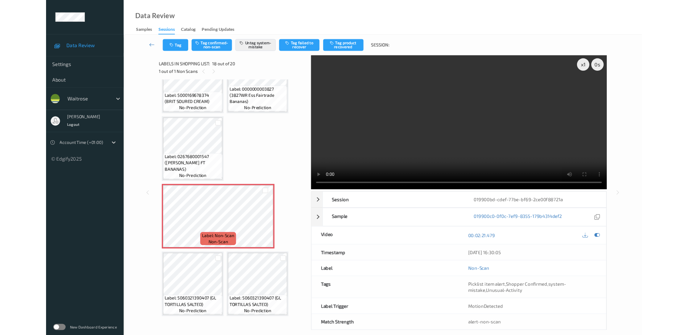
scroll to position [593, 0]
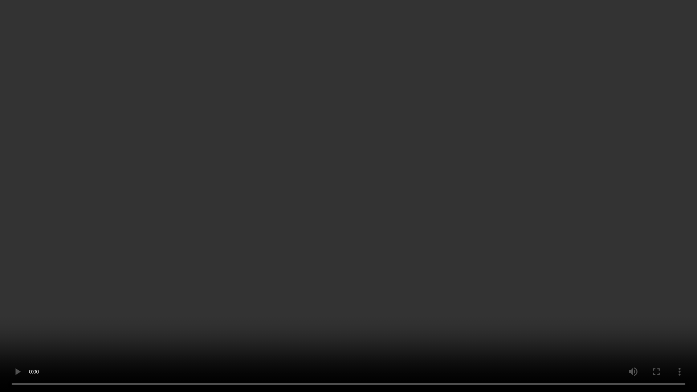
click at [505, 248] on video at bounding box center [348, 196] width 697 height 392
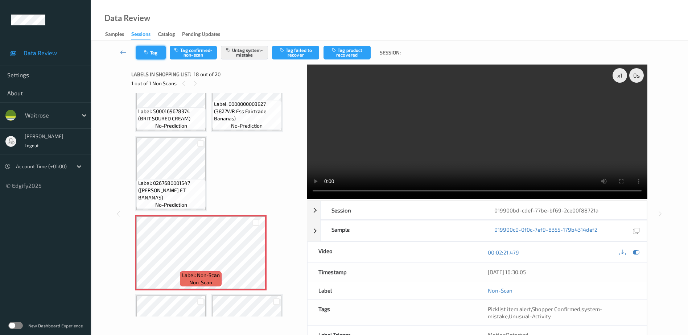
click at [157, 54] on button "Tag" at bounding box center [151, 53] width 30 height 14
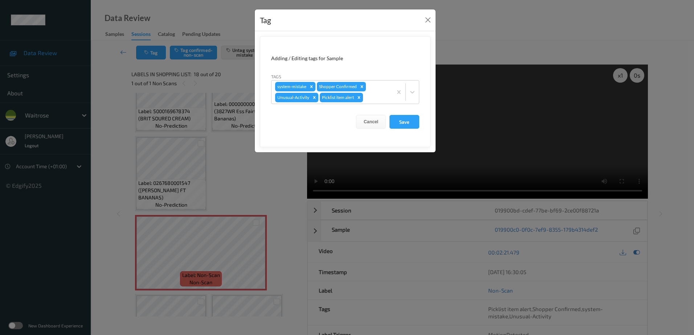
click at [275, 198] on div "Tag Adding / Editing tags for Sample Tags system-mistake Shopper Confirmed Unus…" at bounding box center [347, 167] width 694 height 335
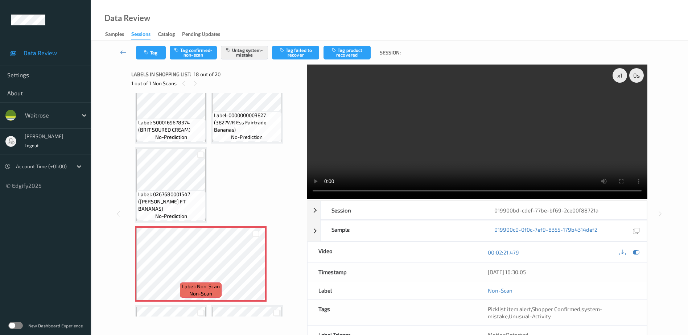
scroll to position [577, 0]
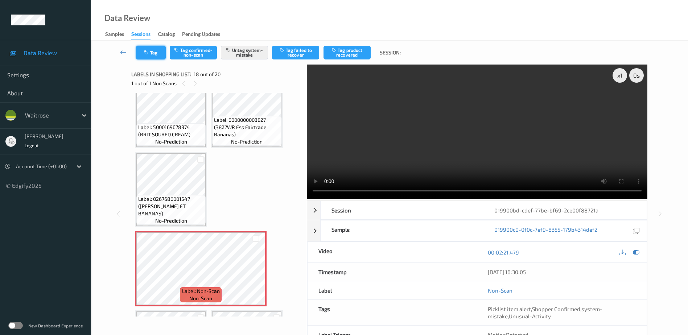
click at [153, 54] on button "Tag" at bounding box center [151, 53] width 30 height 14
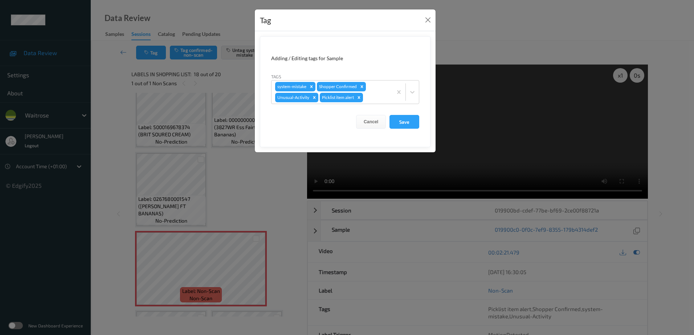
click at [255, 199] on div "Tag Adding / Editing tags for Sample Tags system-mistake Shopper Confirmed Unus…" at bounding box center [347, 167] width 694 height 335
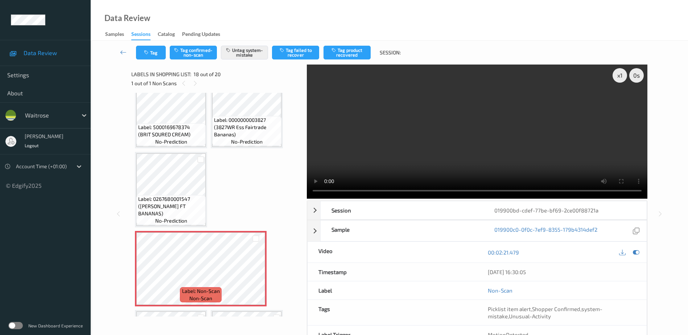
scroll to position [541, 0]
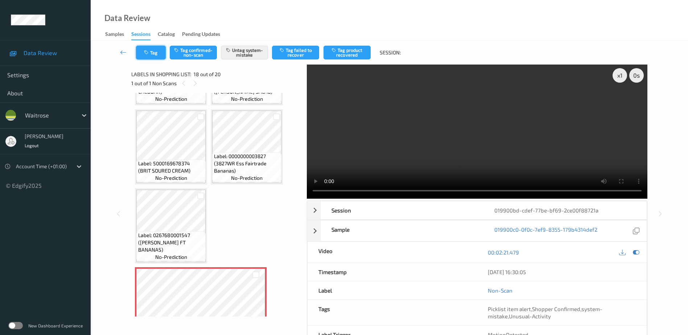
click at [153, 52] on button "Tag" at bounding box center [151, 53] width 30 height 14
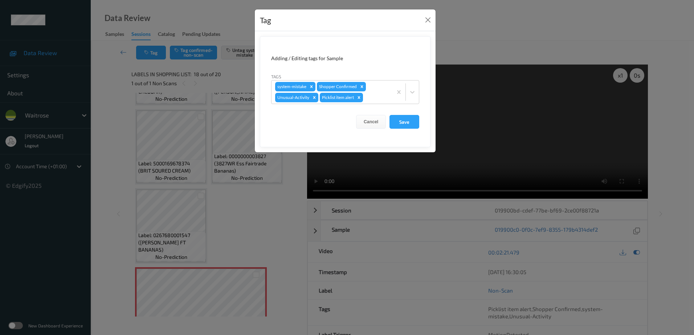
click at [253, 228] on div "Tag Adding / Editing tags for Sample Tags system-mistake Shopper Confirmed Unus…" at bounding box center [347, 167] width 694 height 335
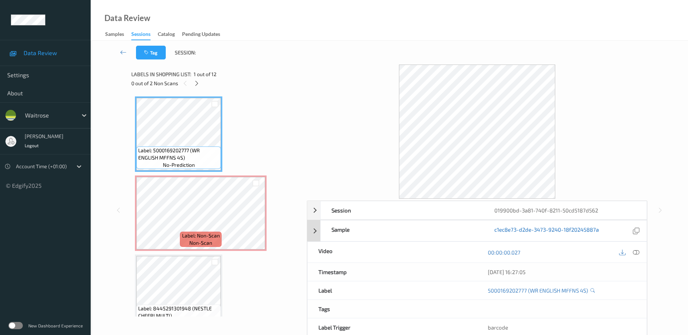
drag, startPoint x: 637, startPoint y: 252, endPoint x: 542, endPoint y: 154, distance: 137.5
click at [637, 252] on icon at bounding box center [636, 252] width 7 height 7
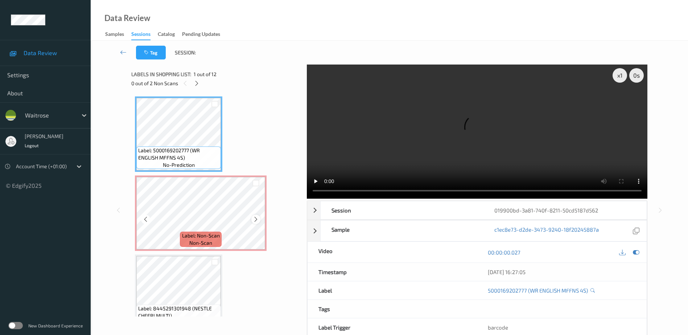
click at [255, 222] on icon at bounding box center [256, 219] width 6 height 7
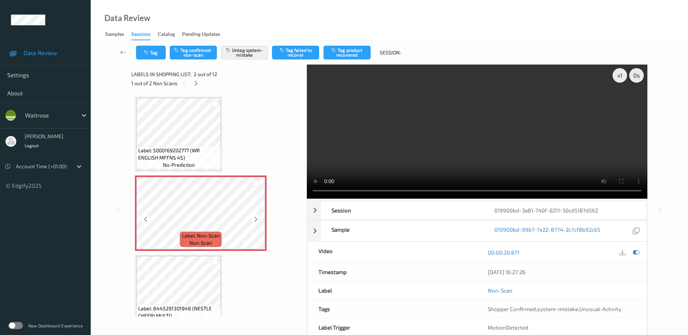
click at [255, 222] on icon at bounding box center [256, 219] width 6 height 7
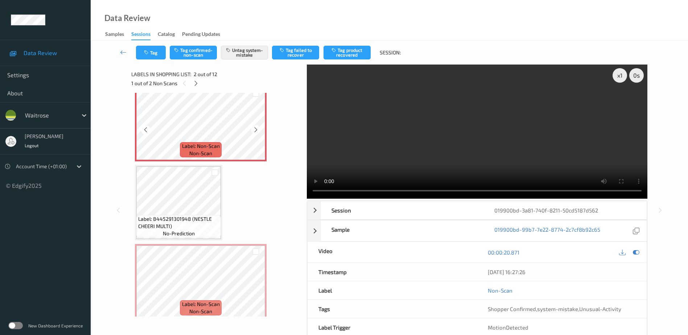
scroll to position [145, 0]
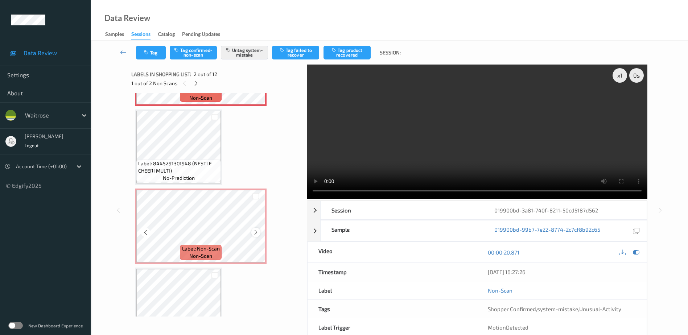
click at [256, 231] on icon at bounding box center [256, 232] width 6 height 7
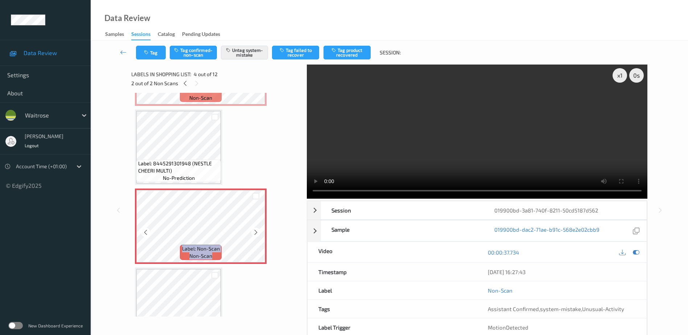
click at [256, 231] on icon at bounding box center [256, 232] width 6 height 7
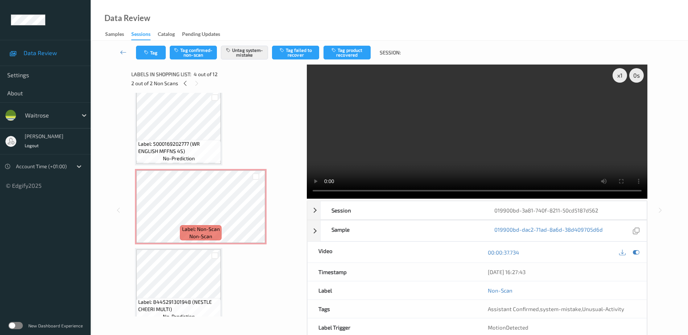
scroll to position [0, 0]
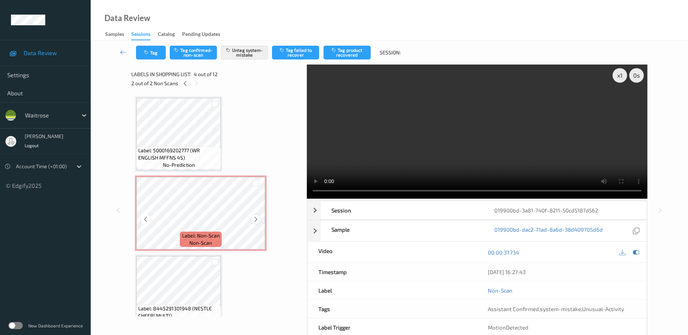
click at [255, 221] on icon at bounding box center [256, 219] width 6 height 7
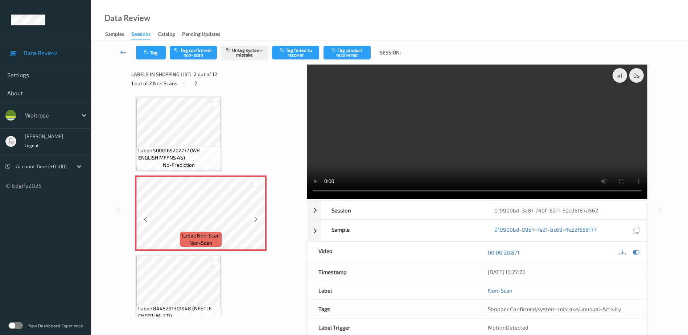
click at [255, 221] on icon at bounding box center [256, 219] width 6 height 7
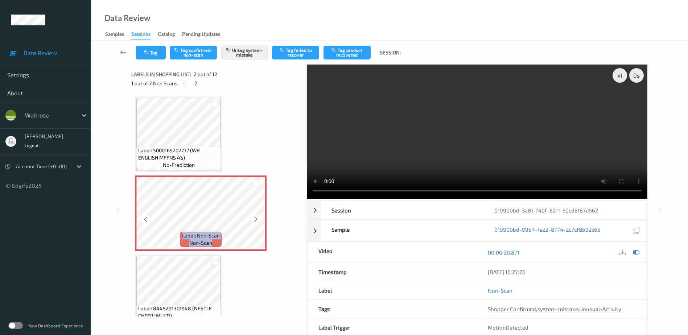
click at [255, 221] on icon at bounding box center [256, 219] width 6 height 7
click at [492, 155] on video at bounding box center [477, 132] width 341 height 134
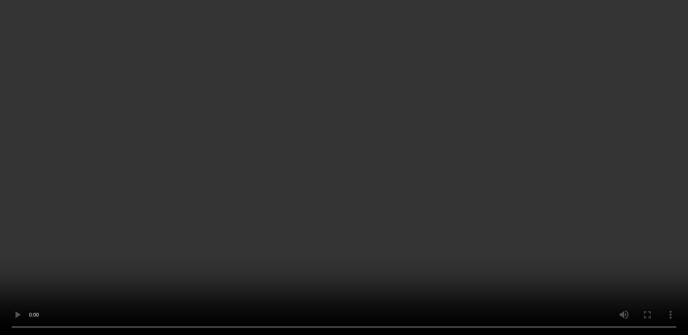
scroll to position [36, 0]
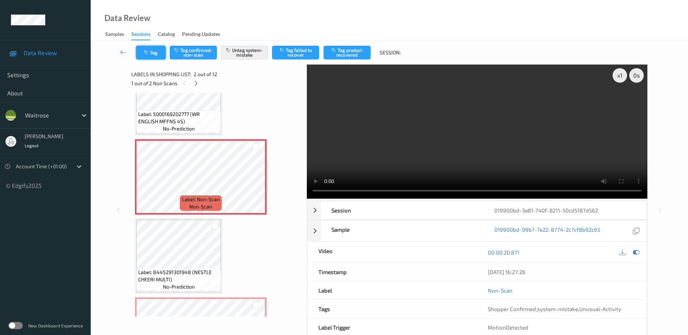
click at [147, 50] on button "Tag" at bounding box center [151, 53] width 30 height 14
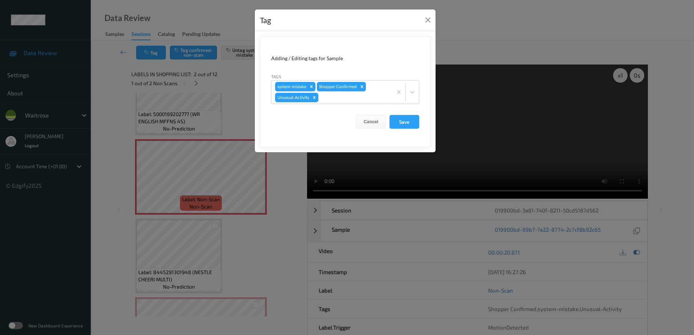
click at [257, 249] on div "Tag Adding / Editing tags for Sample Tags system-mistake Shopper Confirmed Unus…" at bounding box center [347, 167] width 694 height 335
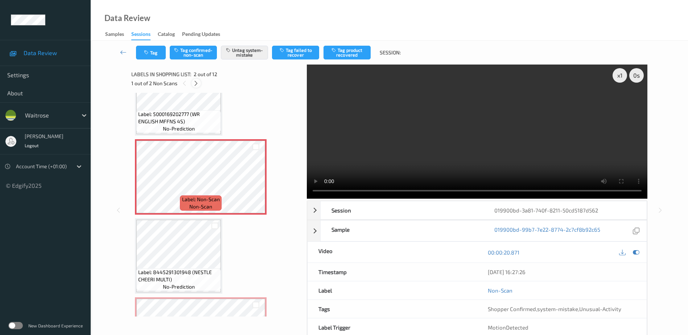
click at [197, 85] on icon at bounding box center [196, 83] width 6 height 7
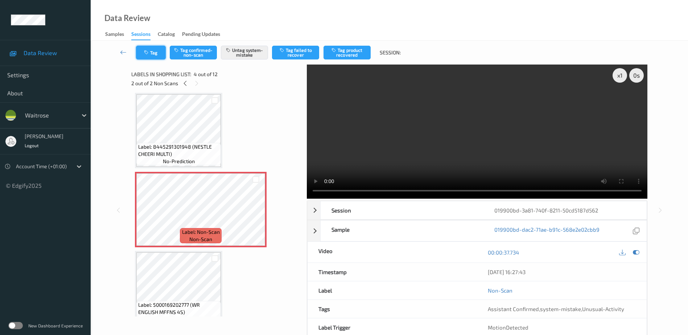
click at [153, 53] on button "Tag" at bounding box center [151, 53] width 30 height 14
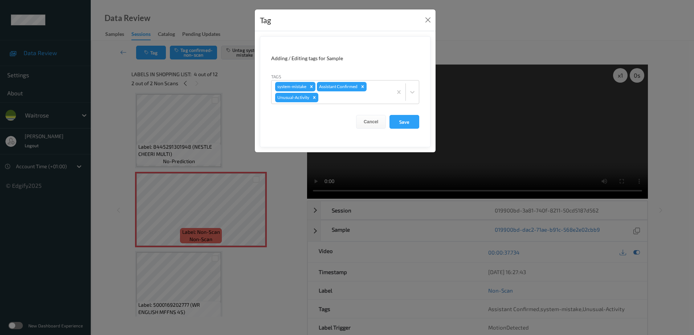
click at [252, 267] on div "Tag Adding / Editing tags for Sample Tags system-mistake Assistant Confirmed Un…" at bounding box center [347, 167] width 694 height 335
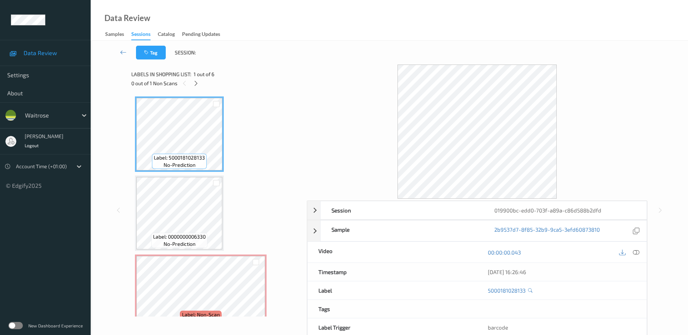
drag, startPoint x: 636, startPoint y: 252, endPoint x: 627, endPoint y: 235, distance: 19.5
click at [636, 252] on icon at bounding box center [636, 252] width 7 height 7
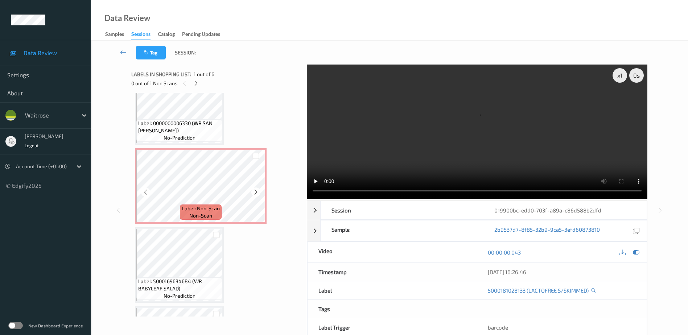
scroll to position [109, 0]
click at [255, 190] on icon at bounding box center [256, 189] width 6 height 7
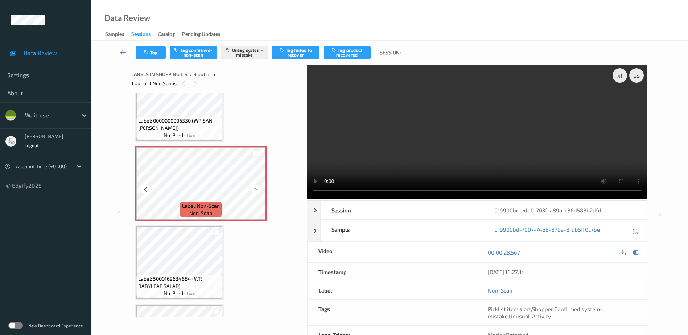
click at [255, 190] on icon at bounding box center [256, 189] width 6 height 7
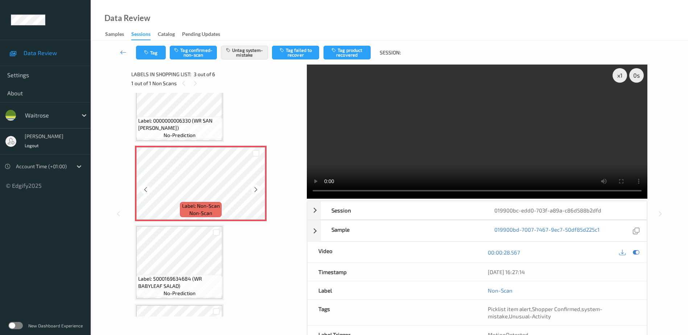
click at [255, 190] on icon at bounding box center [256, 189] width 6 height 7
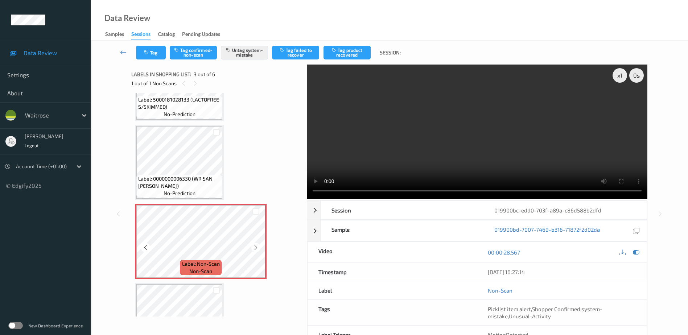
scroll to position [0, 0]
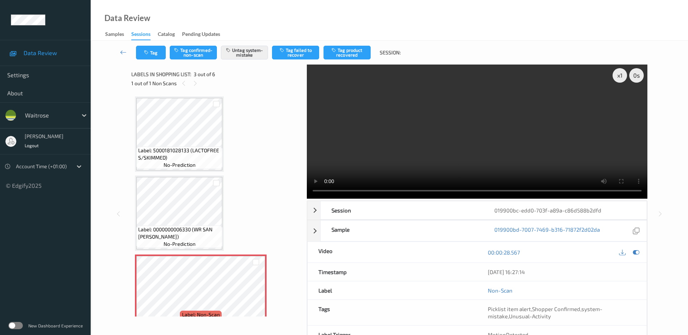
click at [489, 148] on video at bounding box center [477, 132] width 341 height 134
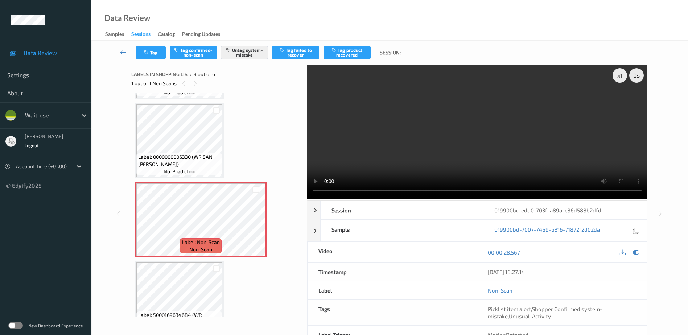
scroll to position [109, 0]
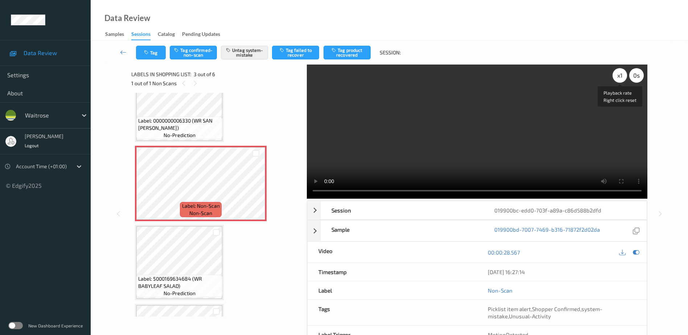
click at [618, 75] on div "x 1" at bounding box center [620, 75] width 15 height 15
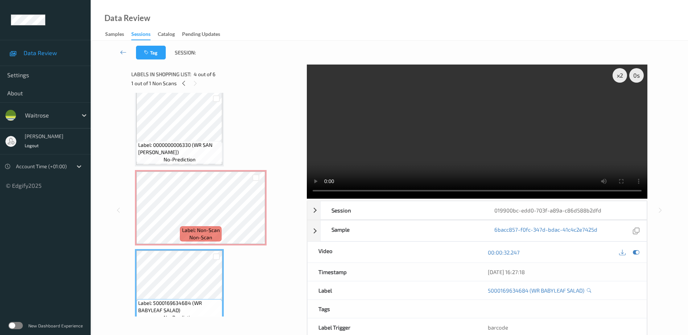
scroll to position [73, 0]
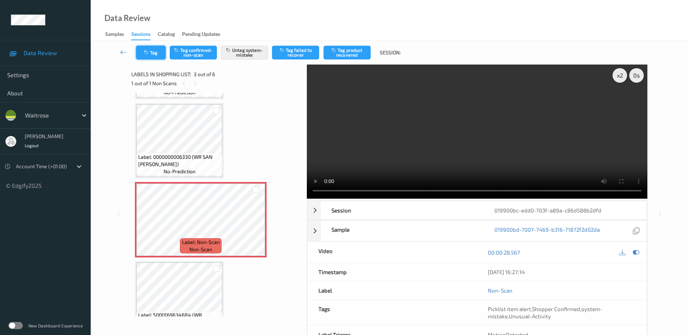
click at [145, 49] on button "Tag" at bounding box center [151, 53] width 30 height 14
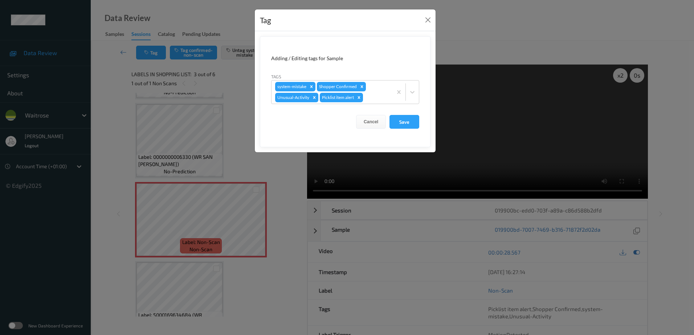
click at [251, 278] on div "Tag Adding / Editing tags for Sample Tags system-mistake Shopper Confirmed Unus…" at bounding box center [347, 167] width 694 height 335
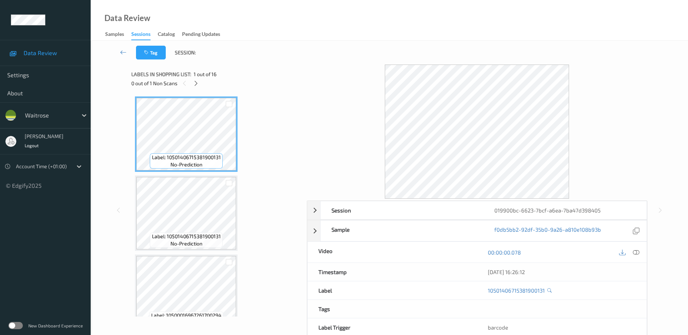
drag, startPoint x: 634, startPoint y: 252, endPoint x: 575, endPoint y: 184, distance: 90.0
click at [634, 252] on icon at bounding box center [636, 252] width 7 height 7
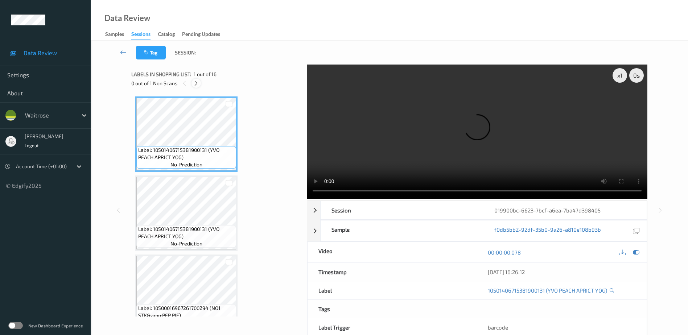
click at [196, 84] on icon at bounding box center [196, 83] width 6 height 7
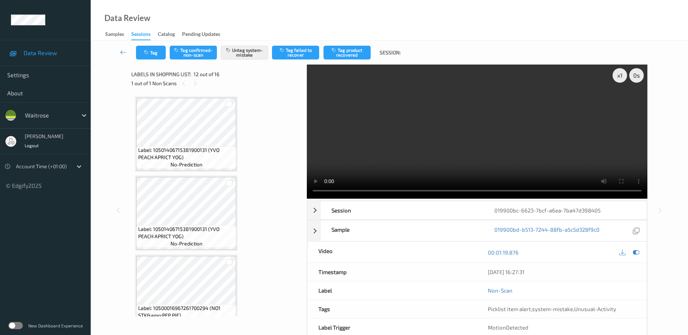
scroll to position [794, 0]
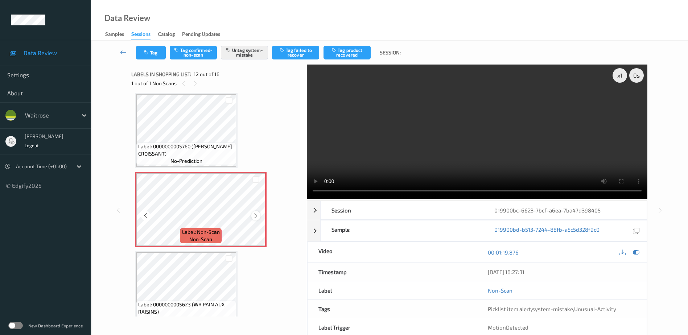
click at [259, 217] on icon at bounding box center [256, 216] width 6 height 7
click at [472, 132] on video at bounding box center [477, 132] width 341 height 134
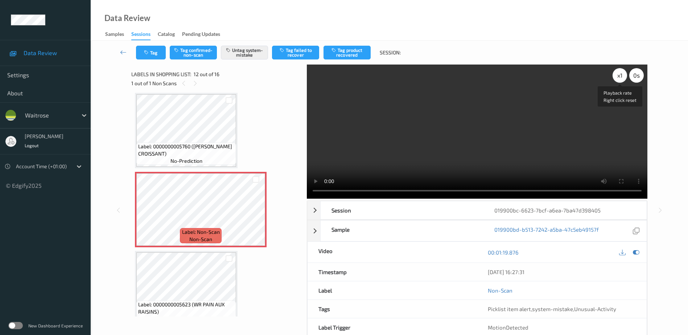
click at [621, 75] on div "x 1" at bounding box center [620, 75] width 15 height 15
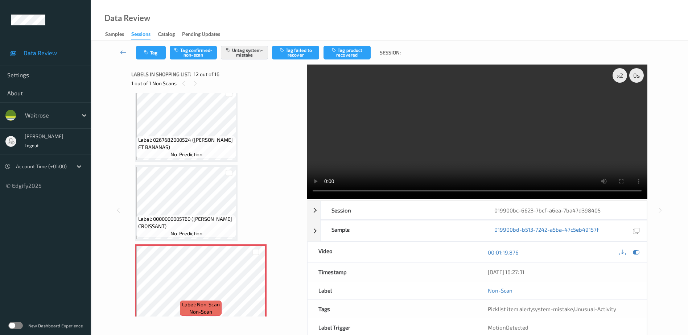
scroll to position [758, 0]
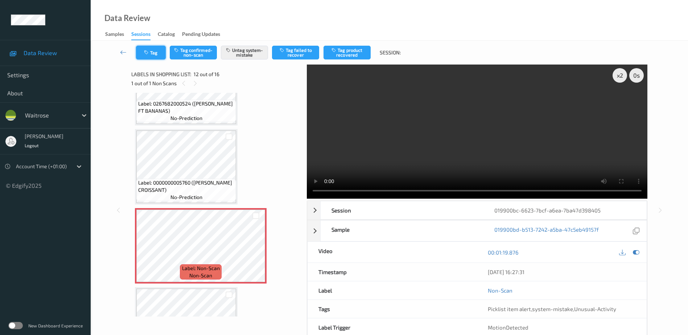
click at [150, 49] on button "Tag" at bounding box center [151, 53] width 30 height 14
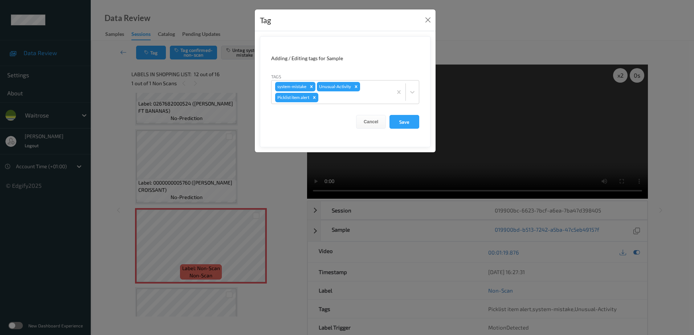
click at [271, 177] on div "Tag Adding / Editing tags for Sample Tags system-mistake Unusual-Activity Pickl…" at bounding box center [347, 167] width 694 height 335
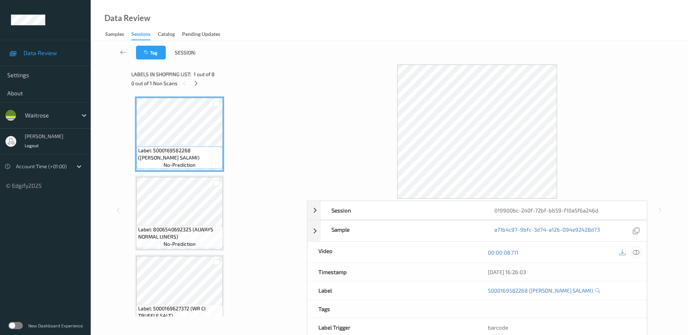
click at [636, 253] on icon at bounding box center [636, 252] width 7 height 7
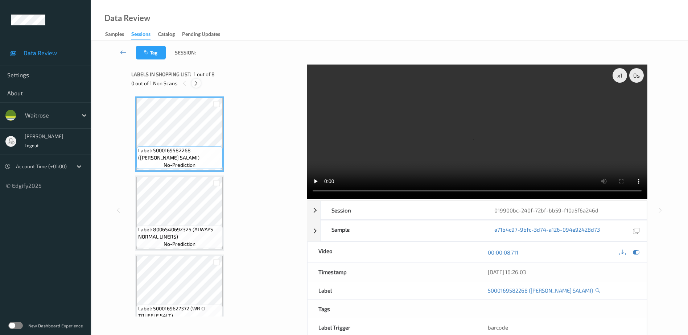
click at [197, 85] on icon at bounding box center [196, 83] width 6 height 7
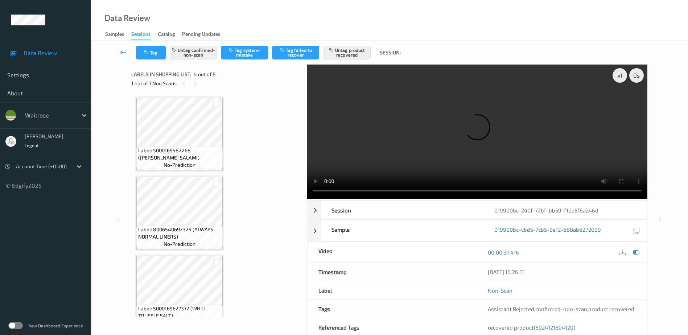
scroll to position [162, 0]
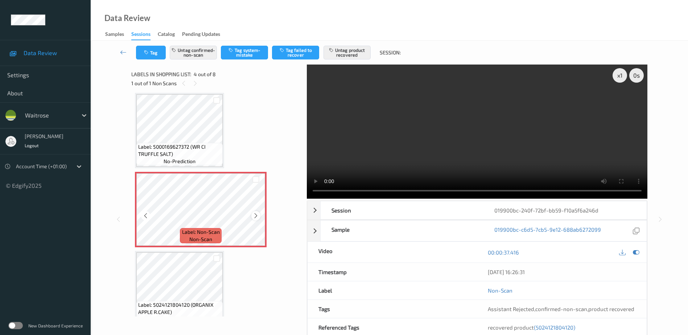
click at [255, 216] on icon at bounding box center [256, 216] width 6 height 7
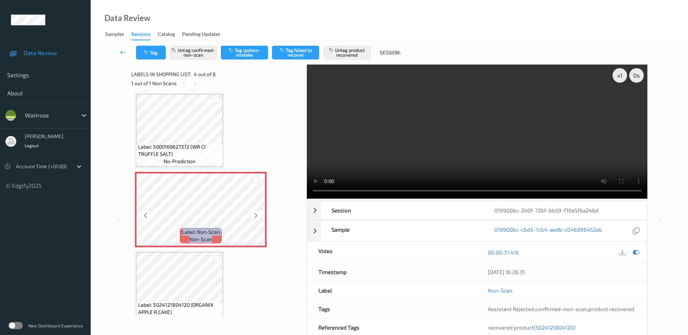
click at [255, 216] on icon at bounding box center [256, 216] width 6 height 7
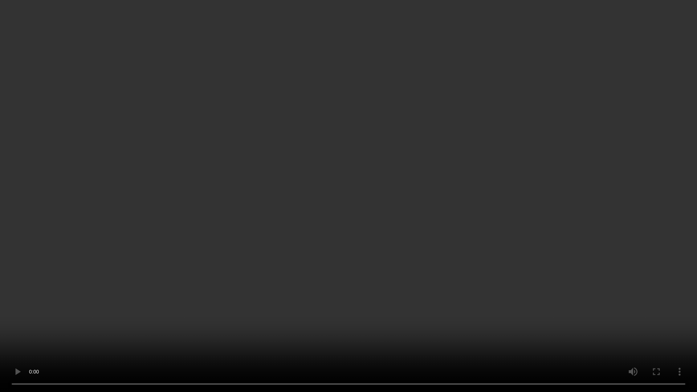
click at [394, 189] on video at bounding box center [348, 196] width 697 height 392
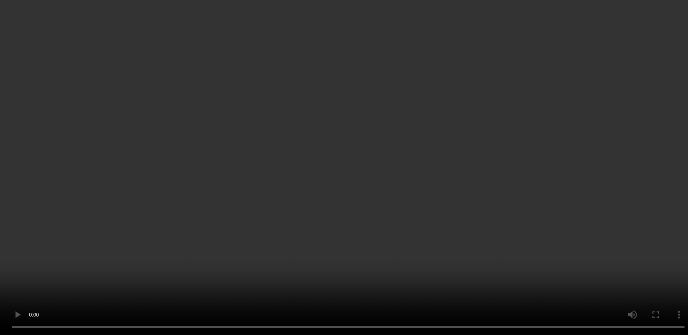
scroll to position [234, 0]
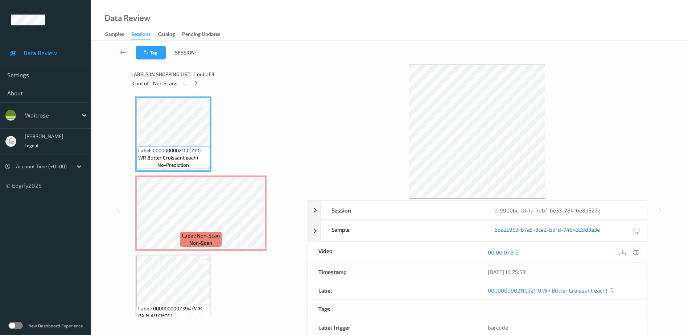
click at [636, 253] on icon at bounding box center [636, 252] width 7 height 7
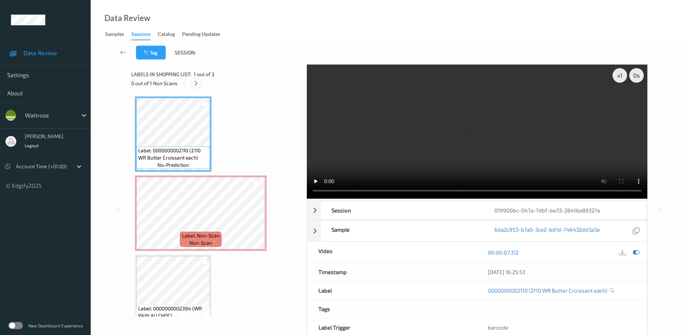
click at [197, 83] on icon at bounding box center [196, 83] width 6 height 7
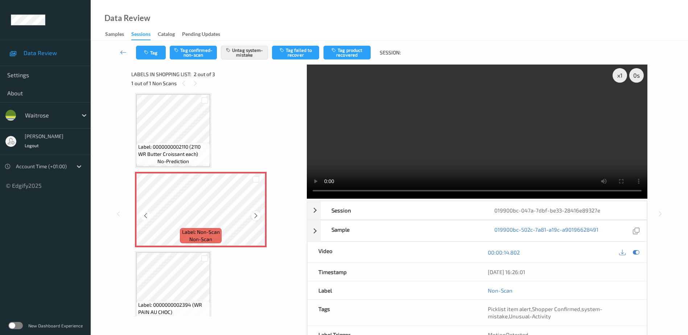
click at [254, 215] on icon at bounding box center [256, 216] width 6 height 7
click at [256, 216] on icon at bounding box center [256, 216] width 6 height 7
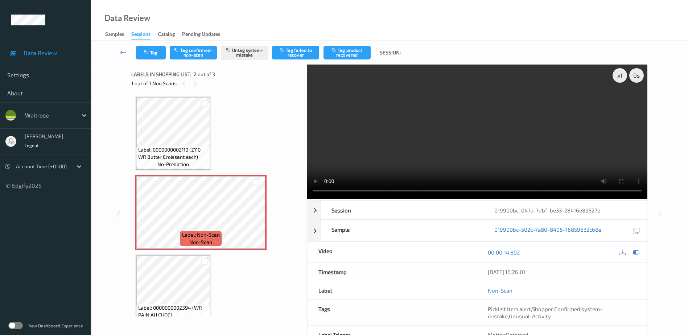
scroll to position [0, 0]
click at [446, 154] on video at bounding box center [477, 132] width 341 height 134
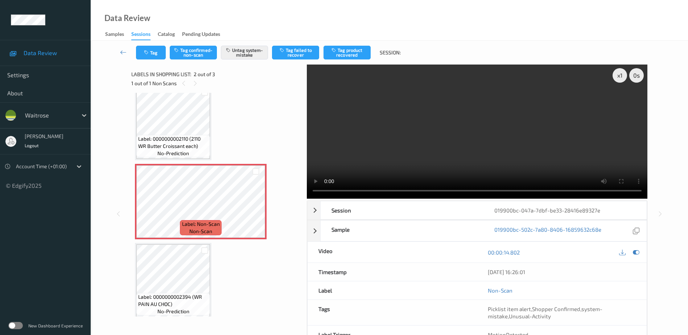
scroll to position [17, 0]
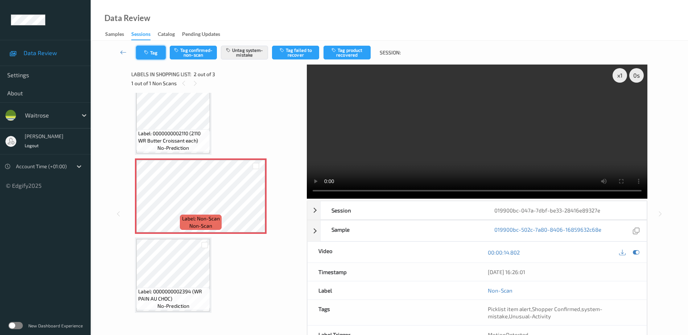
click at [149, 49] on button "Tag" at bounding box center [151, 53] width 30 height 14
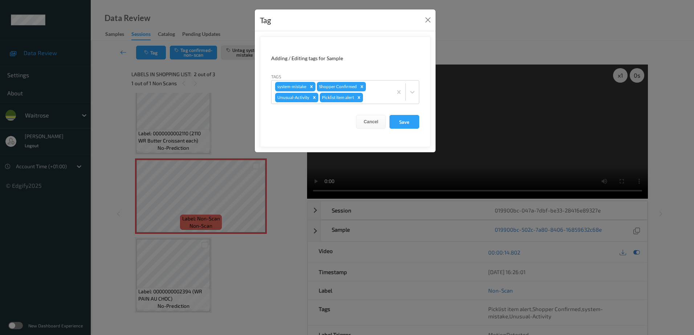
click at [266, 264] on div "Tag Adding / Editing tags for Sample Tags system-mistake Shopper Confirmed Unus…" at bounding box center [347, 167] width 694 height 335
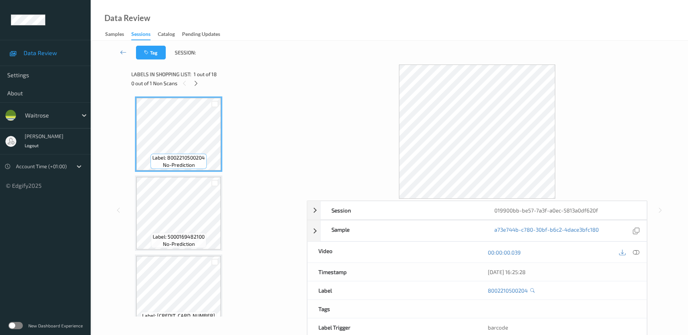
drag, startPoint x: 637, startPoint y: 253, endPoint x: 633, endPoint y: 243, distance: 11.3
click at [637, 253] on icon at bounding box center [636, 252] width 7 height 7
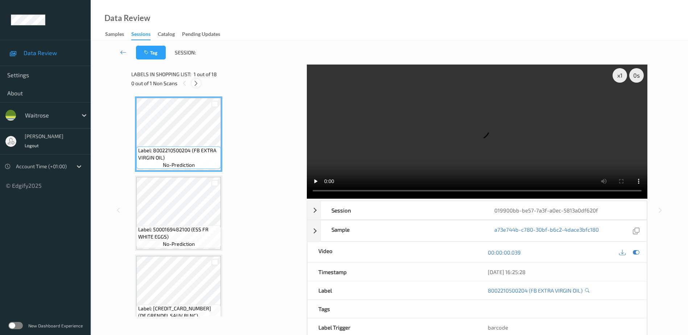
click at [199, 86] on icon at bounding box center [196, 83] width 6 height 7
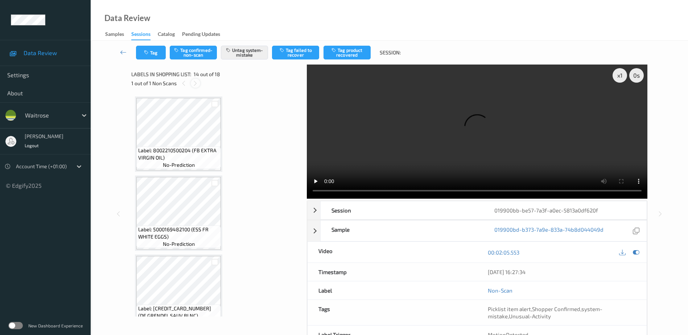
scroll to position [953, 0]
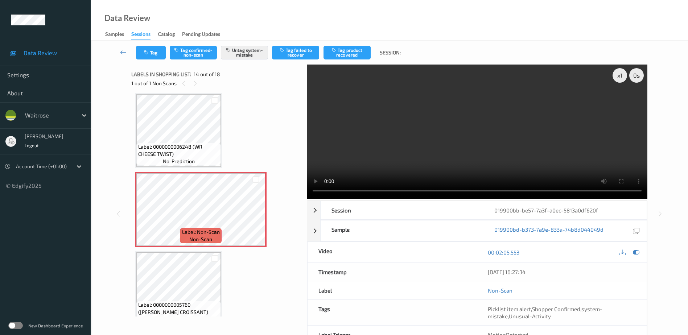
click at [457, 156] on video at bounding box center [477, 132] width 341 height 134
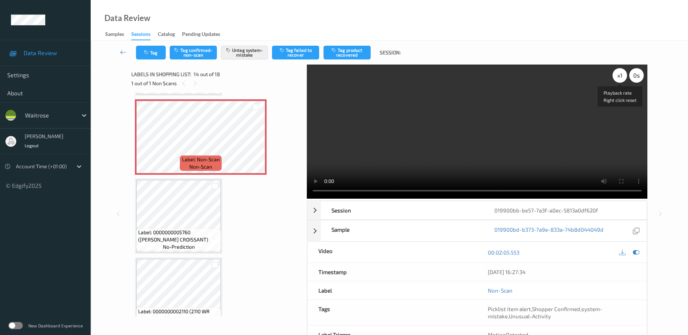
click at [616, 73] on div "x 1" at bounding box center [620, 75] width 15 height 15
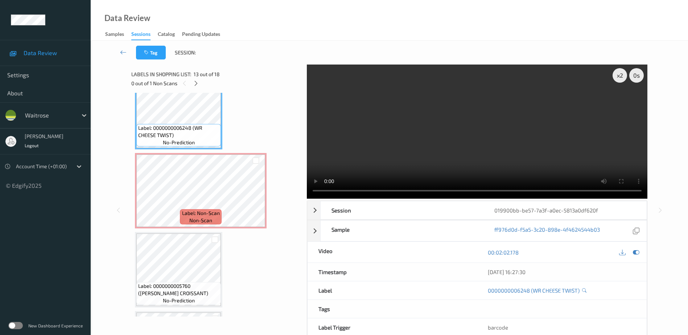
scroll to position [989, 0]
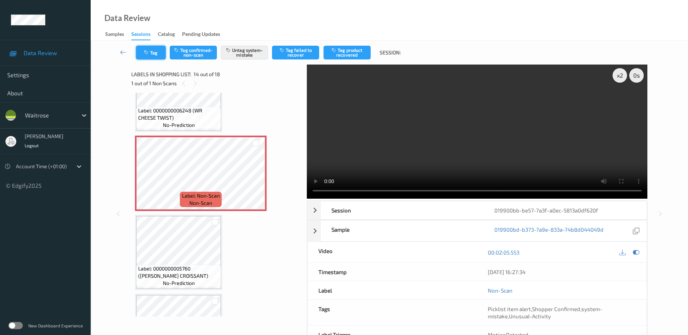
click at [154, 52] on button "Tag" at bounding box center [151, 53] width 30 height 14
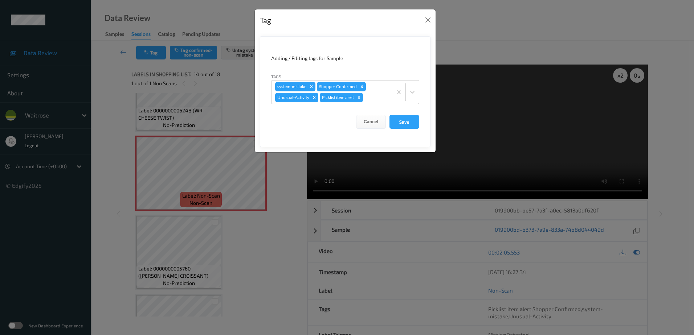
click at [268, 255] on div "Tag Adding / Editing tags for Sample Tags system-mistake Shopper Confirmed Unus…" at bounding box center [347, 167] width 694 height 335
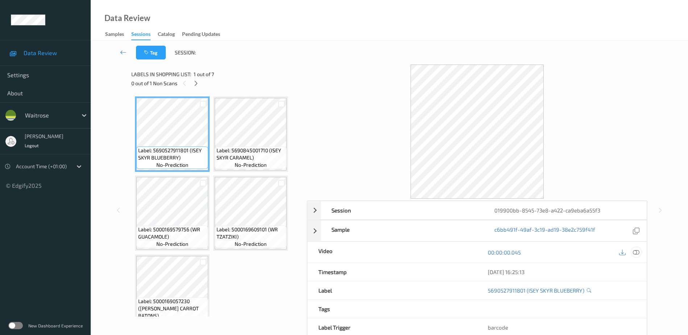
click at [636, 252] on icon at bounding box center [636, 252] width 7 height 7
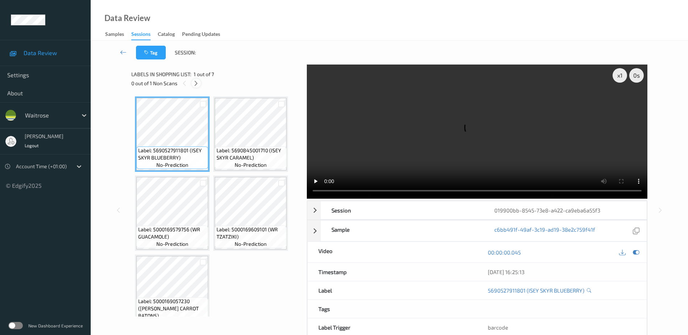
click at [195, 86] on icon at bounding box center [196, 83] width 6 height 7
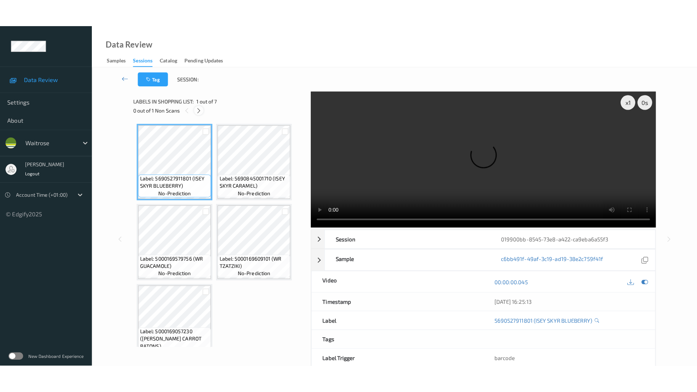
scroll to position [162, 0]
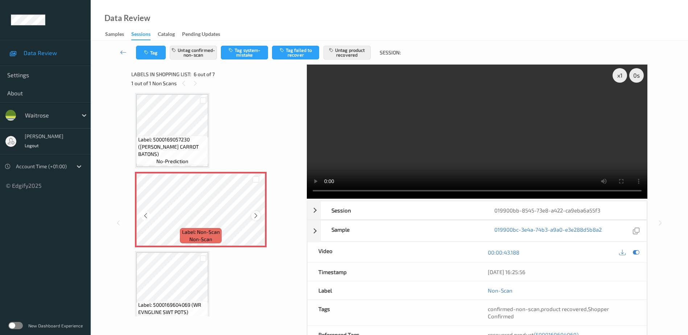
click at [256, 214] on icon at bounding box center [256, 216] width 6 height 7
click at [257, 214] on icon at bounding box center [256, 216] width 6 height 7
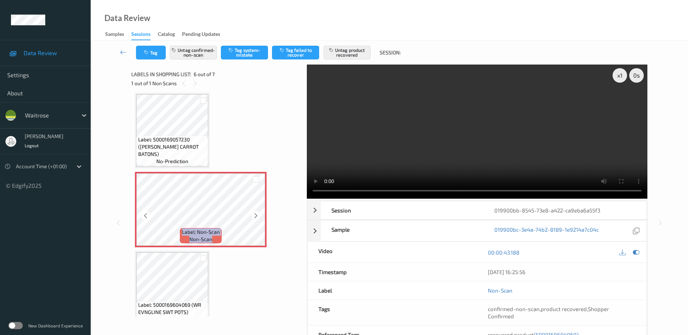
click at [257, 214] on icon at bounding box center [256, 216] width 6 height 7
click at [491, 139] on video at bounding box center [477, 132] width 341 height 134
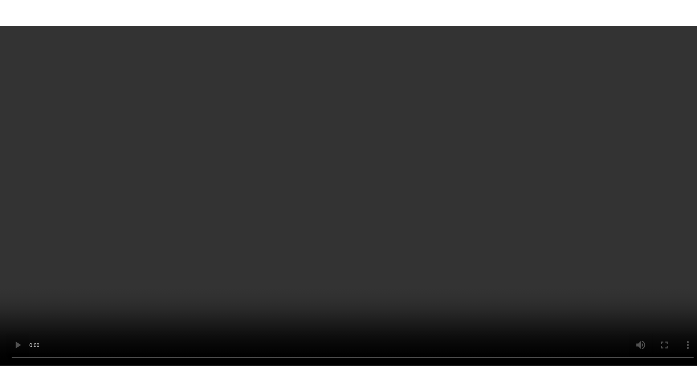
scroll to position [175, 0]
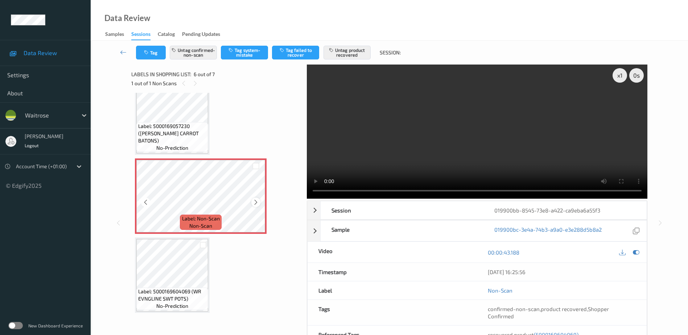
click at [254, 202] on icon at bounding box center [256, 202] width 6 height 7
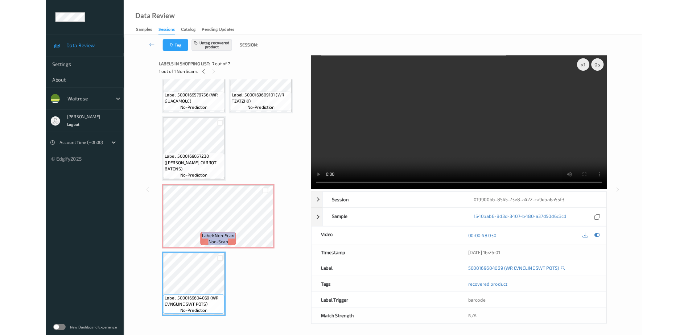
scroll to position [119, 0]
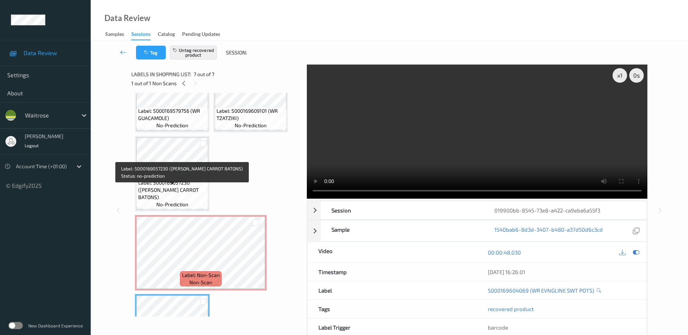
drag, startPoint x: 192, startPoint y: 192, endPoint x: 205, endPoint y: 191, distance: 13.8
click at [192, 192] on span "Label: 5000169057230 ([PERSON_NAME] CARROT BATONS)" at bounding box center [172, 190] width 68 height 22
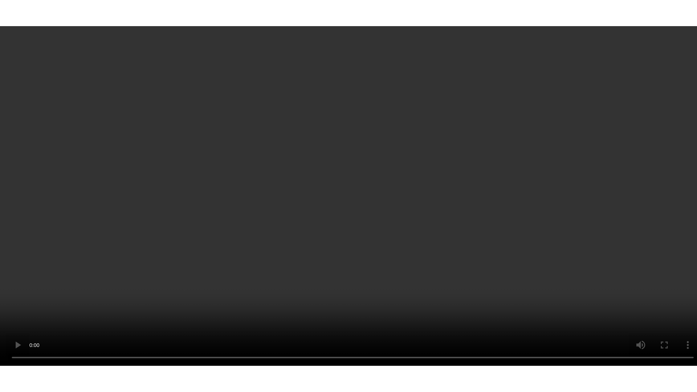
scroll to position [175, 0]
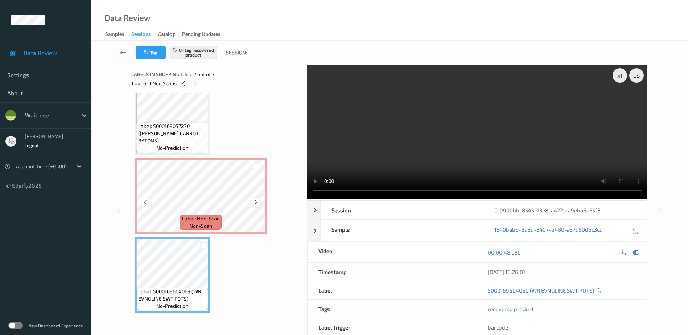
click at [255, 203] on icon at bounding box center [256, 202] width 6 height 7
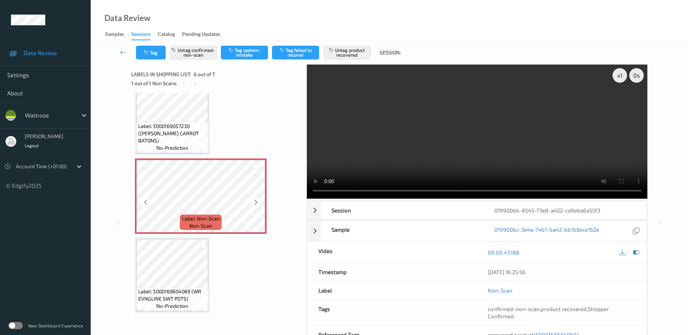
click at [255, 203] on icon at bounding box center [256, 202] width 6 height 7
click at [416, 160] on video at bounding box center [477, 132] width 341 height 134
click at [200, 57] on button "Untag confirmed-non-scan" at bounding box center [193, 53] width 47 height 14
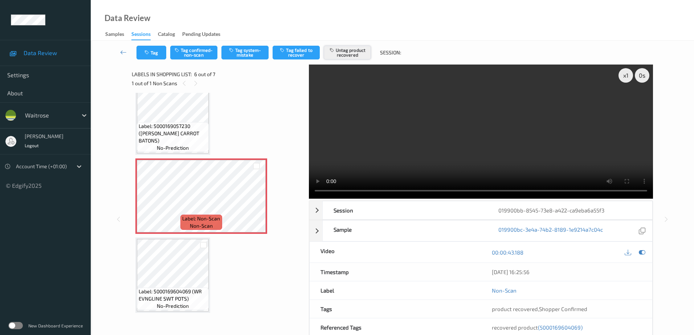
click at [348, 54] on button "Untag product recovered" at bounding box center [347, 53] width 47 height 14
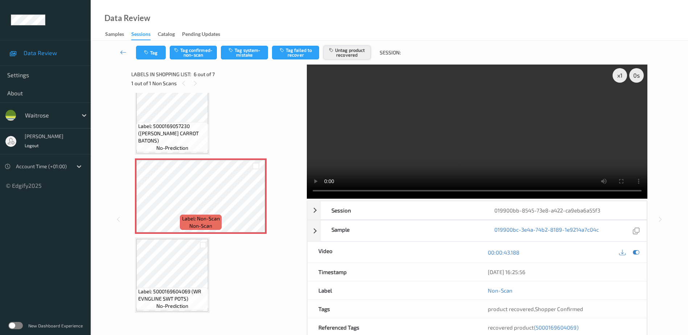
click at [350, 56] on button "Untag product recovered" at bounding box center [347, 53] width 47 height 14
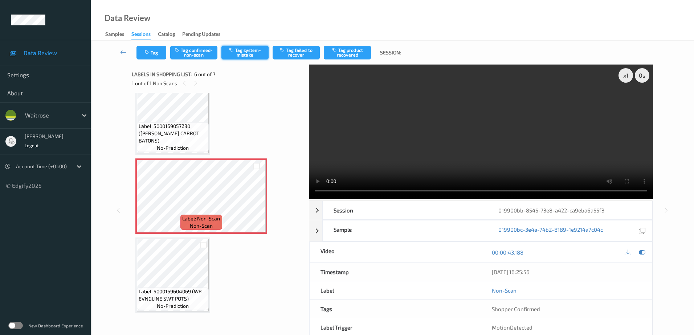
click at [247, 54] on button "Tag system-mistake" at bounding box center [244, 53] width 47 height 14
click at [155, 56] on button "Tag" at bounding box center [151, 53] width 30 height 14
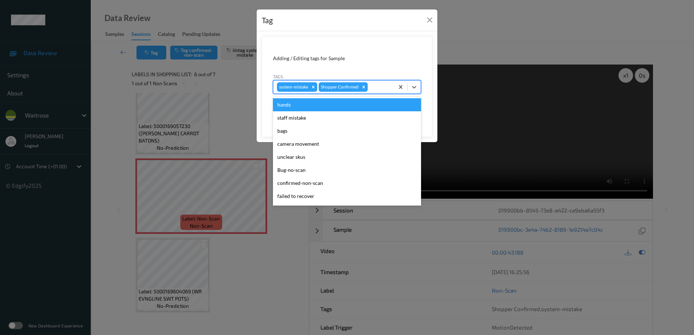
click at [375, 87] on div at bounding box center [379, 87] width 21 height 9
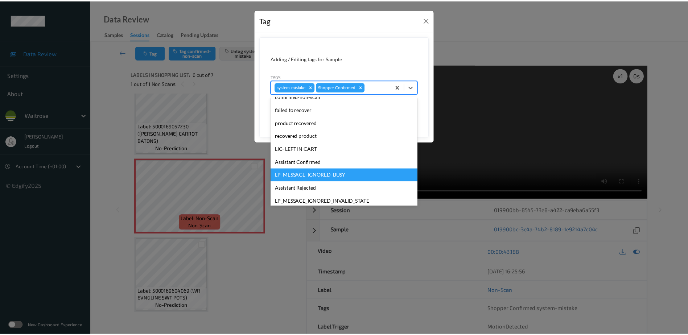
scroll to position [145, 0]
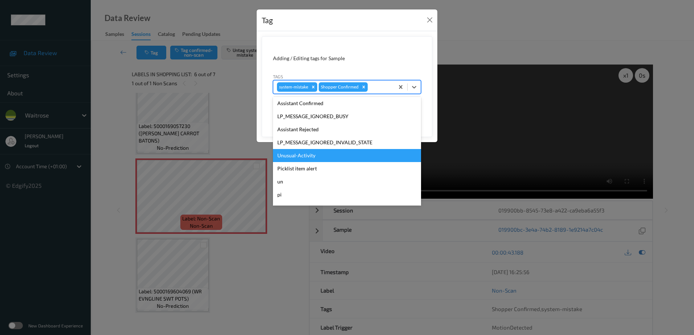
click at [306, 156] on div "Unusual-Activity" at bounding box center [347, 155] width 148 height 13
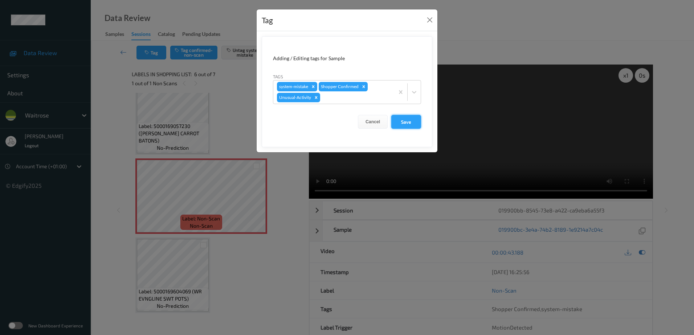
click at [411, 124] on button "Save" at bounding box center [406, 122] width 30 height 14
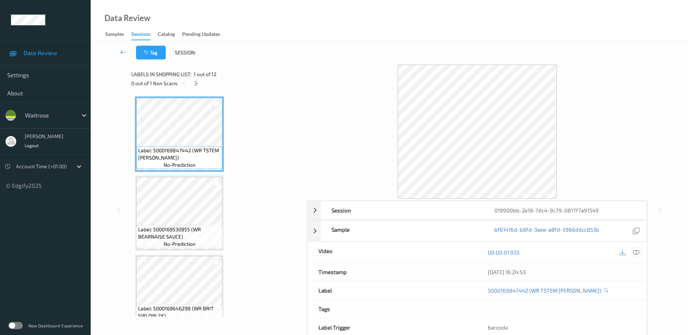
click at [638, 252] on icon at bounding box center [636, 252] width 7 height 7
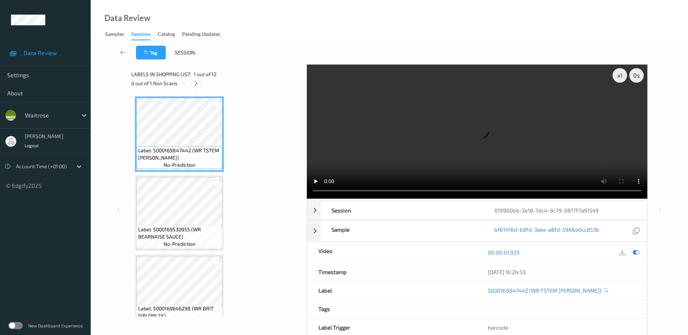
click at [197, 86] on icon at bounding box center [196, 83] width 6 height 7
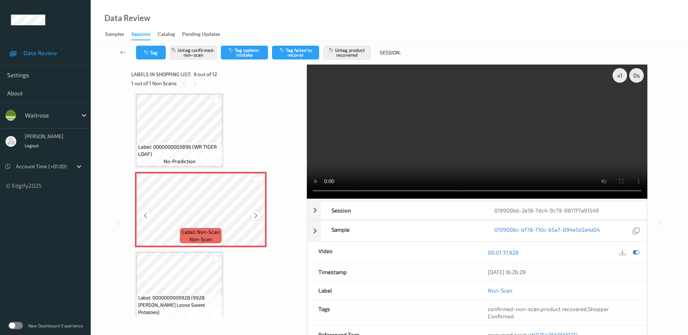
click at [257, 216] on icon at bounding box center [256, 216] width 6 height 7
click at [474, 144] on video at bounding box center [477, 132] width 341 height 134
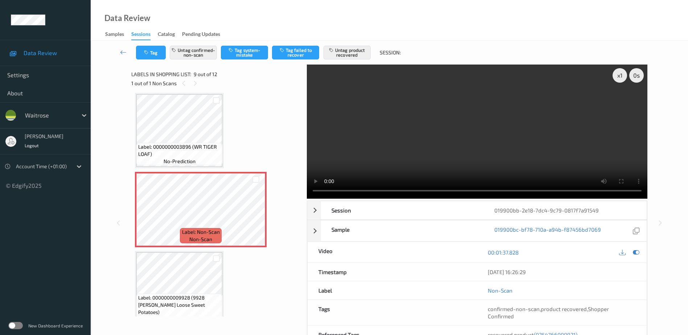
click at [344, 194] on video at bounding box center [477, 132] width 341 height 134
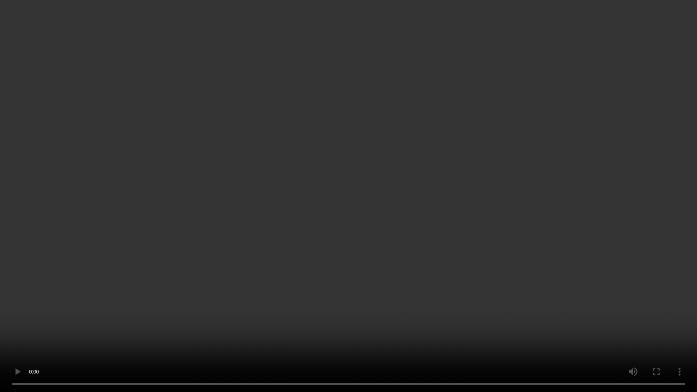
drag, startPoint x: 378, startPoint y: 233, endPoint x: 438, endPoint y: 223, distance: 60.7
click at [378, 233] on video at bounding box center [348, 196] width 697 height 392
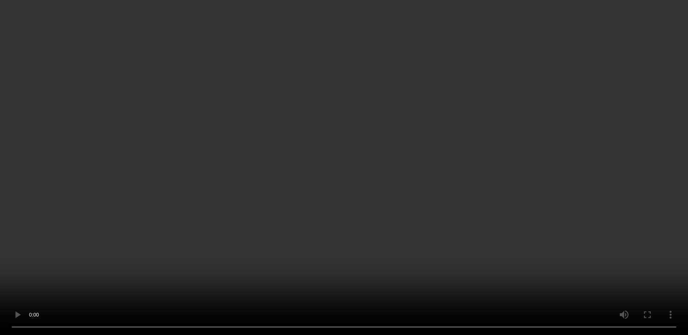
scroll to position [620, 0]
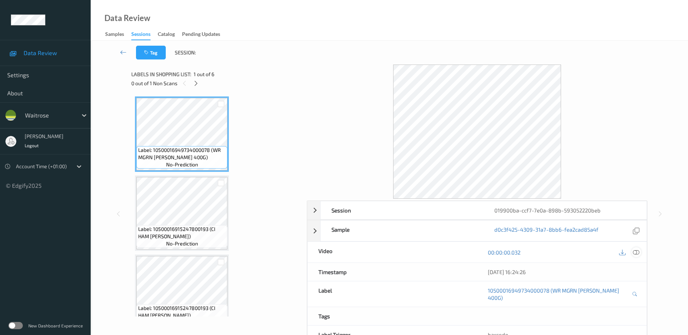
click at [636, 252] on icon at bounding box center [636, 252] width 7 height 7
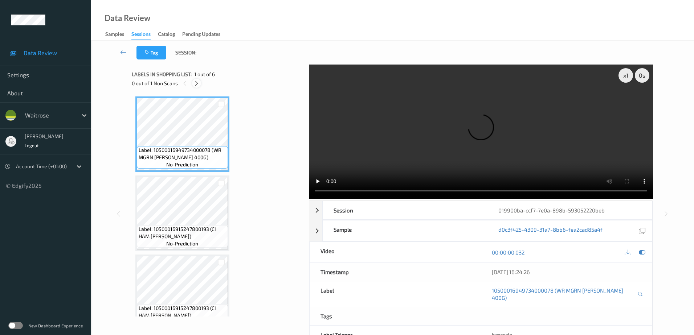
click at [194, 81] on icon at bounding box center [196, 83] width 6 height 7
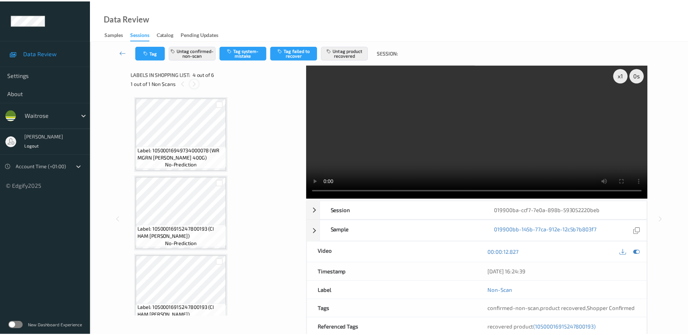
scroll to position [162, 0]
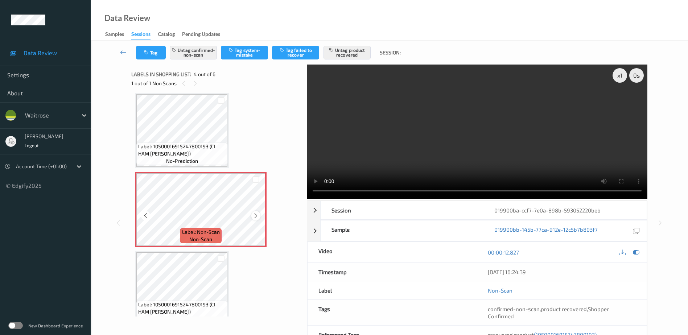
click at [256, 217] on icon at bounding box center [256, 216] width 6 height 7
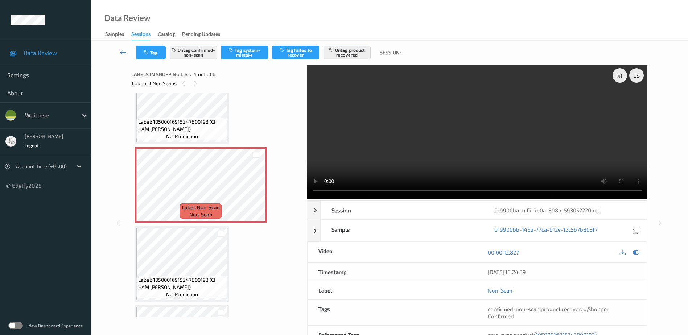
scroll to position [182, 0]
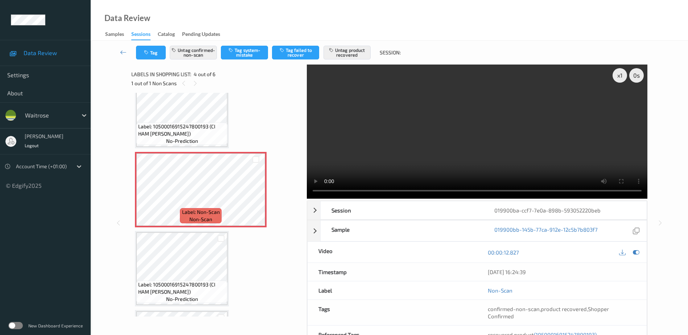
click at [471, 161] on video at bounding box center [477, 132] width 341 height 134
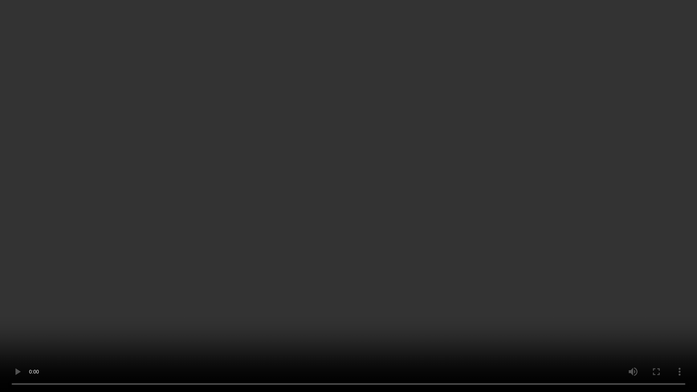
click at [561, 176] on video at bounding box center [348, 196] width 697 height 392
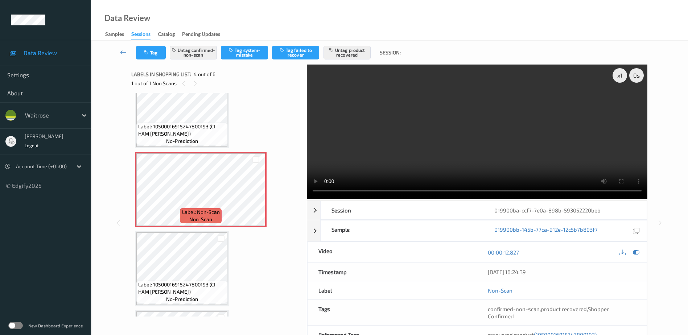
click at [453, 157] on video at bounding box center [477, 132] width 341 height 134
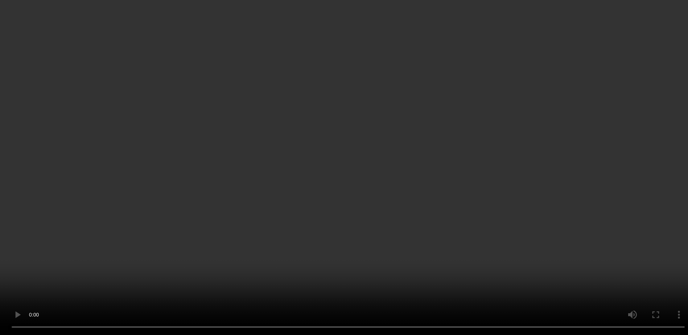
scroll to position [254, 0]
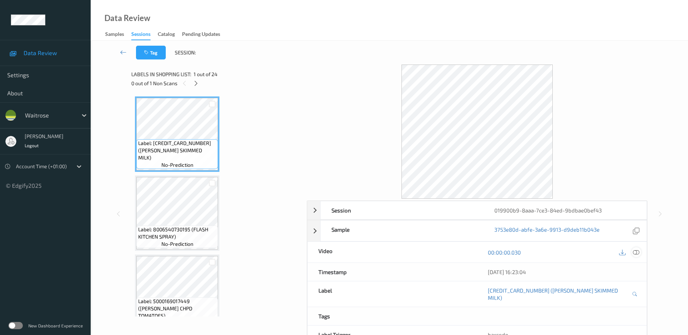
click at [635, 252] on icon at bounding box center [636, 252] width 7 height 7
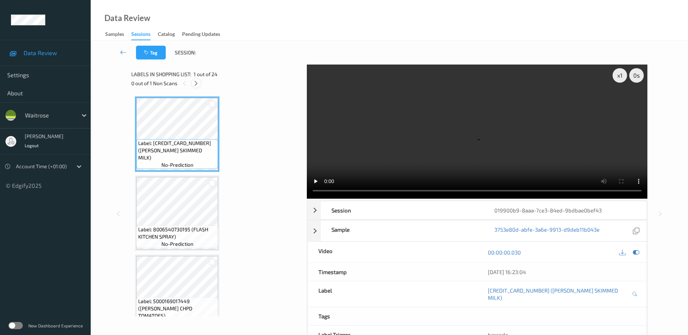
click at [197, 84] on icon at bounding box center [196, 83] width 6 height 7
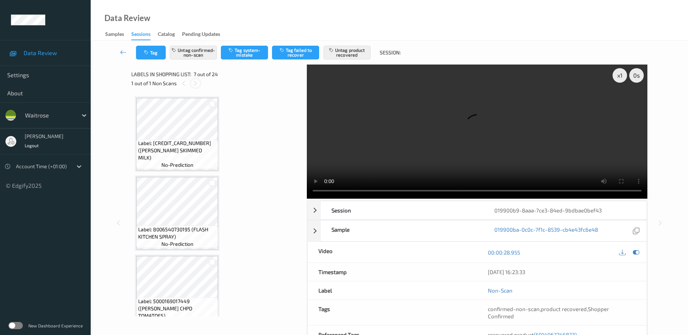
scroll to position [399, 0]
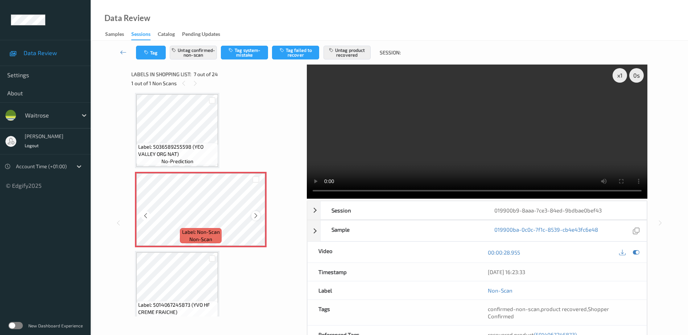
click at [256, 215] on icon at bounding box center [256, 216] width 6 height 7
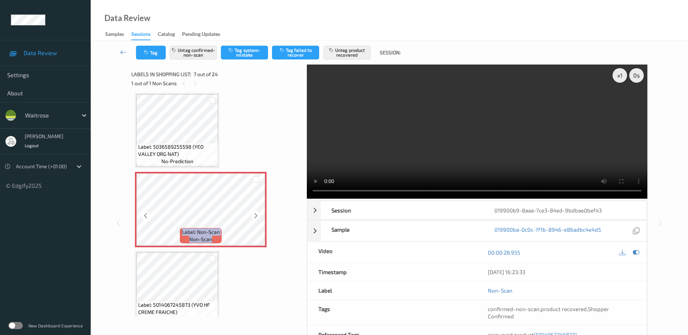
click at [256, 215] on icon at bounding box center [256, 216] width 6 height 7
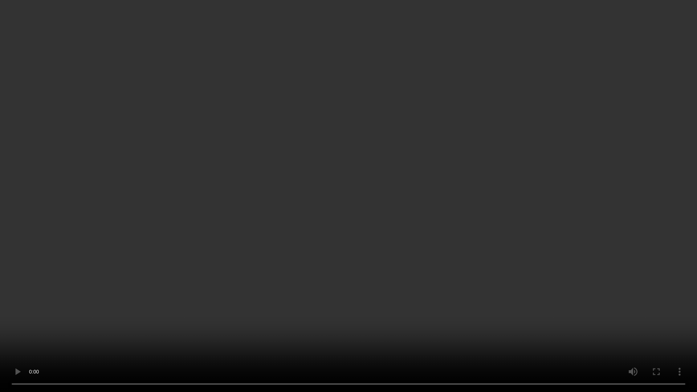
drag, startPoint x: 408, startPoint y: 219, endPoint x: 416, endPoint y: 217, distance: 7.7
click at [408, 219] on video at bounding box center [348, 196] width 697 height 392
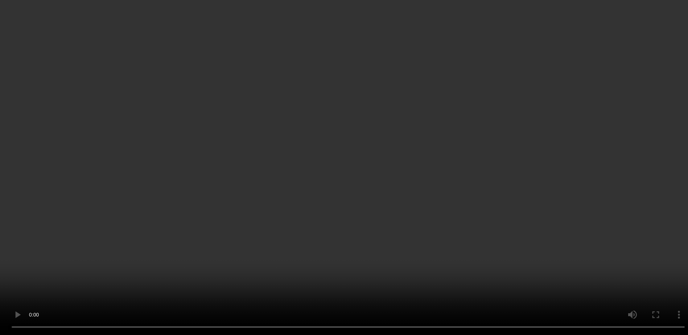
scroll to position [472, 0]
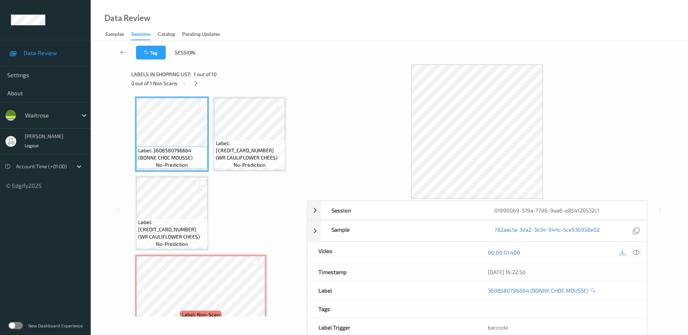
click at [636, 253] on icon at bounding box center [636, 252] width 7 height 7
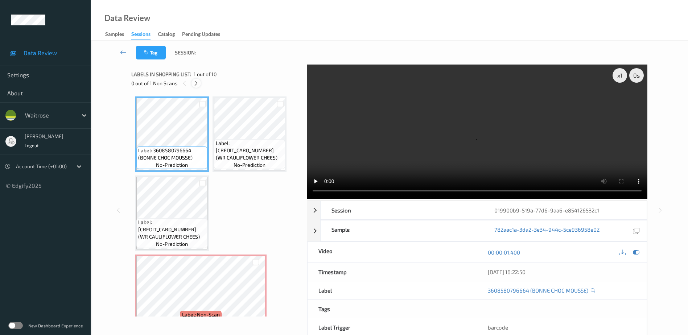
click at [196, 85] on icon at bounding box center [196, 83] width 6 height 7
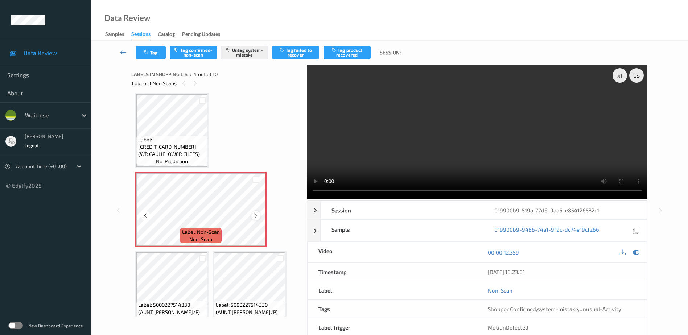
click at [254, 215] on icon at bounding box center [256, 216] width 6 height 7
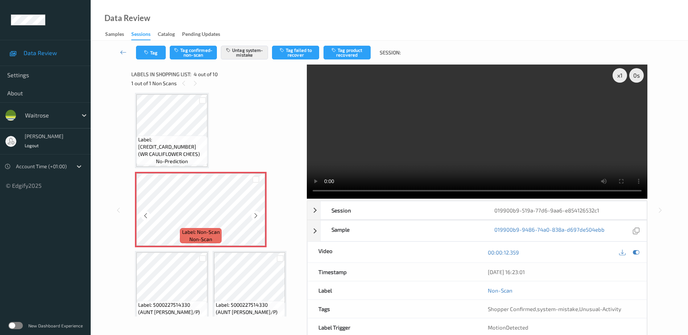
click at [254, 215] on icon at bounding box center [256, 216] width 6 height 7
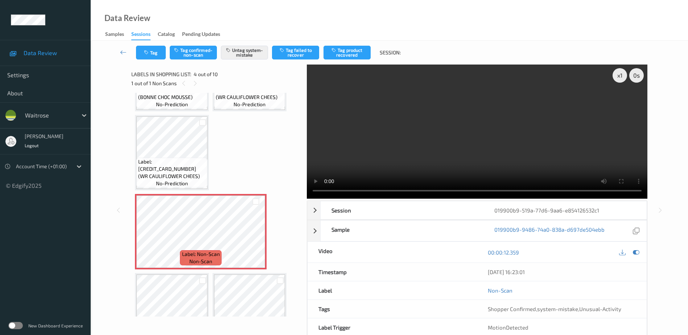
scroll to position [73, 0]
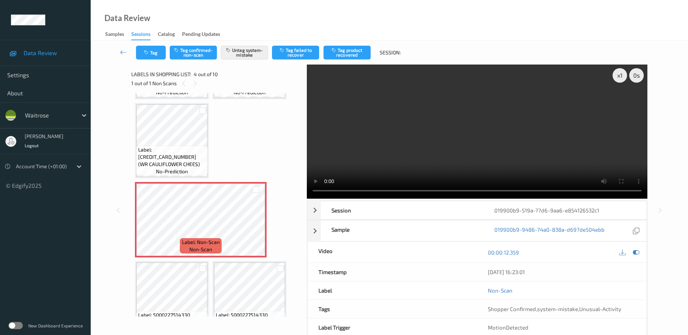
click at [533, 145] on video at bounding box center [477, 132] width 341 height 134
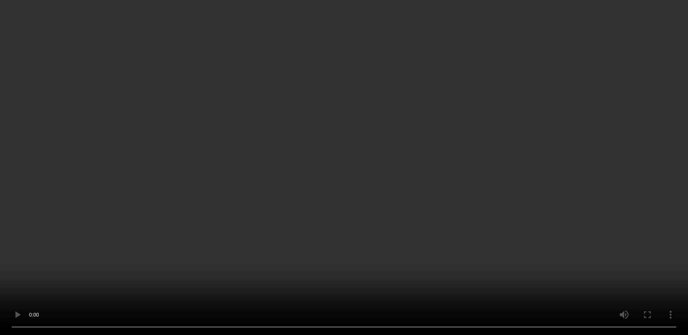
scroll to position [145, 0]
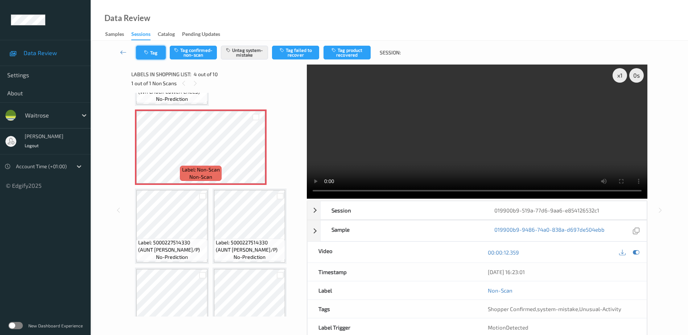
click at [149, 55] on icon "button" at bounding box center [147, 52] width 6 height 5
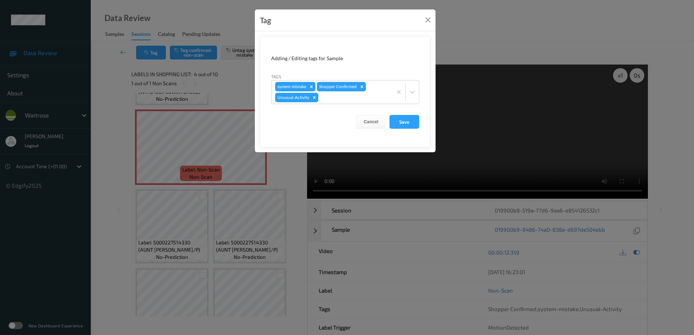
click at [286, 165] on div "Tag Adding / Editing tags for Sample Tags system-mistake Shopper Confirmed Unus…" at bounding box center [347, 167] width 694 height 335
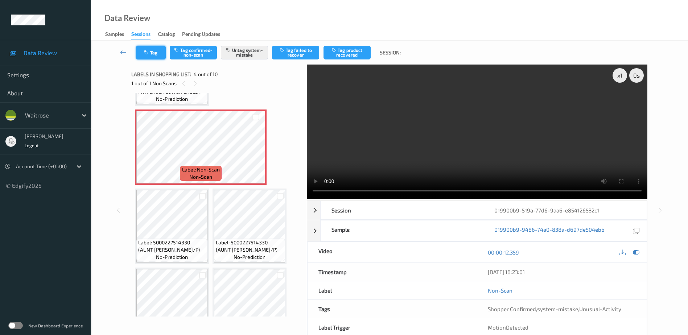
click at [149, 46] on button "Tag" at bounding box center [151, 53] width 30 height 14
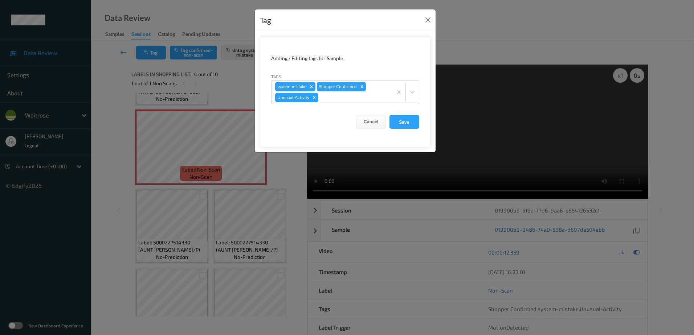
click at [276, 172] on div "Tag Adding / Editing tags for Sample Tags system-mistake Shopper Confirmed Unus…" at bounding box center [347, 167] width 694 height 335
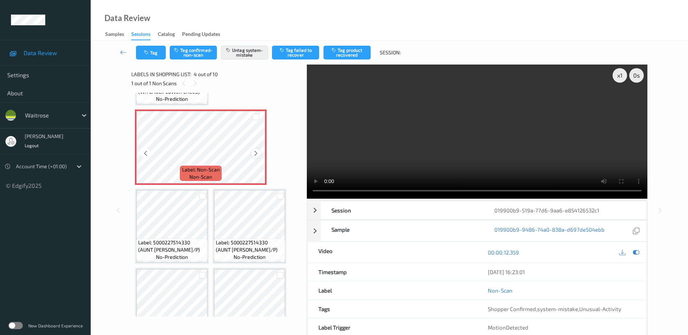
click at [256, 151] on icon at bounding box center [256, 153] width 6 height 7
click at [147, 51] on icon "button" at bounding box center [147, 52] width 6 height 5
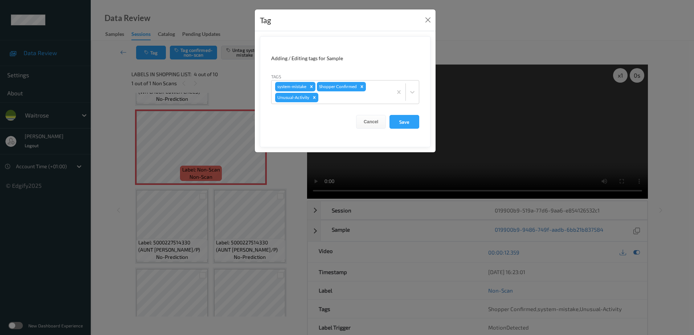
click at [285, 165] on div "Tag Adding / Editing tags for Sample Tags system-mistake Shopper Confirmed Unus…" at bounding box center [347, 167] width 694 height 335
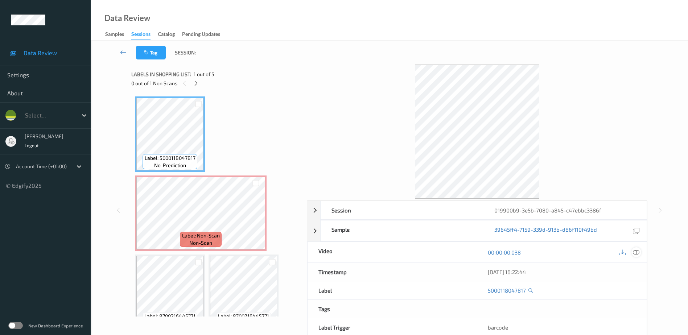
click at [635, 253] on icon at bounding box center [636, 252] width 7 height 7
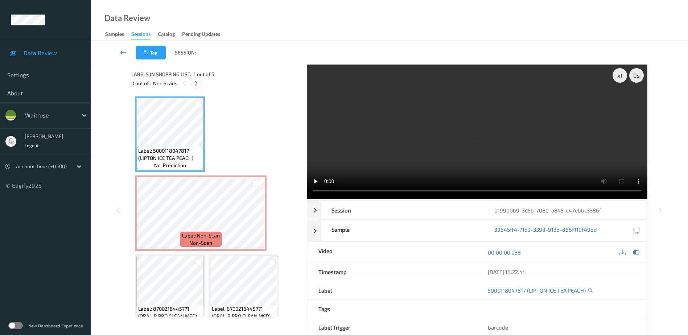
click at [197, 86] on icon at bounding box center [196, 83] width 6 height 7
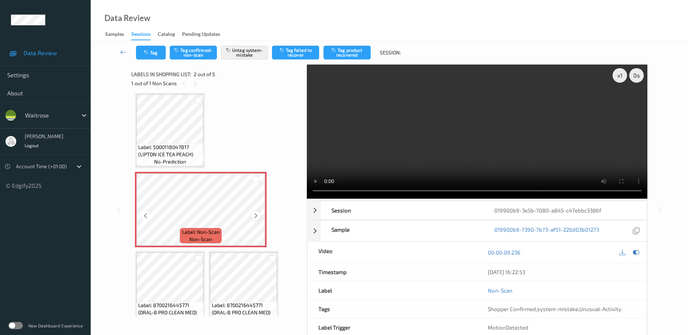
click at [255, 215] on icon at bounding box center [256, 216] width 6 height 7
click at [447, 135] on video at bounding box center [477, 132] width 341 height 134
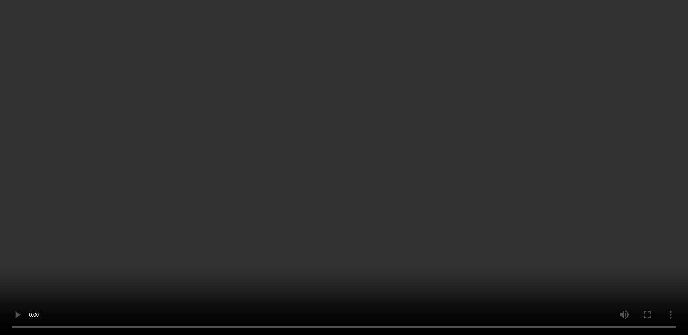
scroll to position [96, 0]
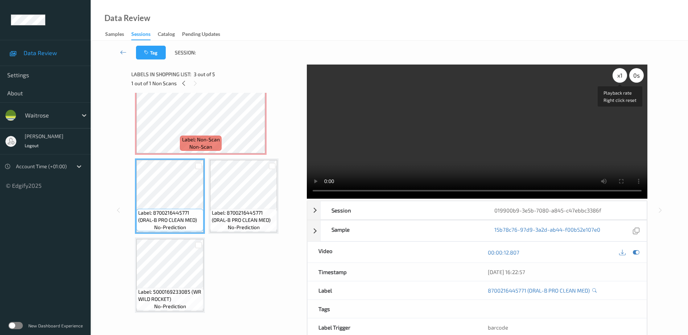
click at [622, 75] on div "x 1" at bounding box center [620, 75] width 15 height 15
click at [622, 75] on div "x 2" at bounding box center [620, 75] width 15 height 15
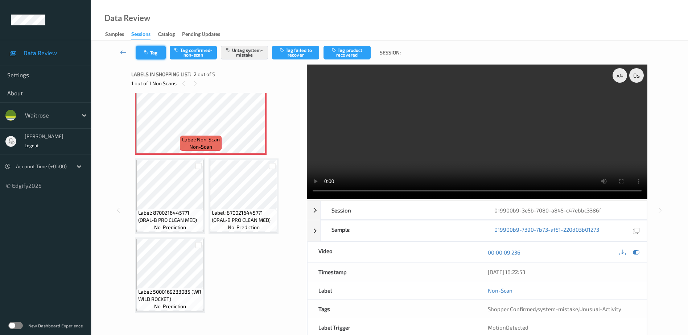
click at [149, 51] on icon "button" at bounding box center [147, 52] width 6 height 5
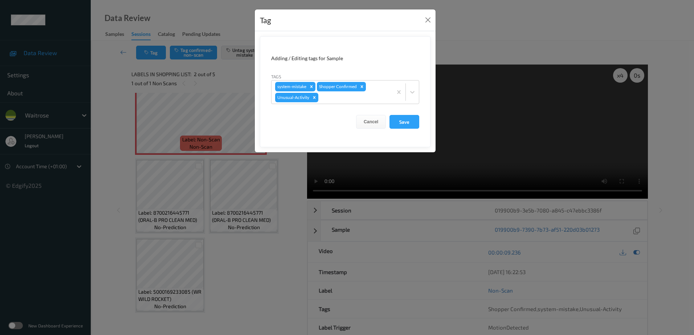
click at [245, 254] on div "Tag Adding / Editing tags for Sample Tags system-mistake Shopper Confirmed Unus…" at bounding box center [347, 167] width 694 height 335
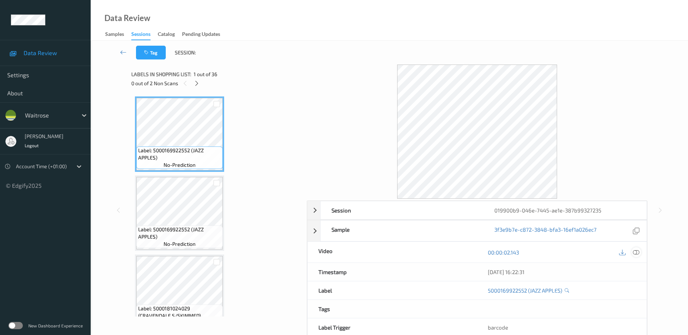
click at [636, 251] on icon at bounding box center [636, 252] width 7 height 7
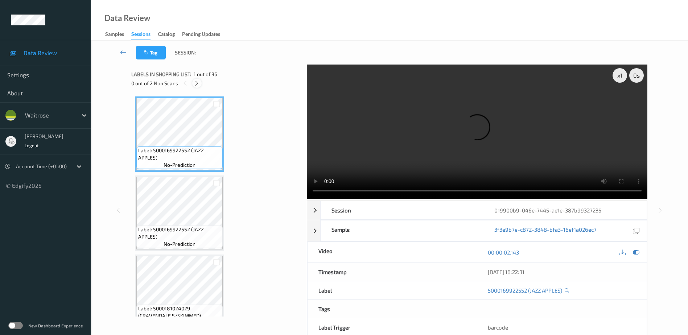
click at [198, 87] on div at bounding box center [196, 83] width 9 height 9
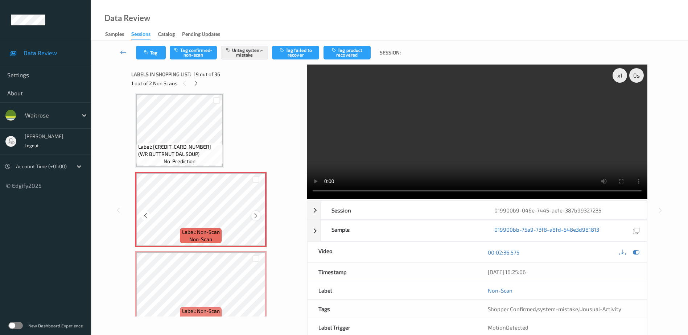
click at [255, 218] on icon at bounding box center [256, 216] width 6 height 7
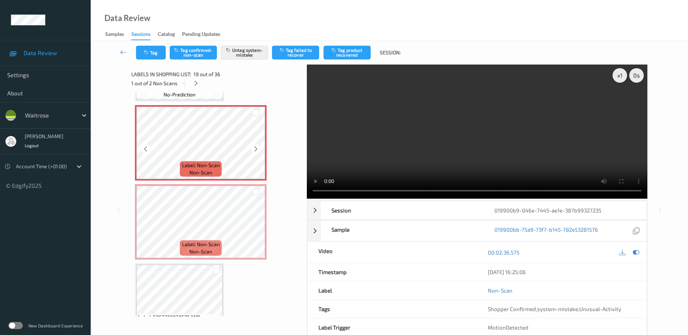
scroll to position [1421, 0]
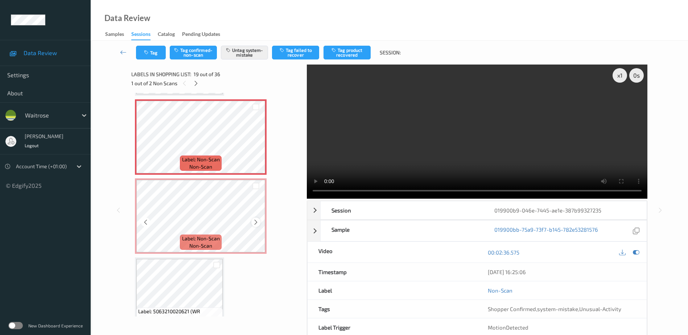
click at [257, 224] on icon at bounding box center [256, 222] width 6 height 7
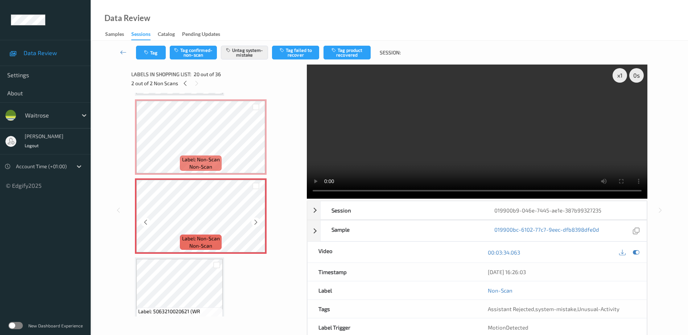
click at [257, 224] on icon at bounding box center [256, 222] width 6 height 7
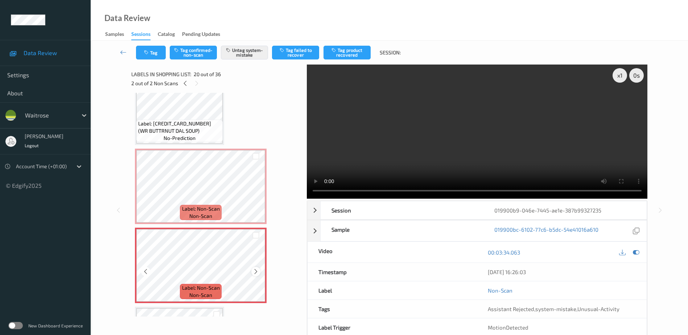
scroll to position [1348, 0]
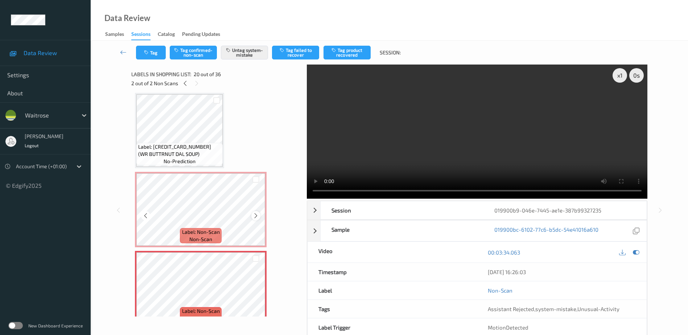
click at [254, 214] on icon at bounding box center [256, 216] width 6 height 7
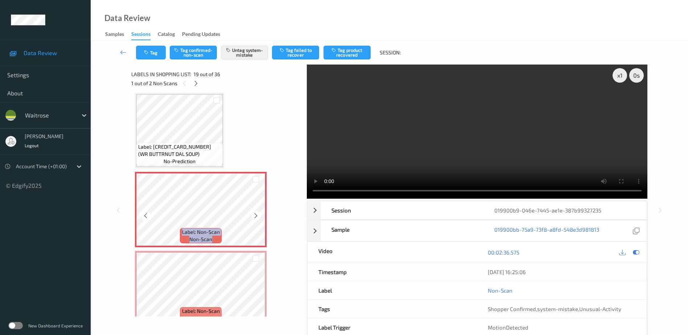
click at [254, 214] on icon at bounding box center [256, 216] width 6 height 7
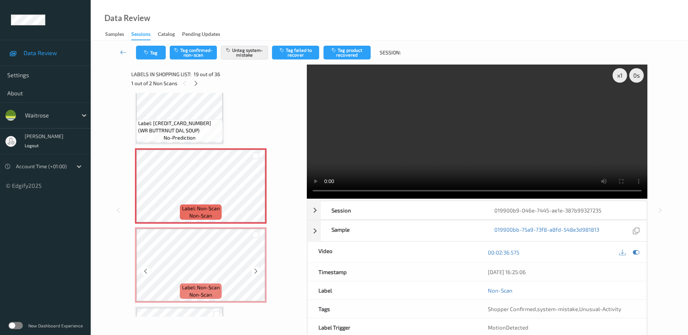
scroll to position [1384, 0]
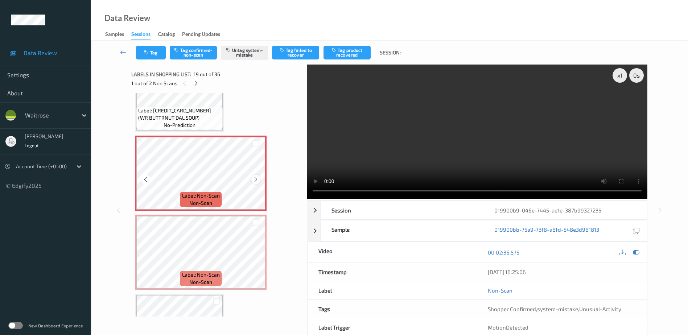
click at [254, 182] on icon at bounding box center [256, 179] width 6 height 7
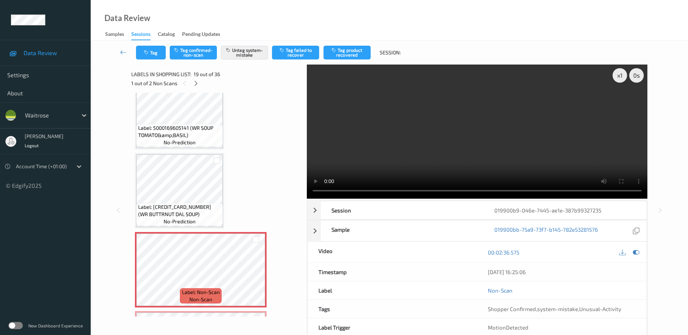
scroll to position [1276, 0]
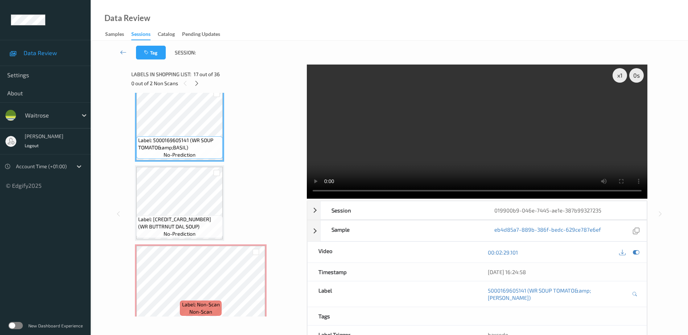
click at [506, 146] on video at bounding box center [477, 132] width 341 height 134
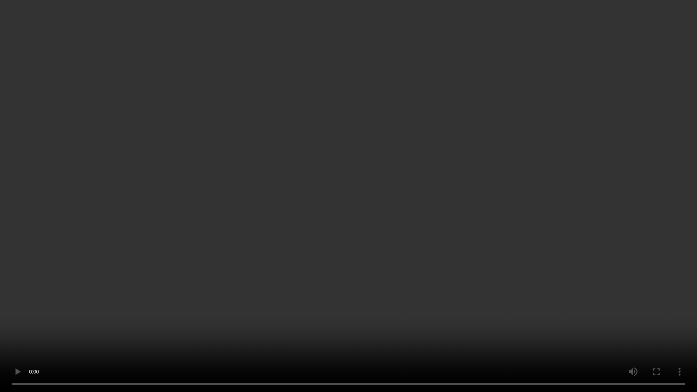
click at [507, 214] on video at bounding box center [348, 196] width 697 height 392
click at [463, 264] on video at bounding box center [348, 196] width 697 height 392
click at [518, 208] on video at bounding box center [348, 196] width 697 height 392
click at [357, 198] on video at bounding box center [348, 196] width 697 height 392
click at [408, 217] on video at bounding box center [348, 196] width 697 height 392
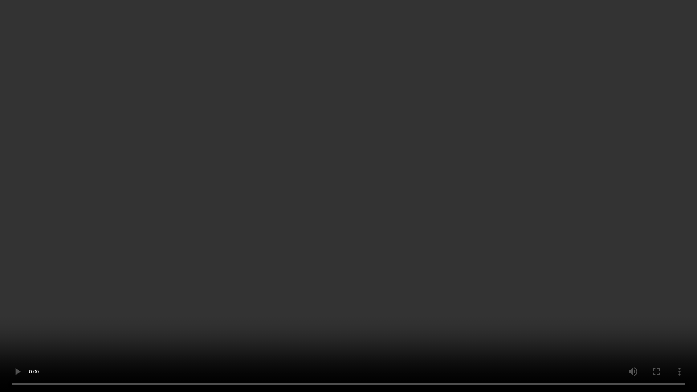
click at [415, 188] on video at bounding box center [348, 196] width 697 height 392
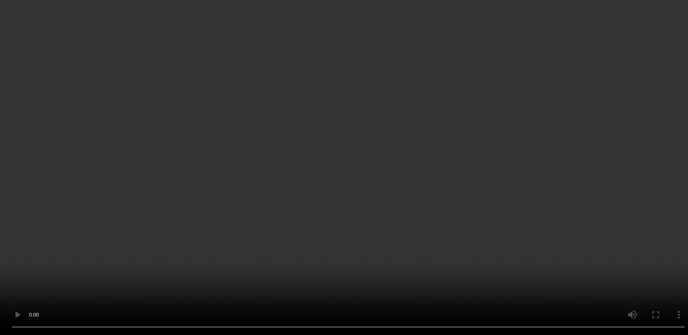
scroll to position [1384, 0]
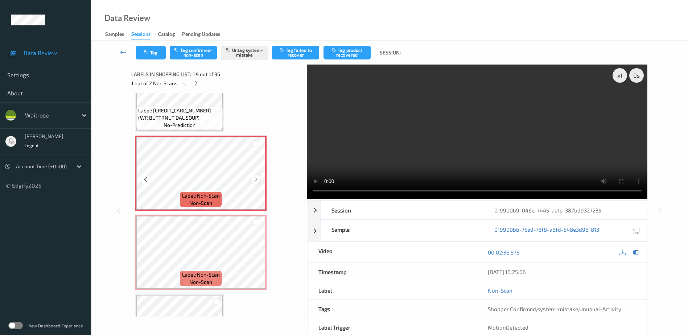
click at [258, 179] on icon at bounding box center [256, 179] width 6 height 7
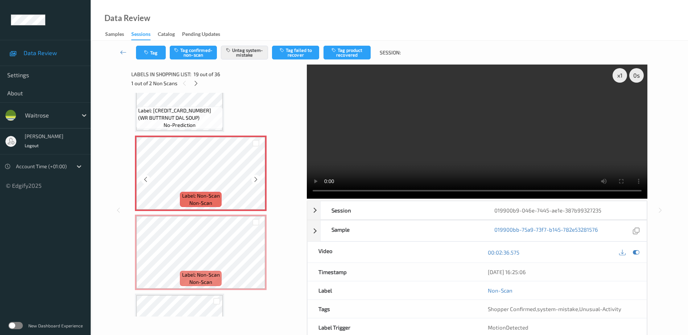
click at [258, 179] on icon at bounding box center [256, 179] width 6 height 7
click at [616, 73] on div "x 1" at bounding box center [620, 75] width 15 height 15
click at [616, 73] on div "x 2" at bounding box center [620, 75] width 15 height 15
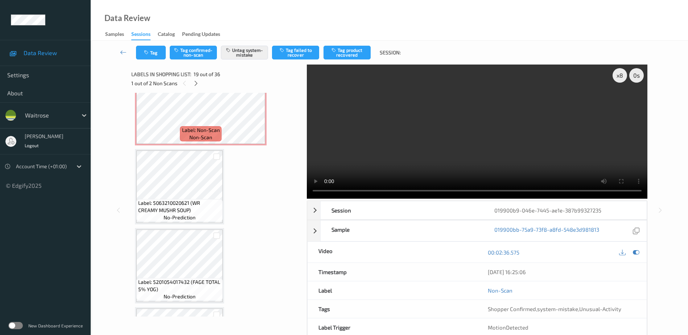
scroll to position [1529, 0]
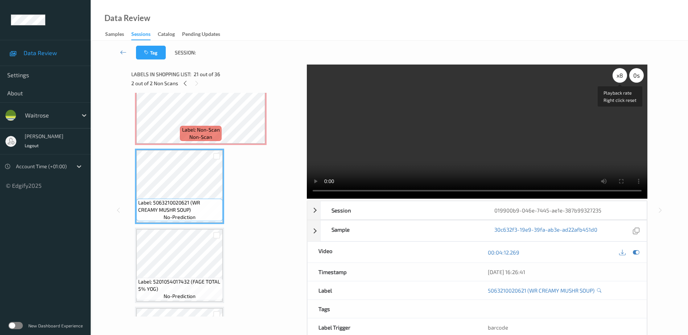
click at [622, 76] on div "x 8" at bounding box center [620, 75] width 15 height 15
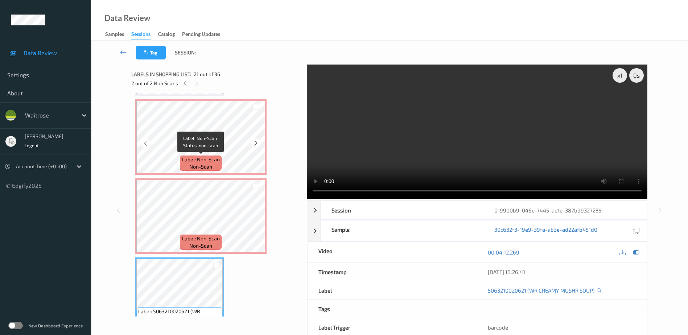
click at [213, 157] on span "Label: Non-Scan" at bounding box center [201, 159] width 38 height 7
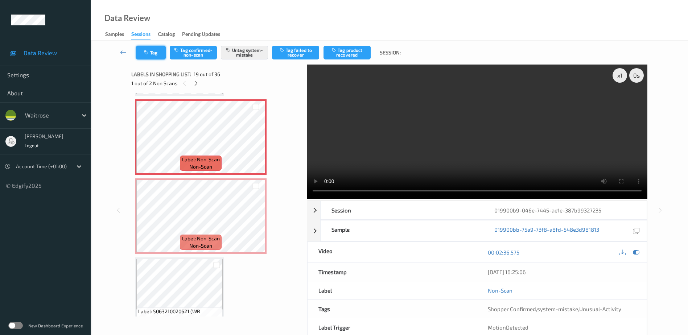
click at [153, 50] on button "Tag" at bounding box center [151, 53] width 30 height 14
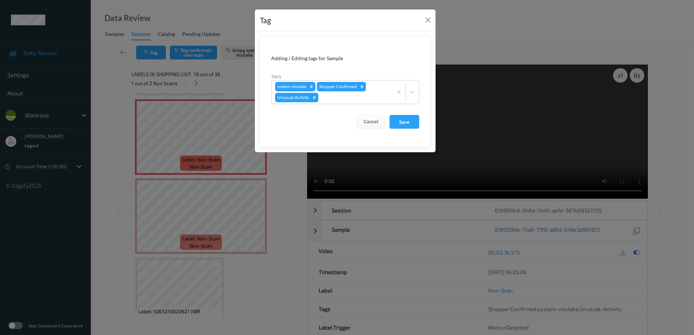
click at [282, 218] on div "Tag Adding / Editing tags for Sample Tags system-mistake Shopper Confirmed Unus…" at bounding box center [347, 167] width 694 height 335
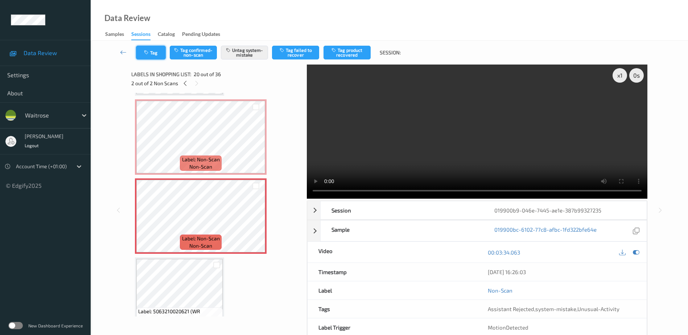
click at [157, 54] on button "Tag" at bounding box center [151, 53] width 30 height 14
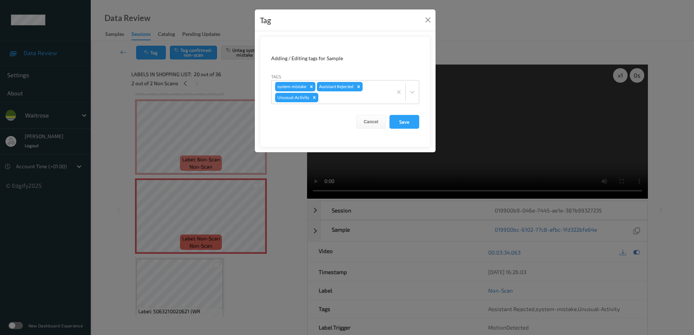
click at [276, 267] on div "Tag Adding / Editing tags for Sample Tags system-mistake Assistant Rejected Unu…" at bounding box center [347, 167] width 694 height 335
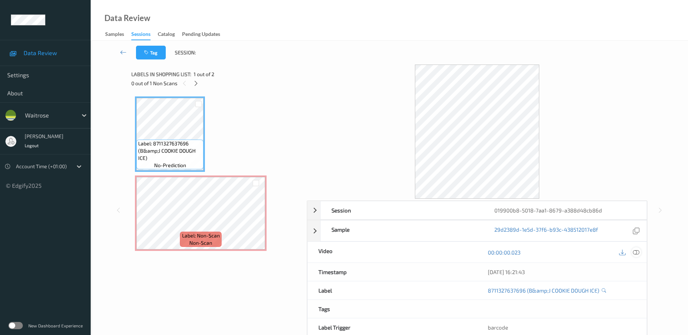
click at [635, 252] on icon at bounding box center [636, 252] width 7 height 7
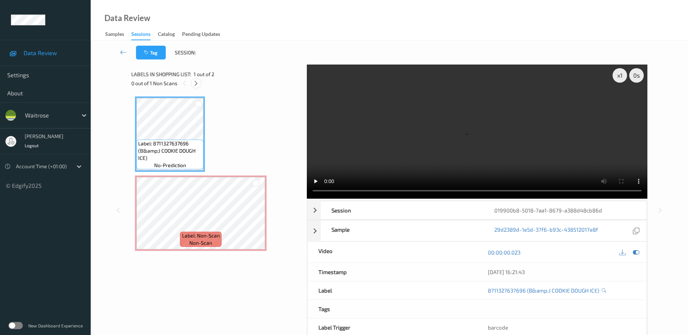
click at [198, 84] on icon at bounding box center [196, 83] width 6 height 7
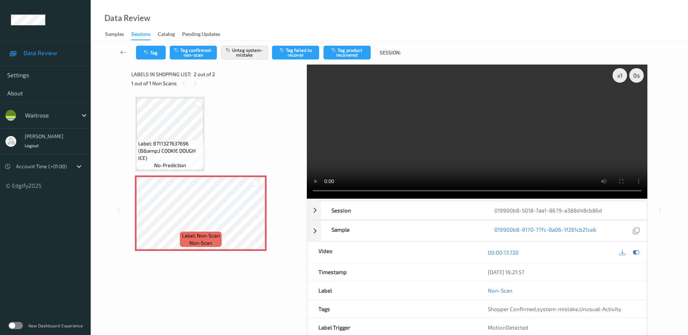
click at [476, 131] on video at bounding box center [477, 132] width 341 height 134
click at [151, 52] on button "Tag" at bounding box center [151, 53] width 30 height 14
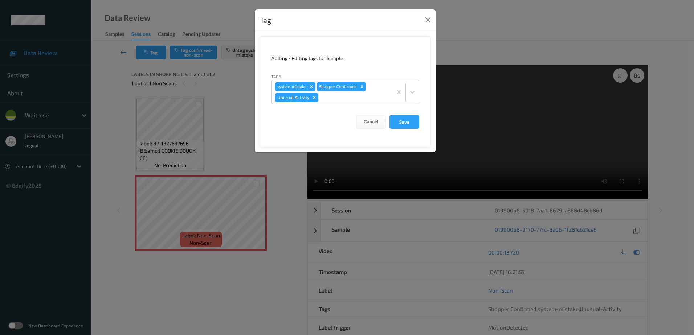
click at [277, 259] on div "Tag Adding / Editing tags for Sample Tags system-mistake Shopper Confirmed Unus…" at bounding box center [347, 167] width 694 height 335
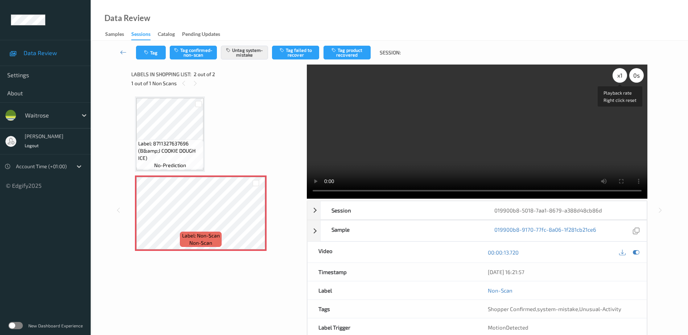
click at [621, 76] on div "x 1" at bounding box center [620, 75] width 15 height 15
click at [621, 76] on div "x 2" at bounding box center [620, 75] width 15 height 15
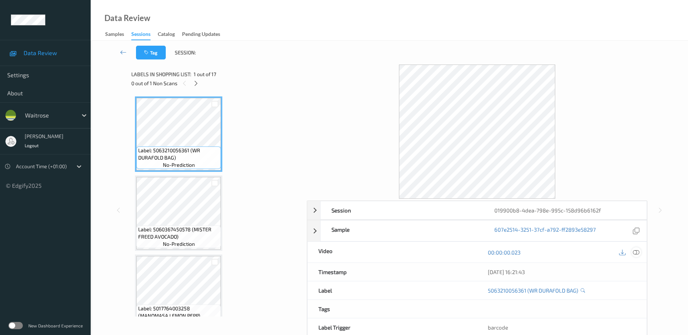
click at [637, 252] on icon at bounding box center [636, 252] width 7 height 7
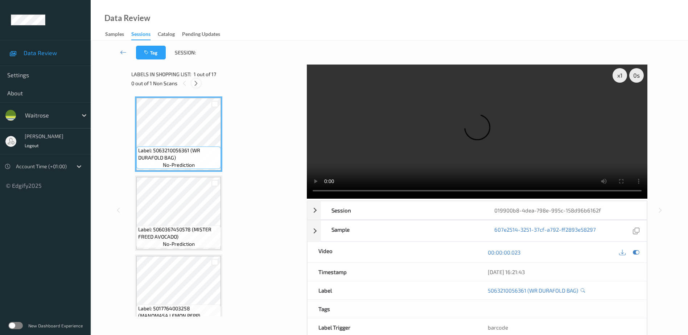
click at [198, 83] on icon at bounding box center [196, 83] width 6 height 7
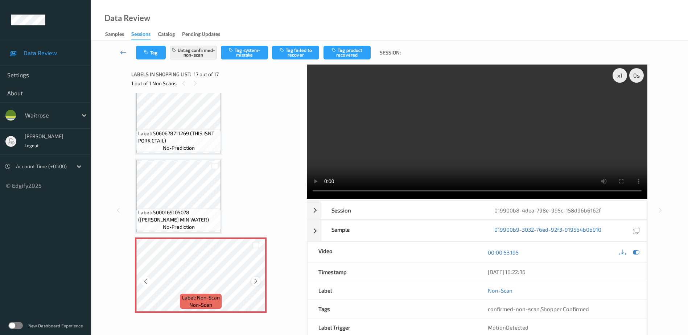
click at [256, 283] on icon at bounding box center [256, 281] width 6 height 7
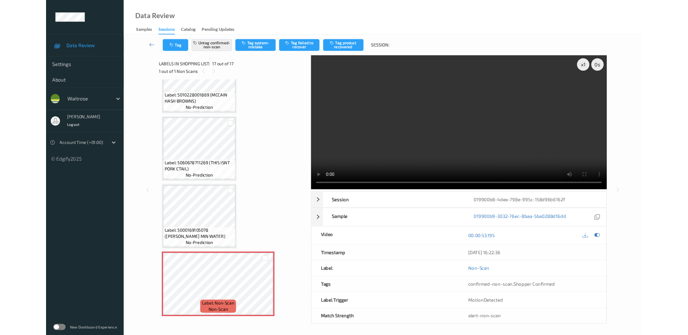
scroll to position [1068, 0]
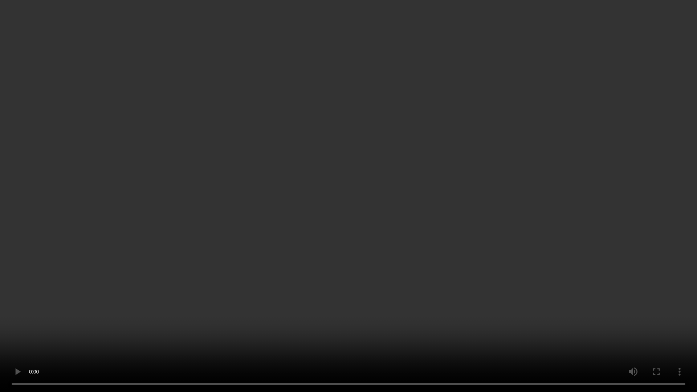
click at [477, 302] on video at bounding box center [348, 196] width 697 height 392
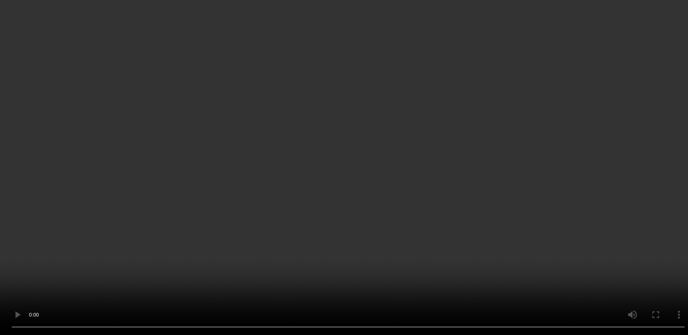
scroll to position [1124, 0]
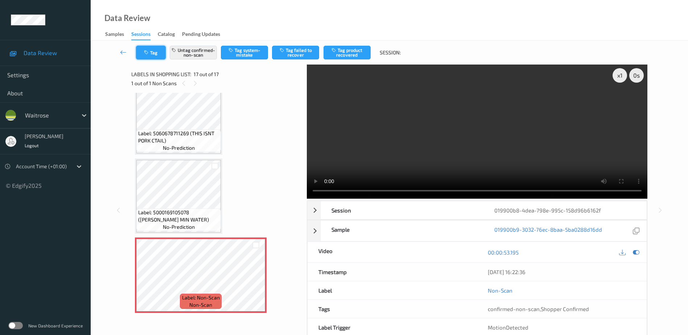
click at [142, 53] on button "Tag" at bounding box center [151, 53] width 30 height 14
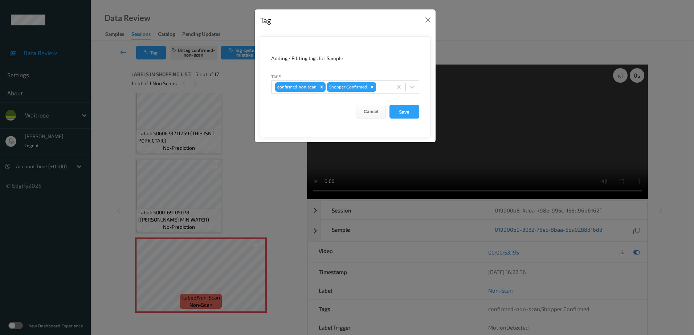
click at [251, 204] on div "Tag Adding / Editing tags for Sample Tags confirmed-non-scan Shopper Confirmed …" at bounding box center [347, 167] width 694 height 335
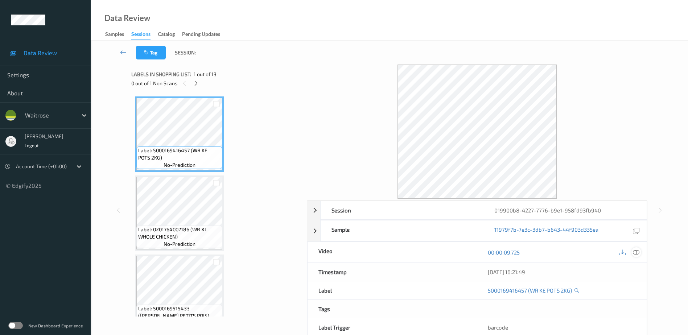
click at [638, 252] on icon at bounding box center [636, 252] width 7 height 7
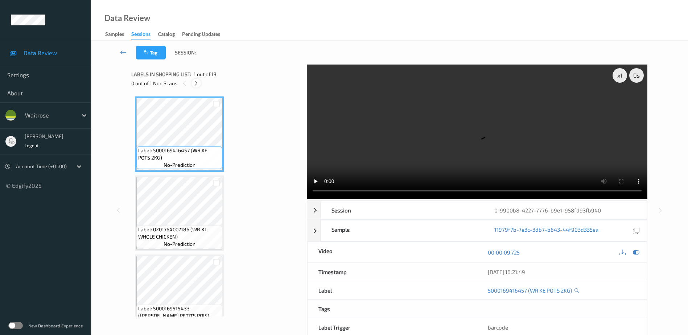
click at [197, 83] on icon at bounding box center [196, 83] width 6 height 7
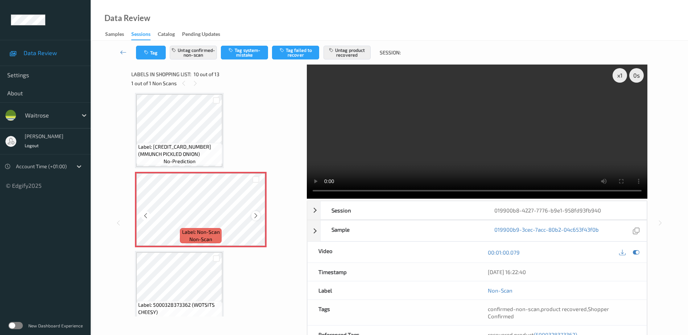
click at [259, 215] on icon at bounding box center [256, 216] width 6 height 7
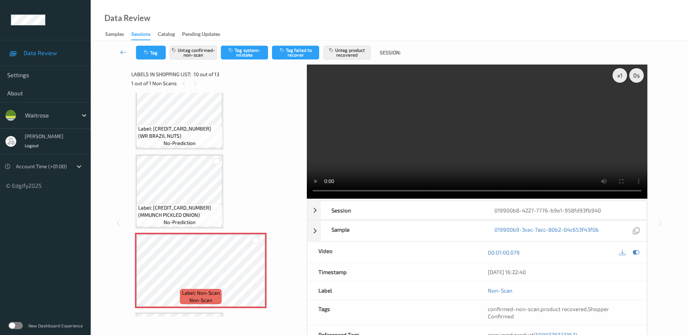
scroll to position [564, 0]
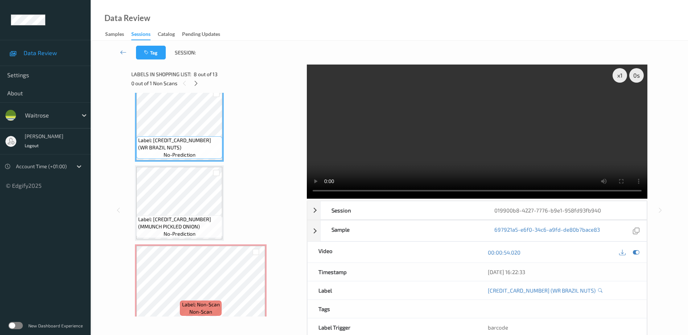
click at [500, 144] on video at bounding box center [477, 132] width 341 height 134
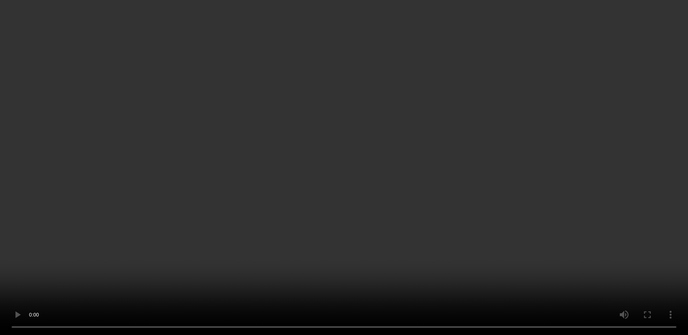
scroll to position [699, 0]
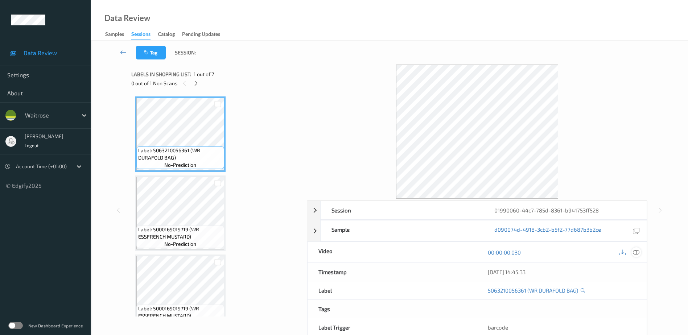
click at [635, 250] on icon at bounding box center [636, 252] width 7 height 7
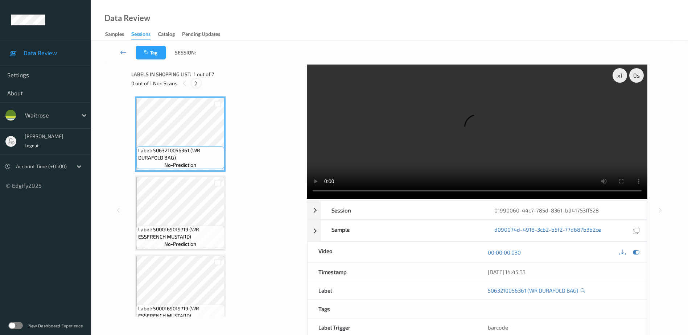
click at [195, 85] on icon at bounding box center [196, 83] width 6 height 7
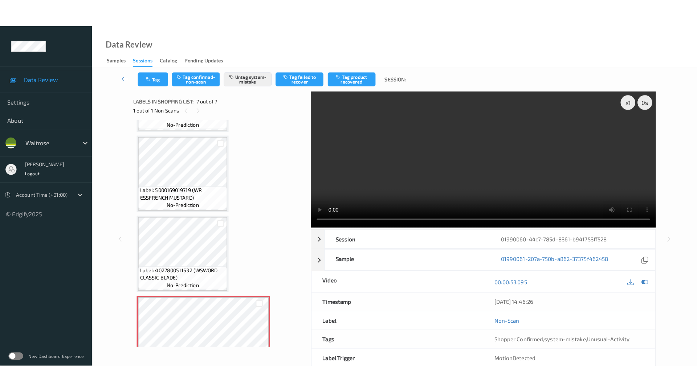
scroll to position [333, 0]
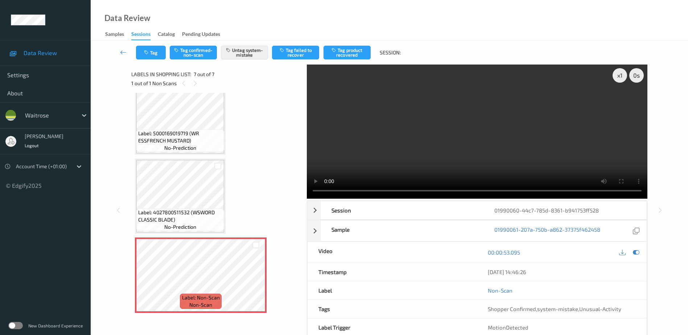
click at [497, 159] on video at bounding box center [477, 132] width 341 height 134
click at [144, 53] on icon "button" at bounding box center [147, 52] width 6 height 5
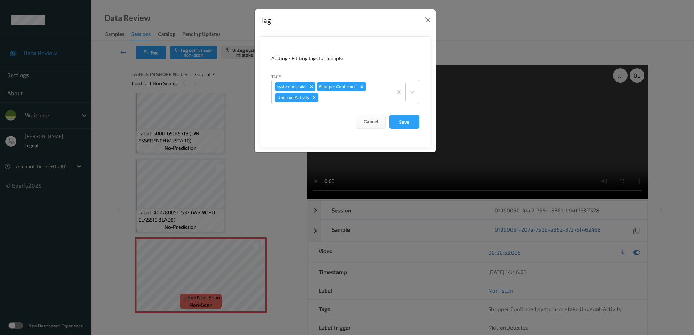
click at [262, 206] on div "Tag Adding / Editing tags for Sample Tags system-mistake Shopper Confirmed Unus…" at bounding box center [347, 167] width 694 height 335
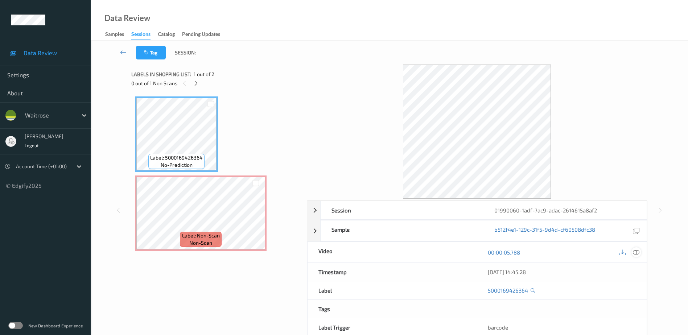
click at [635, 254] on icon at bounding box center [636, 252] width 7 height 7
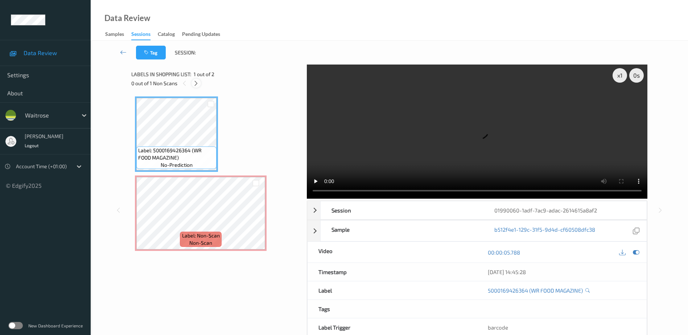
click at [198, 82] on icon at bounding box center [196, 83] width 6 height 7
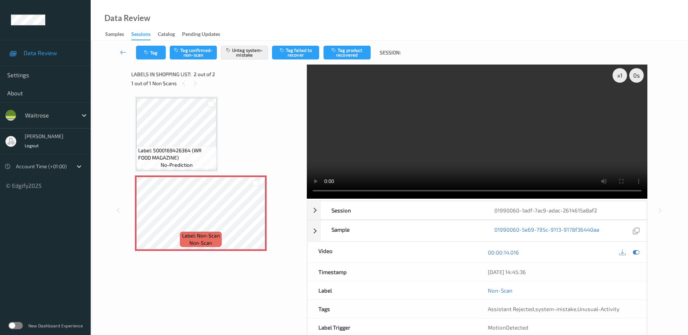
click at [477, 135] on video at bounding box center [477, 132] width 341 height 134
click at [153, 56] on button "Tag" at bounding box center [151, 53] width 30 height 14
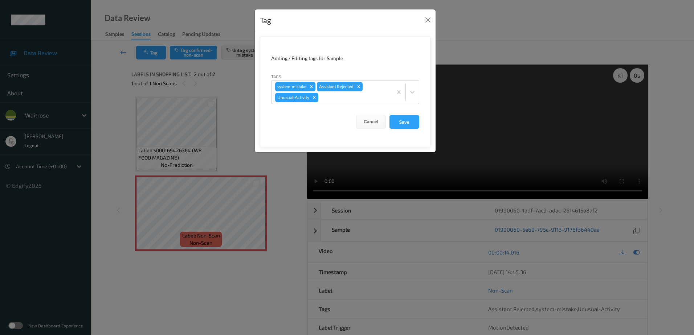
click at [289, 197] on div "Tag Adding / Editing tags for Sample Tags system-mistake Assistant Rejected Unu…" at bounding box center [347, 167] width 694 height 335
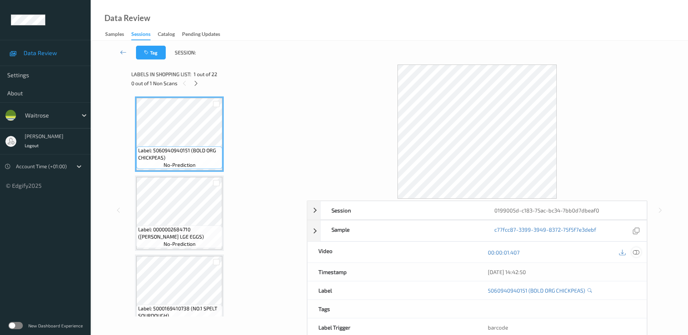
click at [637, 253] on icon at bounding box center [636, 252] width 7 height 7
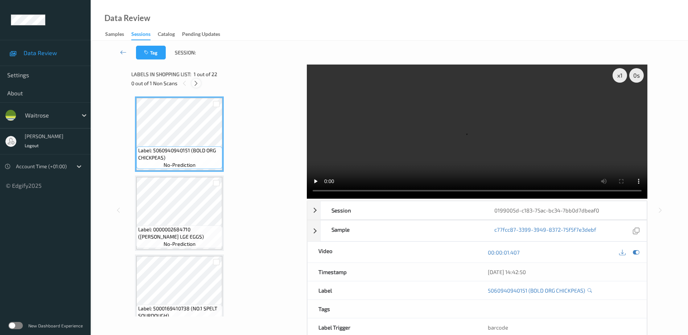
click at [196, 86] on icon at bounding box center [196, 83] width 6 height 7
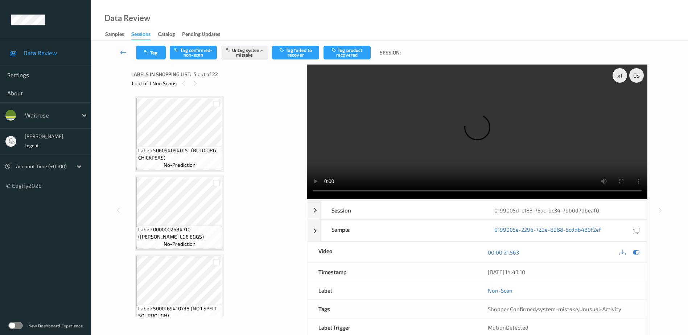
scroll to position [241, 0]
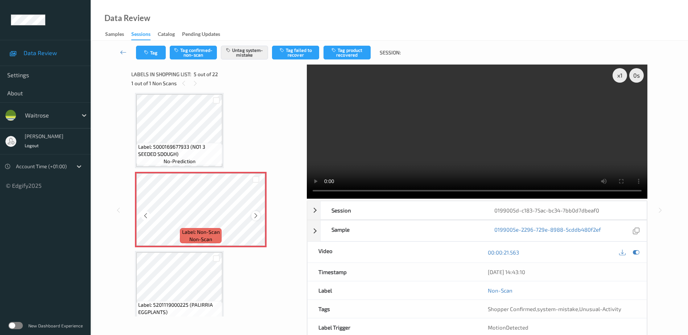
click at [254, 215] on icon at bounding box center [256, 216] width 6 height 7
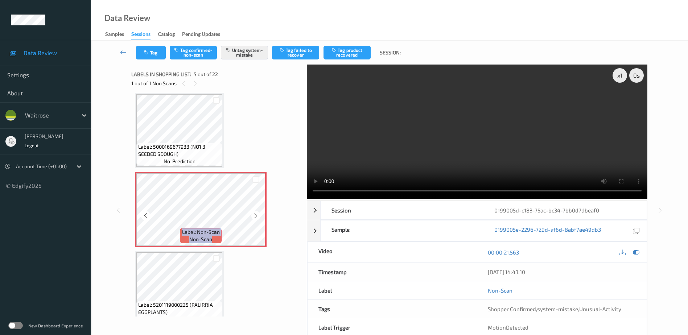
click at [254, 216] on icon at bounding box center [256, 216] width 6 height 7
click at [258, 215] on icon at bounding box center [256, 216] width 6 height 7
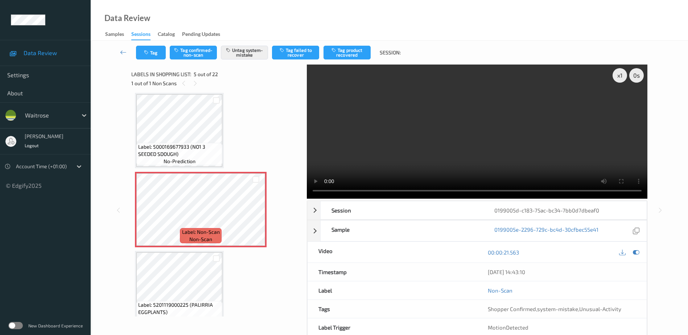
click at [466, 157] on video at bounding box center [477, 132] width 341 height 134
click at [152, 53] on button "Tag" at bounding box center [151, 53] width 30 height 14
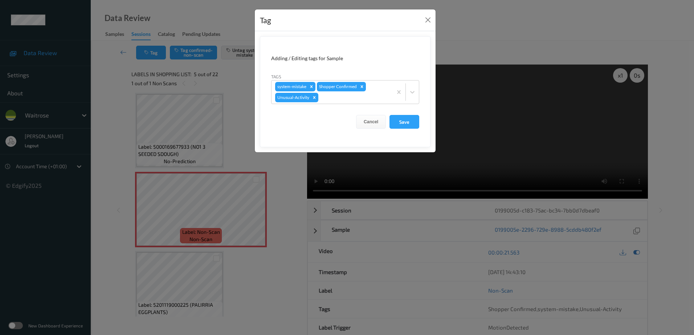
click at [282, 211] on div "Tag Adding / Editing tags for Sample Tags system-mistake Shopper Confirmed Unus…" at bounding box center [347, 167] width 694 height 335
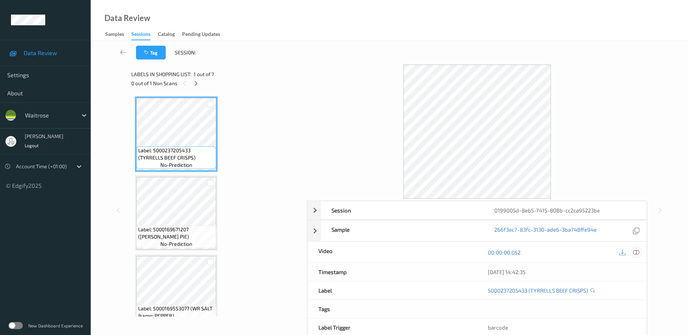
click at [639, 254] on icon at bounding box center [636, 252] width 7 height 7
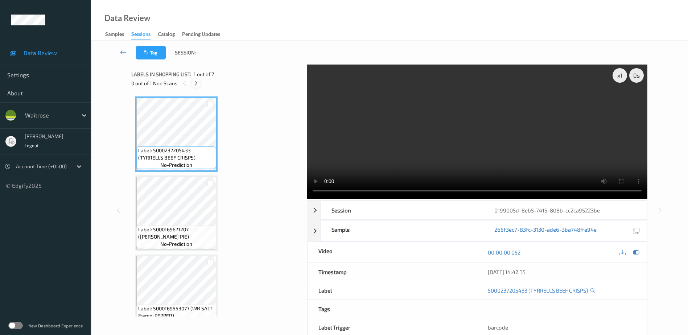
click at [195, 85] on icon at bounding box center [196, 83] width 6 height 7
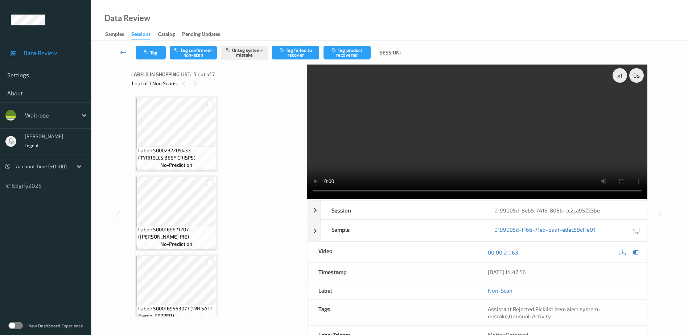
scroll to position [241, 0]
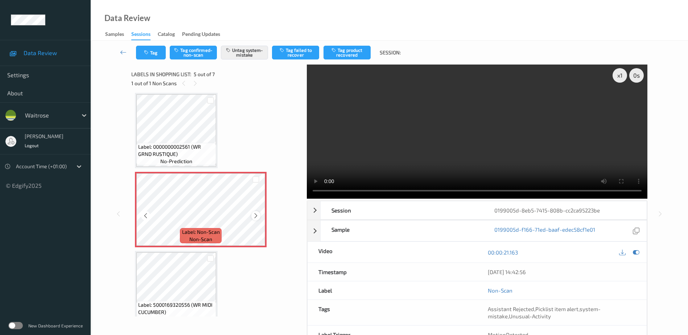
click at [256, 218] on icon at bounding box center [256, 216] width 6 height 7
click at [451, 148] on video at bounding box center [477, 132] width 341 height 134
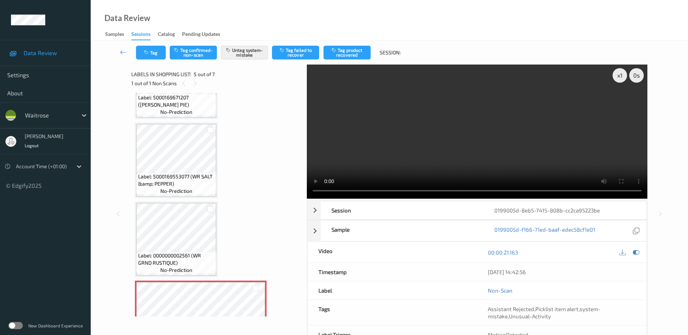
scroll to position [168, 0]
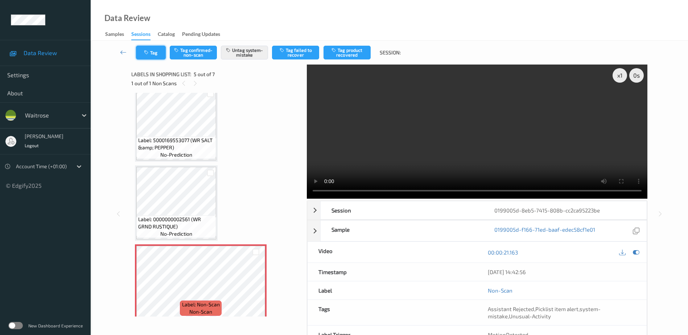
click at [153, 50] on button "Tag" at bounding box center [151, 53] width 30 height 14
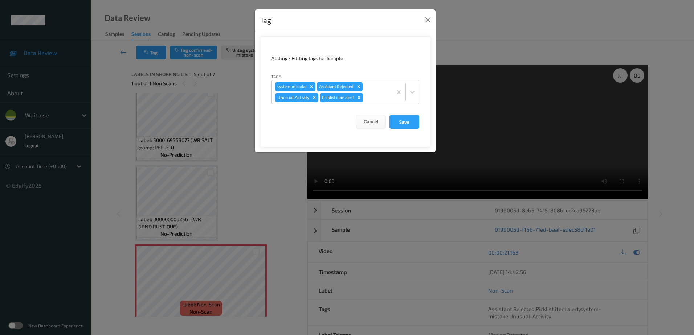
click at [241, 222] on div "Tag Adding / Editing tags for Sample Tags system-mistake Assistant Rejected Unu…" at bounding box center [347, 167] width 694 height 335
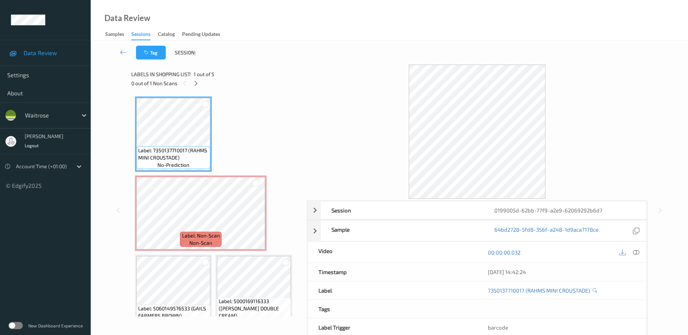
drag, startPoint x: 636, startPoint y: 252, endPoint x: 632, endPoint y: 243, distance: 9.9
click at [636, 252] on icon at bounding box center [636, 252] width 7 height 7
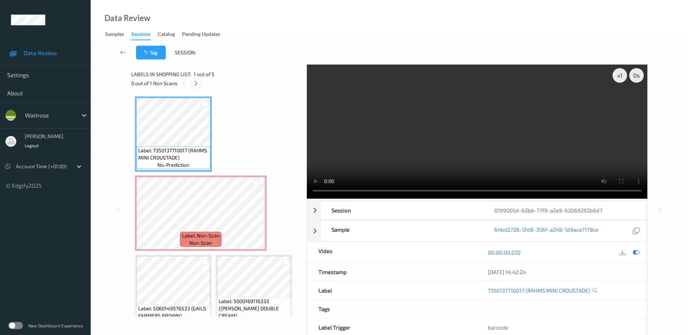
click at [197, 85] on icon at bounding box center [196, 83] width 6 height 7
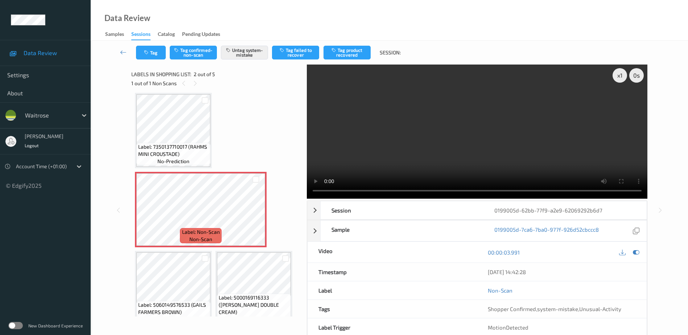
click at [492, 157] on video at bounding box center [477, 132] width 341 height 134
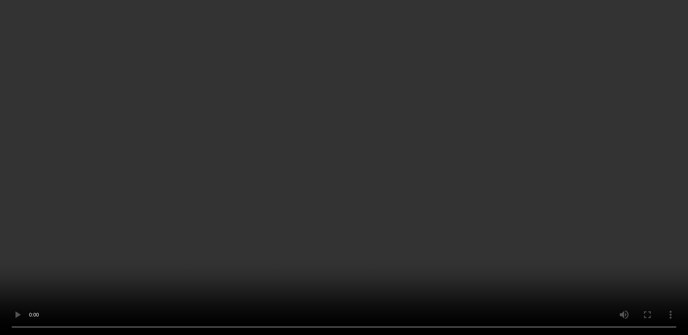
scroll to position [0, 0]
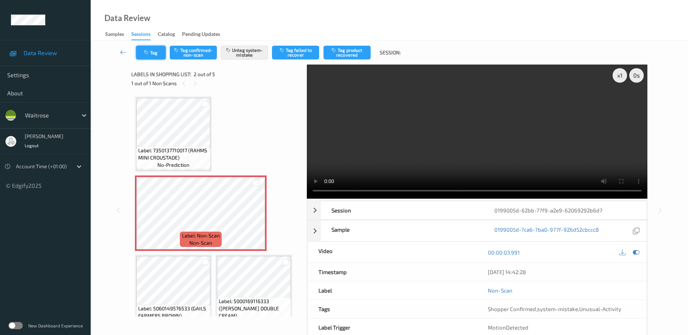
click at [153, 53] on button "Tag" at bounding box center [151, 53] width 30 height 14
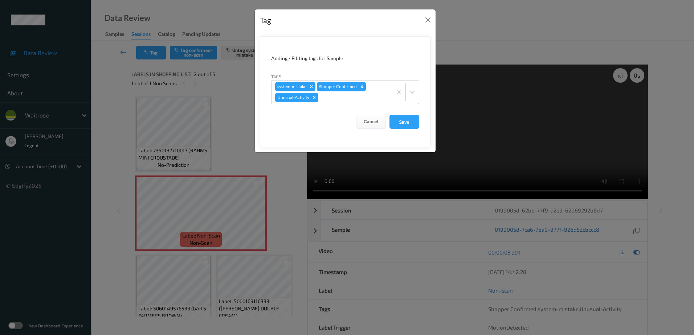
click at [286, 198] on div "Tag Adding / Editing tags for Sample Tags system-mistake Shopper Confirmed Unus…" at bounding box center [347, 167] width 694 height 335
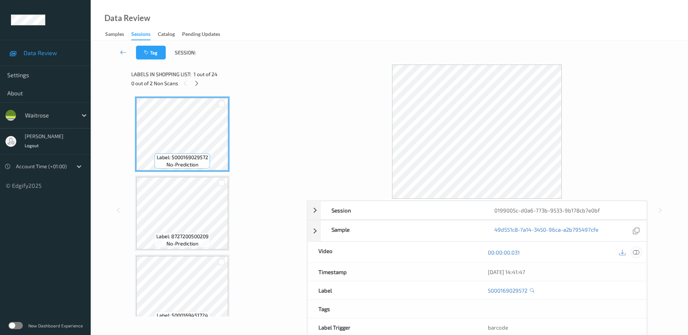
click at [637, 254] on icon at bounding box center [636, 252] width 7 height 7
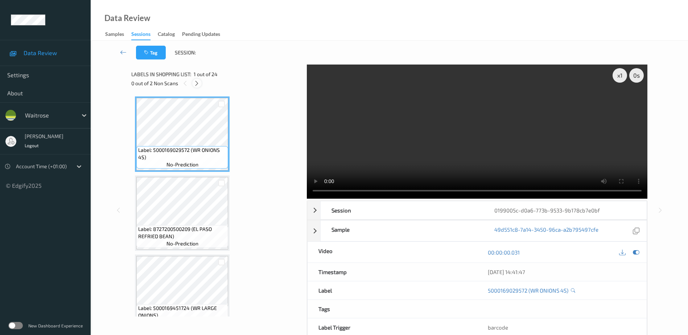
click at [196, 83] on icon at bounding box center [197, 83] width 6 height 7
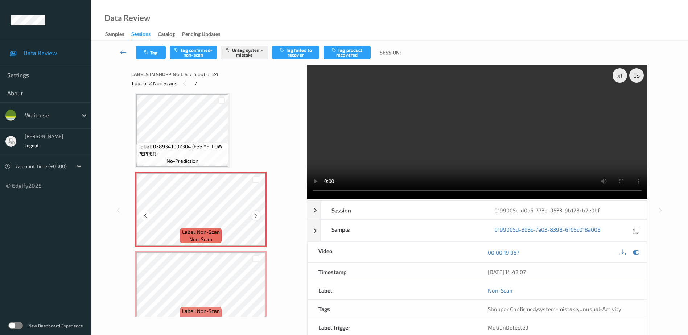
click at [258, 216] on icon at bounding box center [256, 216] width 6 height 7
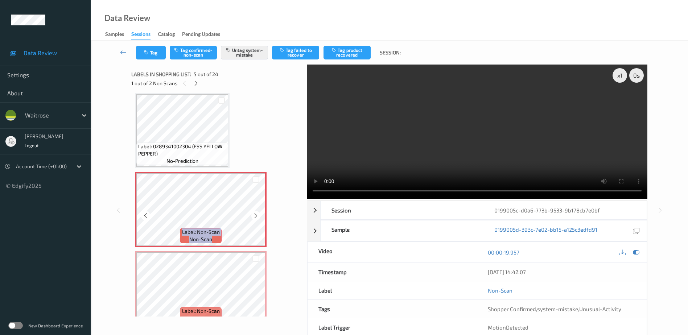
click at [258, 216] on icon at bounding box center [256, 216] width 6 height 7
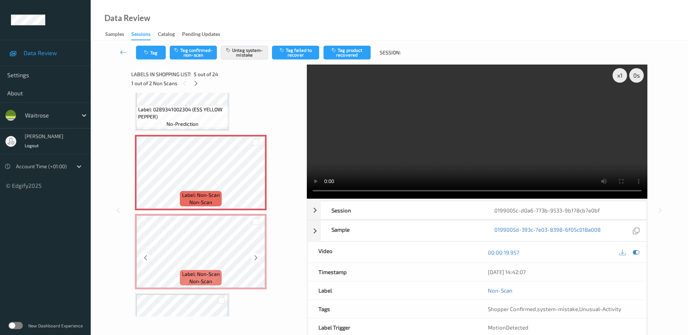
scroll to position [313, 0]
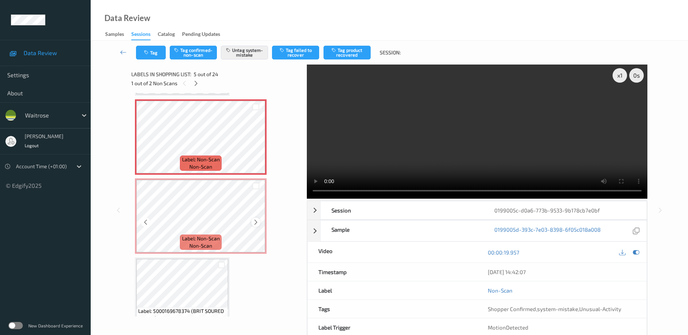
click at [255, 223] on icon at bounding box center [256, 222] width 6 height 7
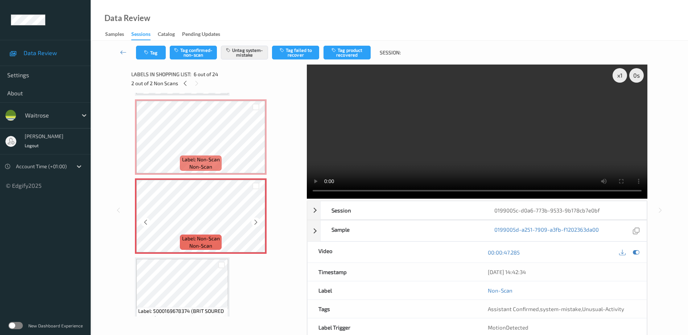
click at [255, 223] on icon at bounding box center [256, 222] width 6 height 7
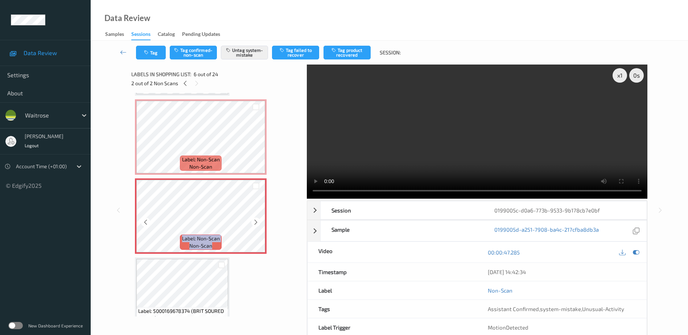
click at [254, 223] on icon at bounding box center [256, 222] width 6 height 7
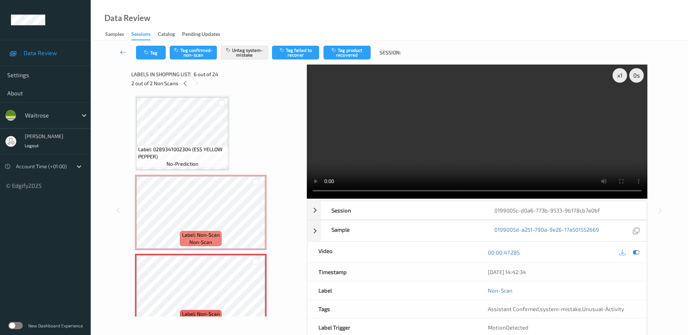
scroll to position [241, 0]
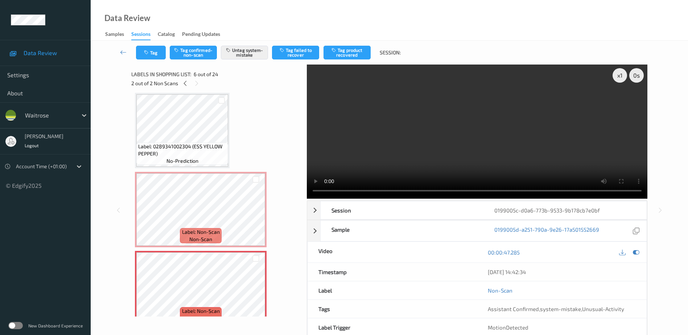
click at [508, 149] on video at bounding box center [477, 132] width 341 height 134
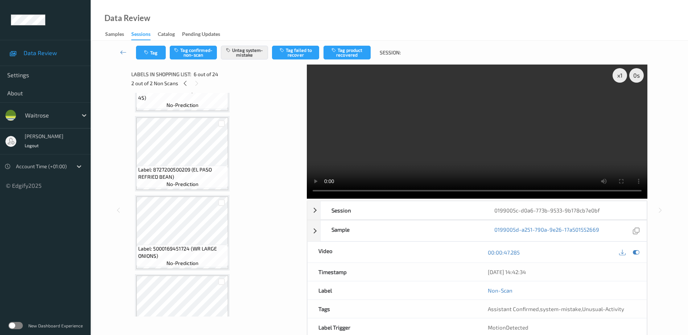
scroll to position [205, 0]
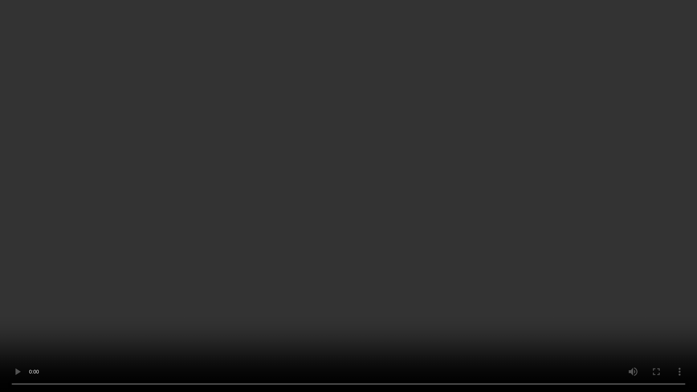
click at [570, 167] on video at bounding box center [348, 196] width 697 height 392
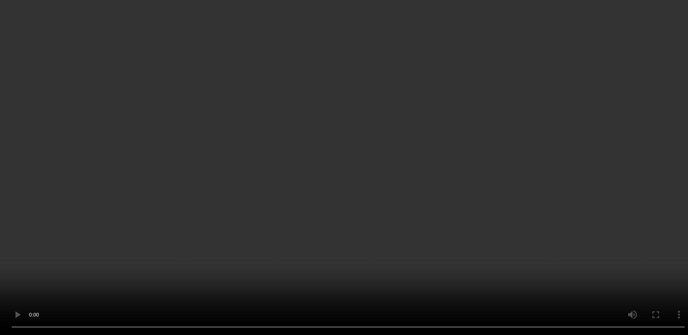
scroll to position [277, 0]
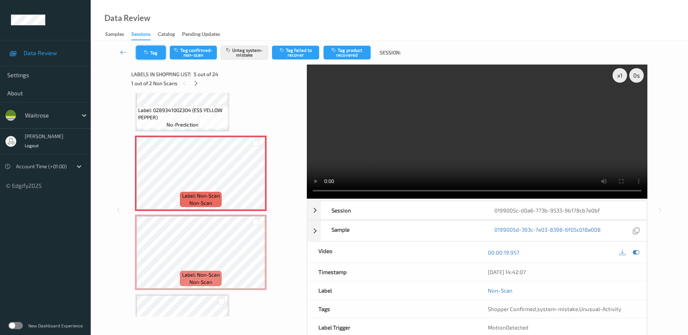
click at [153, 49] on button "Tag" at bounding box center [151, 53] width 30 height 14
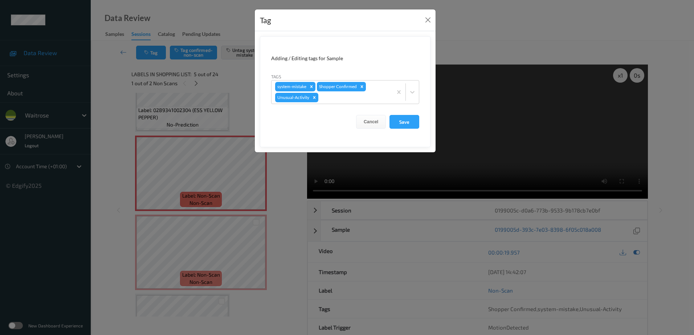
click at [289, 214] on div "Tag Adding / Editing tags for Sample Tags system-mistake Shopper Confirmed Unus…" at bounding box center [347, 167] width 694 height 335
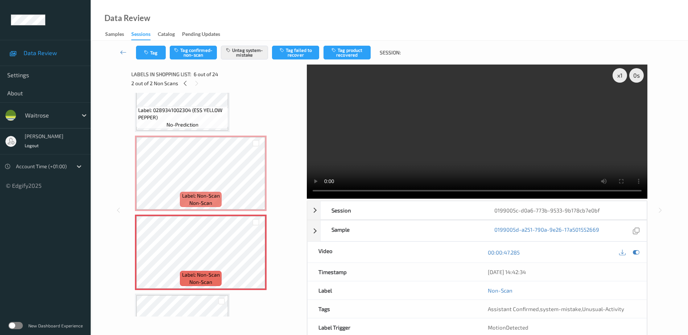
click at [143, 45] on div "Tag Tag confirmed-non-scan Untag system-mistake Tag failed to recover Tag produ…" at bounding box center [390, 53] width 568 height 24
click at [145, 52] on icon "button" at bounding box center [147, 52] width 6 height 5
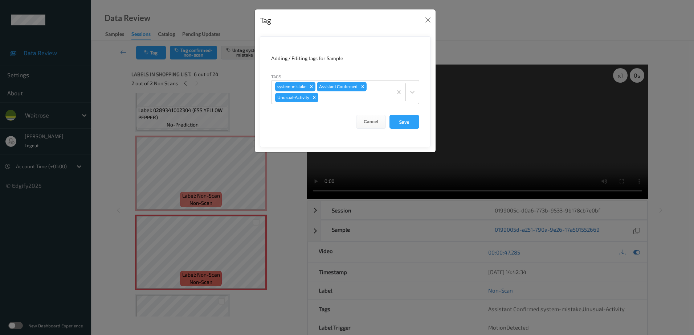
click at [270, 220] on div "Tag Adding / Editing tags for Sample Tags system-mistake Assistant Confirmed Un…" at bounding box center [347, 167] width 694 height 335
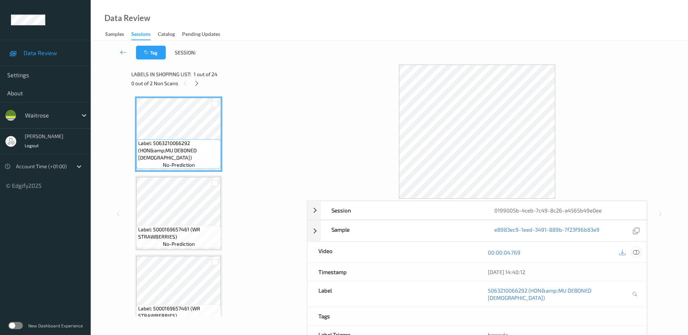
click at [637, 251] on icon at bounding box center [636, 252] width 7 height 7
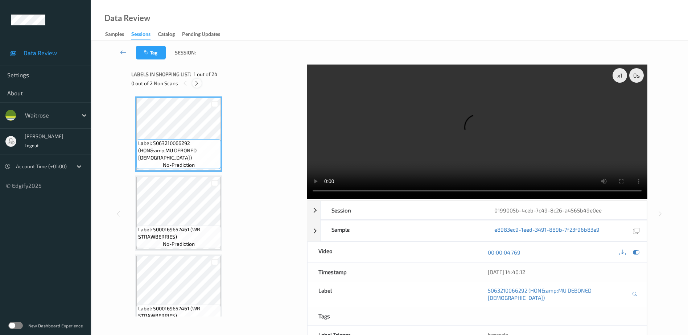
click at [200, 84] on icon at bounding box center [197, 83] width 6 height 7
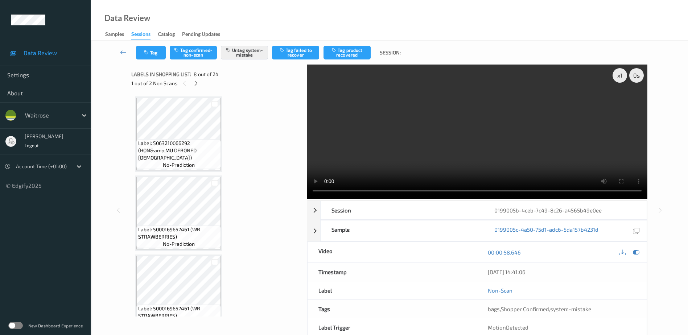
scroll to position [478, 0]
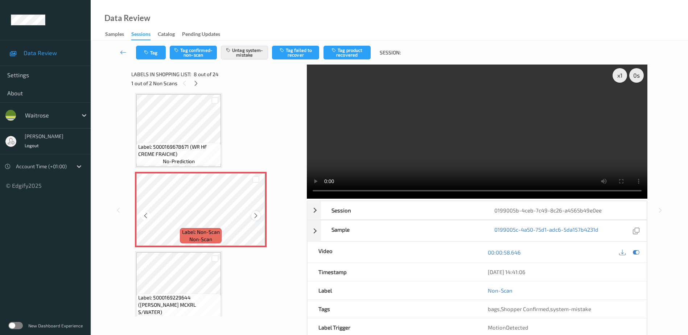
click at [256, 217] on icon at bounding box center [256, 216] width 6 height 7
click at [254, 216] on icon at bounding box center [256, 216] width 6 height 7
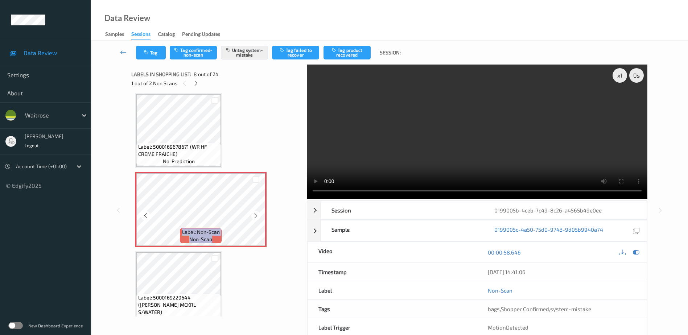
click at [254, 216] on icon at bounding box center [256, 216] width 6 height 7
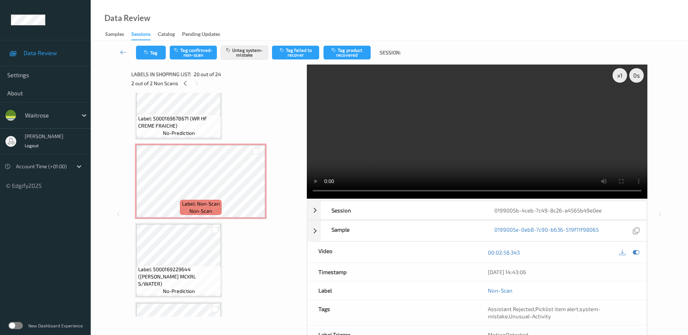
scroll to position [442, 0]
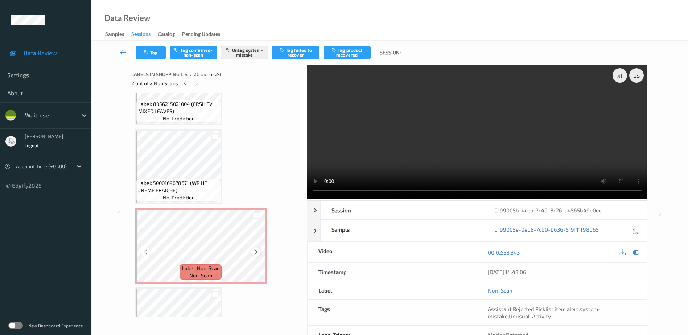
click at [255, 254] on icon at bounding box center [256, 252] width 6 height 7
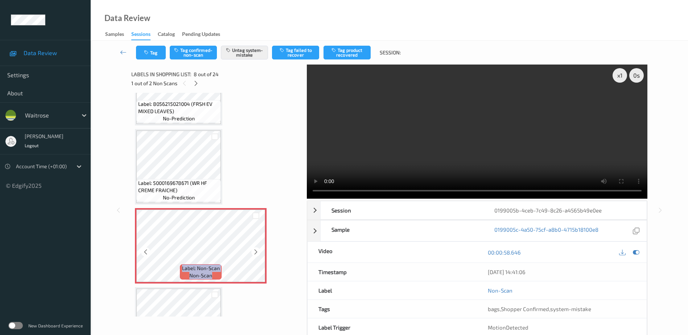
click at [255, 254] on icon at bounding box center [256, 252] width 6 height 7
click at [469, 148] on video at bounding box center [477, 132] width 341 height 134
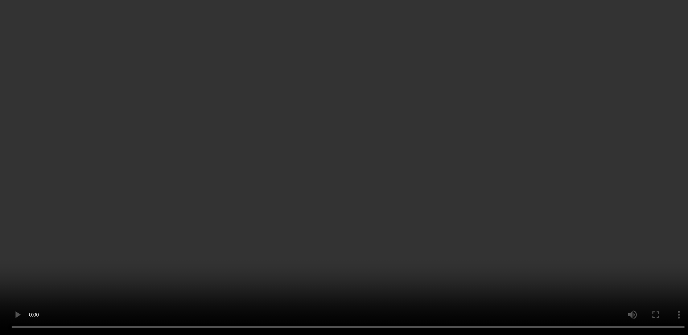
scroll to position [1458, 0]
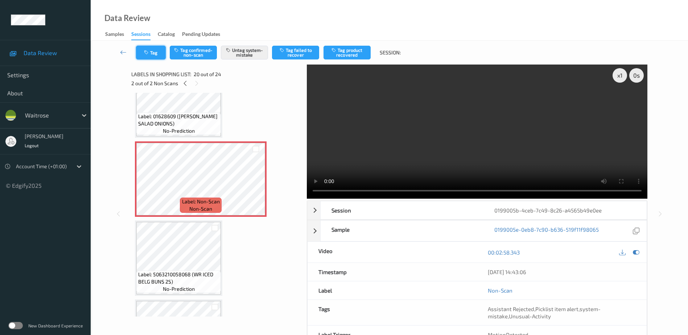
click at [156, 57] on button "Tag" at bounding box center [151, 53] width 30 height 14
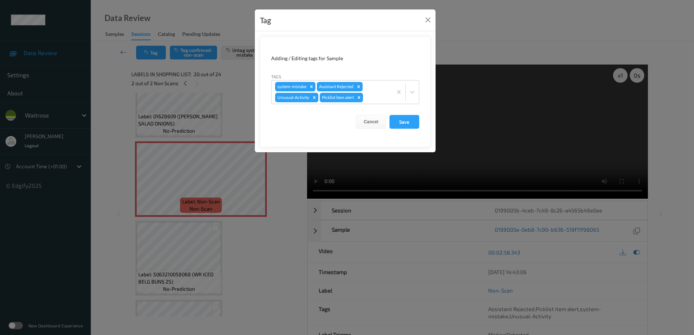
click at [277, 279] on div "Tag Adding / Editing tags for Sample Tags system-mistake Assistant Rejected Unu…" at bounding box center [347, 167] width 694 height 335
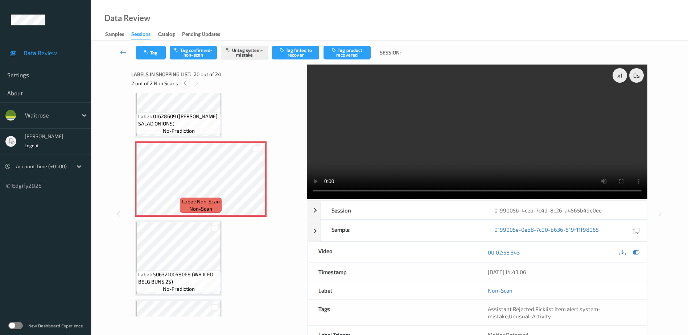
click at [184, 85] on icon at bounding box center [185, 83] width 6 height 7
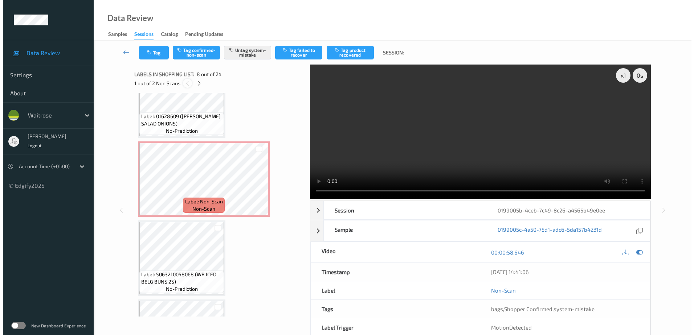
scroll to position [478, 0]
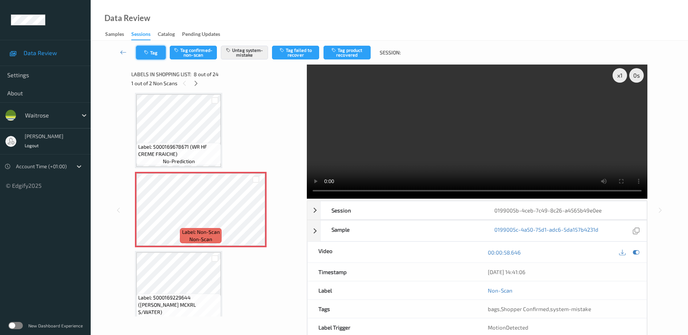
click at [148, 56] on button "Tag" at bounding box center [151, 53] width 30 height 14
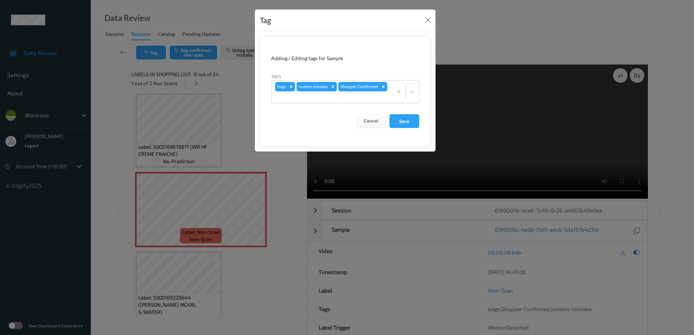
click at [245, 276] on div "Tag Adding / Editing tags for Sample Tags bags system-mistake Shopper Confirmed…" at bounding box center [347, 167] width 694 height 335
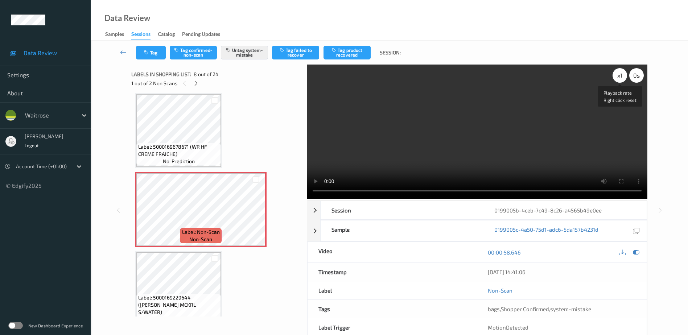
click at [621, 73] on div "x 1" at bounding box center [620, 75] width 15 height 15
click at [151, 58] on button "Tag" at bounding box center [151, 53] width 30 height 14
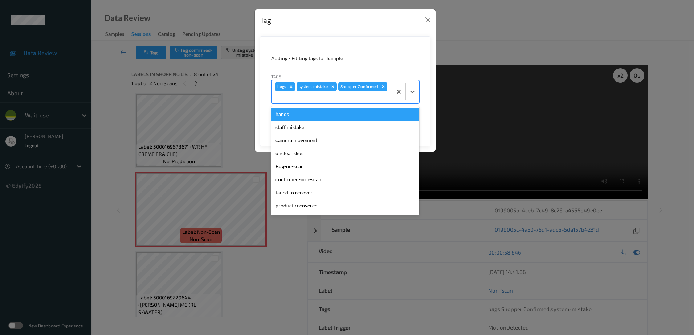
click at [309, 95] on div at bounding box center [332, 97] width 114 height 9
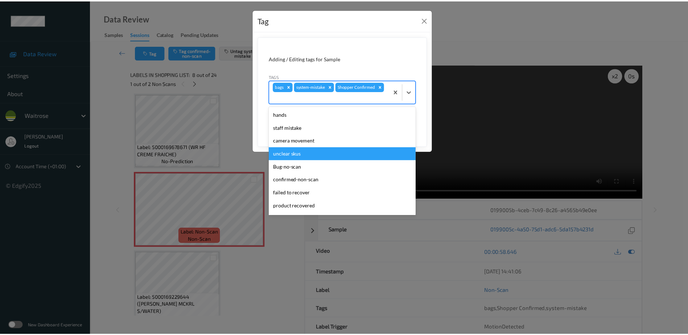
scroll to position [142, 0]
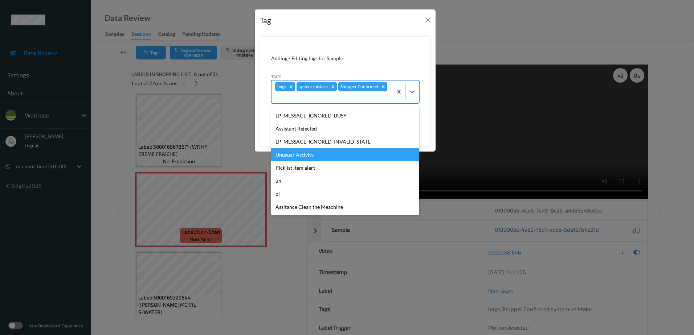
click at [295, 159] on div "Unusual-Activity" at bounding box center [345, 154] width 148 height 13
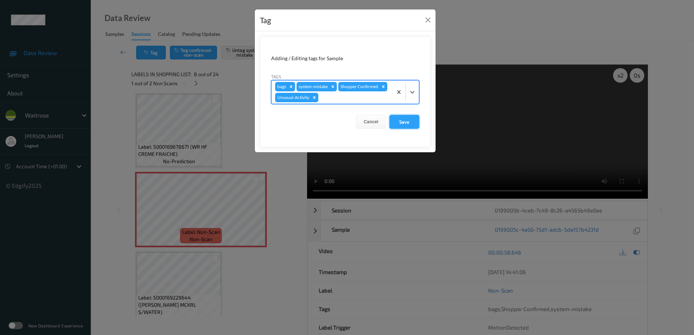
click at [403, 124] on button "Save" at bounding box center [404, 122] width 30 height 14
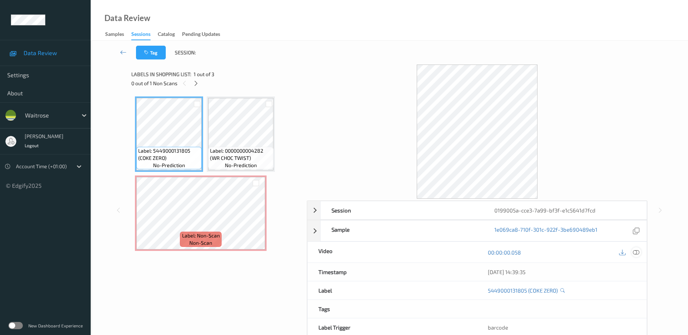
click at [637, 253] on icon at bounding box center [636, 252] width 7 height 7
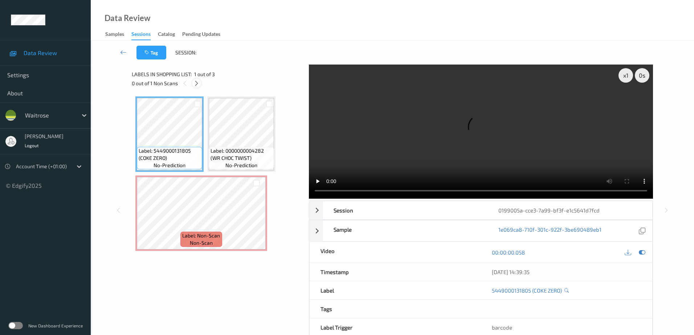
click at [195, 83] on icon at bounding box center [196, 83] width 6 height 7
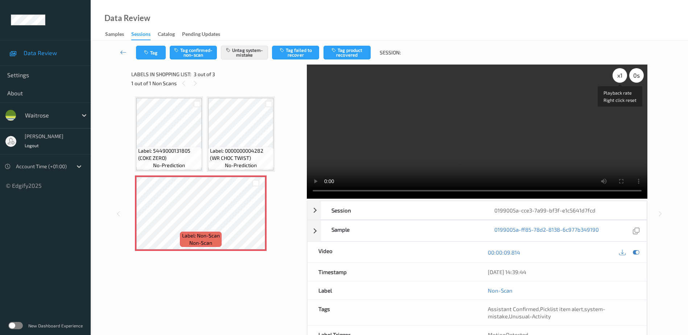
click at [619, 73] on div "x 1" at bounding box center [620, 75] width 15 height 15
click at [619, 73] on div "x 2" at bounding box center [620, 75] width 15 height 15
click at [155, 56] on button "Tag" at bounding box center [151, 53] width 30 height 14
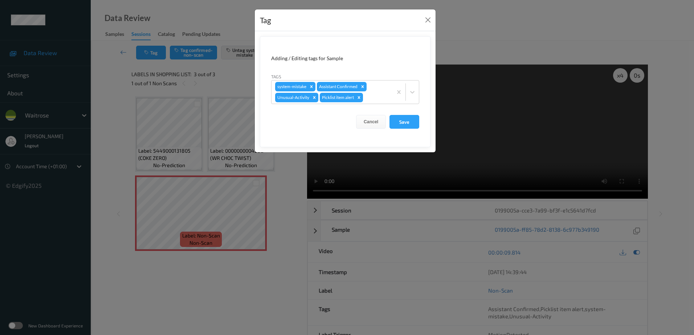
click at [283, 215] on div "Tag Adding / Editing tags for Sample Tags system-mistake Assistant Confirmed Un…" at bounding box center [347, 167] width 694 height 335
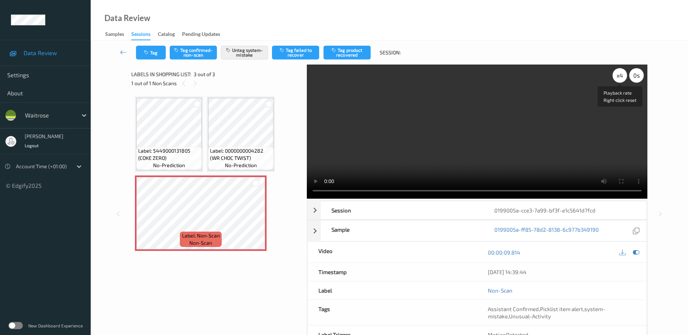
click at [623, 74] on div "x 4" at bounding box center [620, 75] width 15 height 15
click at [151, 50] on button "Tag" at bounding box center [151, 53] width 30 height 14
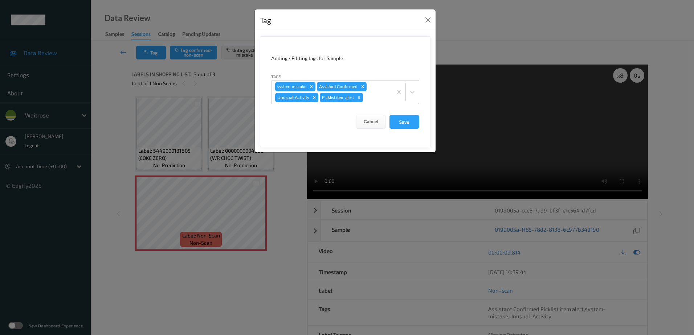
click at [280, 190] on div "Tag Adding / Editing tags for Sample Tags system-mistake Assistant Confirmed Un…" at bounding box center [347, 167] width 694 height 335
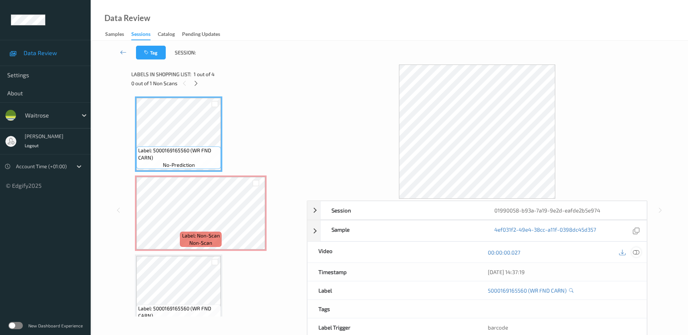
click at [639, 252] on icon at bounding box center [636, 252] width 7 height 7
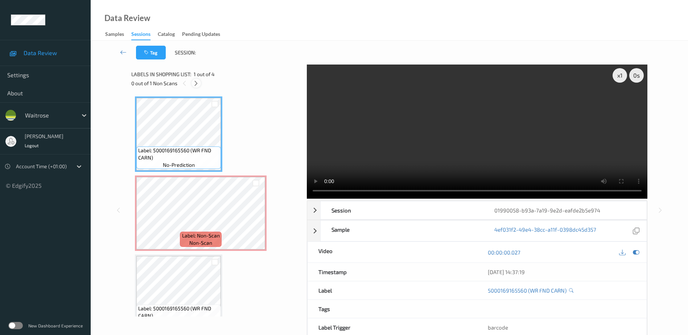
click at [197, 83] on icon at bounding box center [196, 83] width 6 height 7
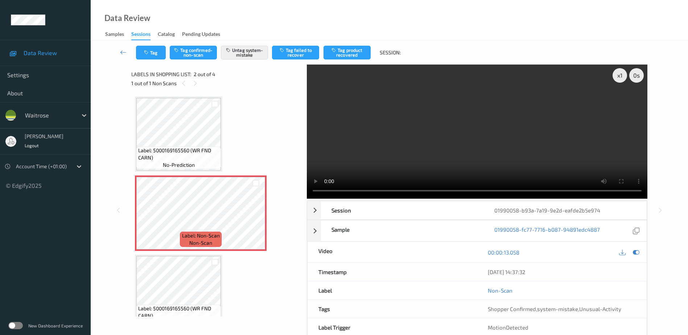
scroll to position [4, 0]
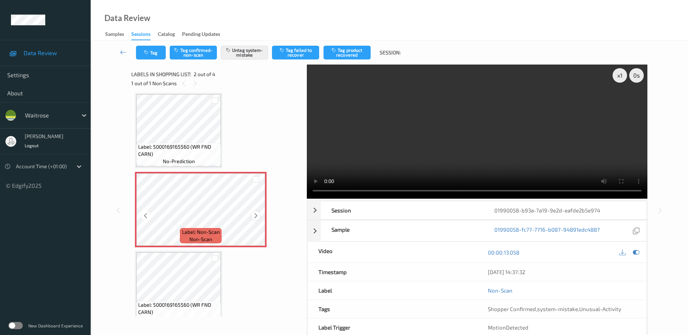
click at [258, 215] on icon at bounding box center [256, 216] width 6 height 7
click at [471, 147] on video at bounding box center [477, 132] width 341 height 134
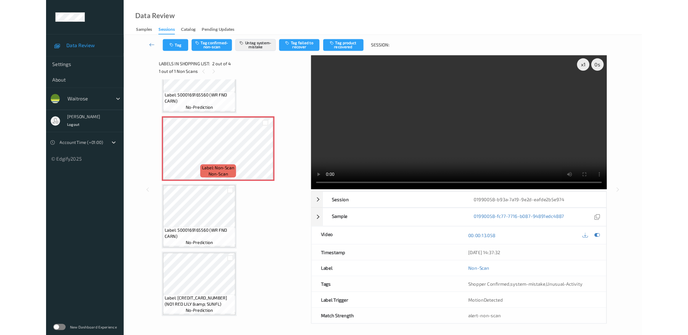
scroll to position [40, 0]
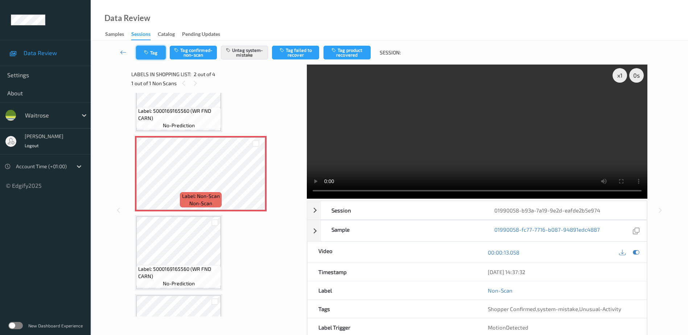
click at [154, 53] on button "Tag" at bounding box center [151, 53] width 30 height 14
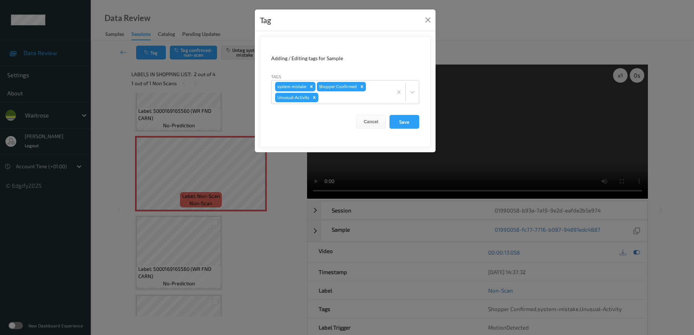
click at [255, 255] on div "Tag Adding / Editing tags for Sample Tags system-mistake Shopper Confirmed Unus…" at bounding box center [347, 167] width 694 height 335
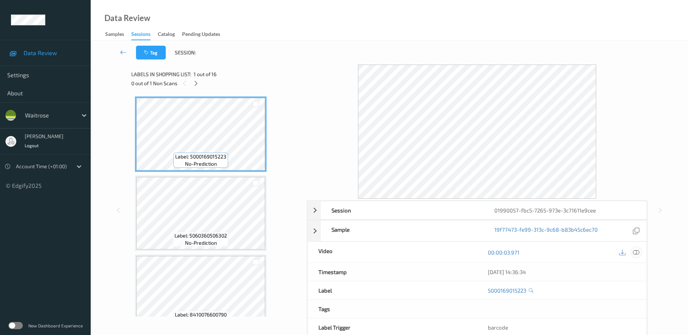
click at [635, 252] on icon at bounding box center [636, 252] width 7 height 7
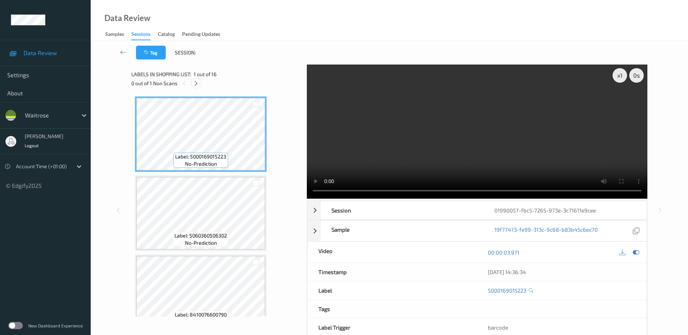
click at [193, 84] on icon at bounding box center [196, 83] width 6 height 7
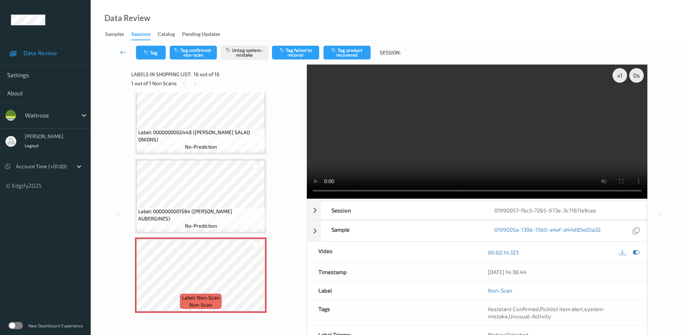
click at [463, 139] on video at bounding box center [477, 132] width 341 height 134
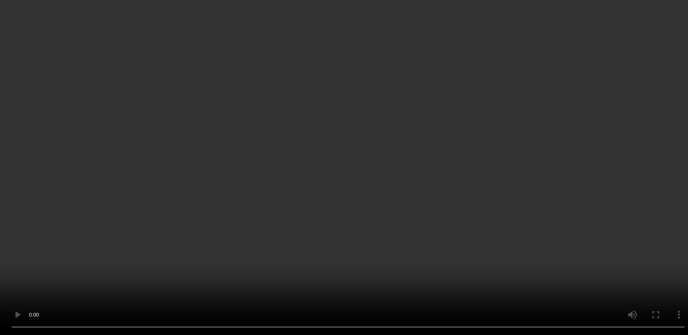
scroll to position [1045, 0]
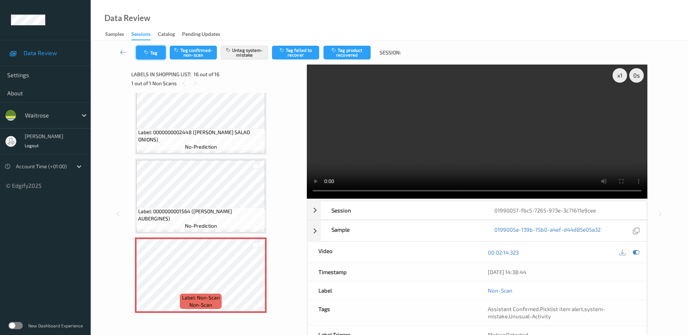
click at [157, 56] on button "Tag" at bounding box center [151, 53] width 30 height 14
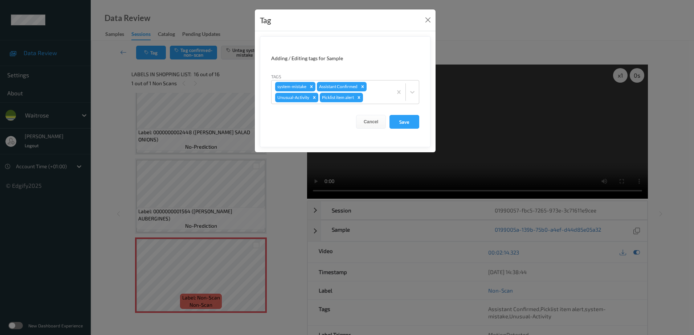
click at [282, 204] on div "Tag Adding / Editing tags for Sample Tags system-mistake Assistant Confirmed Un…" at bounding box center [347, 167] width 694 height 335
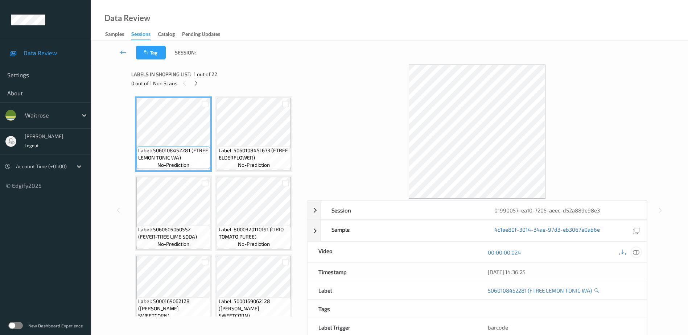
click at [635, 252] on icon at bounding box center [636, 252] width 7 height 7
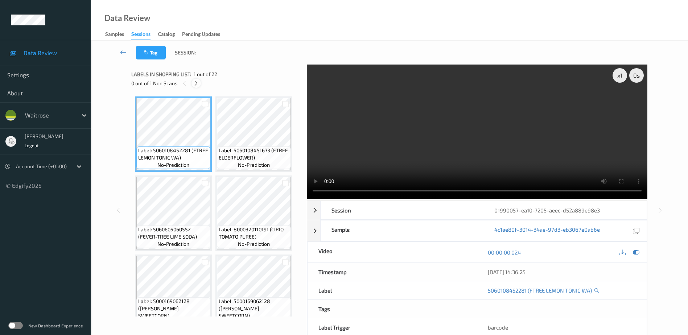
click at [198, 81] on icon at bounding box center [196, 83] width 6 height 7
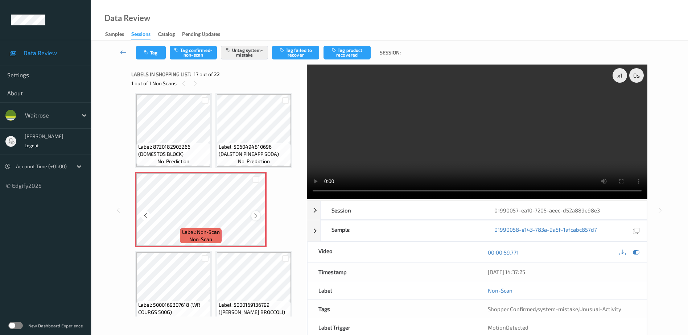
click at [255, 215] on icon at bounding box center [256, 216] width 6 height 7
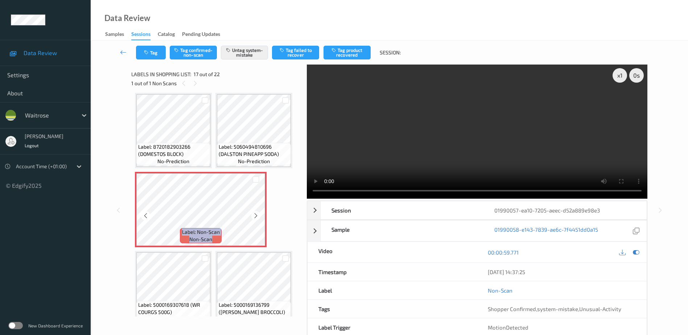
click at [255, 215] on icon at bounding box center [256, 216] width 6 height 7
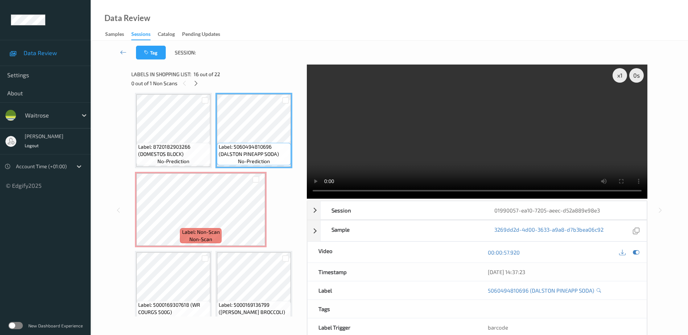
click at [510, 153] on video at bounding box center [477, 132] width 341 height 134
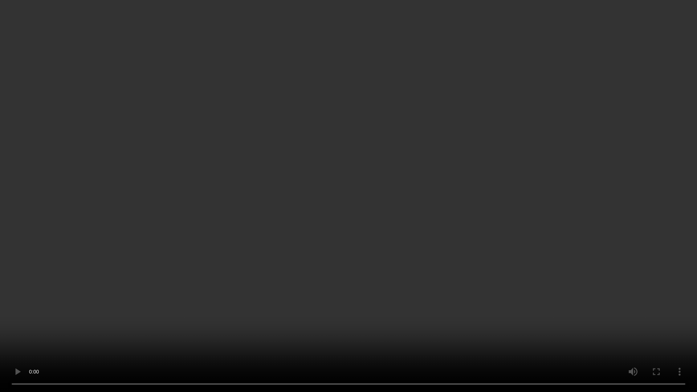
click at [510, 213] on video at bounding box center [348, 196] width 697 height 392
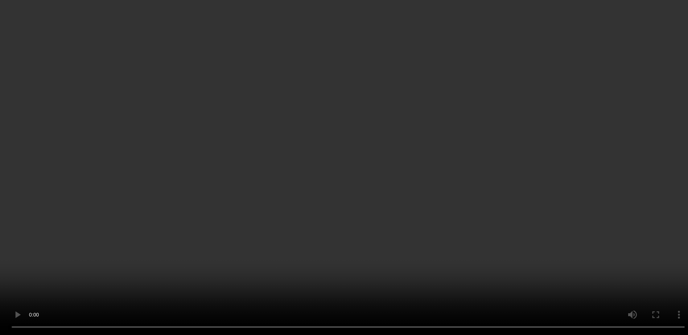
scroll to position [521, 0]
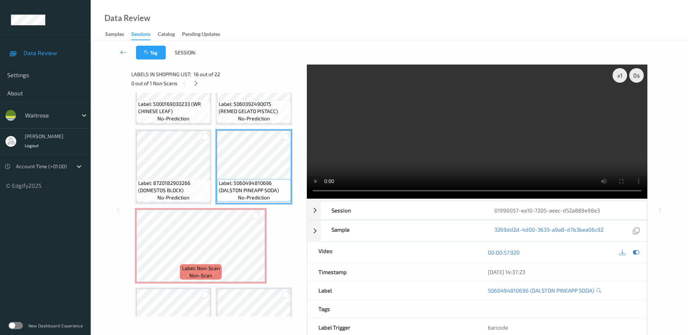
click at [505, 135] on video at bounding box center [477, 132] width 341 height 134
click at [194, 87] on div at bounding box center [196, 83] width 9 height 9
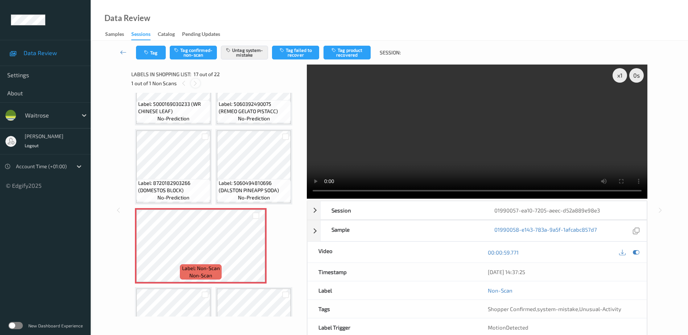
scroll to position [557, 0]
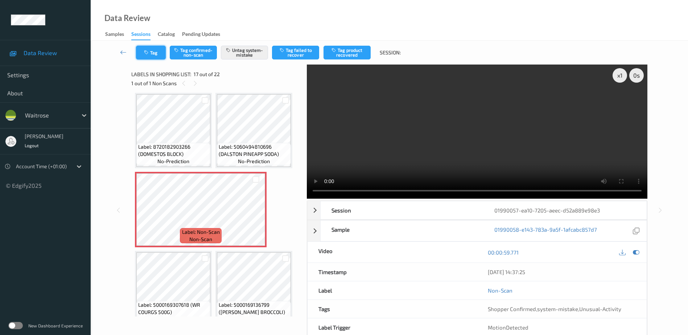
click at [149, 54] on icon "button" at bounding box center [147, 52] width 6 height 5
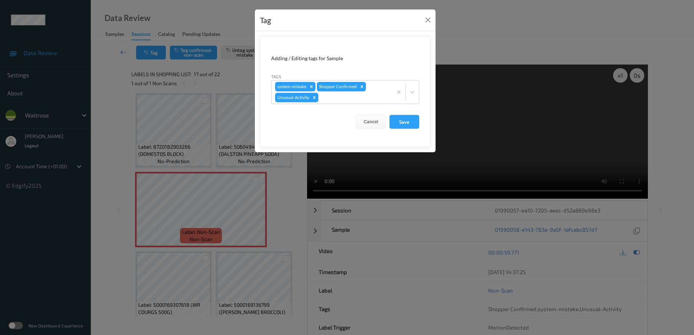
click at [282, 197] on div "Tag Adding / Editing tags for Sample Tags system-mistake Shopper Confirmed Unus…" at bounding box center [347, 167] width 694 height 335
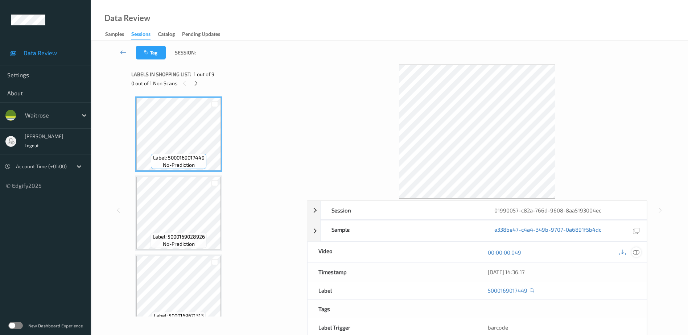
click at [636, 252] on icon at bounding box center [636, 252] width 7 height 7
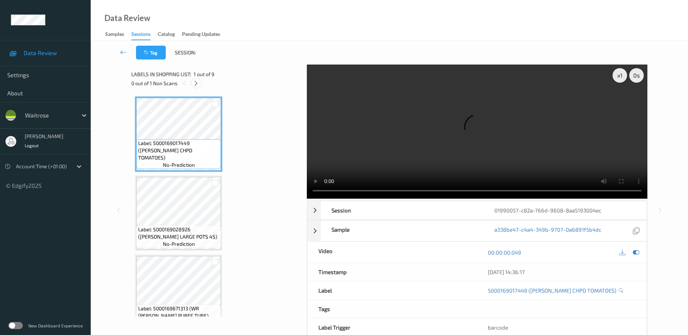
click at [198, 83] on icon at bounding box center [196, 83] width 6 height 7
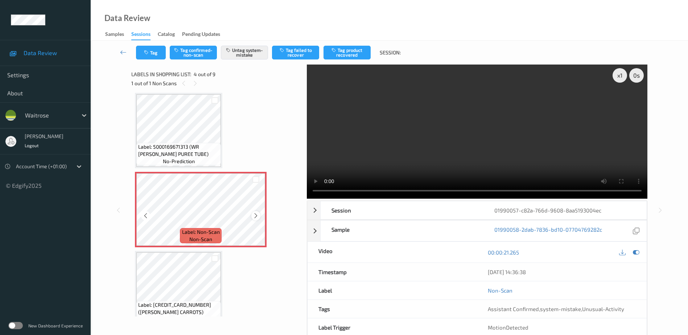
click at [253, 215] on icon at bounding box center [256, 216] width 6 height 7
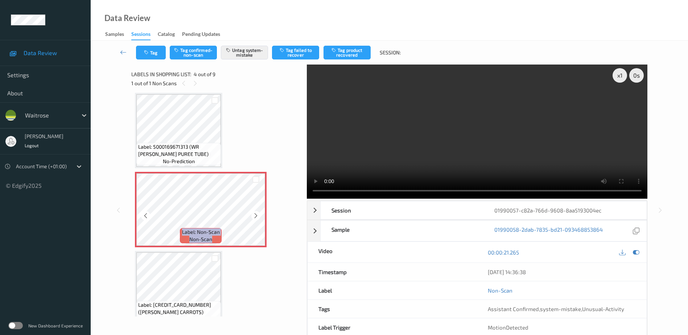
click at [253, 215] on icon at bounding box center [256, 216] width 6 height 7
click at [514, 126] on video at bounding box center [477, 132] width 341 height 134
click at [256, 213] on icon at bounding box center [256, 216] width 6 height 7
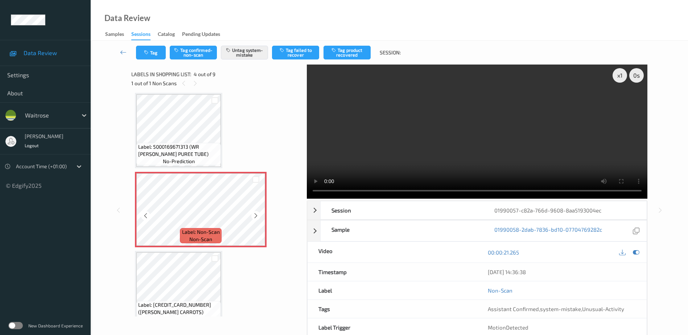
click at [256, 213] on icon at bounding box center [256, 216] width 6 height 7
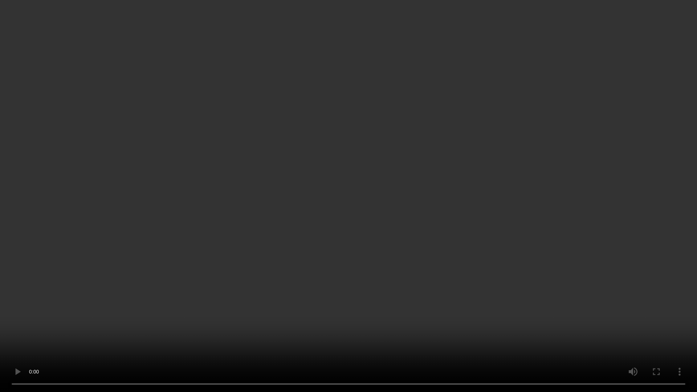
click at [410, 171] on video at bounding box center [348, 196] width 697 height 392
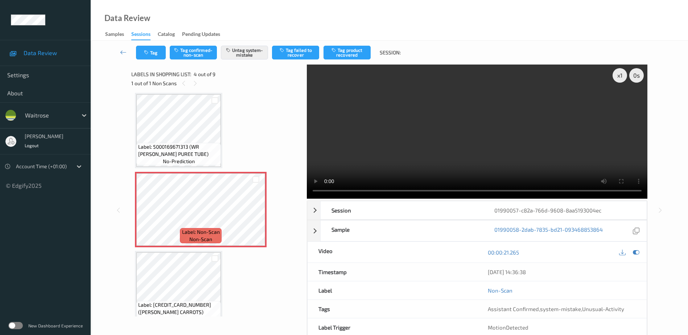
drag, startPoint x: 496, startPoint y: 151, endPoint x: 529, endPoint y: 146, distance: 33.3
click at [496, 151] on video at bounding box center [477, 132] width 341 height 134
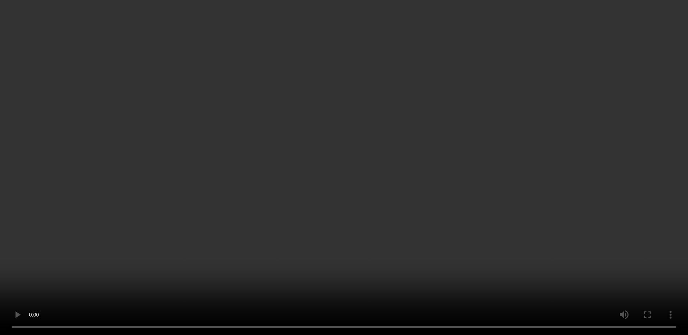
scroll to position [126, 0]
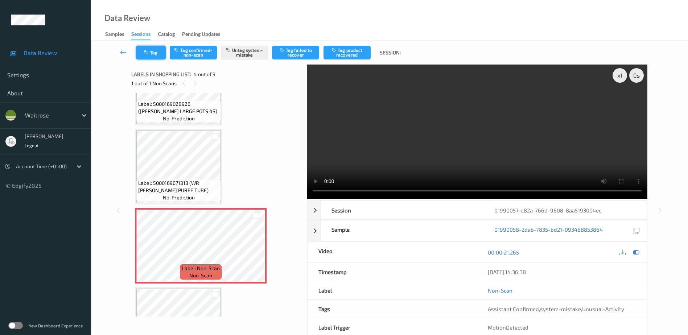
click at [144, 49] on button "Tag" at bounding box center [151, 53] width 30 height 14
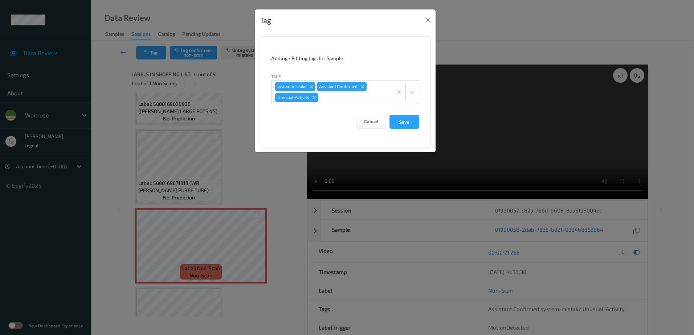
click at [267, 189] on div "Tag Adding / Editing tags for Sample Tags system-mistake Assistant Confirmed Un…" at bounding box center [347, 167] width 694 height 335
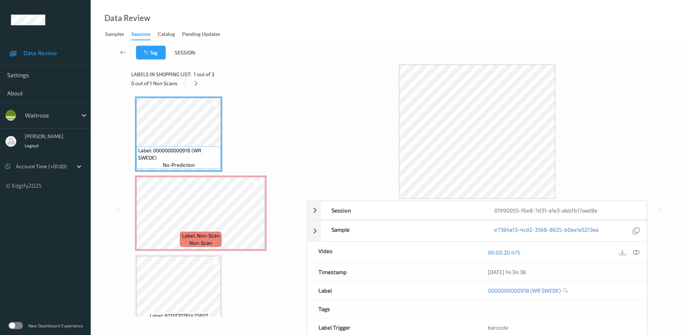
drag, startPoint x: 636, startPoint y: 252, endPoint x: 615, endPoint y: 225, distance: 34.3
click at [636, 252] on icon at bounding box center [636, 252] width 7 height 7
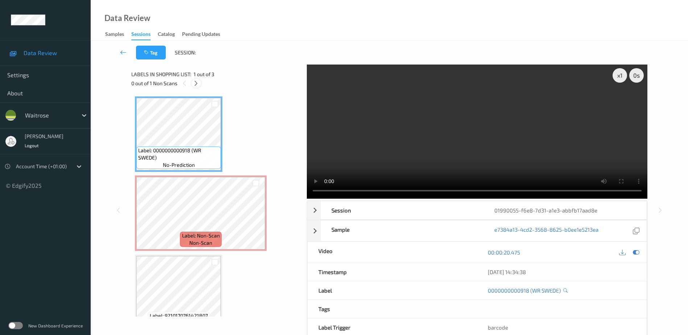
click at [194, 85] on icon at bounding box center [196, 83] width 6 height 7
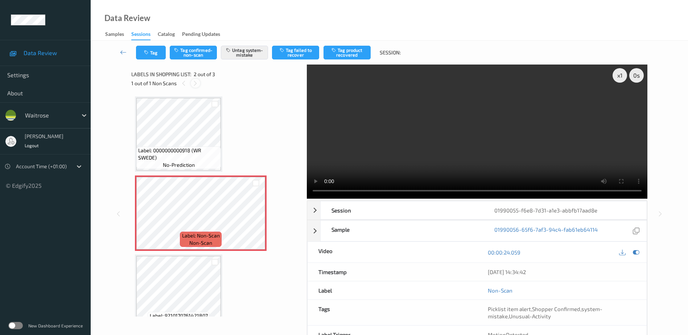
scroll to position [4, 0]
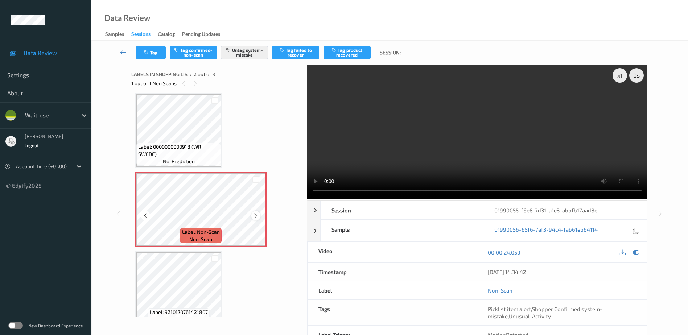
click at [255, 215] on icon at bounding box center [256, 216] width 6 height 7
click at [252, 215] on div at bounding box center [255, 215] width 9 height 9
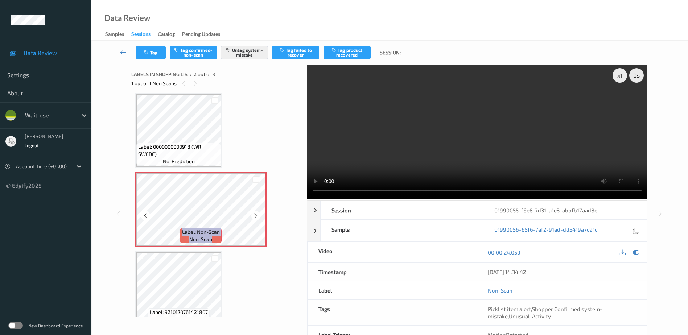
click at [252, 215] on div at bounding box center [255, 215] width 9 height 9
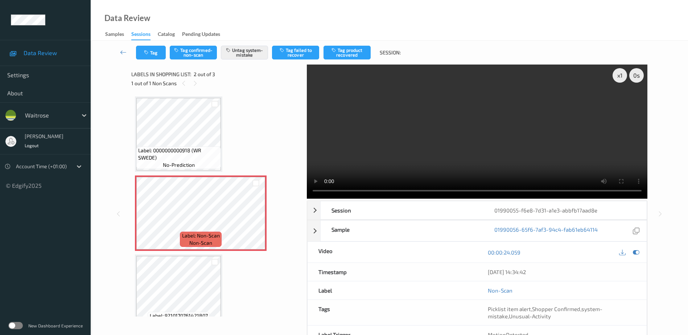
click at [479, 127] on video at bounding box center [477, 132] width 341 height 134
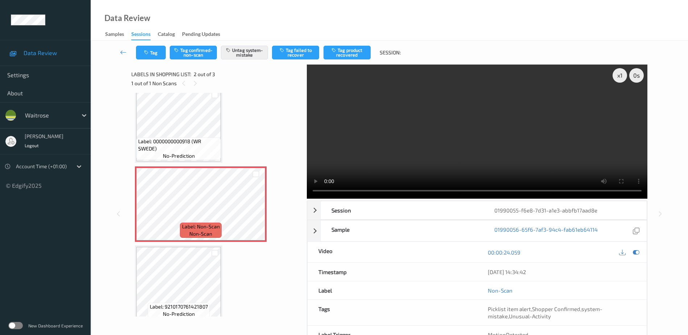
scroll to position [17, 0]
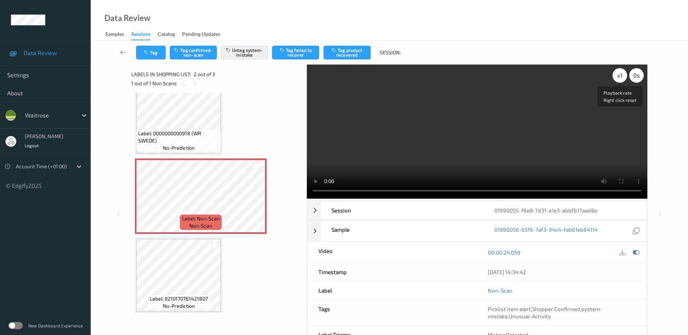
click at [621, 73] on div "x 1" at bounding box center [620, 75] width 15 height 15
click at [621, 78] on div "x 2" at bounding box center [620, 75] width 15 height 15
click at [145, 49] on button "Tag" at bounding box center [151, 53] width 30 height 14
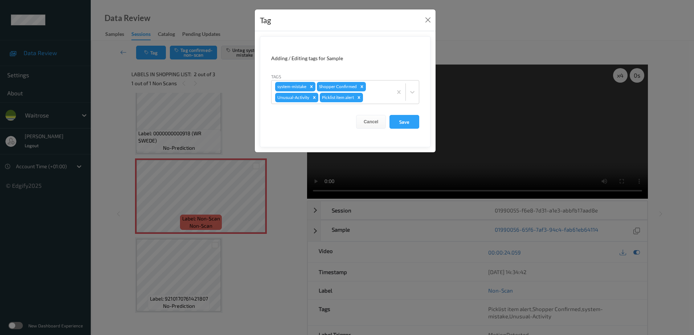
click at [286, 205] on div "Tag Adding / Editing tags for Sample Tags system-mistake Shopper Confirmed Unus…" at bounding box center [347, 167] width 694 height 335
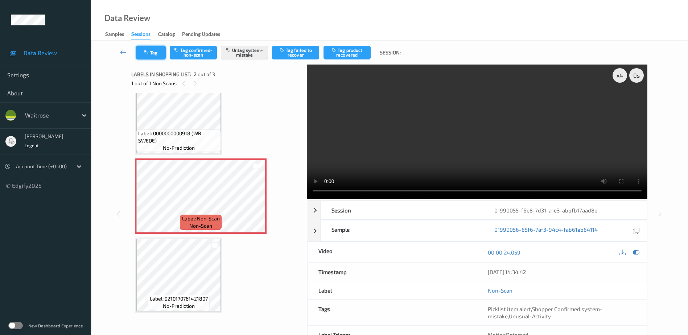
click at [152, 52] on button "Tag" at bounding box center [151, 53] width 30 height 14
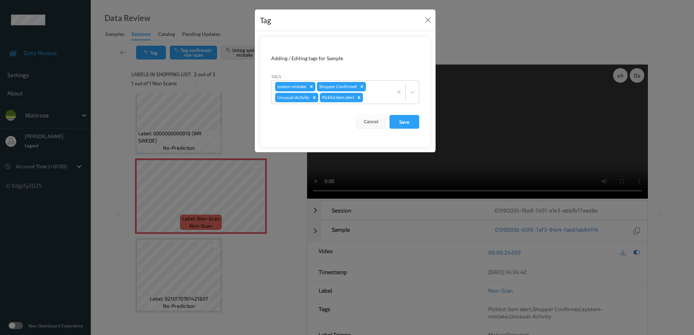
click at [289, 202] on div "Tag Adding / Editing tags for Sample Tags system-mistake Shopper Confirmed Unus…" at bounding box center [347, 167] width 694 height 335
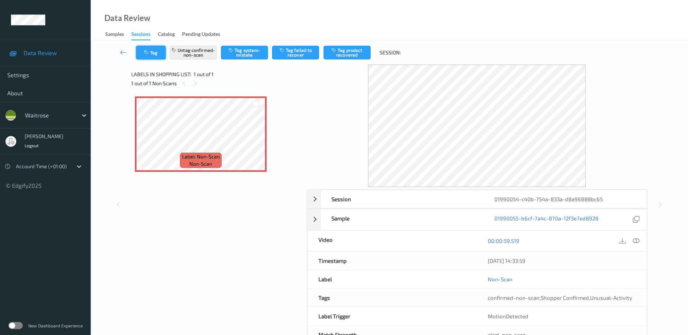
click at [152, 53] on button "Tag" at bounding box center [151, 53] width 30 height 14
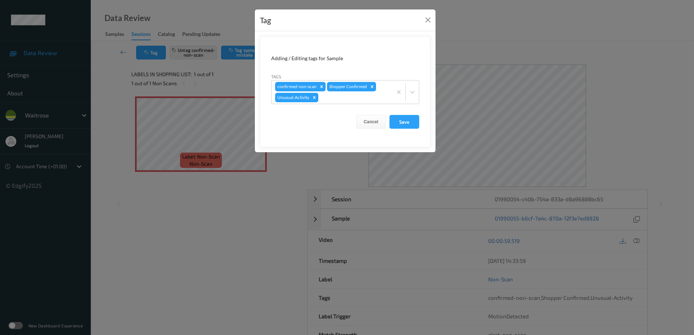
click at [191, 246] on div "Tag Adding / Editing tags for Sample Tags confirmed-non-scan Shopper Confirmed …" at bounding box center [347, 167] width 694 height 335
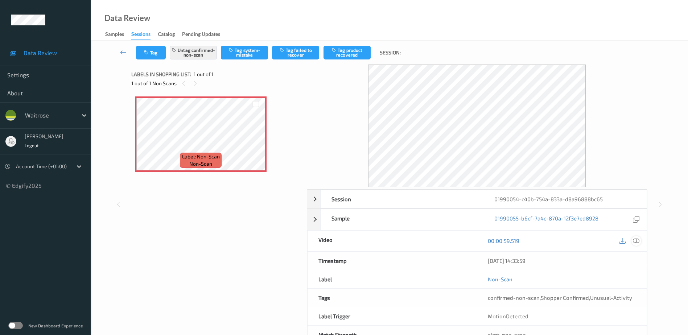
click at [636, 241] on icon at bounding box center [636, 241] width 7 height 7
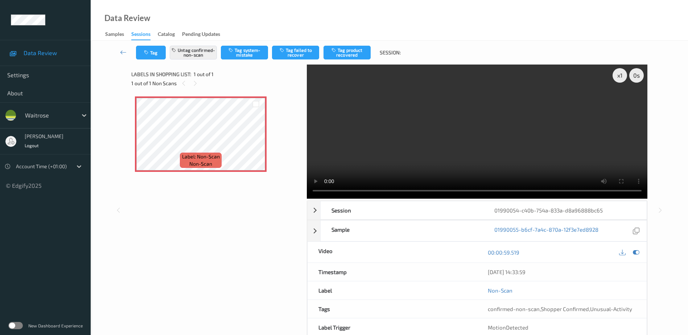
click at [494, 133] on video at bounding box center [477, 132] width 341 height 134
click at [152, 50] on button "Tag" at bounding box center [151, 53] width 30 height 14
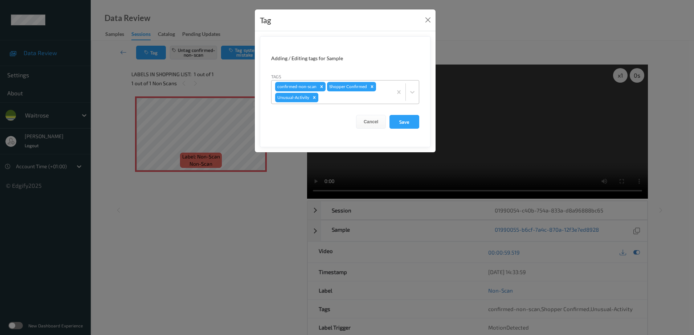
click at [313, 98] on icon "Remove Unusual-Activity" at bounding box center [314, 97] width 5 height 5
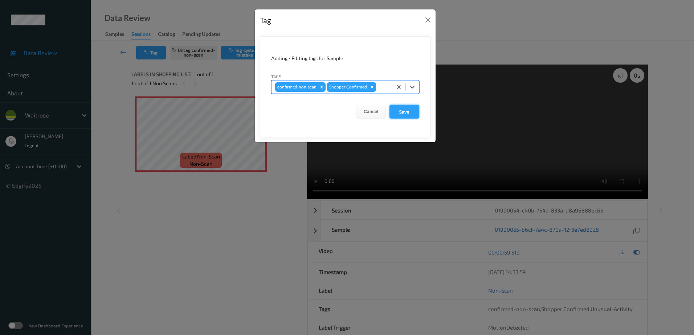
click at [405, 114] on button "Save" at bounding box center [404, 112] width 30 height 14
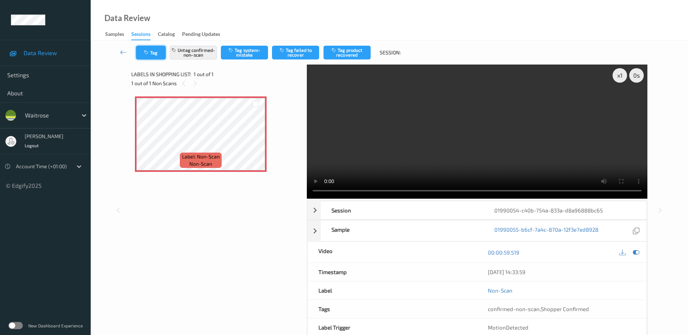
click at [155, 53] on button "Tag" at bounding box center [151, 53] width 30 height 14
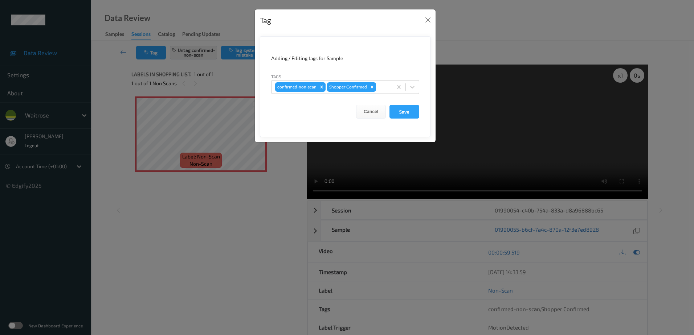
click at [243, 235] on div "Tag Adding / Editing tags for Sample Tags confirmed-non-scan Shopper Confirmed …" at bounding box center [347, 167] width 694 height 335
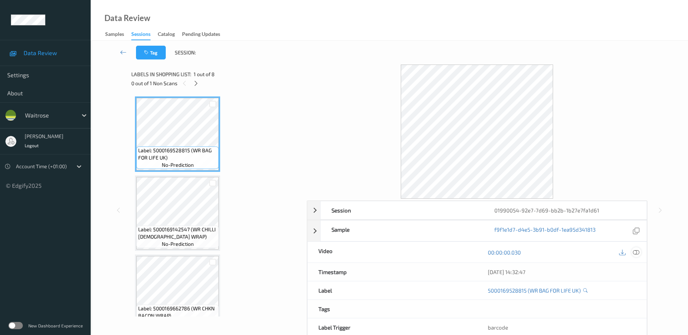
click at [636, 252] on icon at bounding box center [636, 252] width 7 height 7
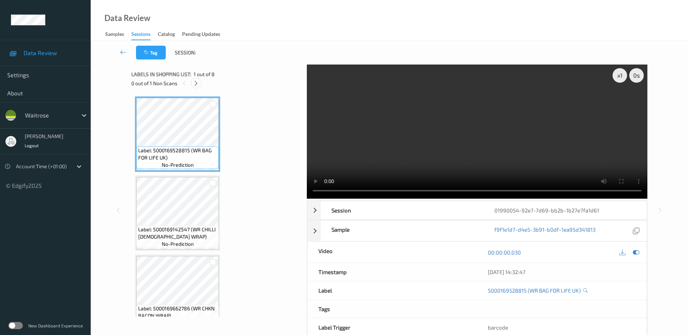
click at [197, 84] on icon at bounding box center [196, 83] width 6 height 7
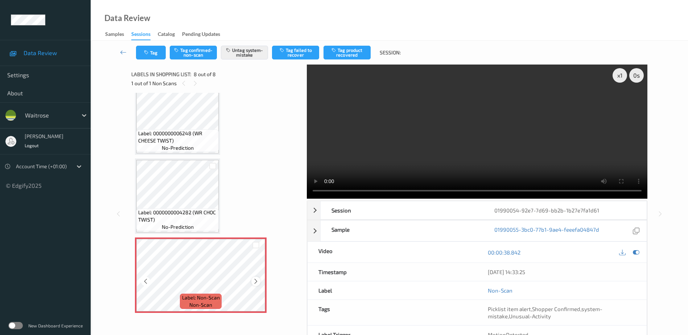
click at [256, 282] on icon at bounding box center [256, 281] width 6 height 7
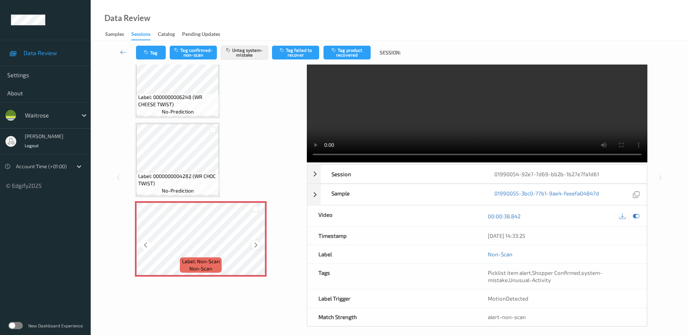
click at [255, 246] on icon at bounding box center [256, 245] width 6 height 7
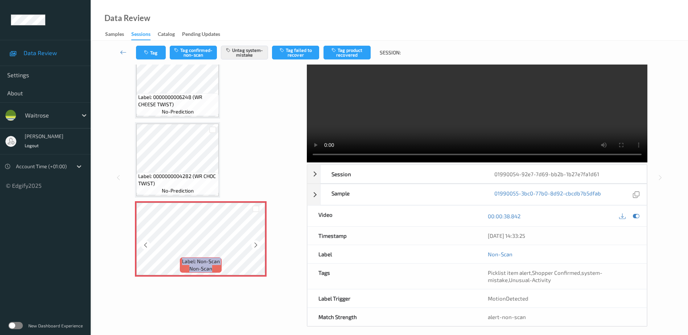
click at [255, 246] on icon at bounding box center [256, 245] width 6 height 7
click at [483, 131] on video at bounding box center [477, 95] width 341 height 134
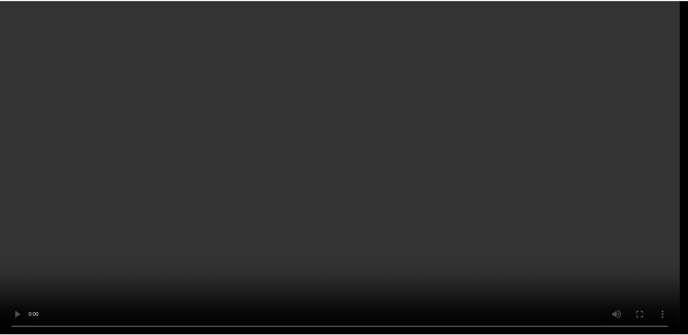
scroll to position [356, 0]
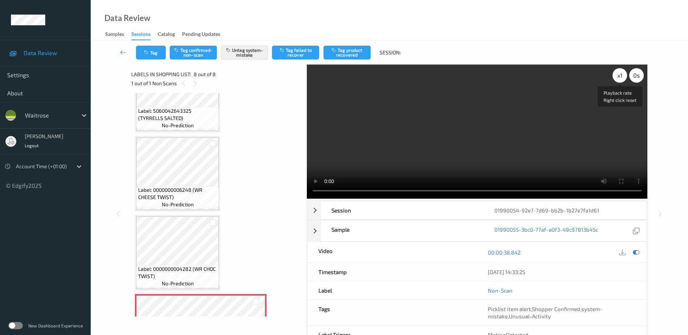
click at [617, 74] on div "x 1" at bounding box center [620, 75] width 15 height 15
click at [617, 74] on div "x 2" at bounding box center [620, 75] width 15 height 15
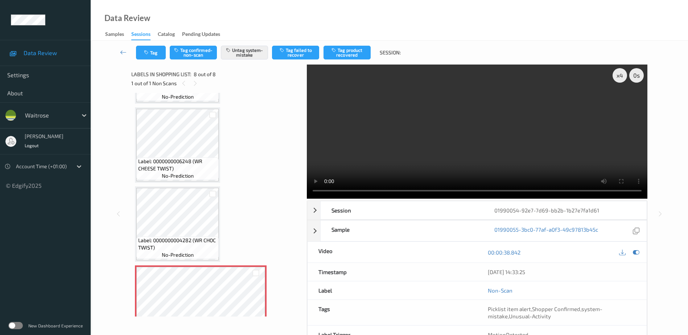
scroll to position [412, 0]
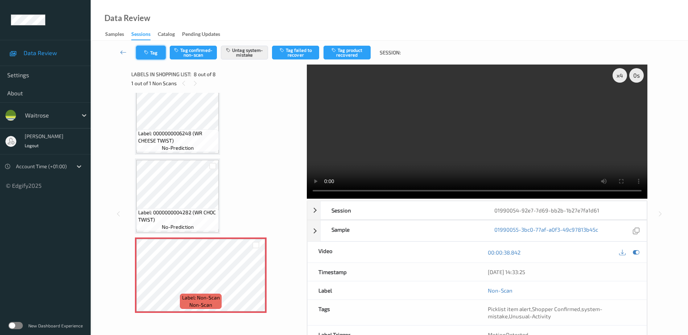
click at [150, 54] on icon "button" at bounding box center [147, 52] width 6 height 5
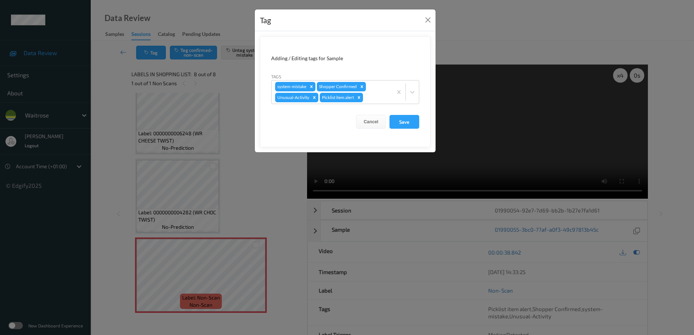
click at [262, 189] on div "Tag Adding / Editing tags for Sample Tags system-mistake Shopper Confirmed Unus…" at bounding box center [347, 167] width 694 height 335
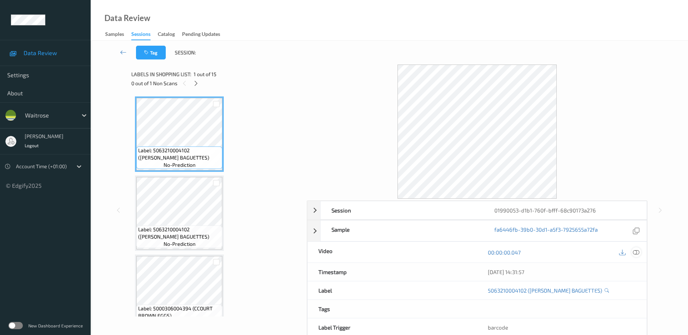
click at [635, 253] on icon at bounding box center [636, 252] width 7 height 7
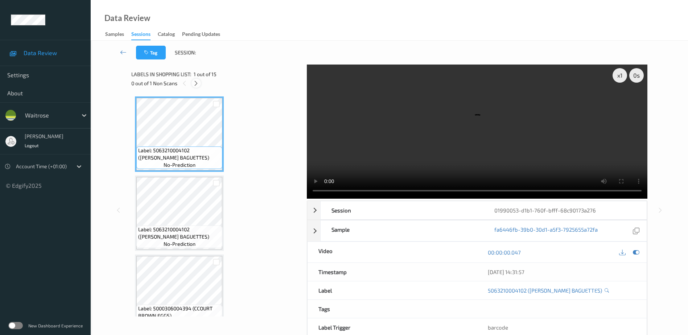
click at [196, 83] on icon at bounding box center [196, 83] width 6 height 7
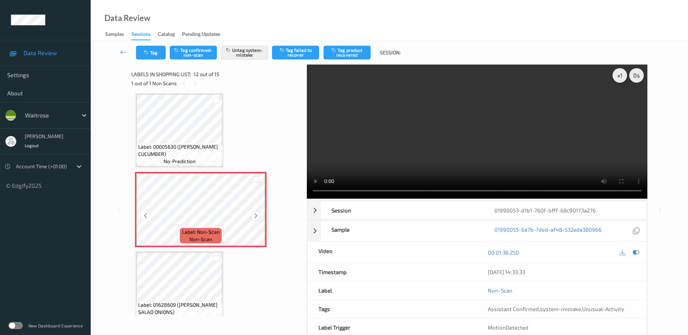
click at [254, 216] on icon at bounding box center [256, 216] width 6 height 7
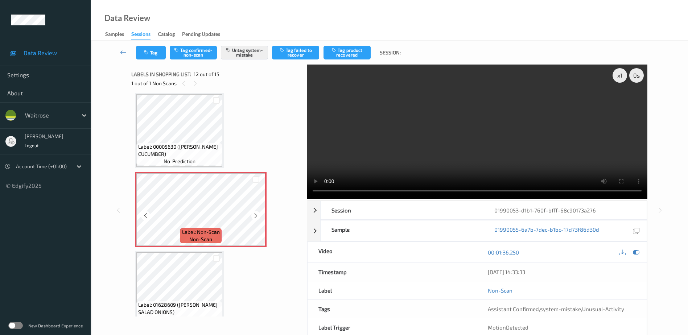
click at [254, 216] on icon at bounding box center [256, 216] width 6 height 7
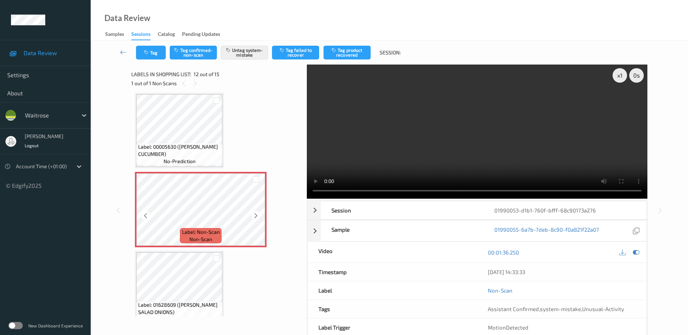
click at [254, 216] on icon at bounding box center [256, 216] width 6 height 7
click at [506, 145] on video at bounding box center [477, 132] width 341 height 134
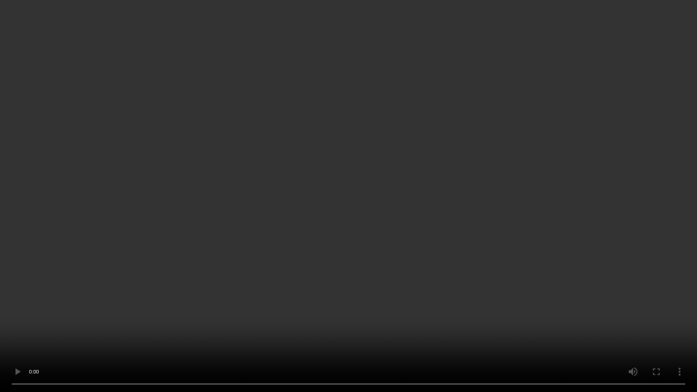
click at [490, 319] on video at bounding box center [348, 196] width 697 height 392
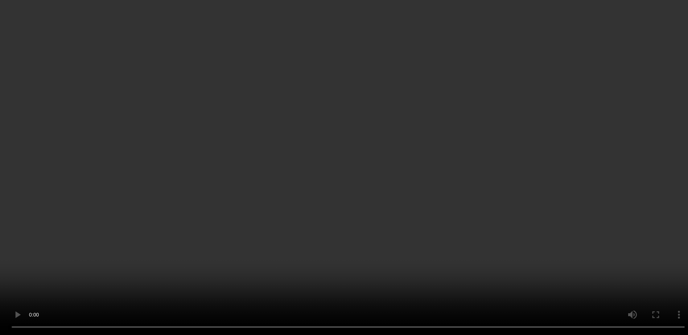
click at [254, 217] on icon at bounding box center [256, 216] width 6 height 7
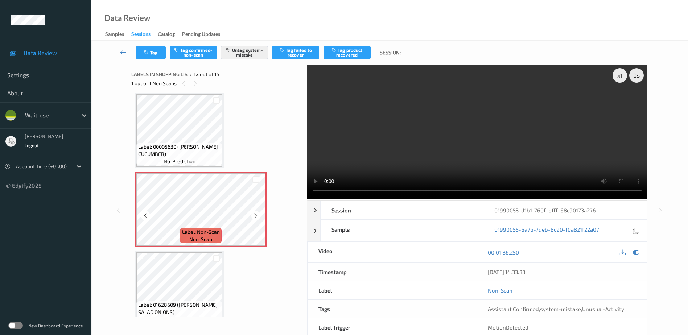
click at [254, 217] on icon at bounding box center [256, 216] width 6 height 7
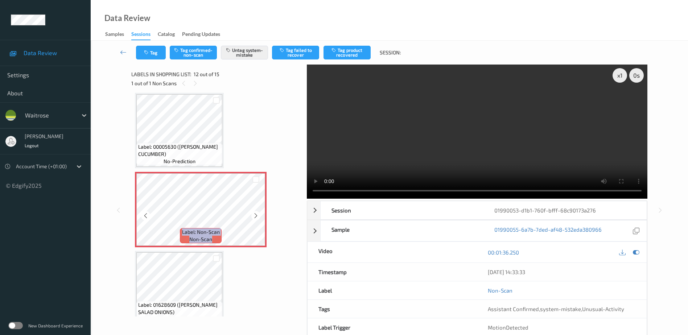
click at [254, 217] on icon at bounding box center [256, 216] width 6 height 7
click at [521, 129] on video at bounding box center [477, 132] width 341 height 134
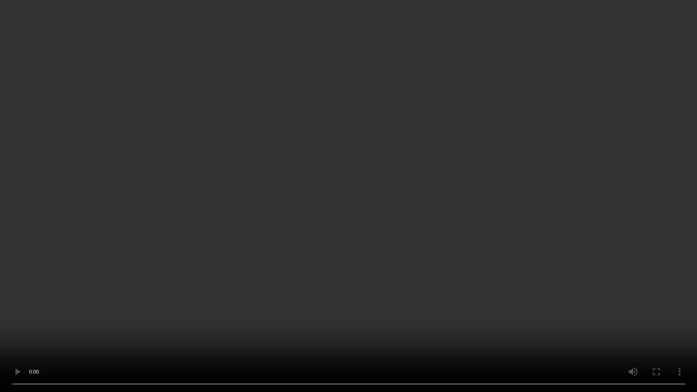
click at [574, 317] on video at bounding box center [348, 196] width 697 height 392
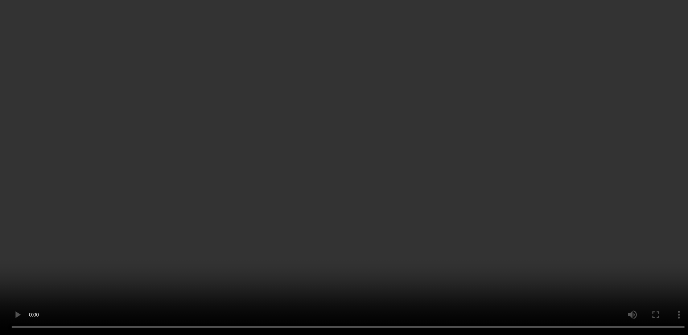
scroll to position [831, 0]
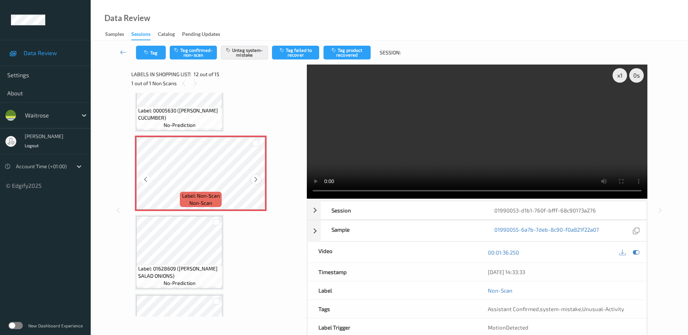
click at [255, 180] on icon at bounding box center [256, 179] width 6 height 7
click at [490, 153] on video at bounding box center [477, 132] width 341 height 134
click at [255, 179] on icon at bounding box center [256, 179] width 6 height 7
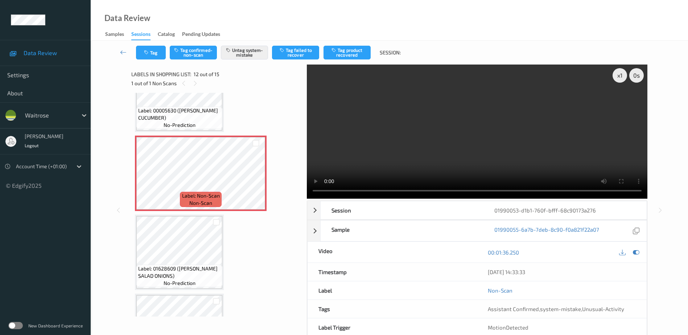
click at [405, 148] on video at bounding box center [477, 132] width 341 height 134
click at [255, 179] on icon at bounding box center [256, 179] width 6 height 7
click at [256, 178] on icon at bounding box center [256, 179] width 6 height 7
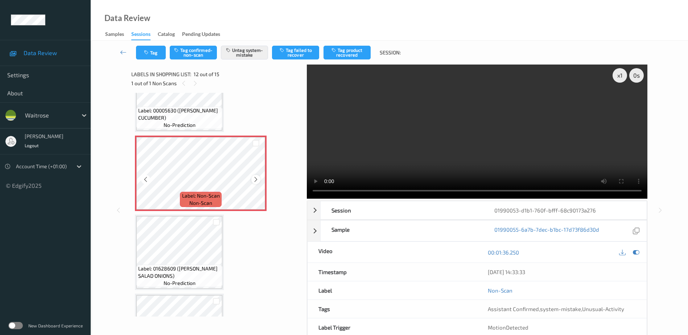
click at [256, 180] on icon at bounding box center [256, 179] width 6 height 7
click at [256, 178] on icon at bounding box center [256, 179] width 6 height 7
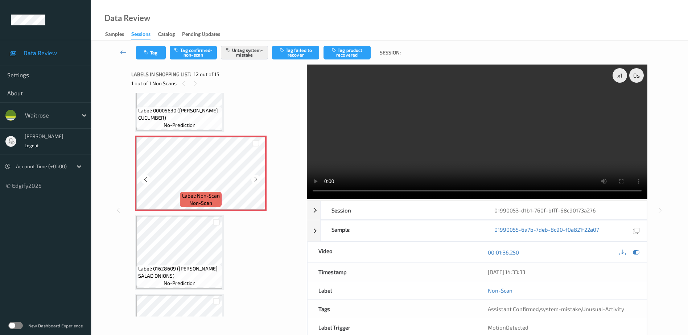
click at [256, 178] on icon at bounding box center [256, 179] width 6 height 7
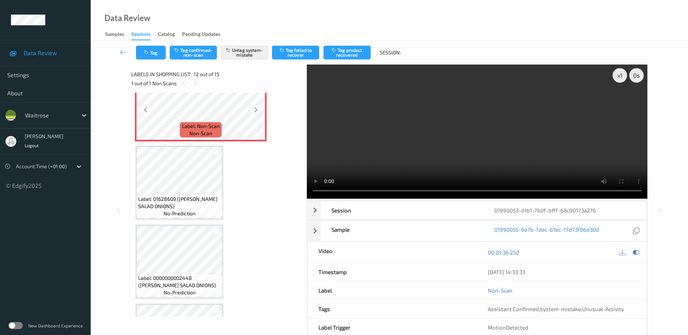
scroll to position [903, 0]
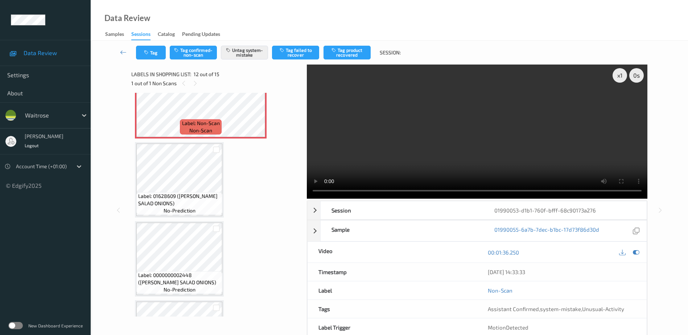
click at [522, 134] on video at bounding box center [477, 132] width 341 height 134
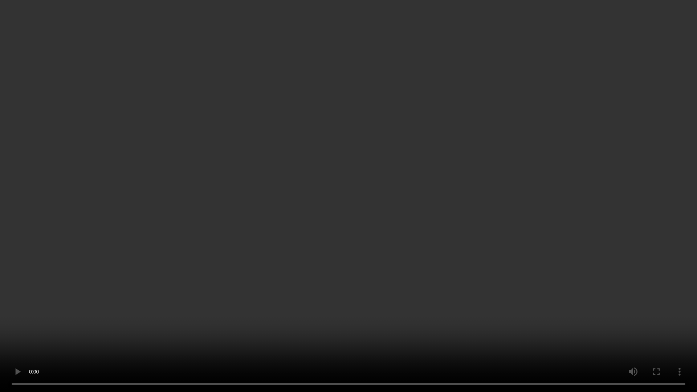
click at [538, 207] on video at bounding box center [348, 196] width 697 height 392
click at [547, 207] on video at bounding box center [348, 196] width 697 height 392
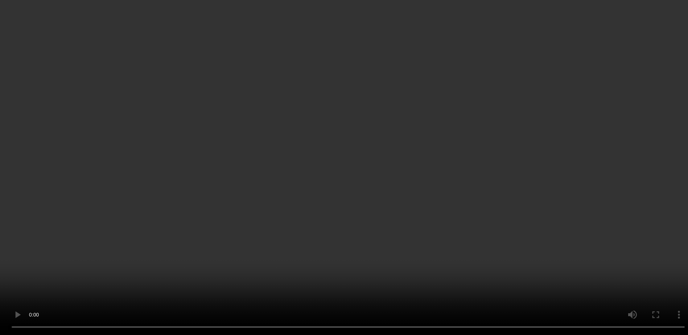
scroll to position [794, 0]
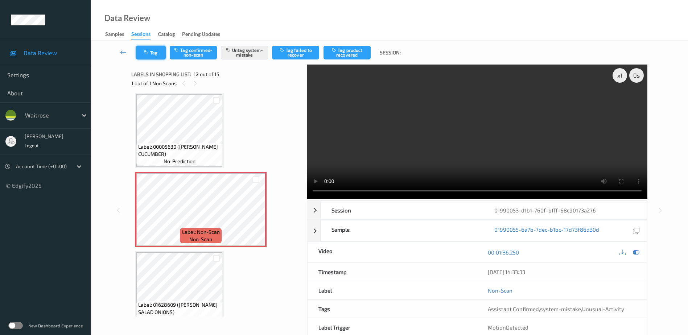
click at [144, 49] on button "Tag" at bounding box center [151, 53] width 30 height 14
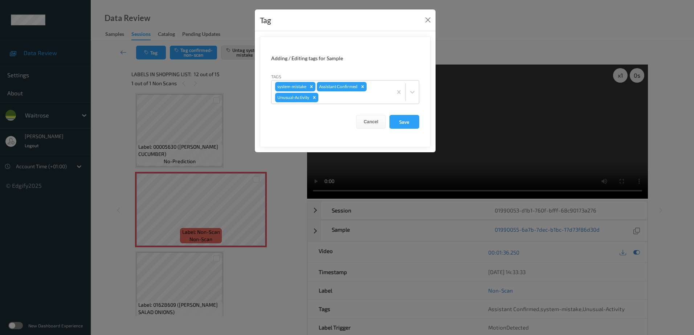
click at [273, 259] on div "Tag Adding / Editing tags for Sample Tags system-mistake Assistant Confirmed Un…" at bounding box center [347, 167] width 694 height 335
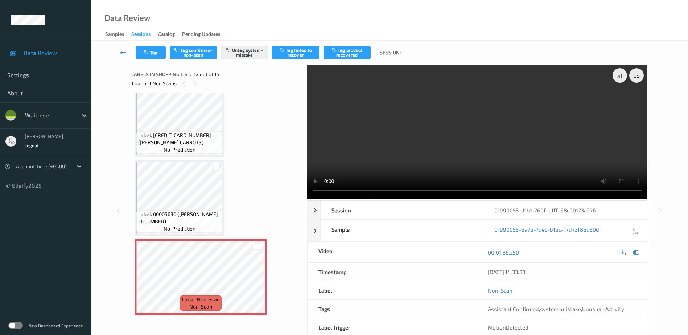
scroll to position [722, 0]
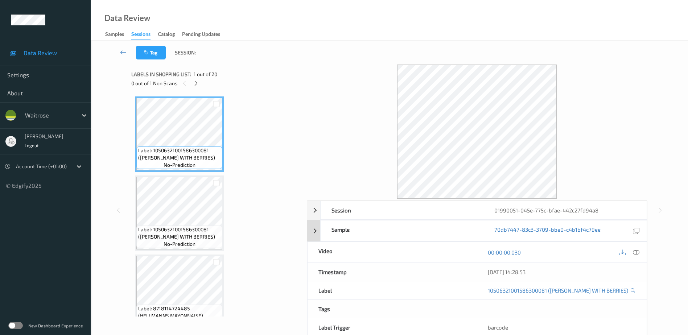
drag, startPoint x: 637, startPoint y: 253, endPoint x: 525, endPoint y: 145, distance: 155.8
click at [637, 253] on icon at bounding box center [636, 252] width 7 height 7
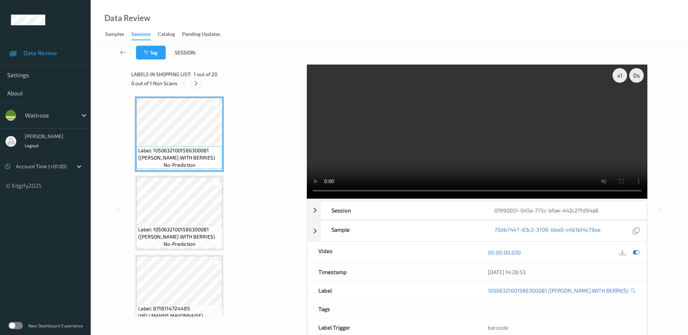
click at [197, 83] on icon at bounding box center [196, 83] width 6 height 7
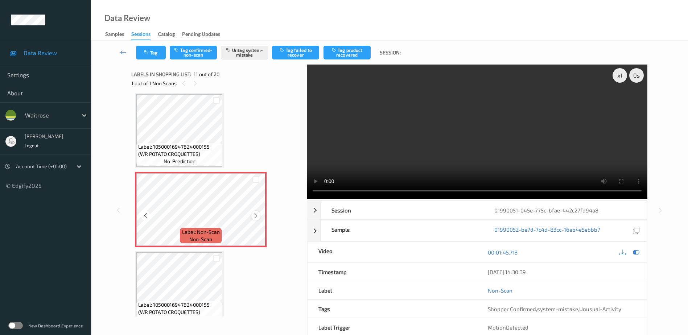
click at [257, 214] on icon at bounding box center [256, 216] width 6 height 7
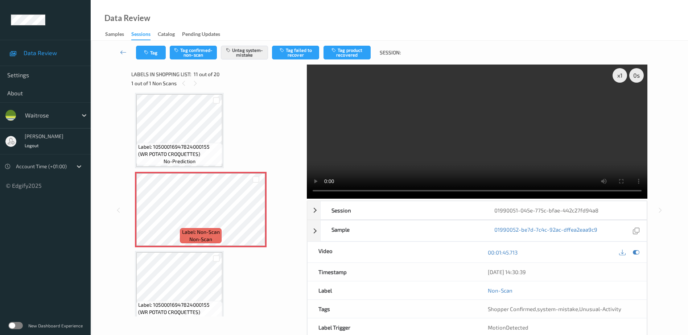
click at [489, 132] on video at bounding box center [477, 132] width 341 height 134
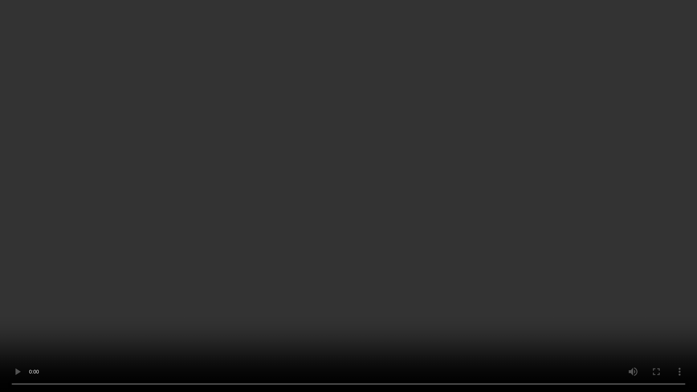
click at [586, 170] on video at bounding box center [348, 196] width 697 height 392
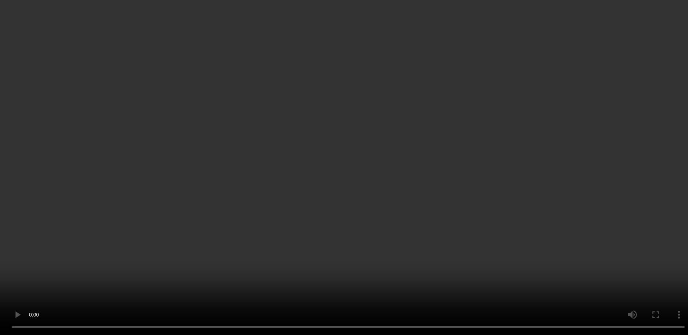
scroll to position [679, 0]
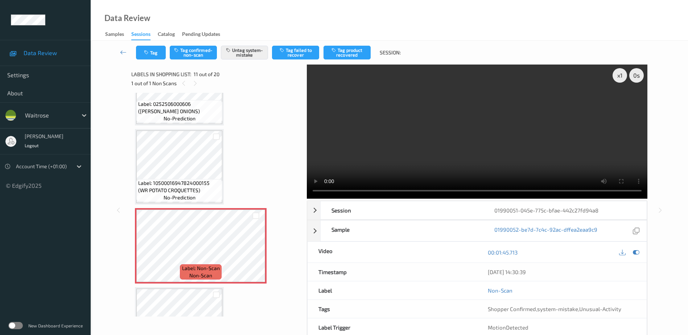
click at [582, 150] on video at bounding box center [477, 132] width 341 height 134
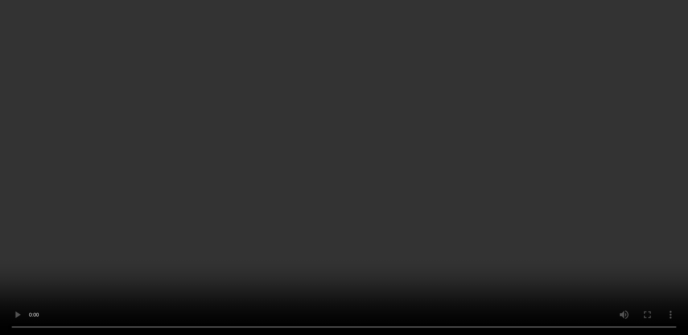
scroll to position [715, 0]
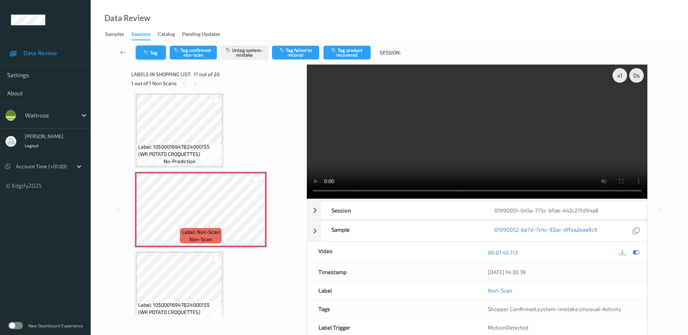
click at [146, 54] on icon "button" at bounding box center [147, 52] width 6 height 5
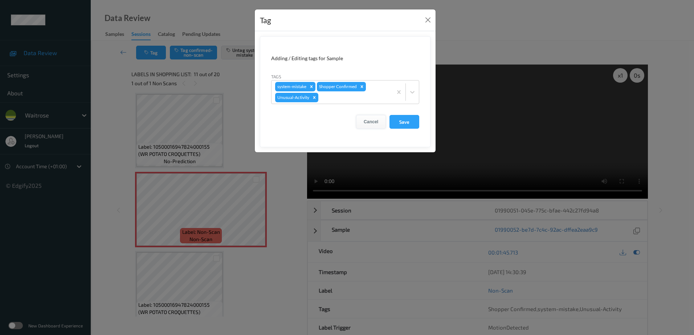
click at [366, 124] on button "Cancel" at bounding box center [371, 122] width 30 height 14
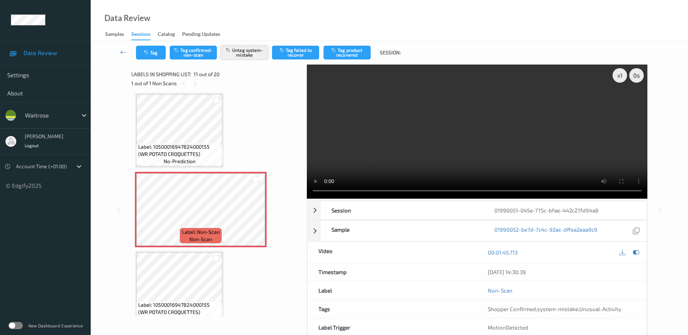
click at [242, 53] on button "Untag system-mistake" at bounding box center [244, 53] width 47 height 14
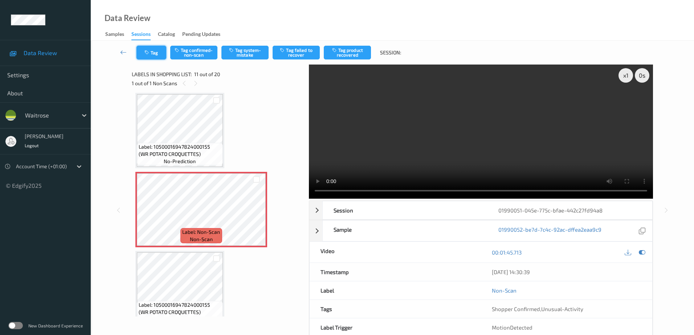
click at [154, 53] on button "Tag" at bounding box center [151, 53] width 30 height 14
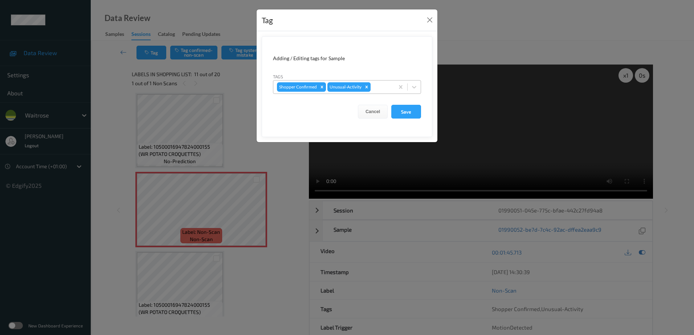
click at [366, 88] on icon "Remove Unusual-Activity" at bounding box center [366, 87] width 5 height 5
click at [402, 111] on button "Save" at bounding box center [406, 112] width 30 height 14
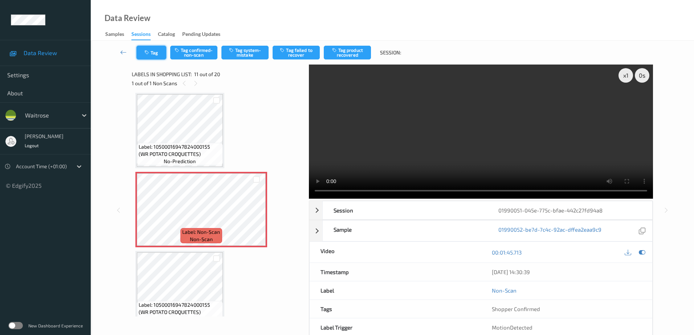
click at [155, 58] on button "Tag" at bounding box center [151, 53] width 30 height 14
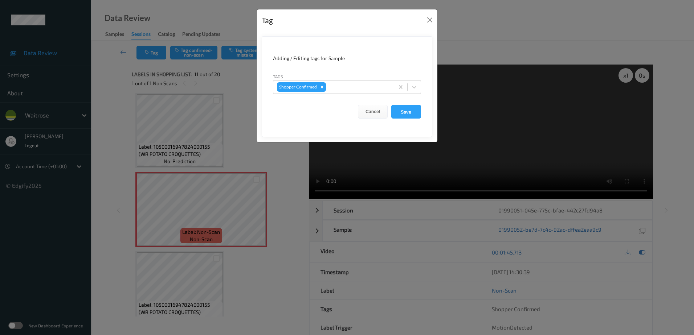
click at [266, 155] on div "Tag Adding / Editing tags for Sample Tags Shopper Confirmed Cancel Save" at bounding box center [347, 167] width 694 height 335
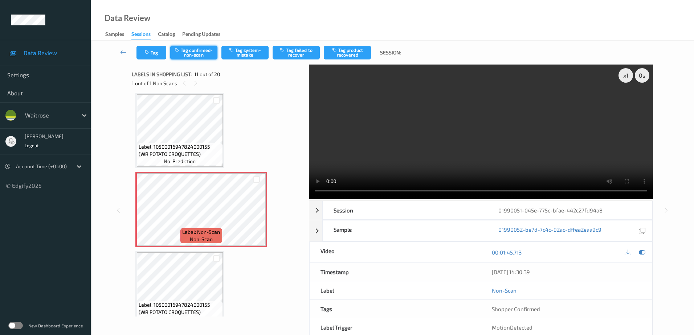
click at [189, 50] on button "Tag confirmed-non-scan" at bounding box center [193, 53] width 47 height 14
click at [342, 55] on button "Tag product recovered" at bounding box center [347, 53] width 47 height 14
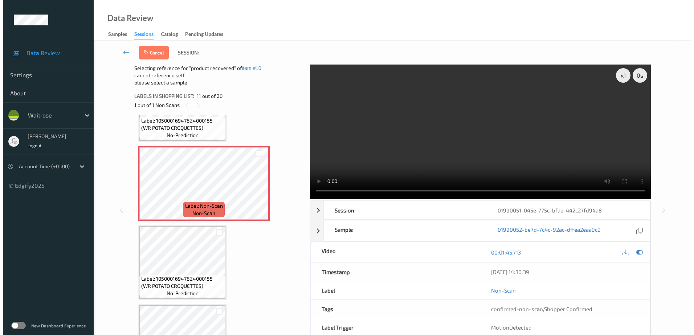
scroll to position [824, 0]
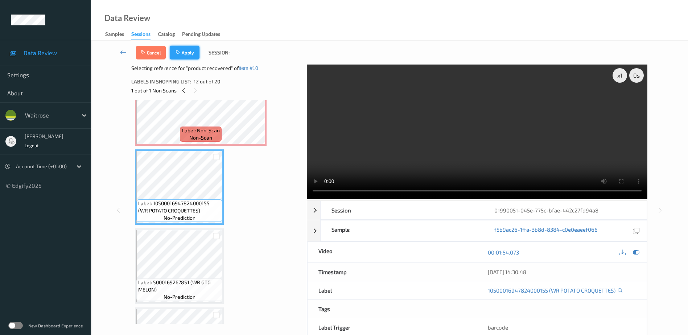
click at [176, 52] on icon "button" at bounding box center [179, 52] width 6 height 5
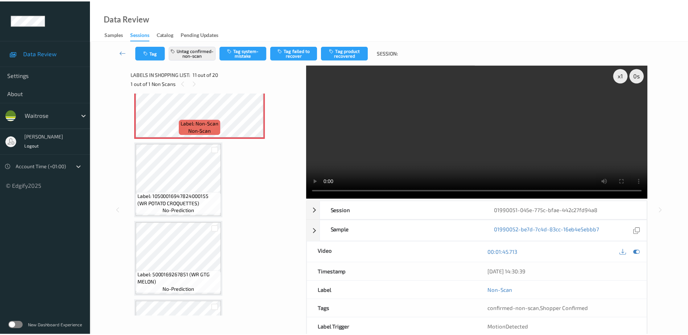
scroll to position [715, 0]
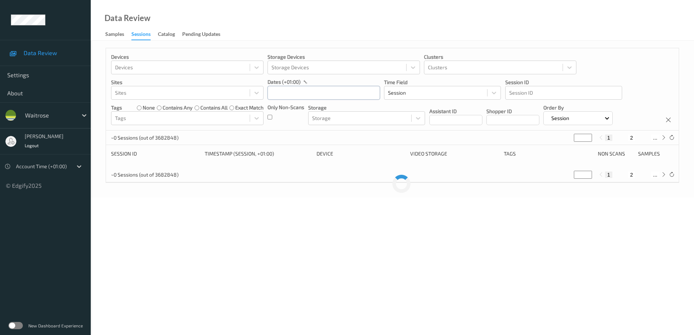
click at [354, 89] on input "text" at bounding box center [323, 93] width 112 height 14
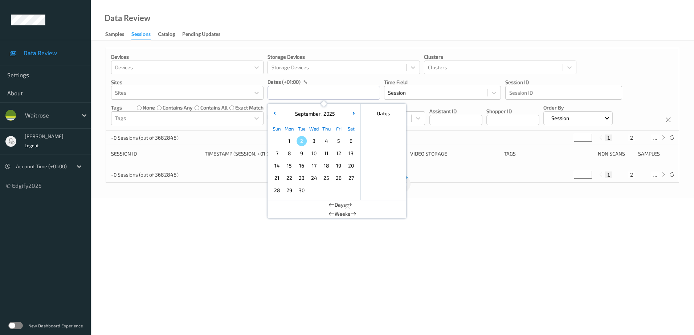
click at [287, 137] on span "1" at bounding box center [289, 141] width 10 height 10
drag, startPoint x: 287, startPoint y: 137, endPoint x: 319, endPoint y: 11, distance: 130.6
click at [319, 11] on div "Data Review Samples Sessions Catalog Pending Updates" at bounding box center [392, 20] width 603 height 41
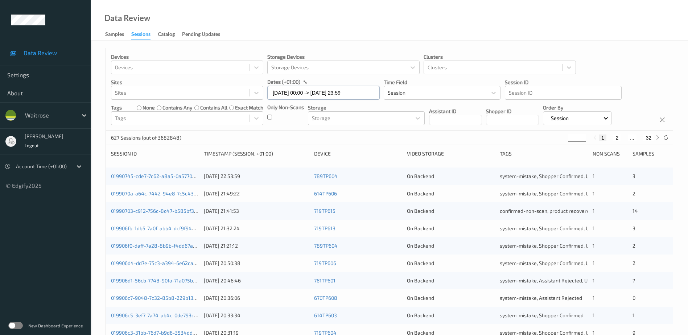
click at [363, 97] on input "01/09/2025 00:00 -> 01/09/2025 23:59" at bounding box center [323, 93] width 112 height 14
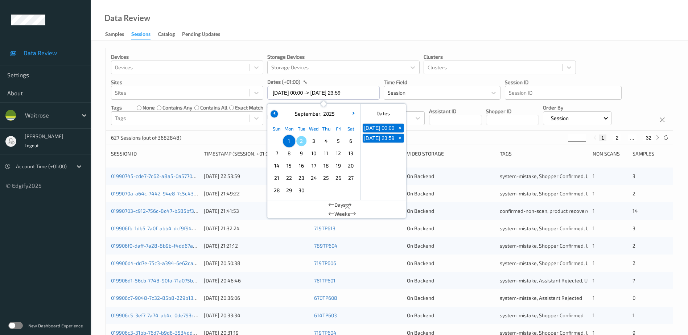
click at [278, 114] on button "button" at bounding box center [274, 113] width 7 height 7
click at [279, 200] on span "31" at bounding box center [277, 203] width 10 height 10
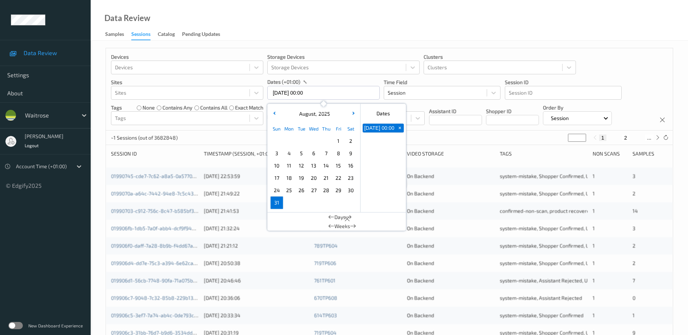
click at [279, 200] on span "31" at bounding box center [277, 203] width 10 height 10
type input "31/08/2025 00:00 -> 31/08/2025 23:59"
click at [310, 42] on div "Devices Devices Storage Devices Storage Devices Clusters Clusters Sites Sites d…" at bounding box center [390, 293] width 598 height 505
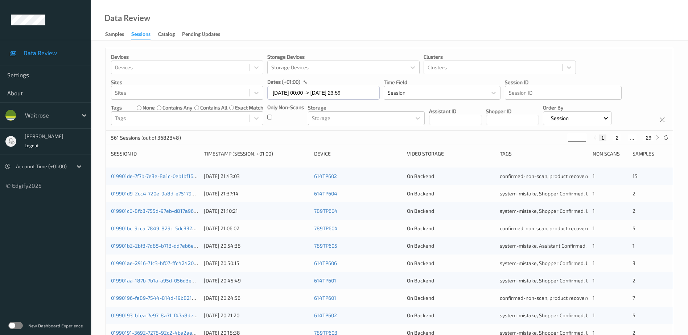
drag, startPoint x: 573, startPoint y: 139, endPoint x: 543, endPoint y: 145, distance: 29.9
click at [543, 145] on div "561 Sessions (out of 3682848) * 1 2 ... 29" at bounding box center [389, 138] width 567 height 15
type input "**"
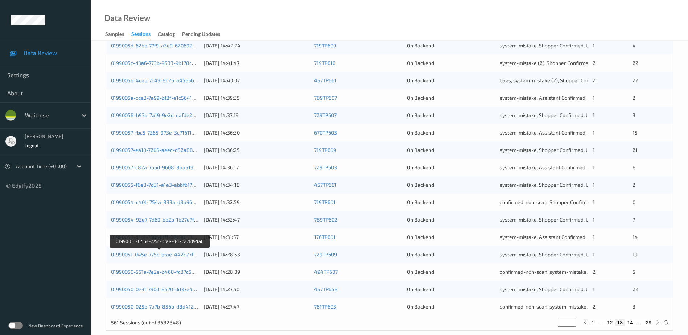
scroll to position [211, 0]
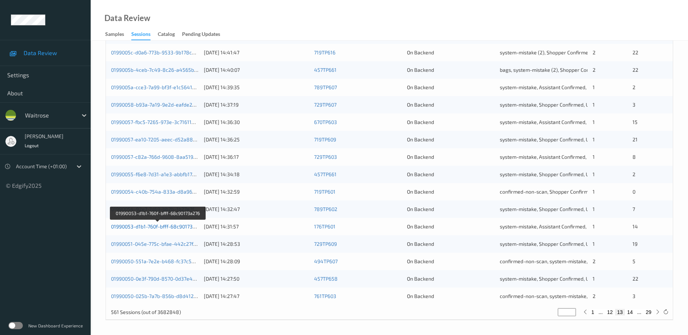
click at [146, 228] on link "01990053-d1b1-760f-bfff-68c90173a276" at bounding box center [157, 226] width 93 height 6
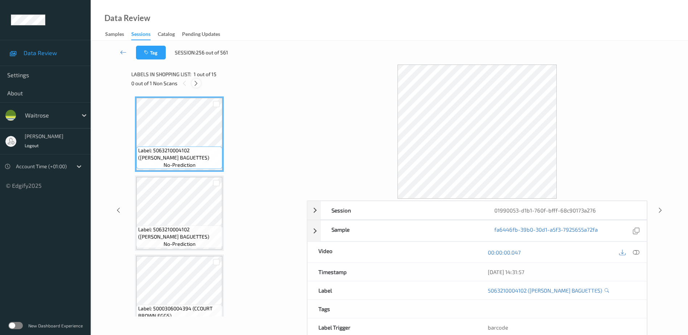
click at [194, 81] on icon at bounding box center [196, 83] width 6 height 7
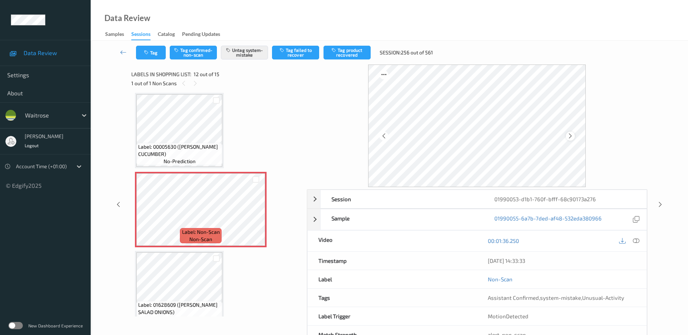
click at [568, 136] on icon at bounding box center [570, 136] width 6 height 7
click at [570, 135] on icon at bounding box center [570, 136] width 6 height 7
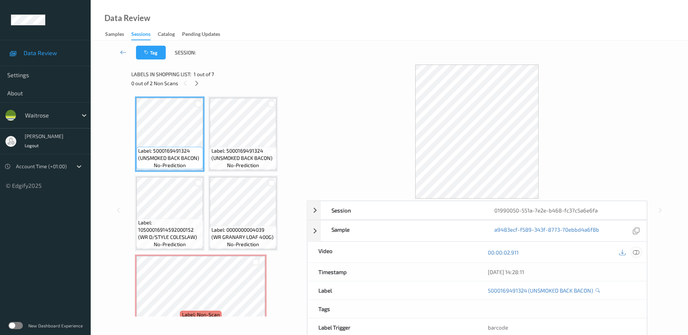
click at [635, 251] on icon at bounding box center [636, 252] width 7 height 7
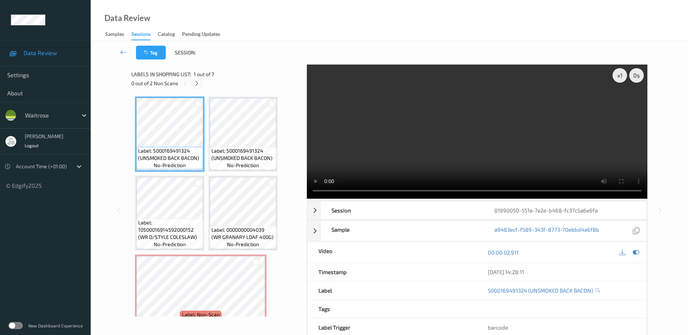
click at [199, 85] on icon at bounding box center [197, 83] width 6 height 7
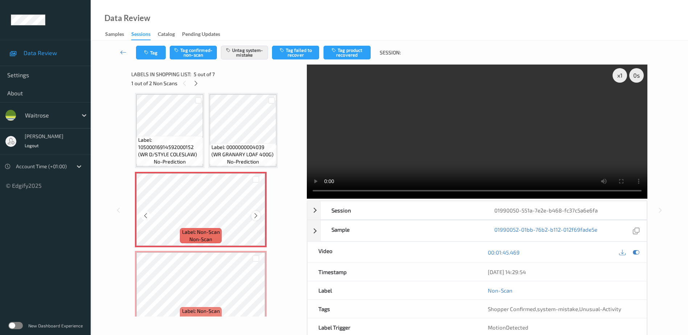
click at [255, 217] on icon at bounding box center [256, 216] width 6 height 7
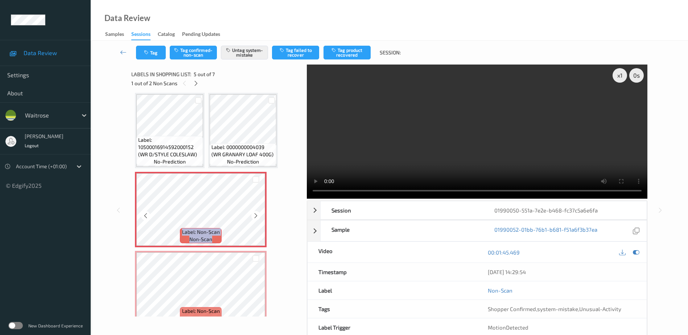
click at [255, 217] on icon at bounding box center [256, 216] width 6 height 7
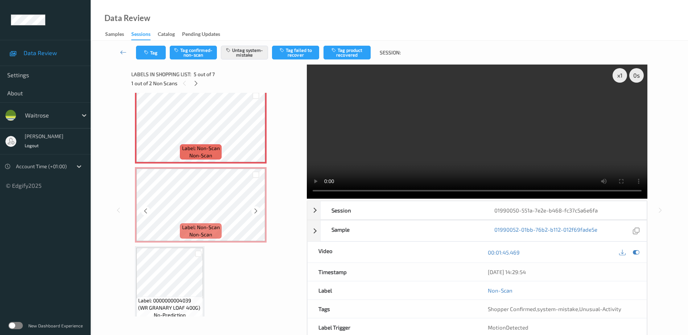
scroll to position [175, 0]
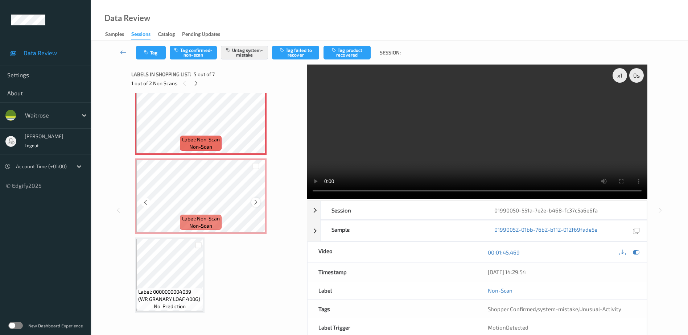
click at [254, 205] on icon at bounding box center [256, 202] width 6 height 7
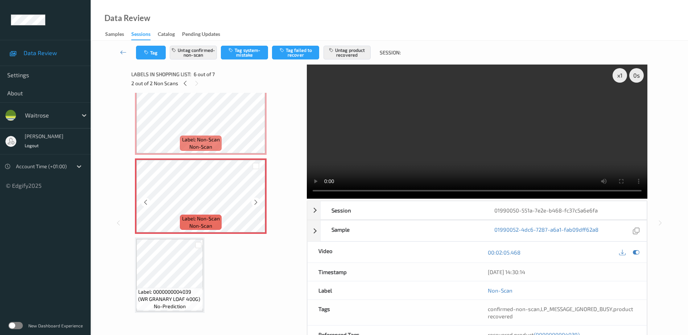
click at [254, 205] on icon at bounding box center [256, 202] width 6 height 7
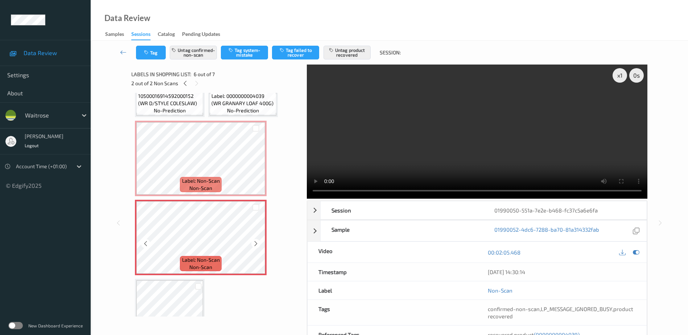
scroll to position [66, 0]
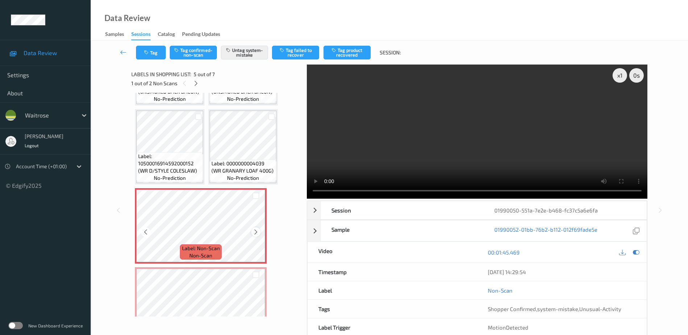
click at [253, 231] on icon at bounding box center [256, 232] width 6 height 7
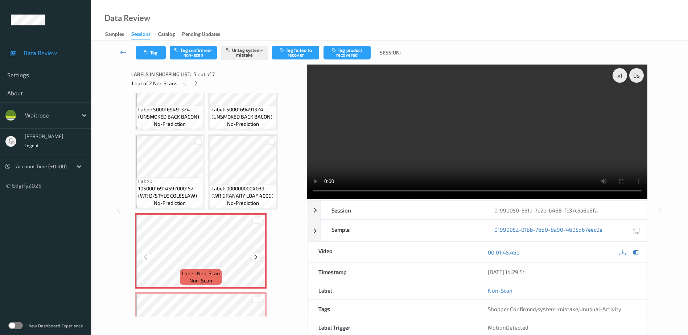
scroll to position [30, 0]
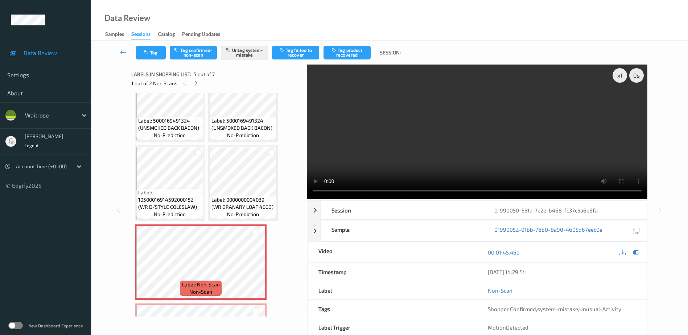
click at [502, 150] on video at bounding box center [477, 132] width 341 height 134
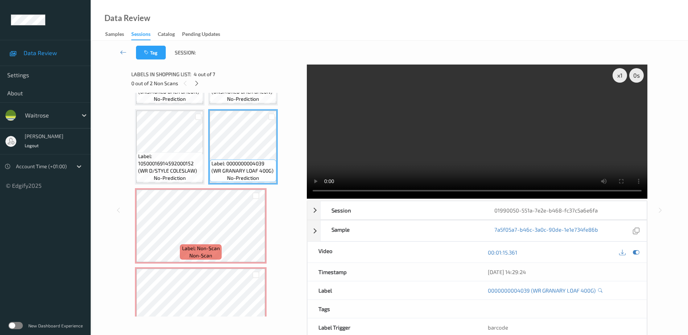
scroll to position [175, 0]
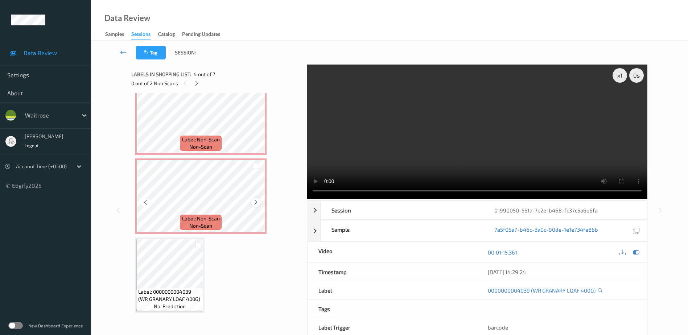
click at [257, 203] on icon at bounding box center [256, 202] width 6 height 7
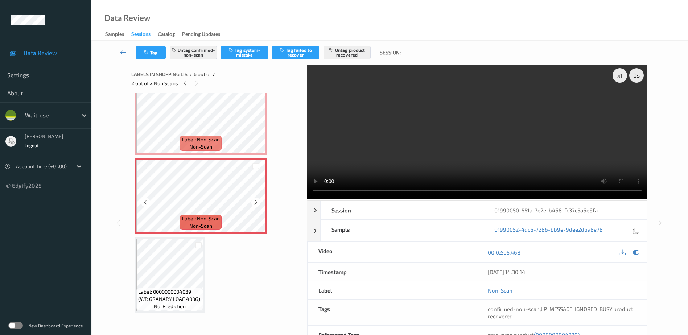
click at [257, 203] on icon at bounding box center [256, 202] width 6 height 7
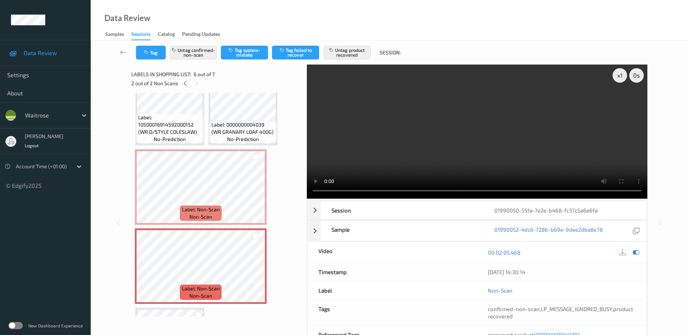
scroll to position [103, 0]
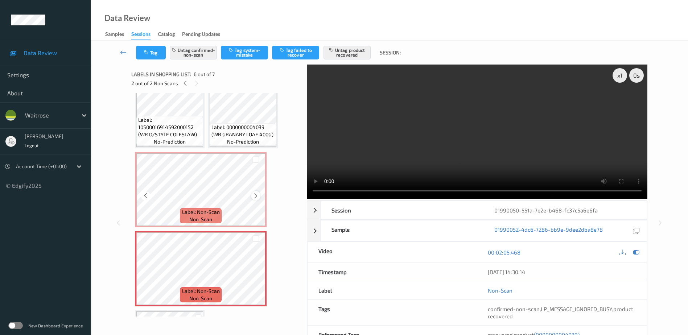
click at [256, 195] on icon at bounding box center [256, 196] width 6 height 7
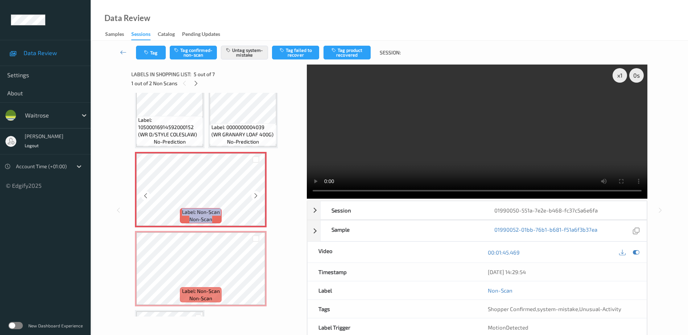
click at [256, 195] on icon at bounding box center [256, 196] width 6 height 7
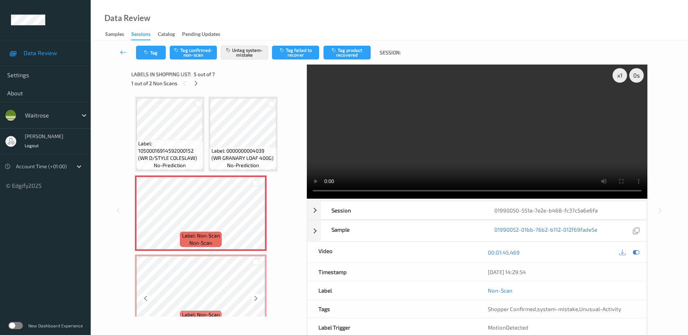
scroll to position [66, 0]
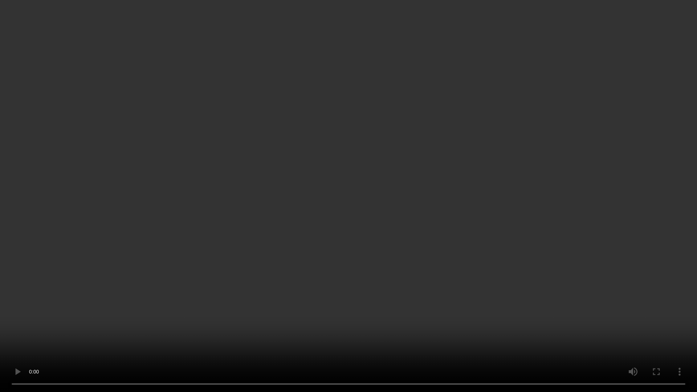
click at [402, 191] on video at bounding box center [348, 196] width 697 height 392
click at [387, 200] on video at bounding box center [348, 196] width 697 height 392
click at [414, 192] on video at bounding box center [348, 196] width 697 height 392
click at [400, 198] on video at bounding box center [348, 196] width 697 height 392
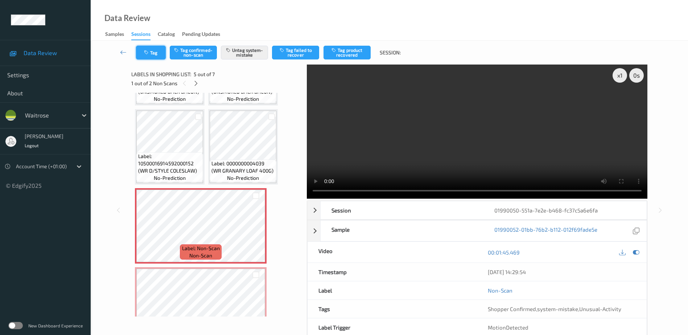
click at [155, 56] on button "Tag" at bounding box center [151, 53] width 30 height 14
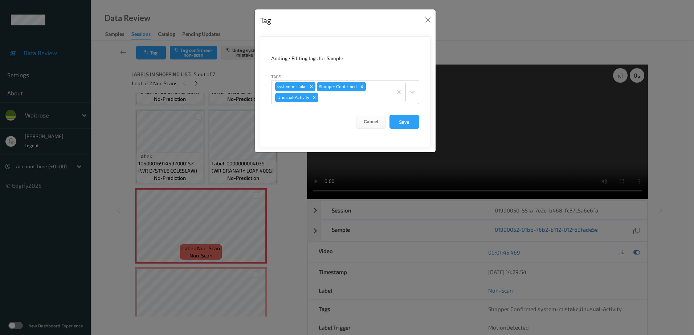
click at [280, 227] on div "Tag Adding / Editing tags for Sample Tags system-mistake Shopper Confirmed Unus…" at bounding box center [347, 167] width 694 height 335
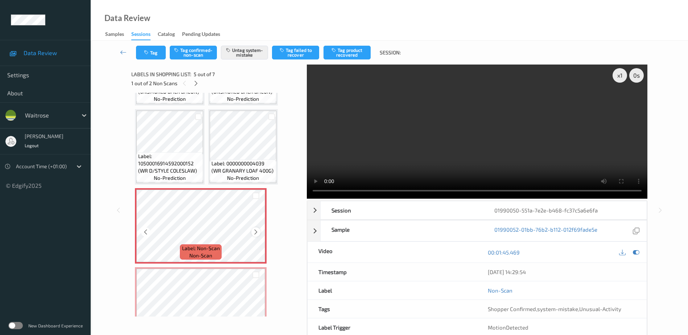
click at [254, 230] on icon at bounding box center [256, 232] width 6 height 7
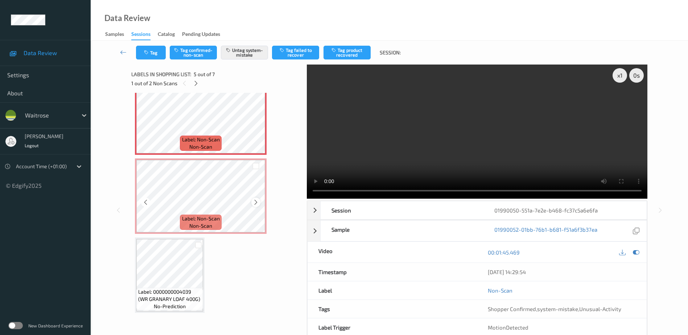
click at [257, 204] on icon at bounding box center [256, 202] width 6 height 7
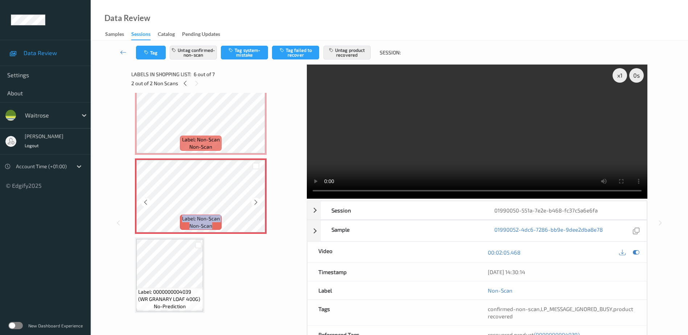
click at [257, 204] on icon at bounding box center [256, 202] width 6 height 7
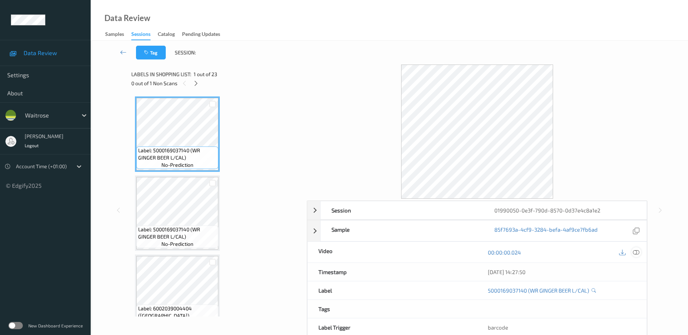
click at [637, 250] on icon at bounding box center [636, 252] width 7 height 7
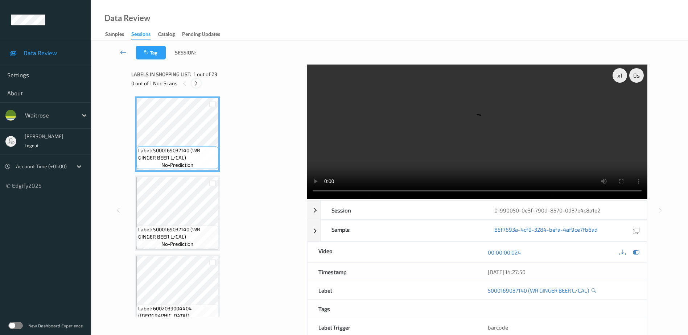
click at [197, 81] on icon at bounding box center [196, 83] width 6 height 7
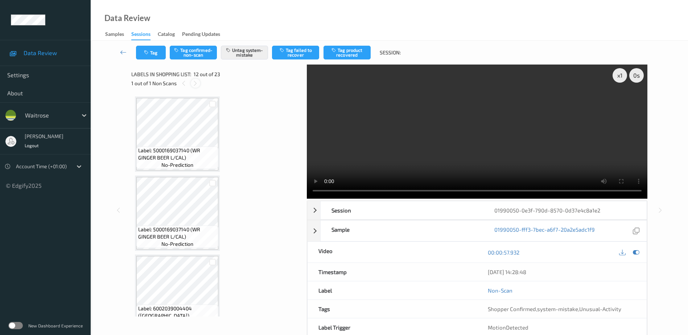
scroll to position [794, 0]
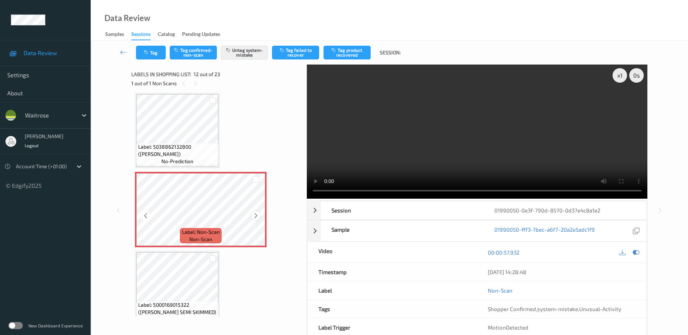
click at [258, 218] on icon at bounding box center [256, 216] width 6 height 7
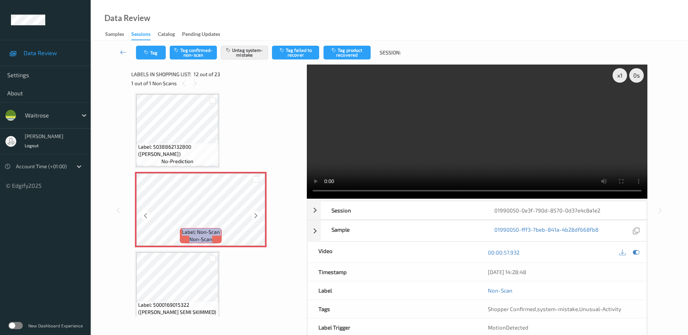
click at [258, 218] on icon at bounding box center [256, 216] width 6 height 7
click at [152, 53] on button "Tag" at bounding box center [151, 53] width 30 height 14
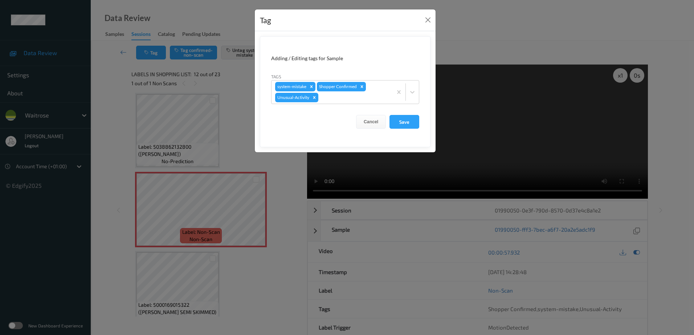
click at [283, 204] on div "Tag Adding / Editing tags for Sample Tags system-mistake Shopper Confirmed Unus…" at bounding box center [347, 167] width 694 height 335
